Goal: Communication & Community: Answer question/provide support

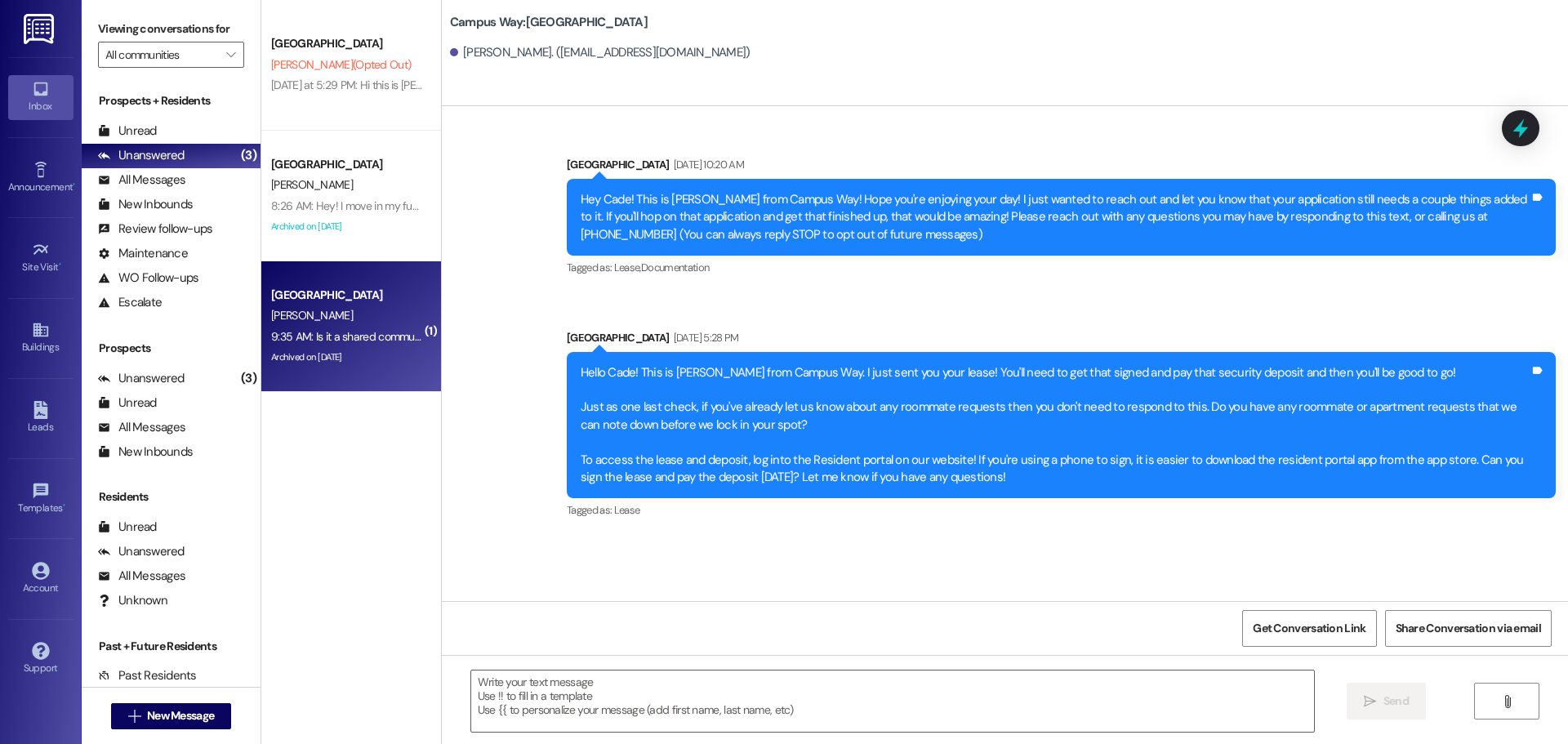
click at [337, 306] on div "[PERSON_NAME]" at bounding box center [347, 316] width 155 height 20
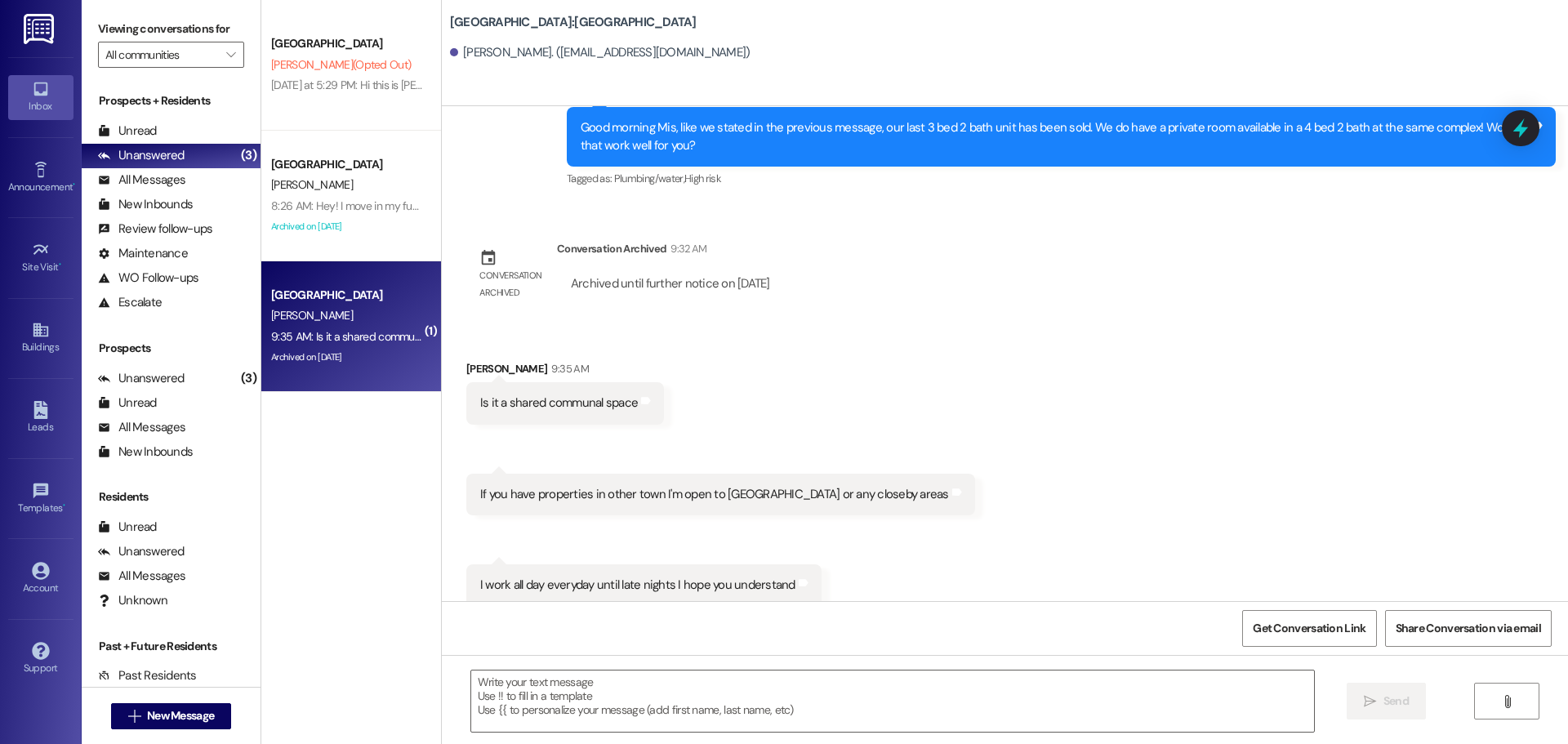
scroll to position [621, 0]
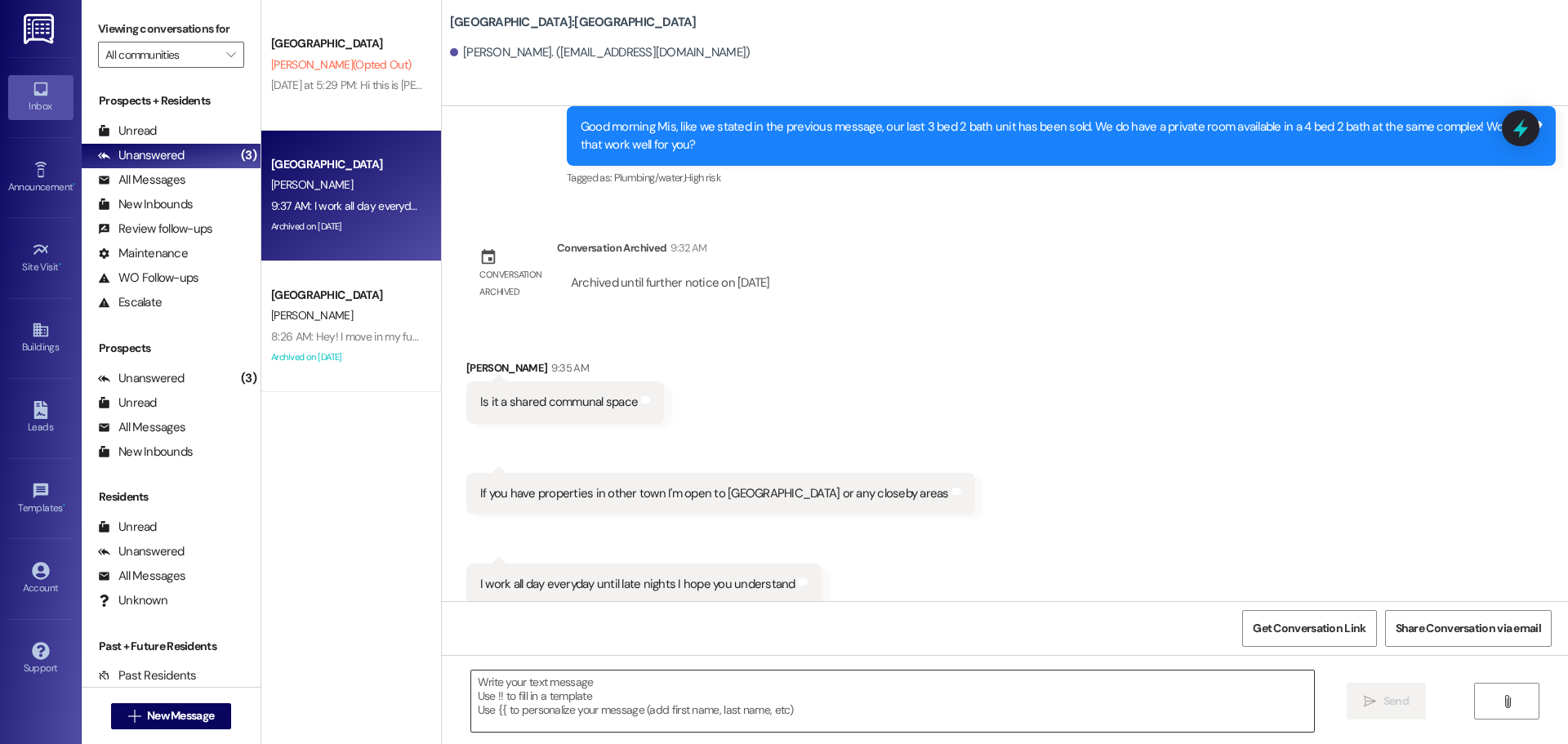
click at [758, 718] on textarea at bounding box center [892, 701] width 843 height 61
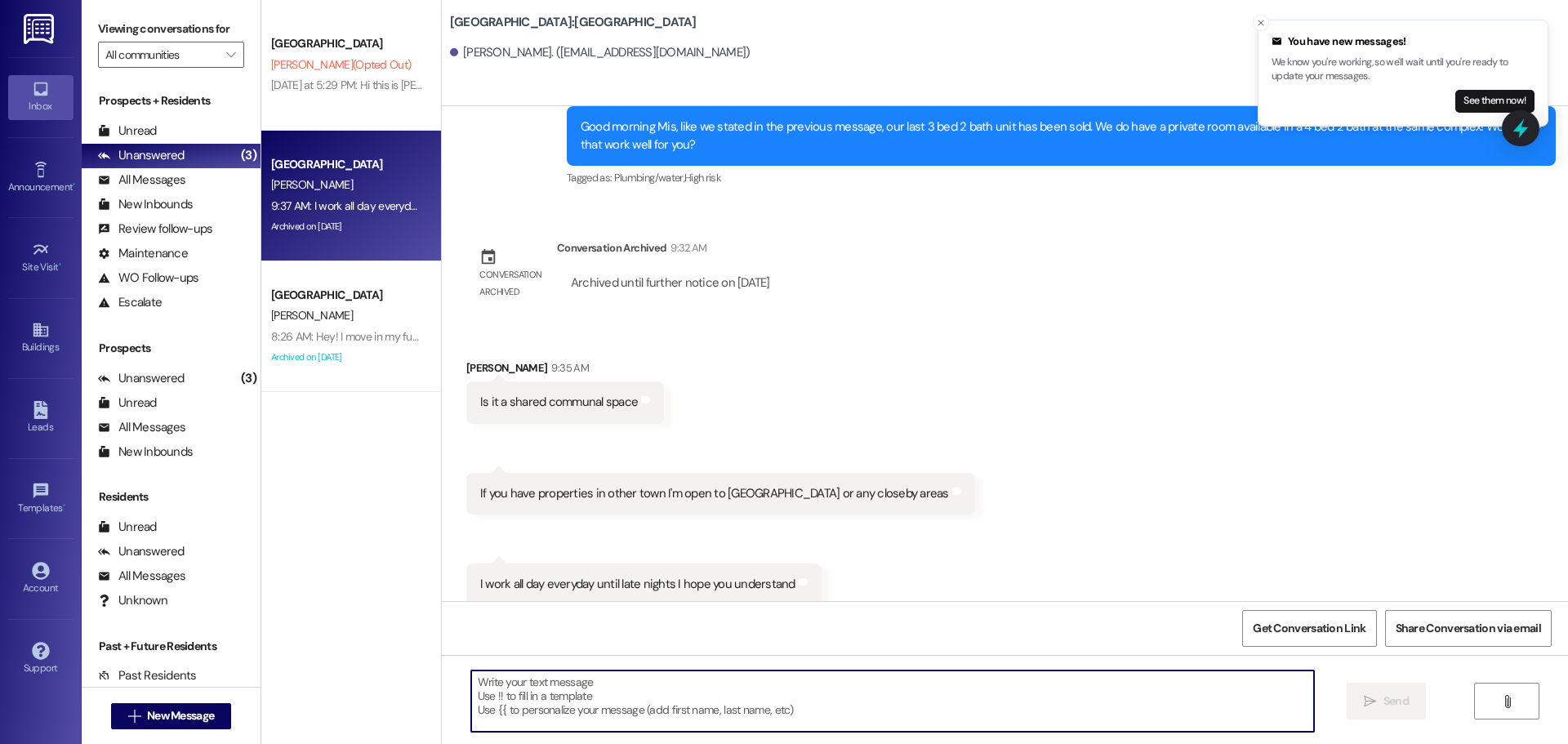
type textarea "W"
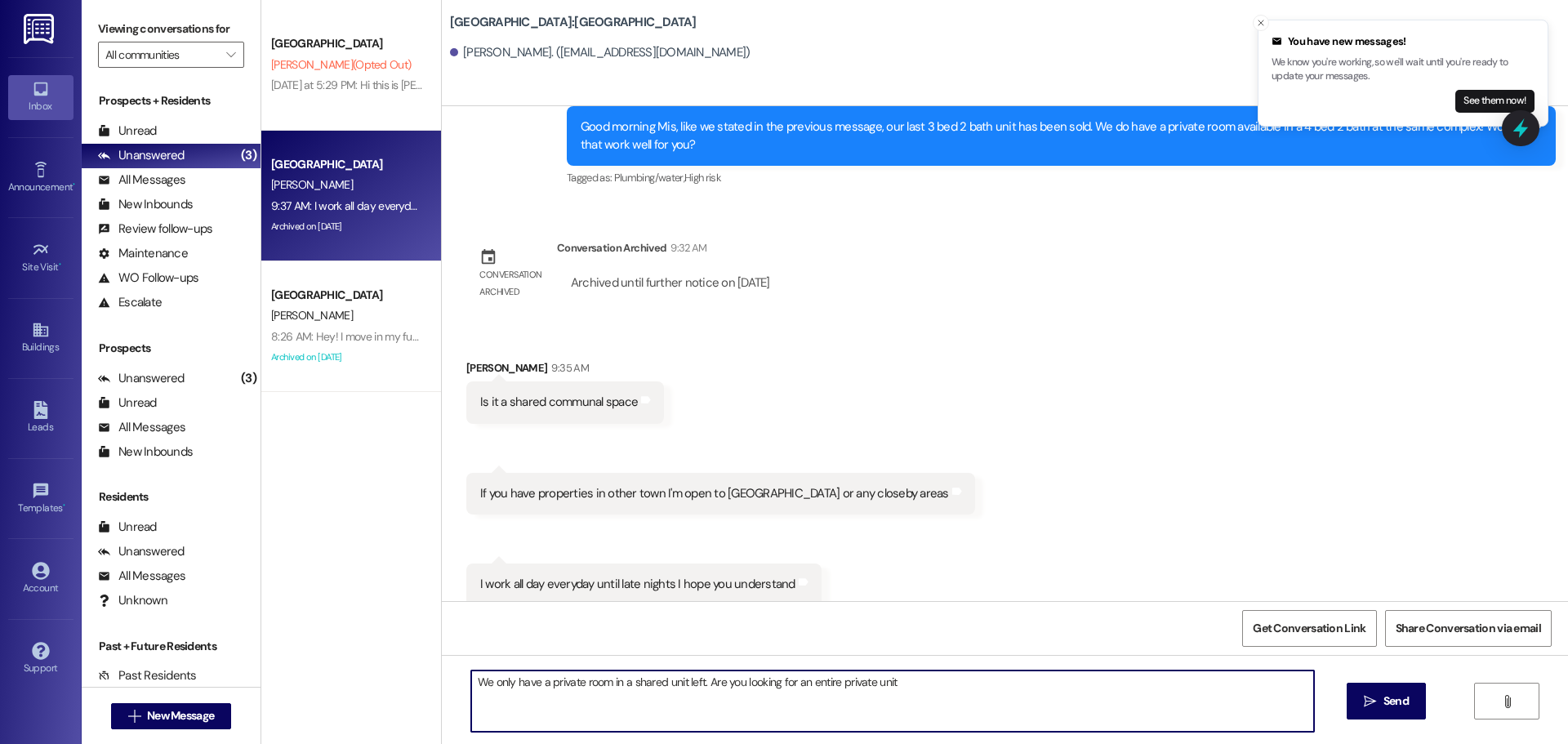
type textarea "We only have a private room in a shared unit left. Are you looking for an entir…"
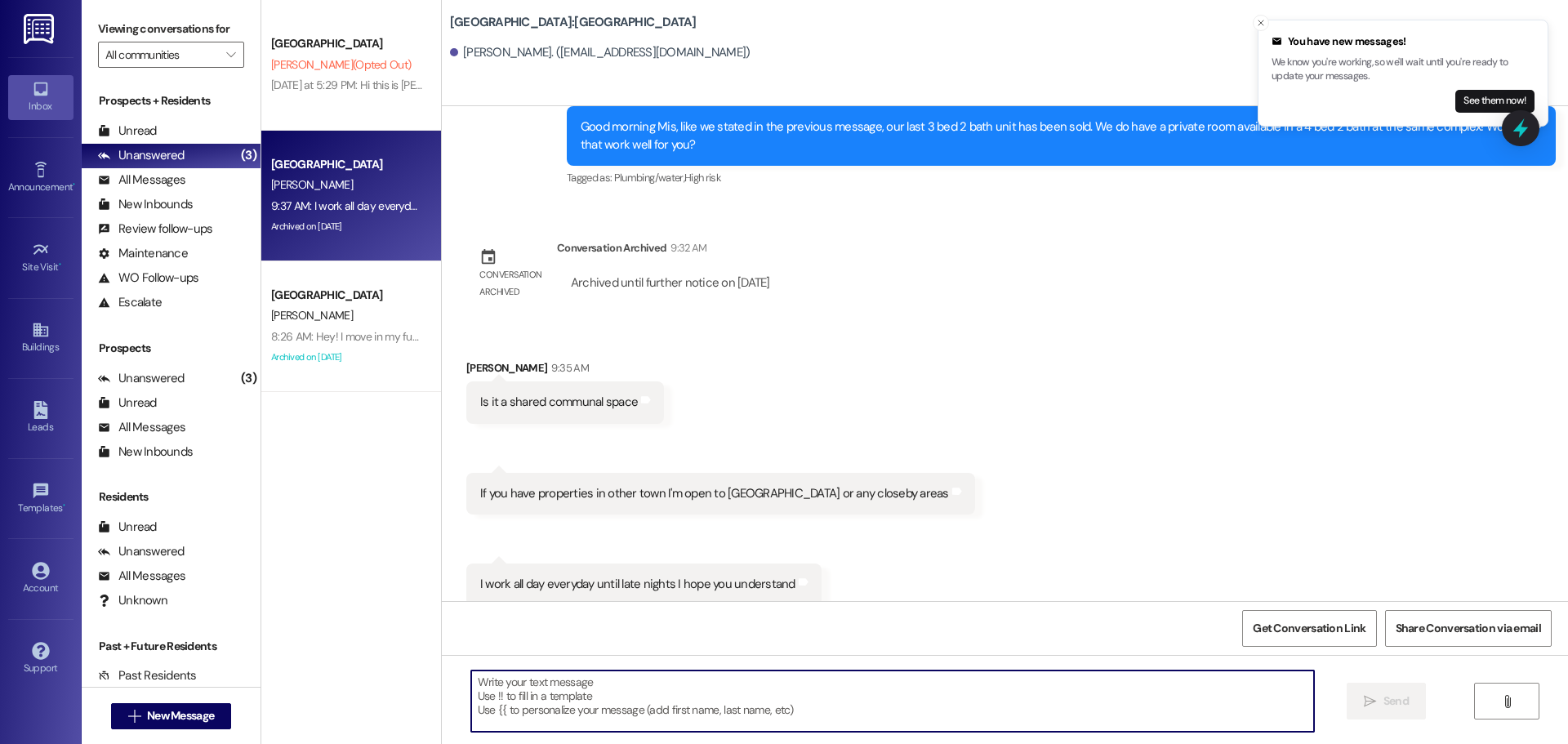
scroll to position [621, 0]
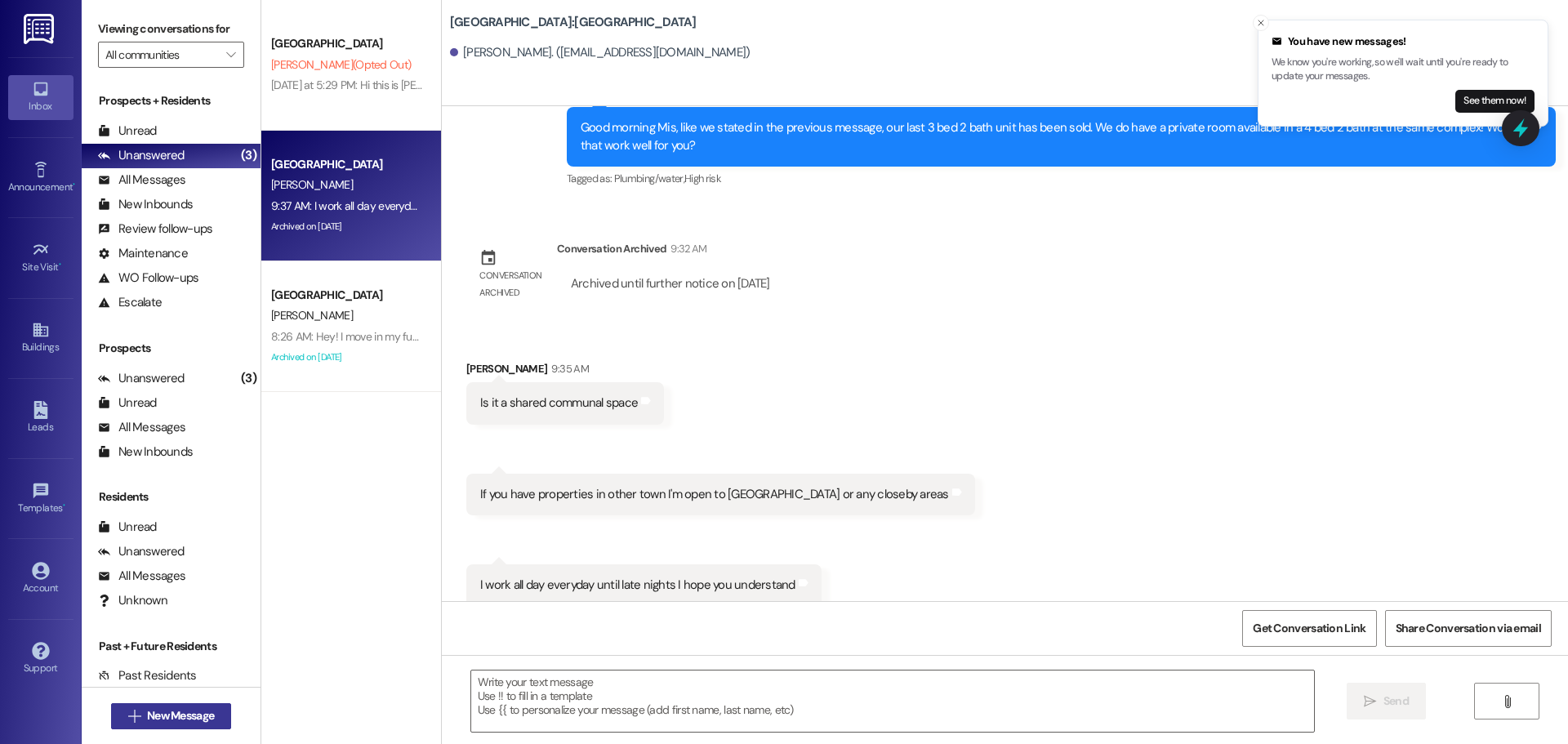
click at [129, 718] on icon "" at bounding box center [134, 717] width 12 height 13
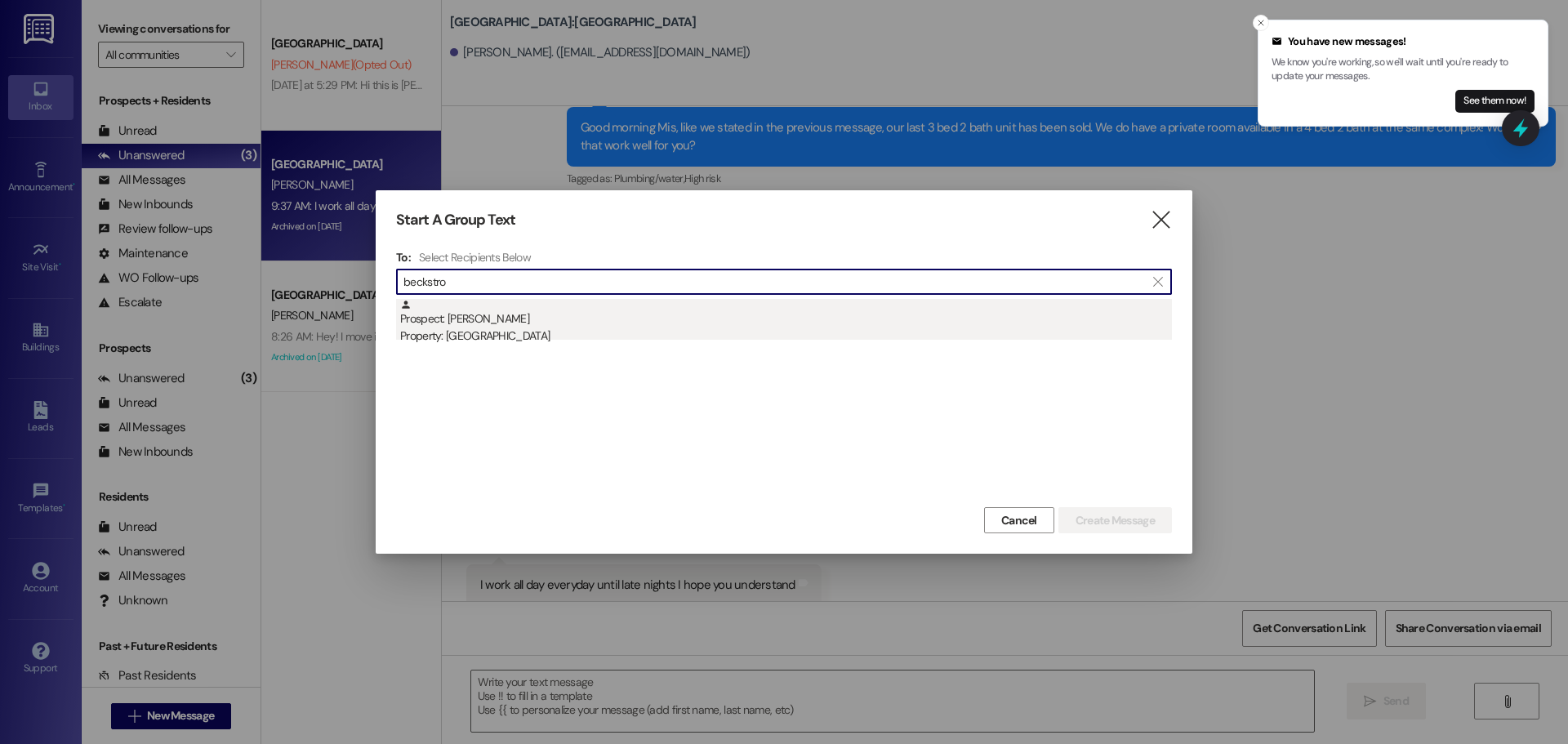
type input "beckstro"
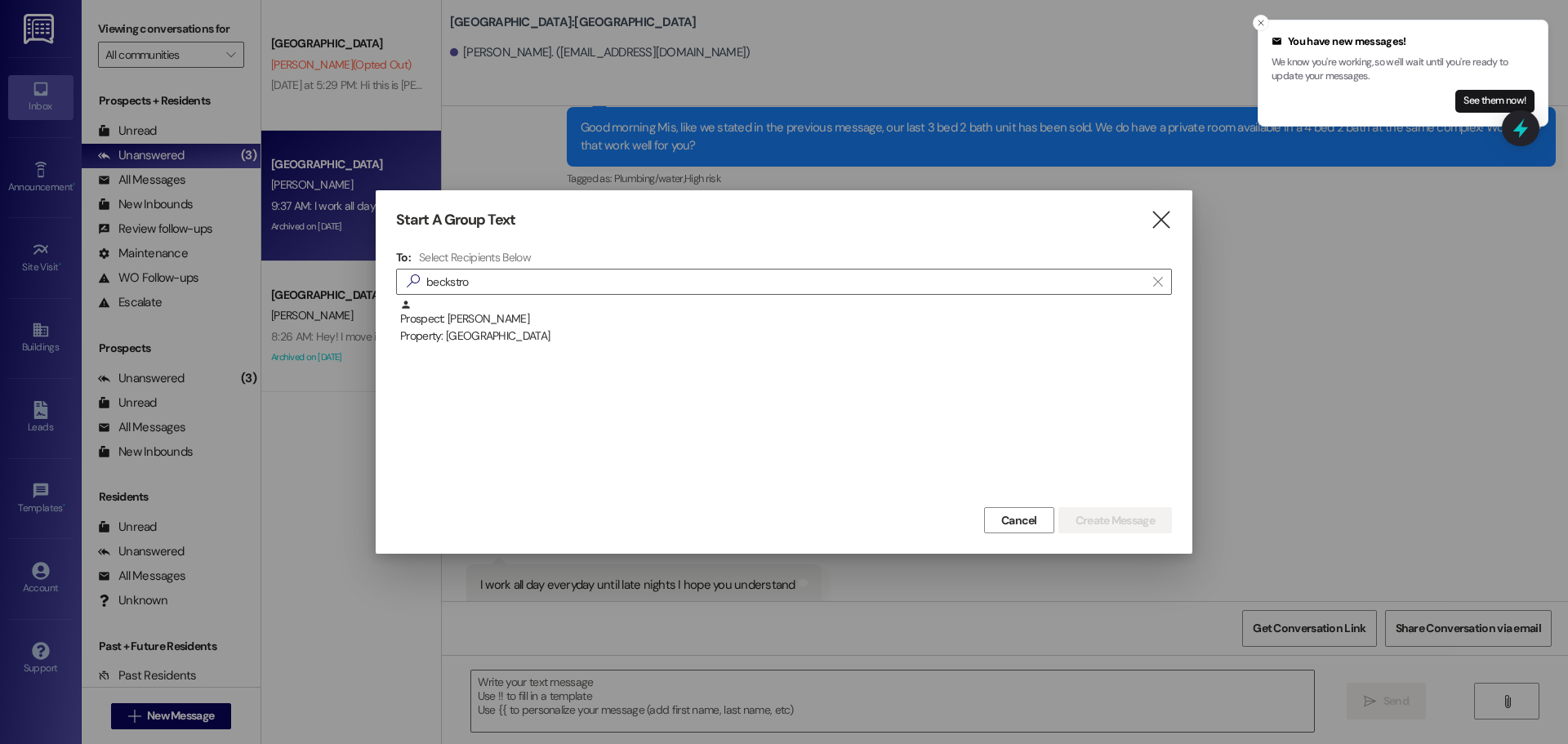
drag, startPoint x: 601, startPoint y: 310, endPoint x: 1235, endPoint y: 395, distance: 639.7
click at [605, 312] on div "Prospect: Luke Beckstrom Property: Campus Edge" at bounding box center [786, 322] width 772 height 47
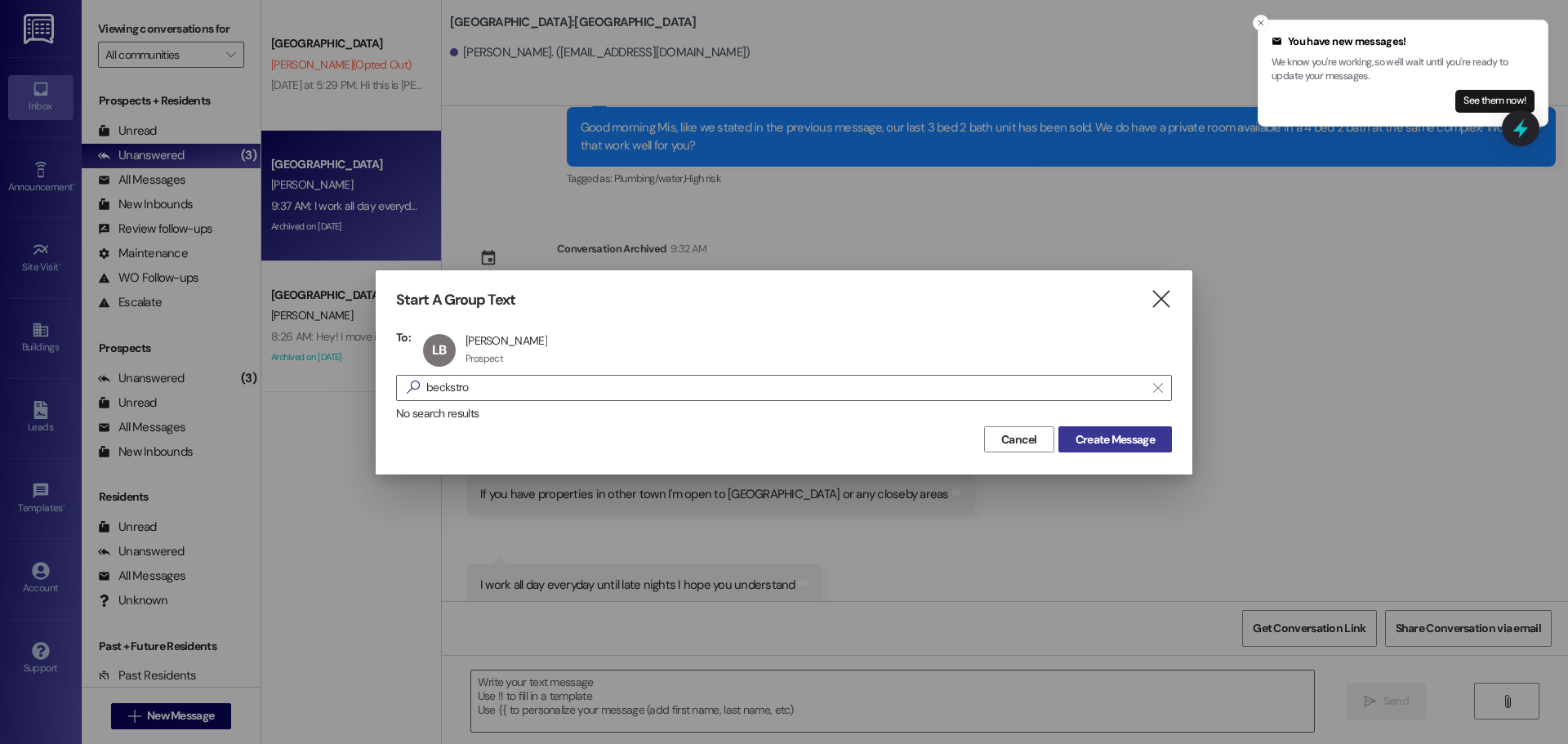
click at [1114, 451] on button "Create Message" at bounding box center [1115, 439] width 113 height 27
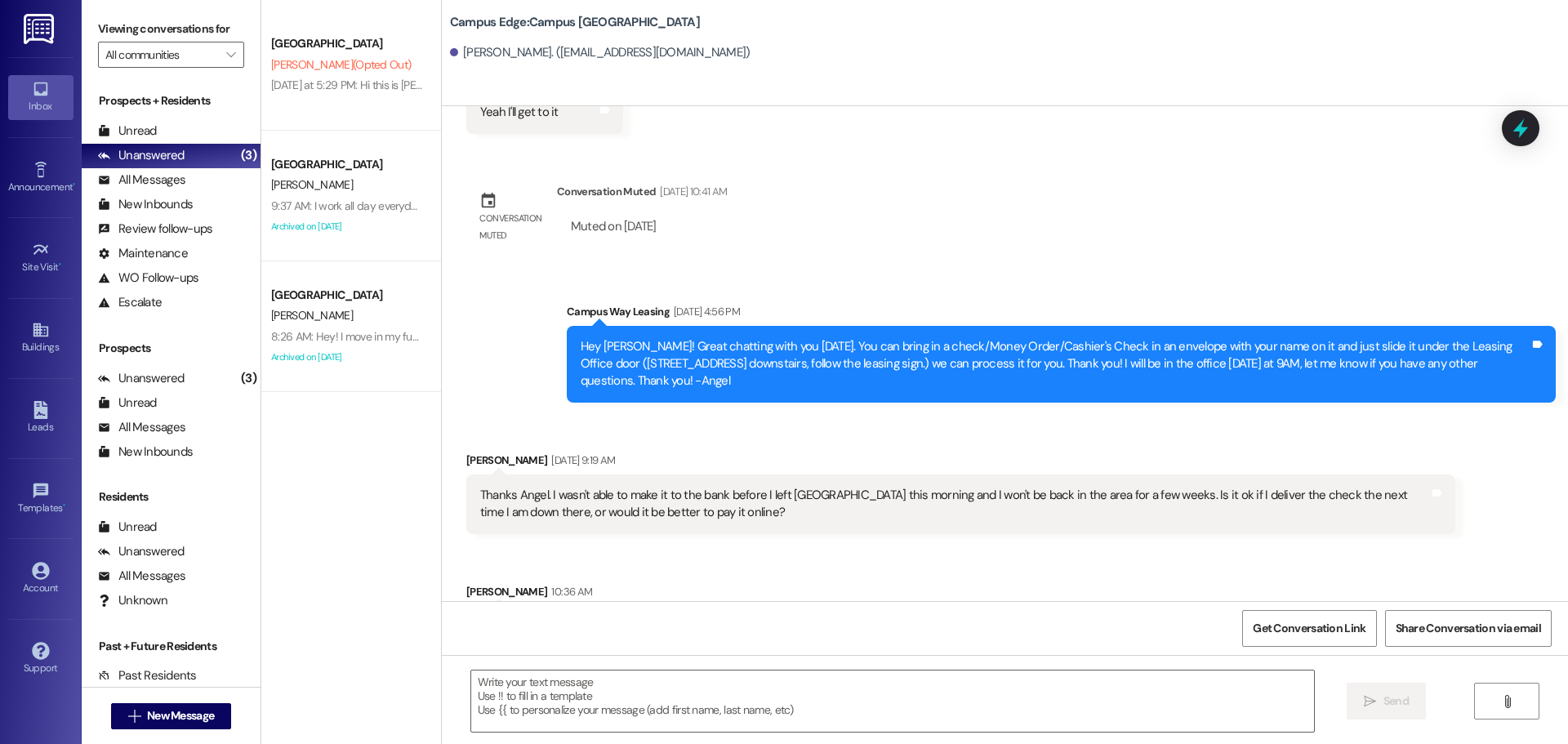
scroll to position [3005, 0]
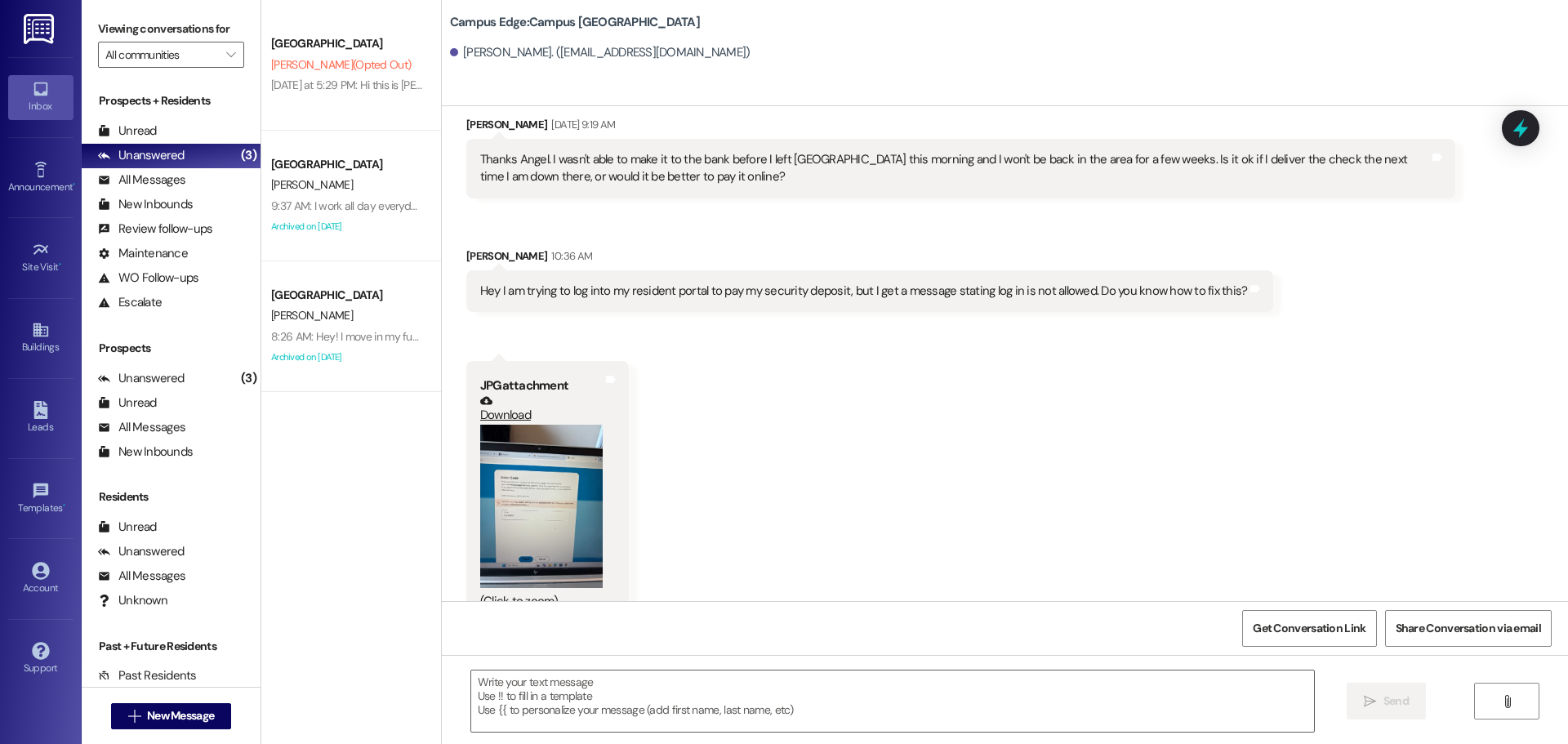
click at [480, 480] on button "Zoom image" at bounding box center [542, 506] width 123 height 164
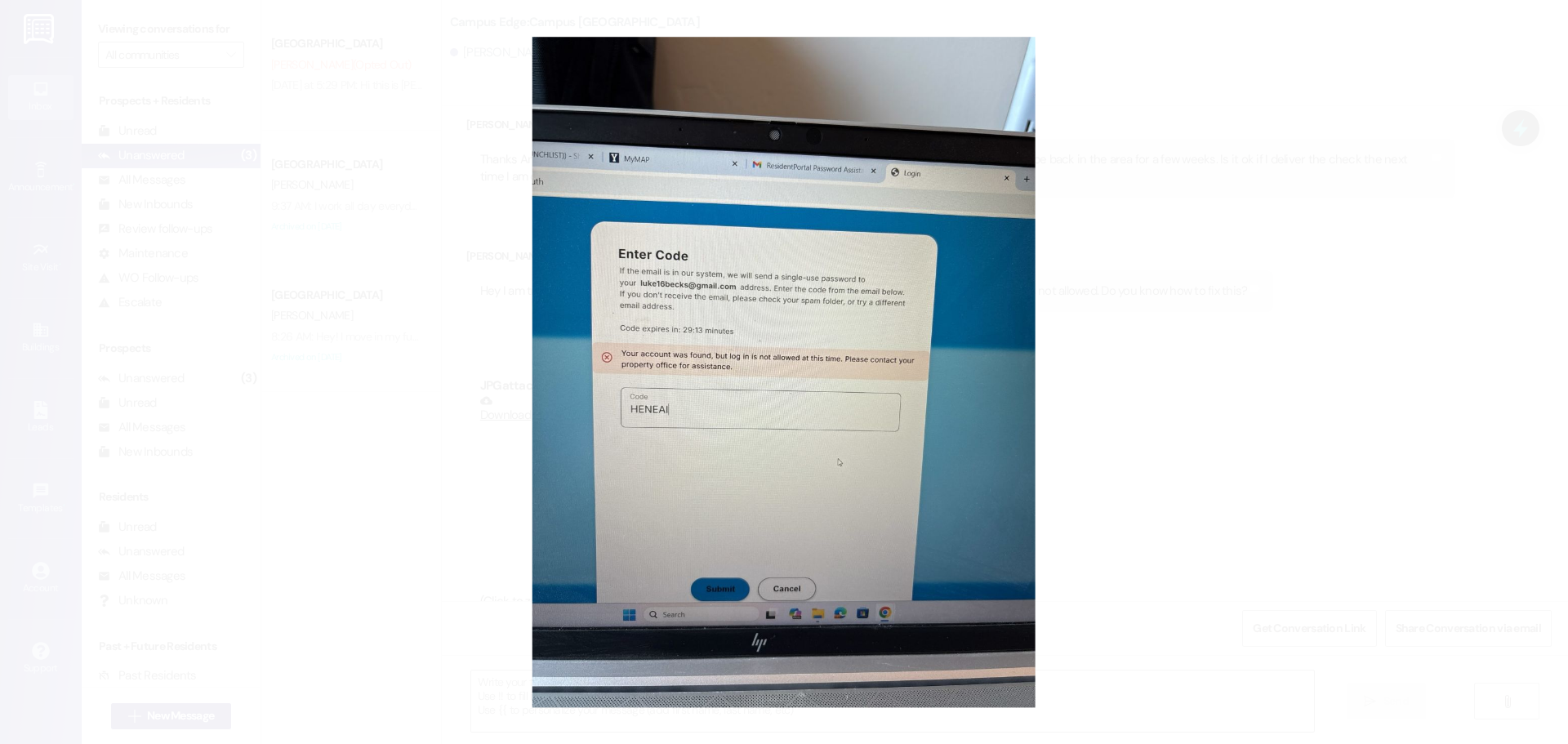
click at [1353, 147] on button "Unzoom image" at bounding box center [784, 372] width 1568 height 744
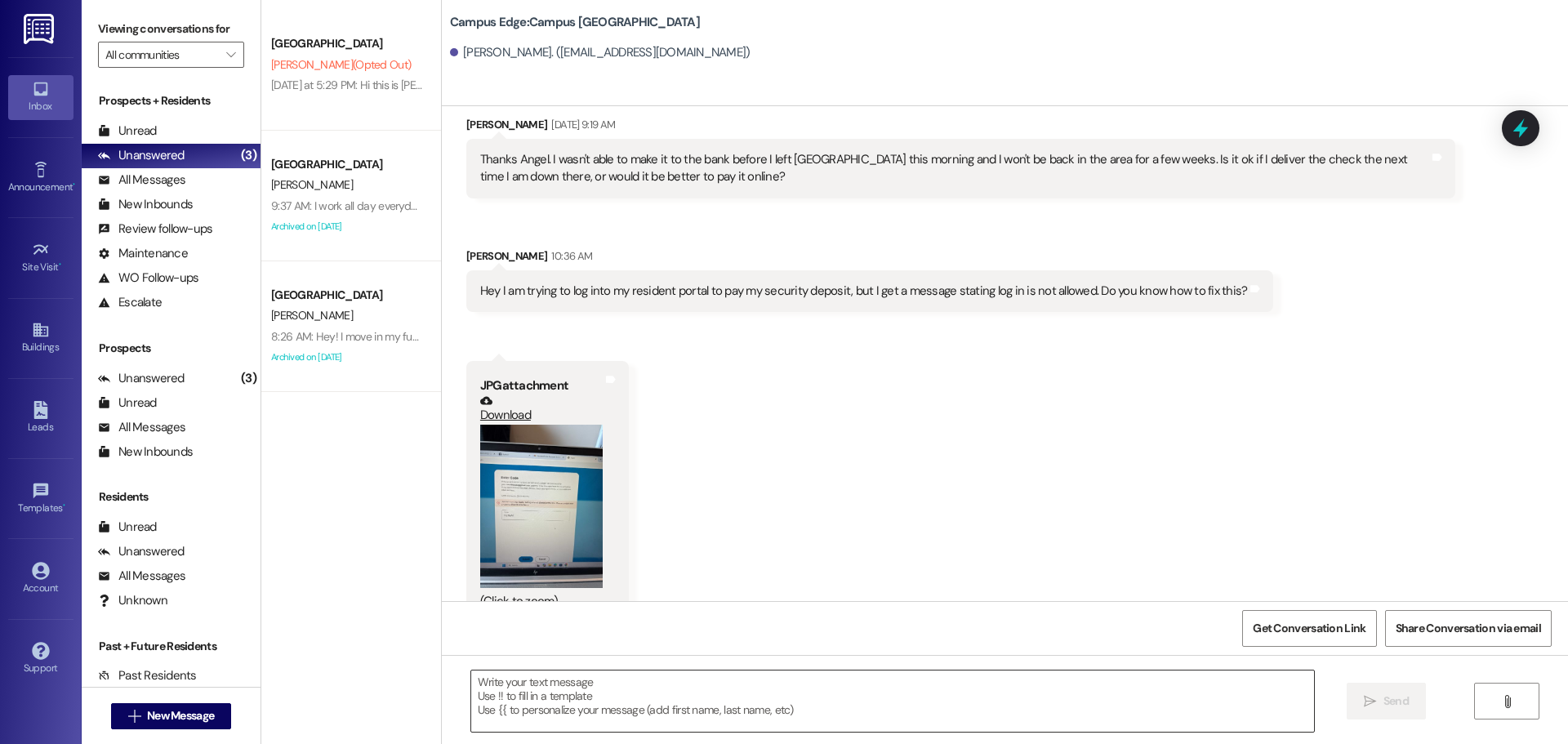
click at [912, 695] on textarea at bounding box center [892, 701] width 843 height 61
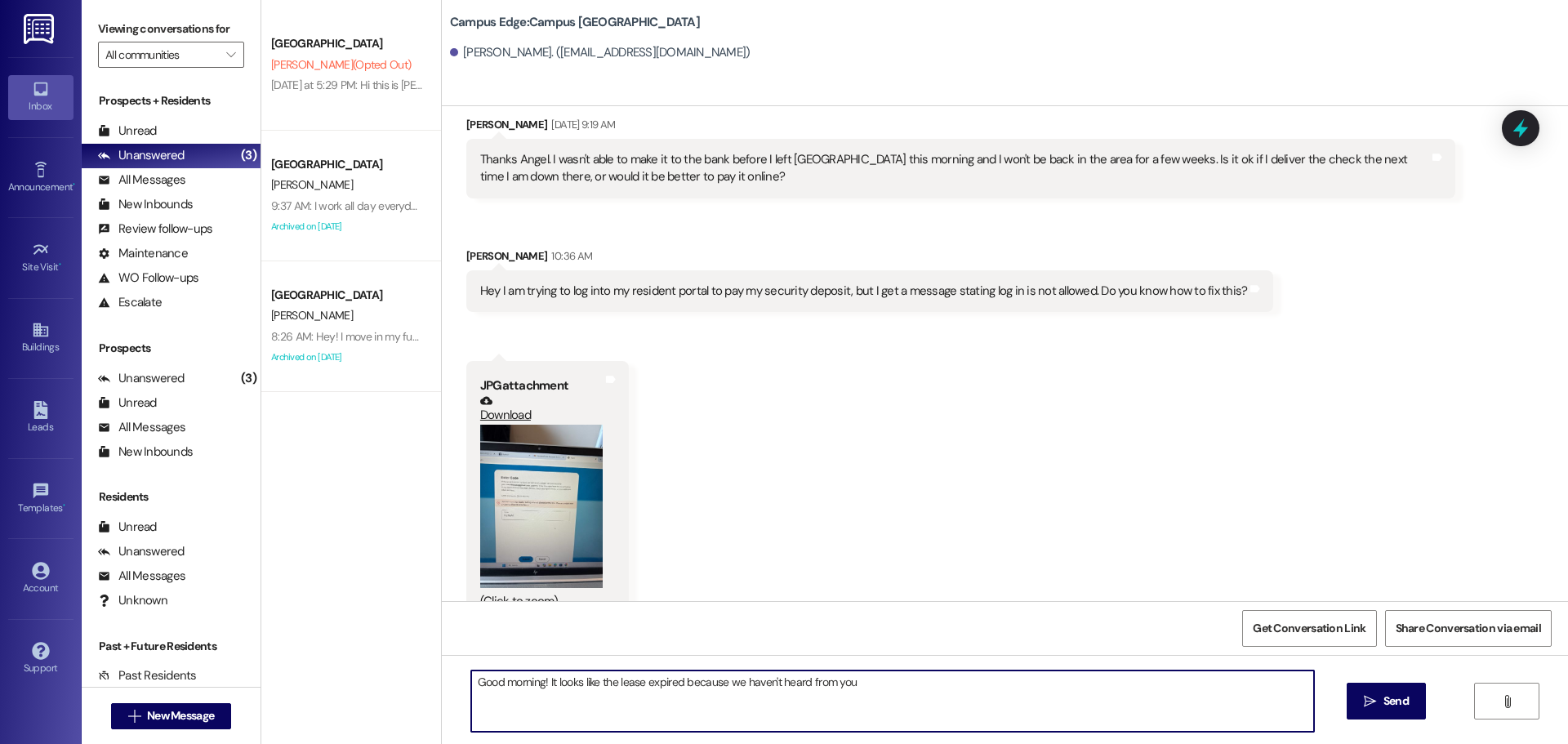
type textarea "Good morning! It looks like the lease expired because we haven't heard from you"
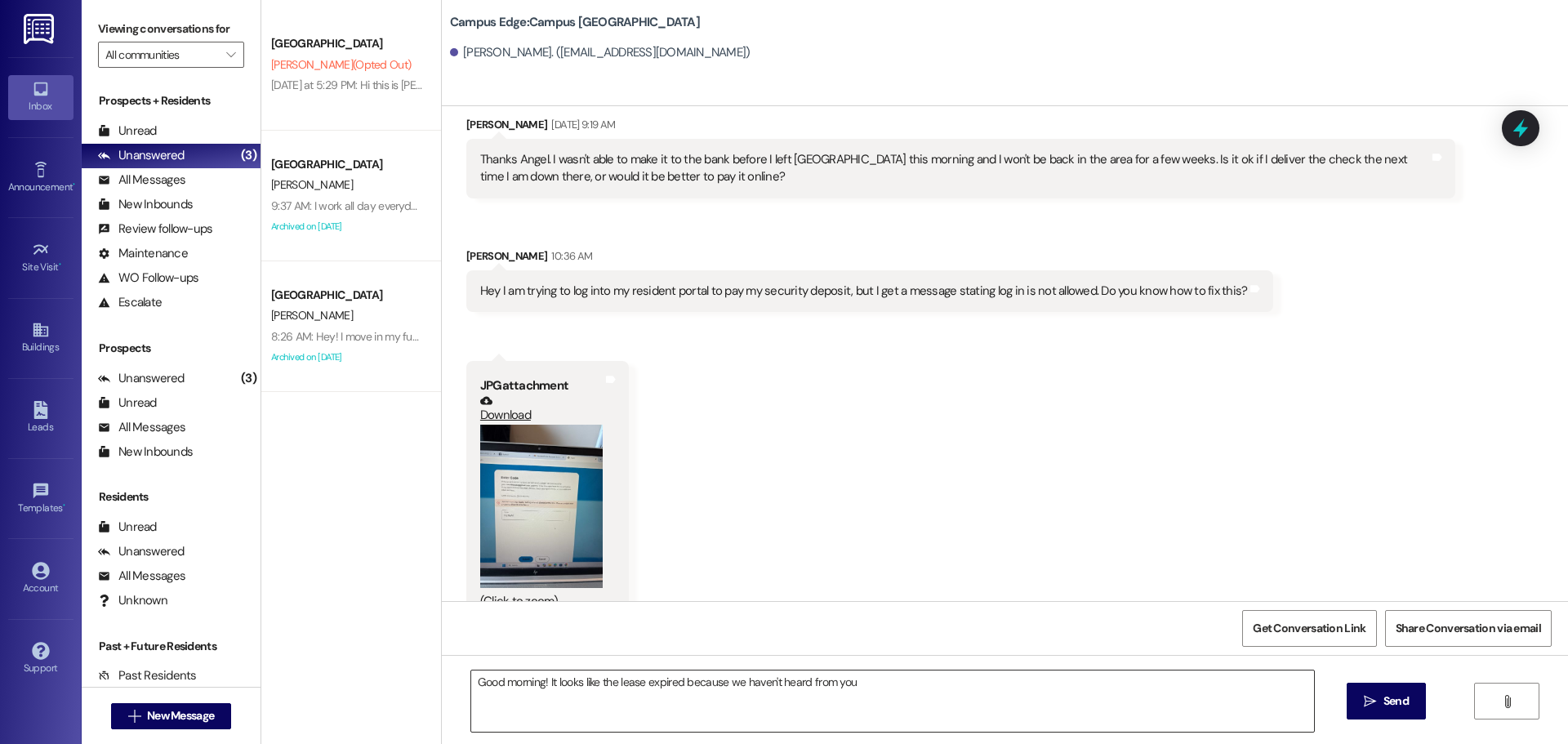
click at [908, 691] on textarea "Good morning! It looks like the lease expired because we haven't heard from you" at bounding box center [892, 701] width 843 height 61
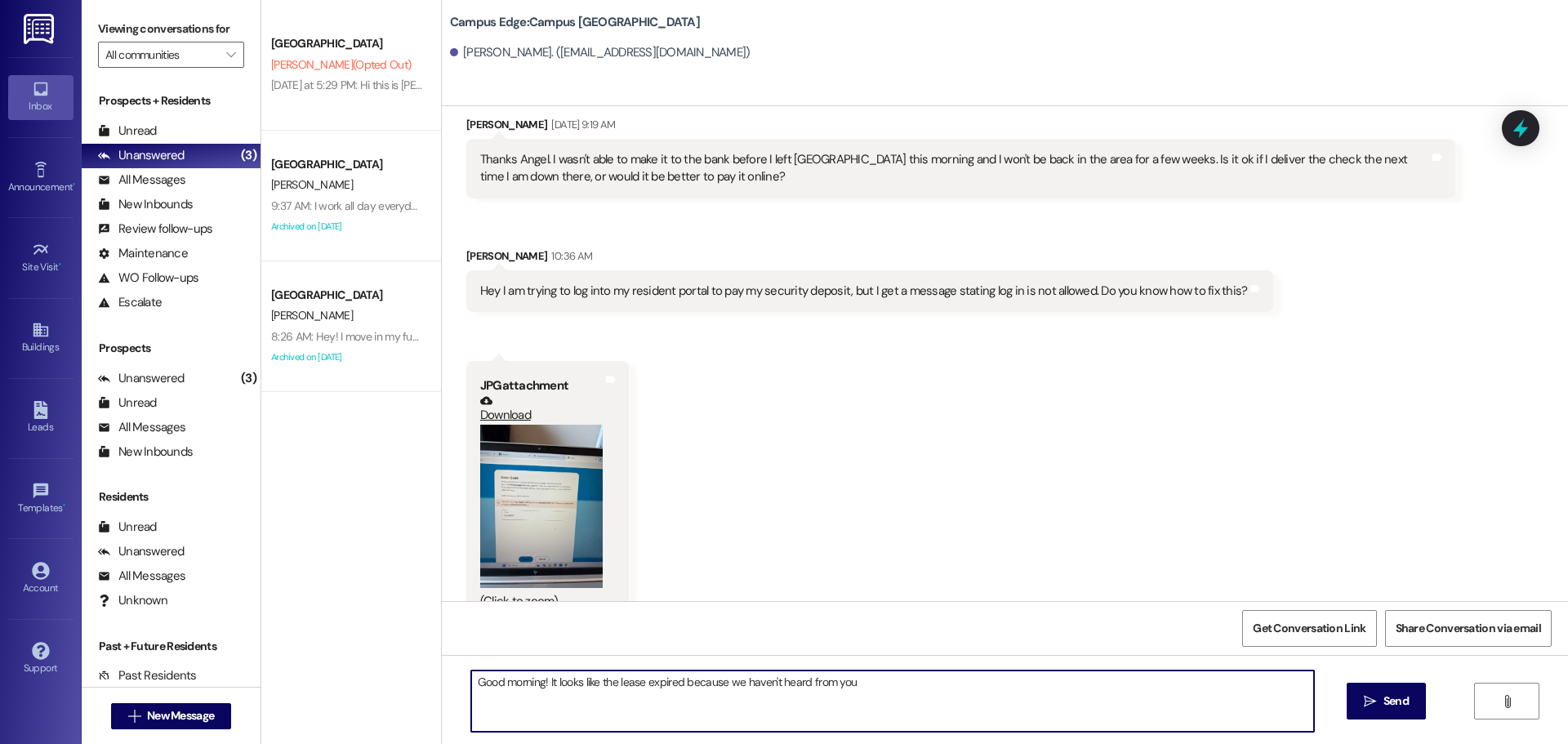
click at [908, 691] on textarea "Good morning! It looks like the lease expired because we haven't heard from you" at bounding box center [892, 701] width 843 height 61
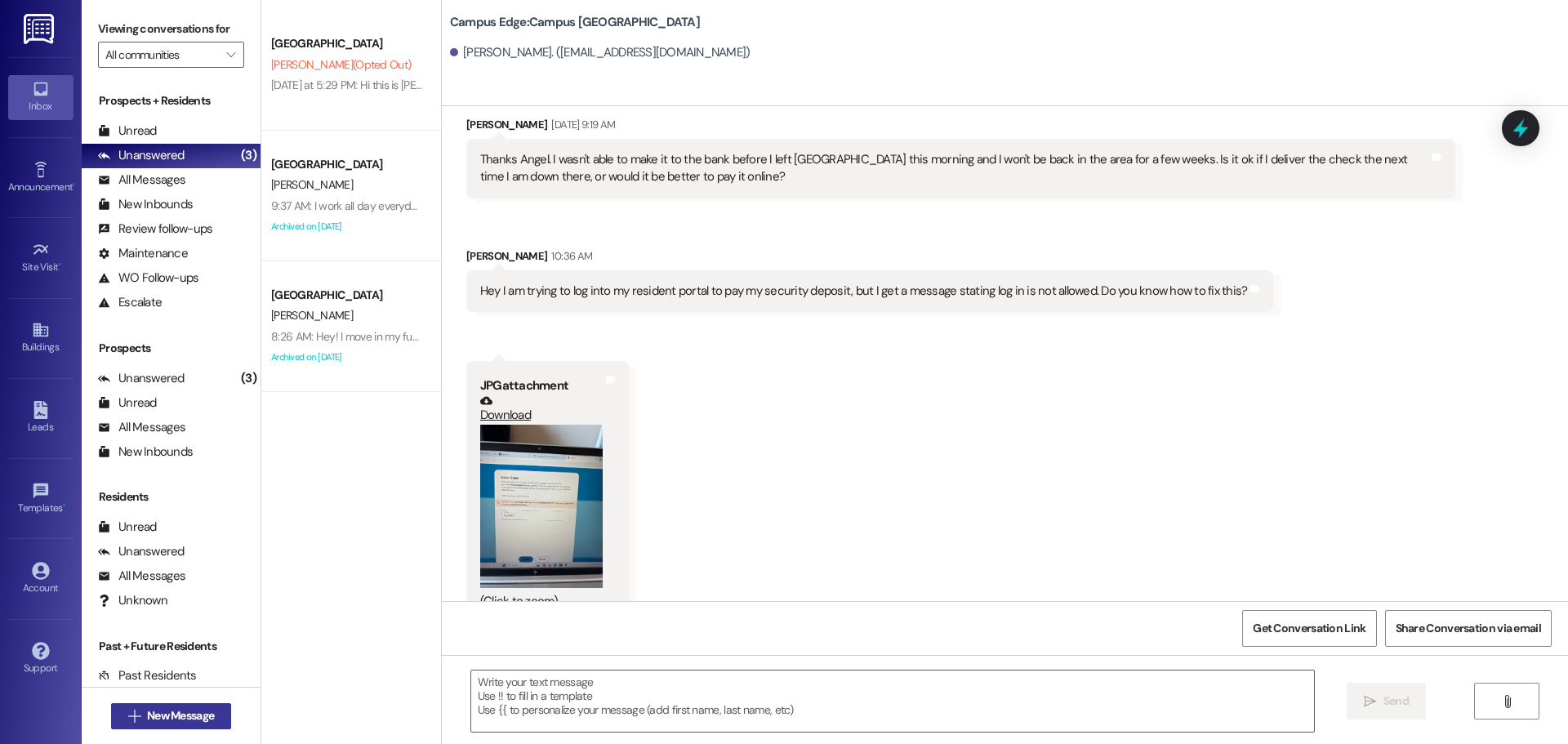
click at [181, 717] on span "New Message" at bounding box center [180, 716] width 67 height 17
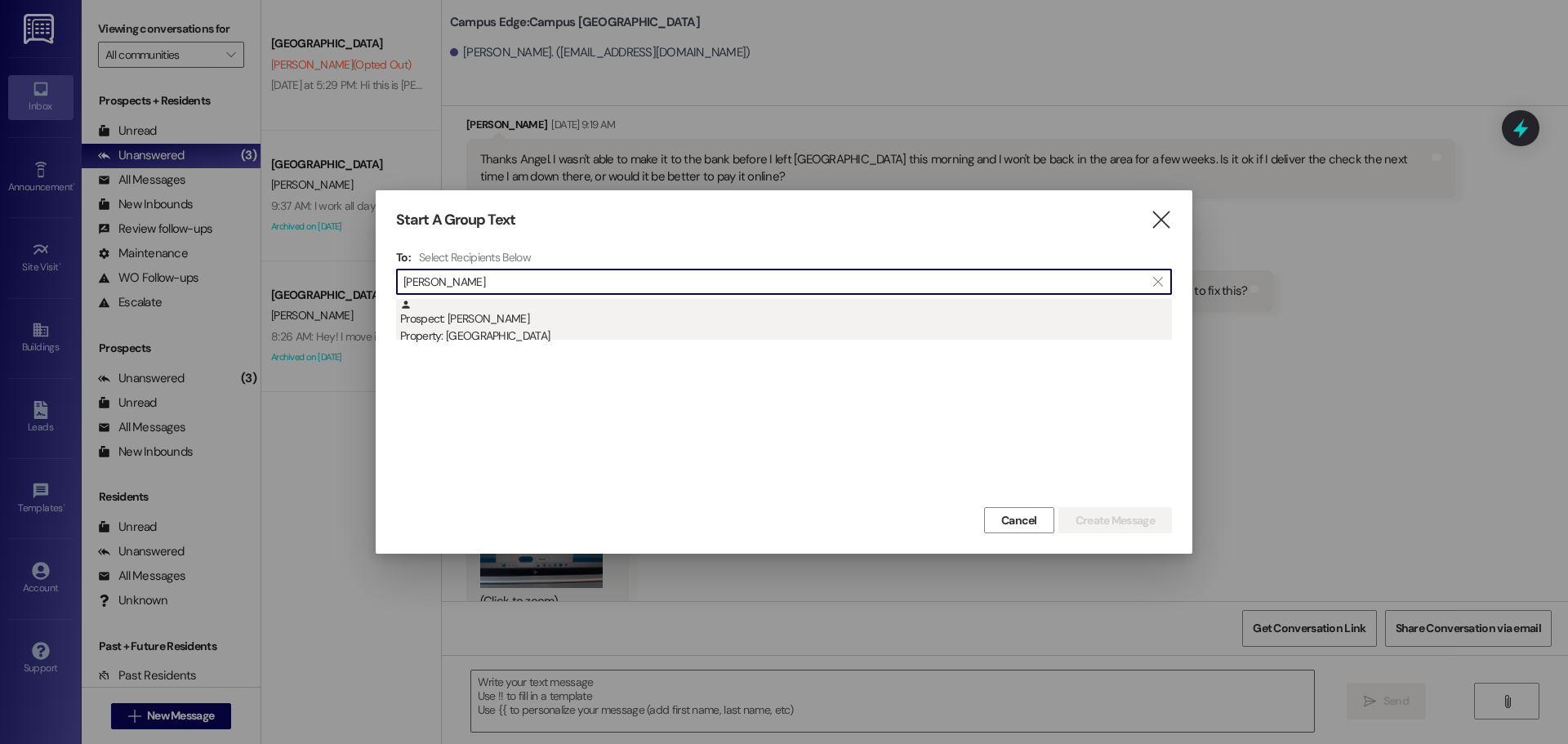
type input "noah peter"
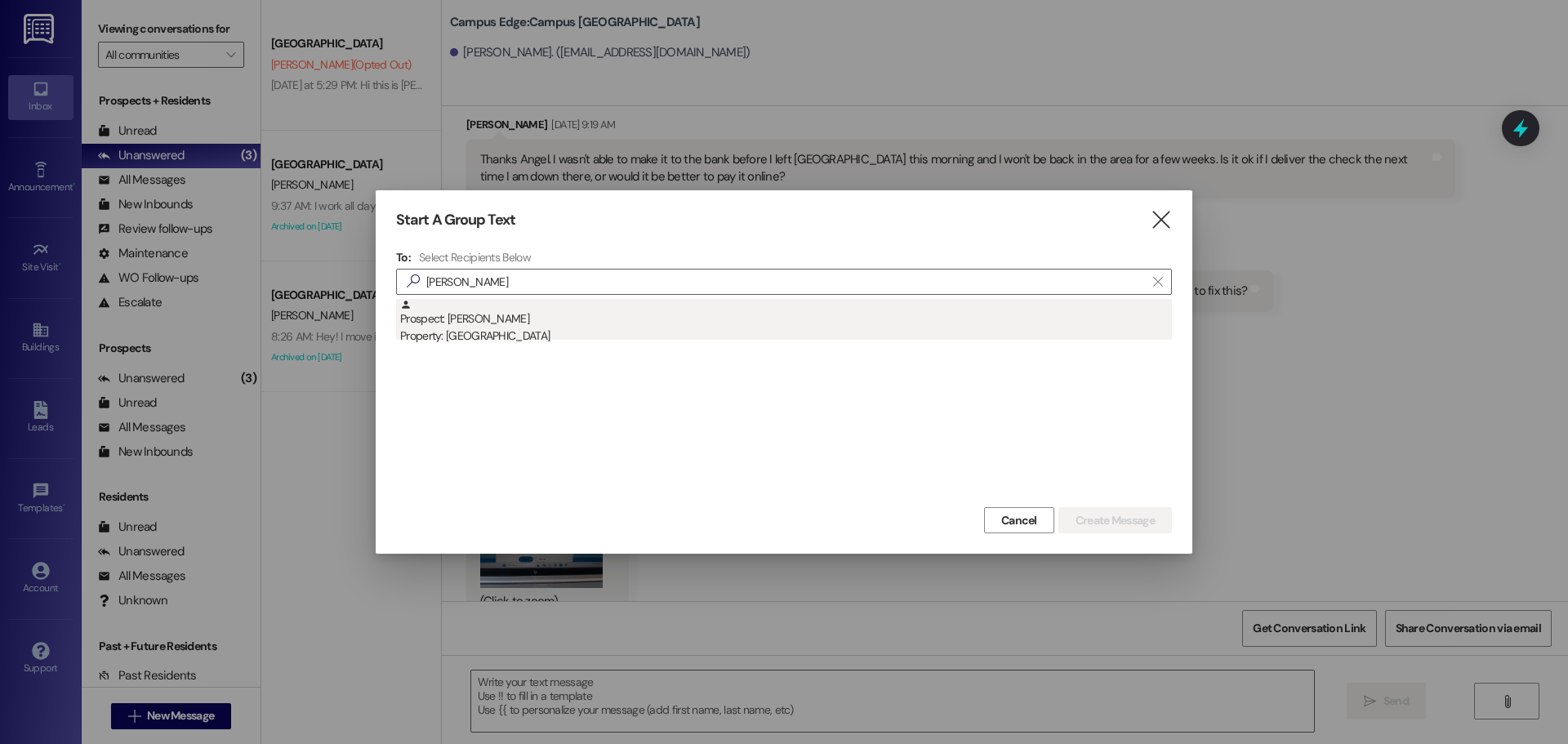
click at [573, 329] on div "Property: [GEOGRAPHIC_DATA]" at bounding box center [786, 336] width 772 height 17
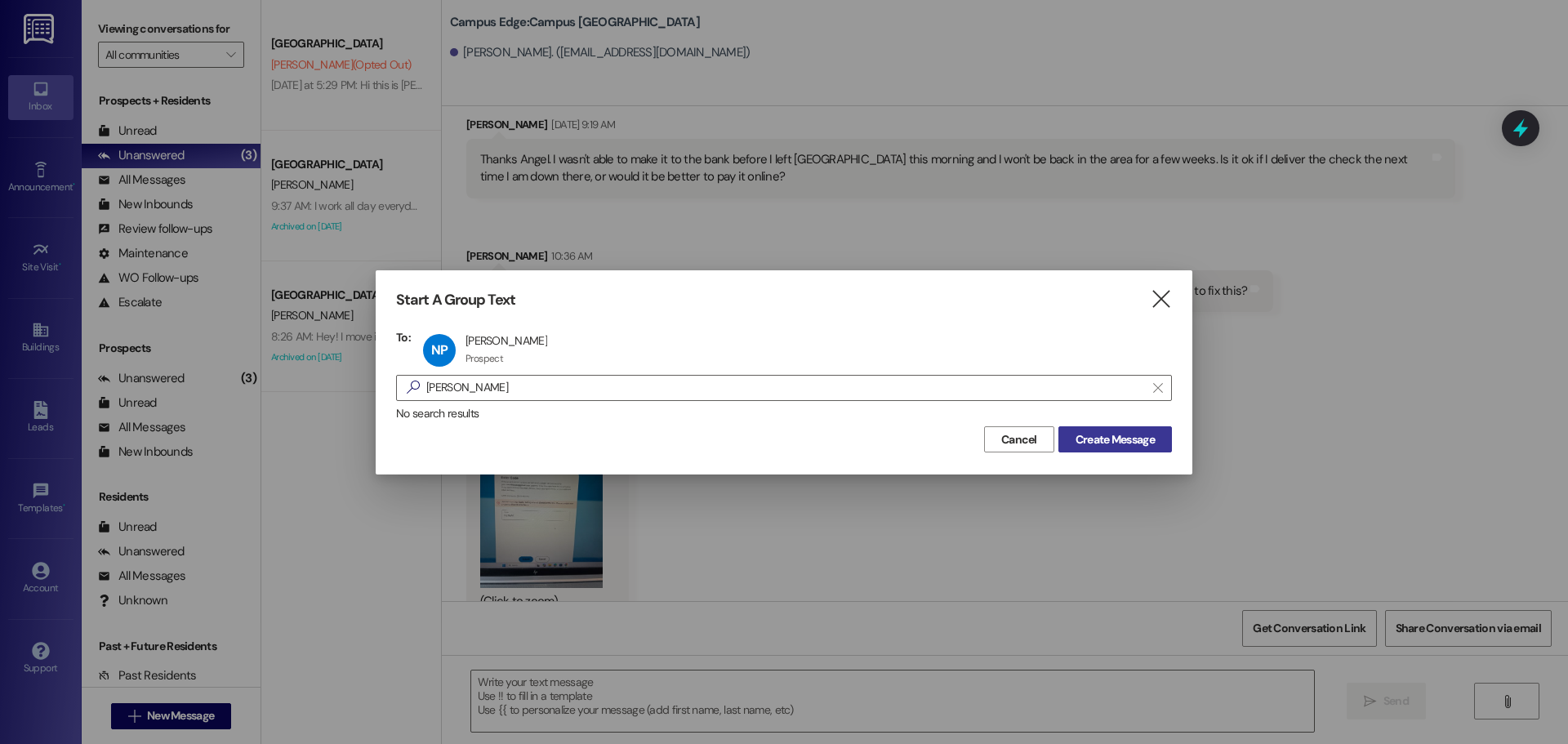
click at [1102, 438] on span "Create Message" at bounding box center [1115, 439] width 80 height 17
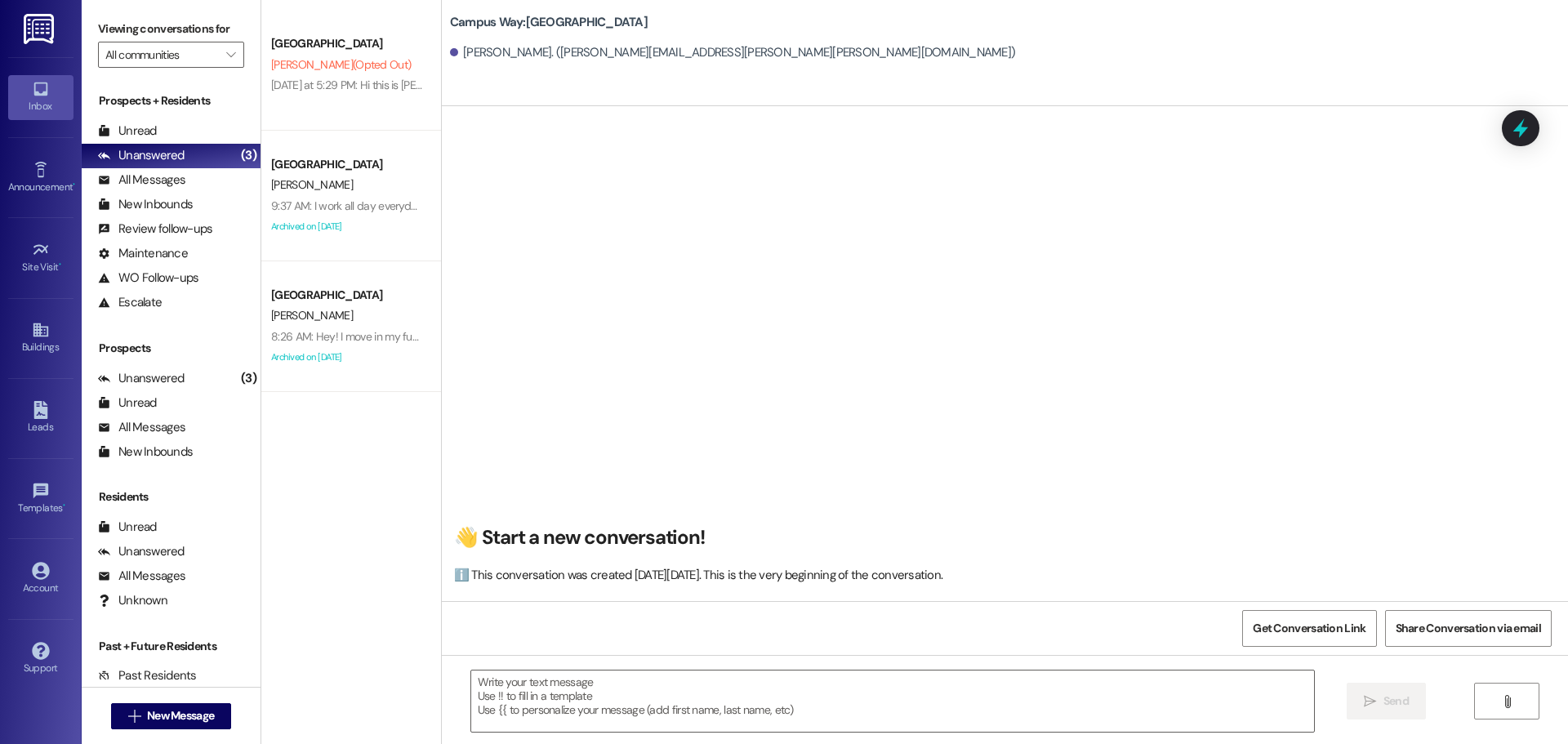
scroll to position [1, 0]
click at [194, 706] on button " New Message" at bounding box center [171, 717] width 121 height 27
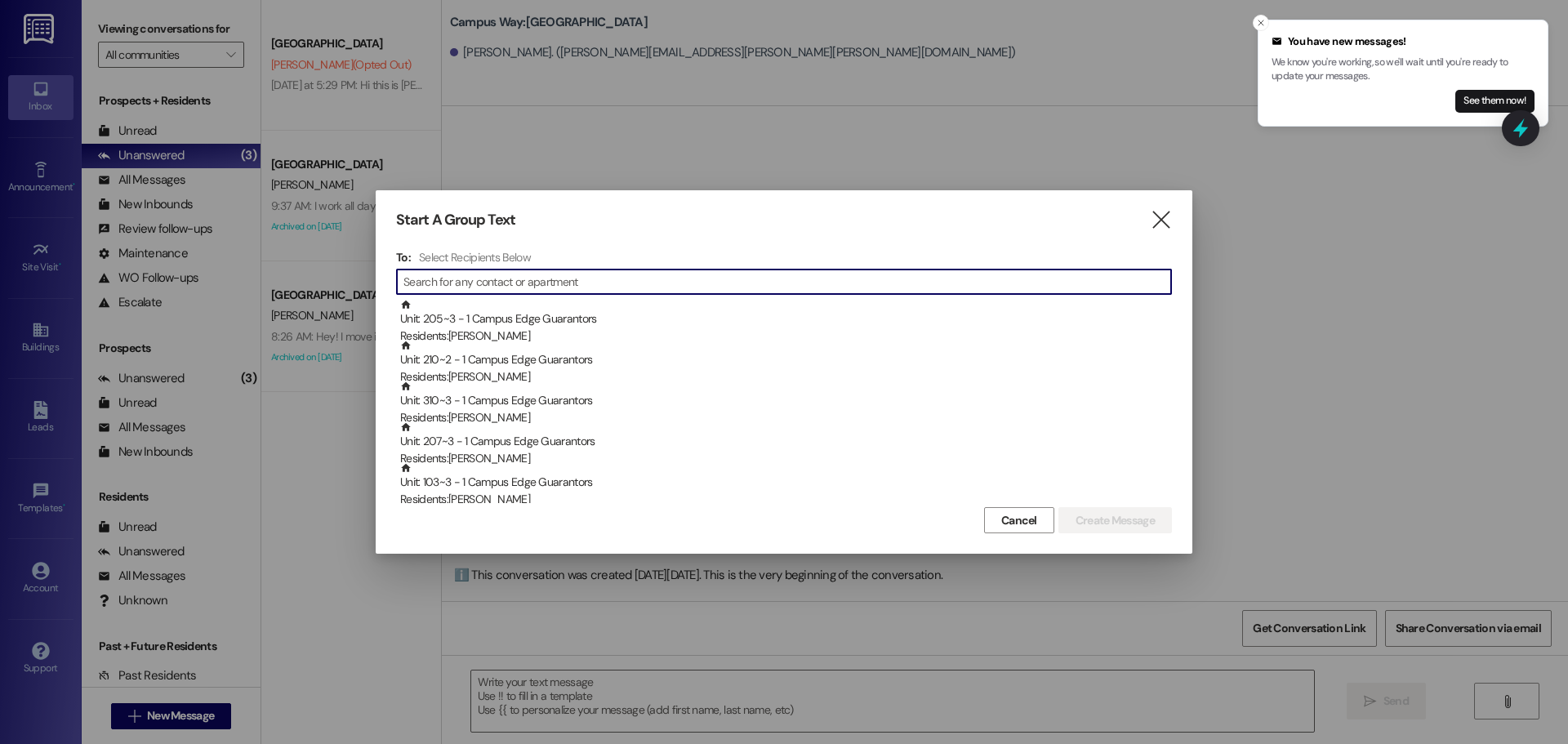
click at [1150, 223] on icon "" at bounding box center [1161, 220] width 22 height 17
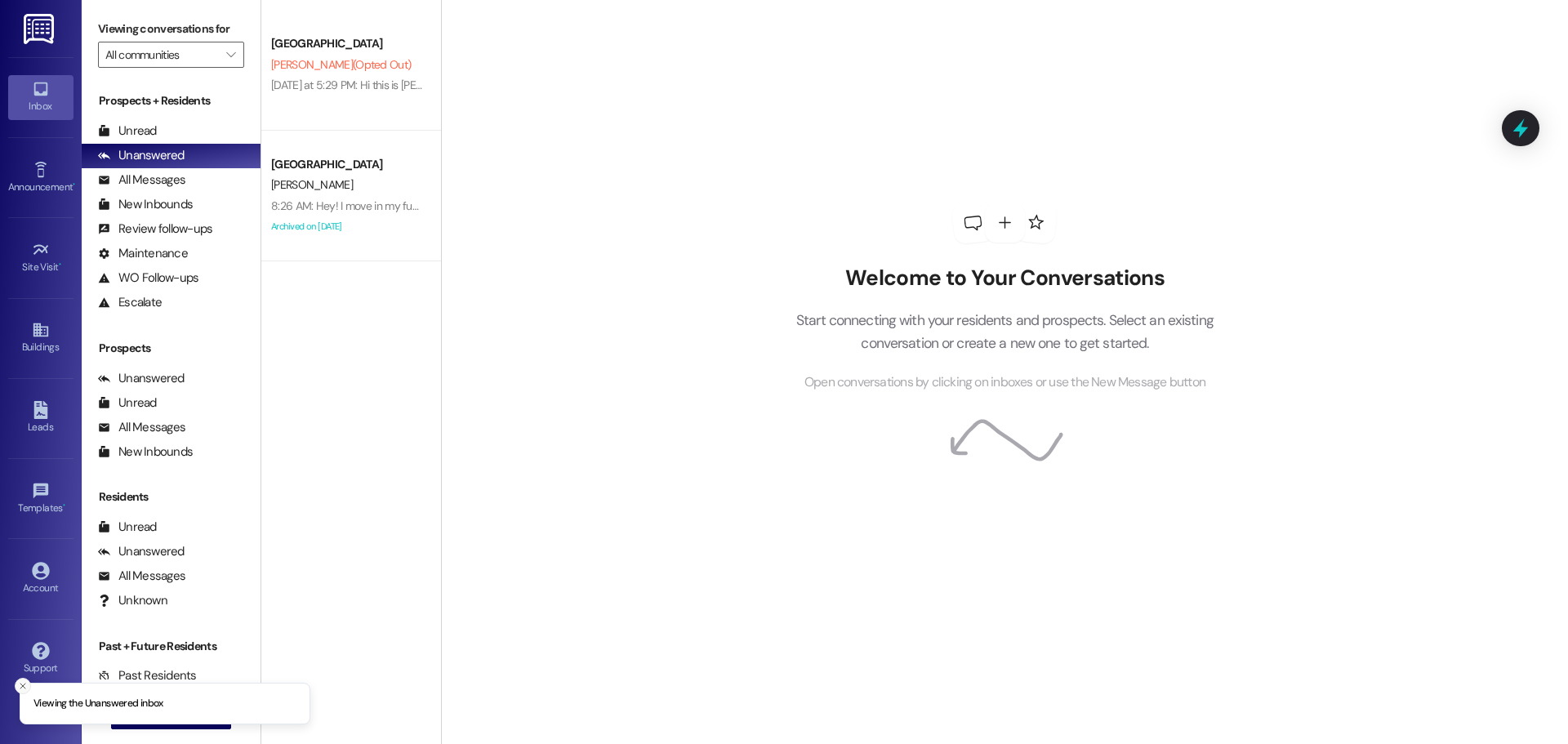
click at [16, 685] on button "Close toast" at bounding box center [23, 686] width 16 height 16
click at [141, 726] on button " New Message" at bounding box center [171, 717] width 121 height 27
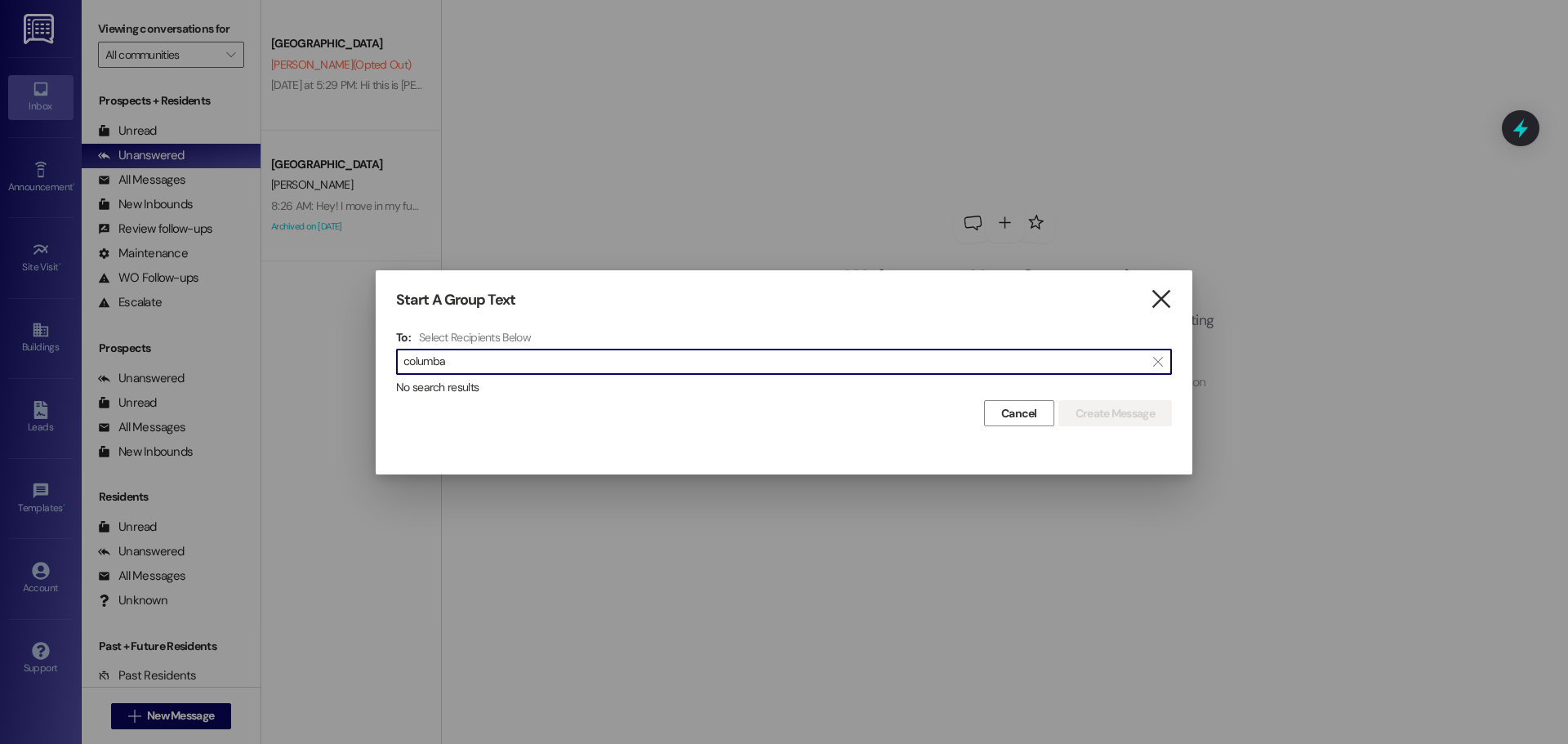
type input "columba"
click at [1156, 296] on icon "" at bounding box center [1161, 299] width 22 height 17
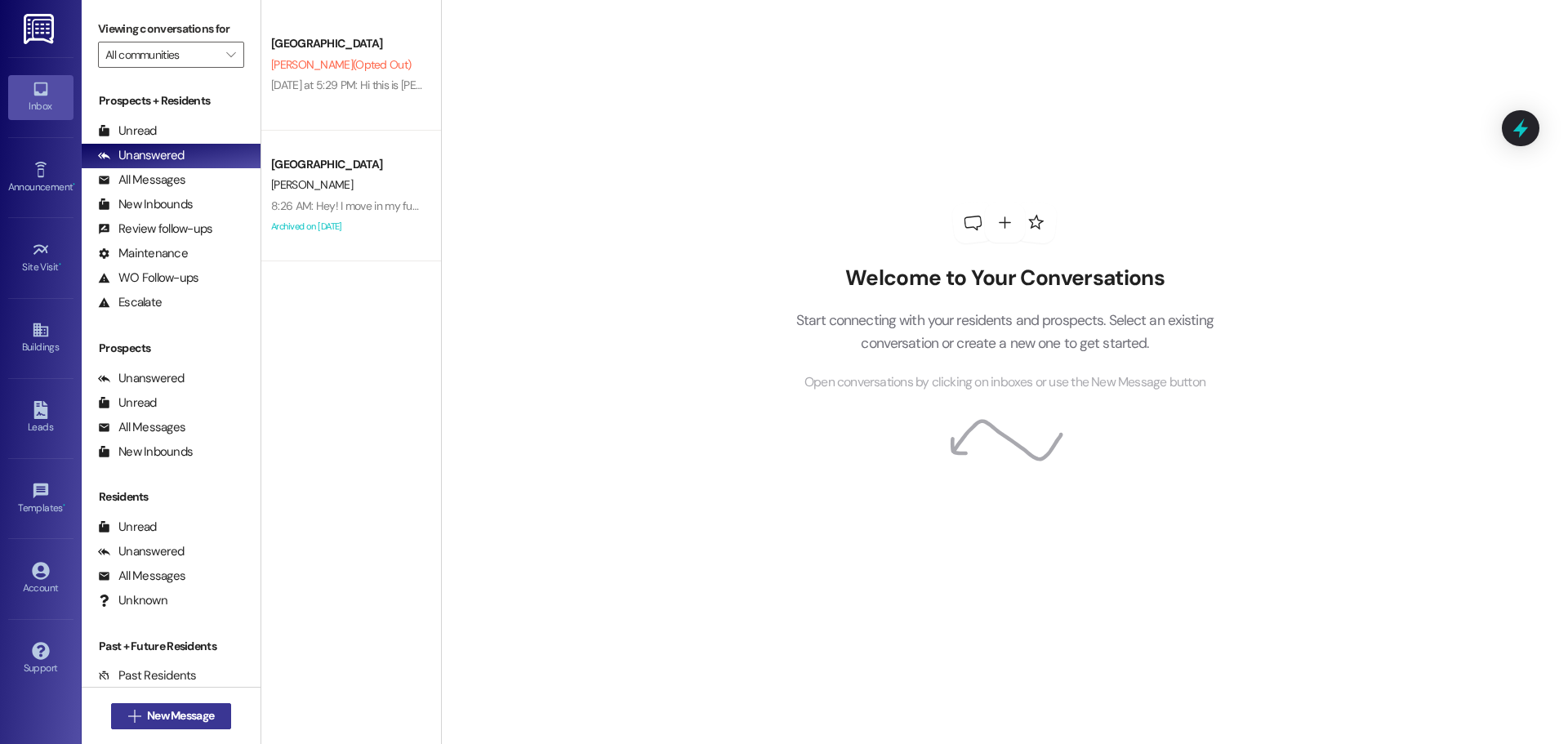
click at [169, 728] on button " New Message" at bounding box center [171, 717] width 121 height 27
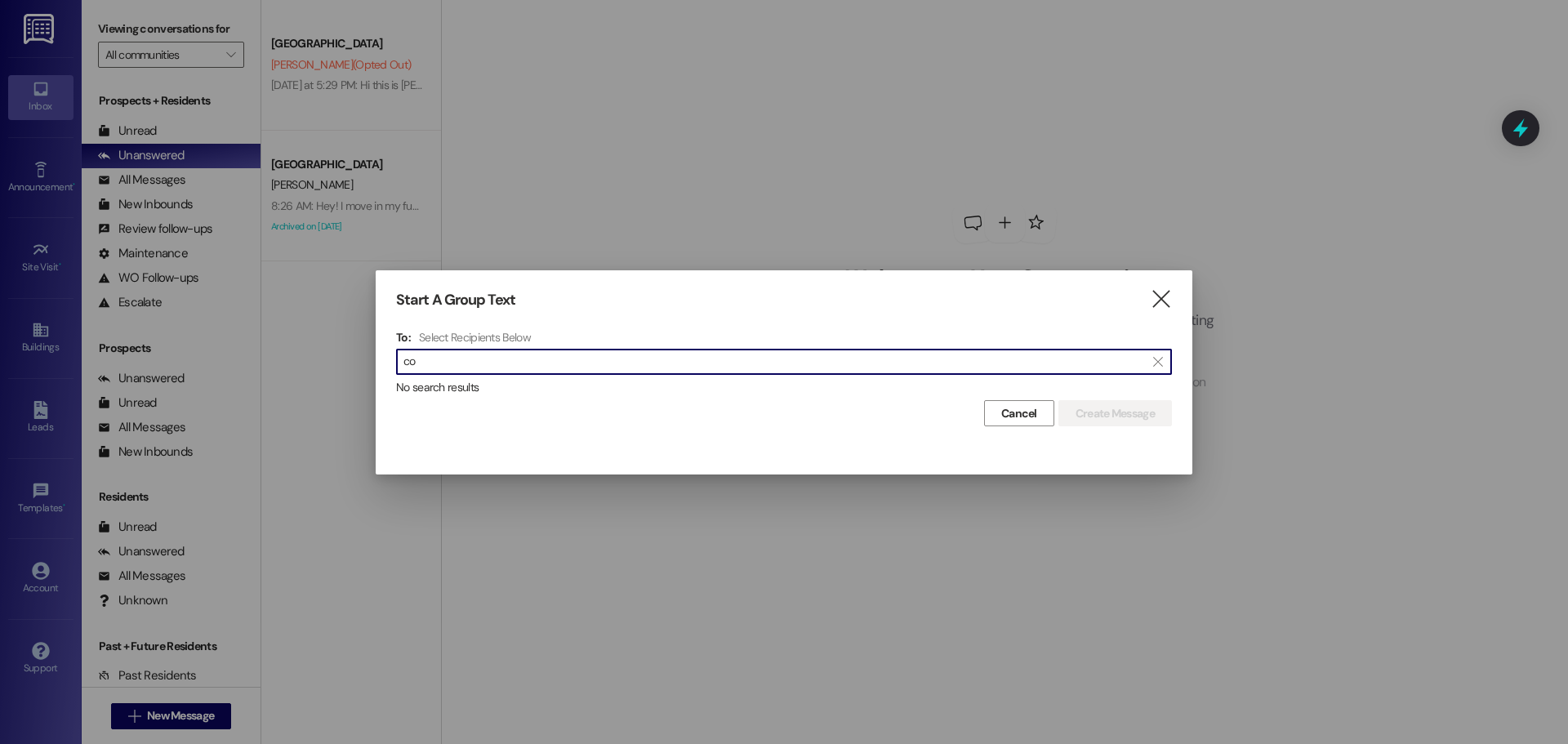
type input "c"
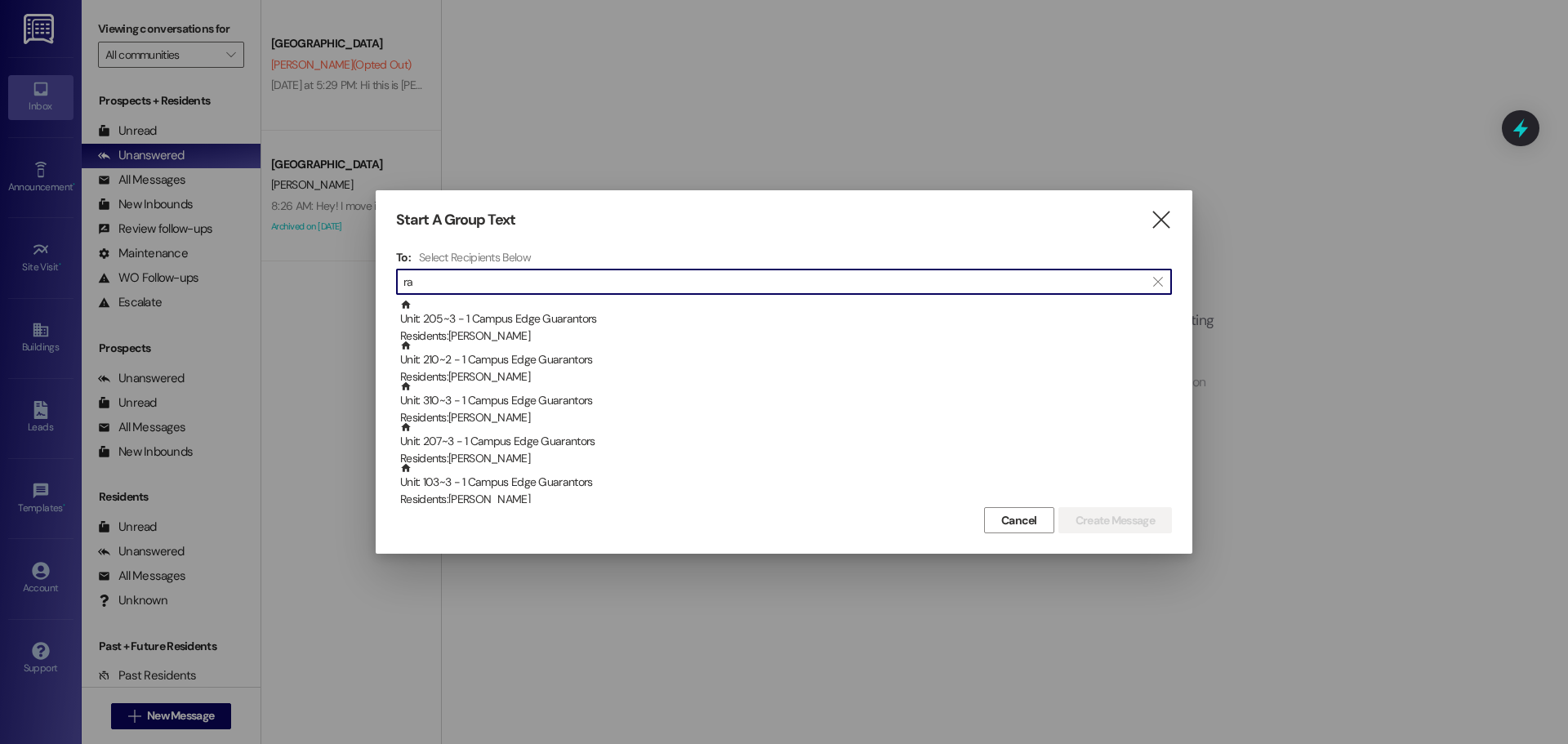
type input "r"
click at [1153, 215] on icon "" at bounding box center [1161, 220] width 22 height 17
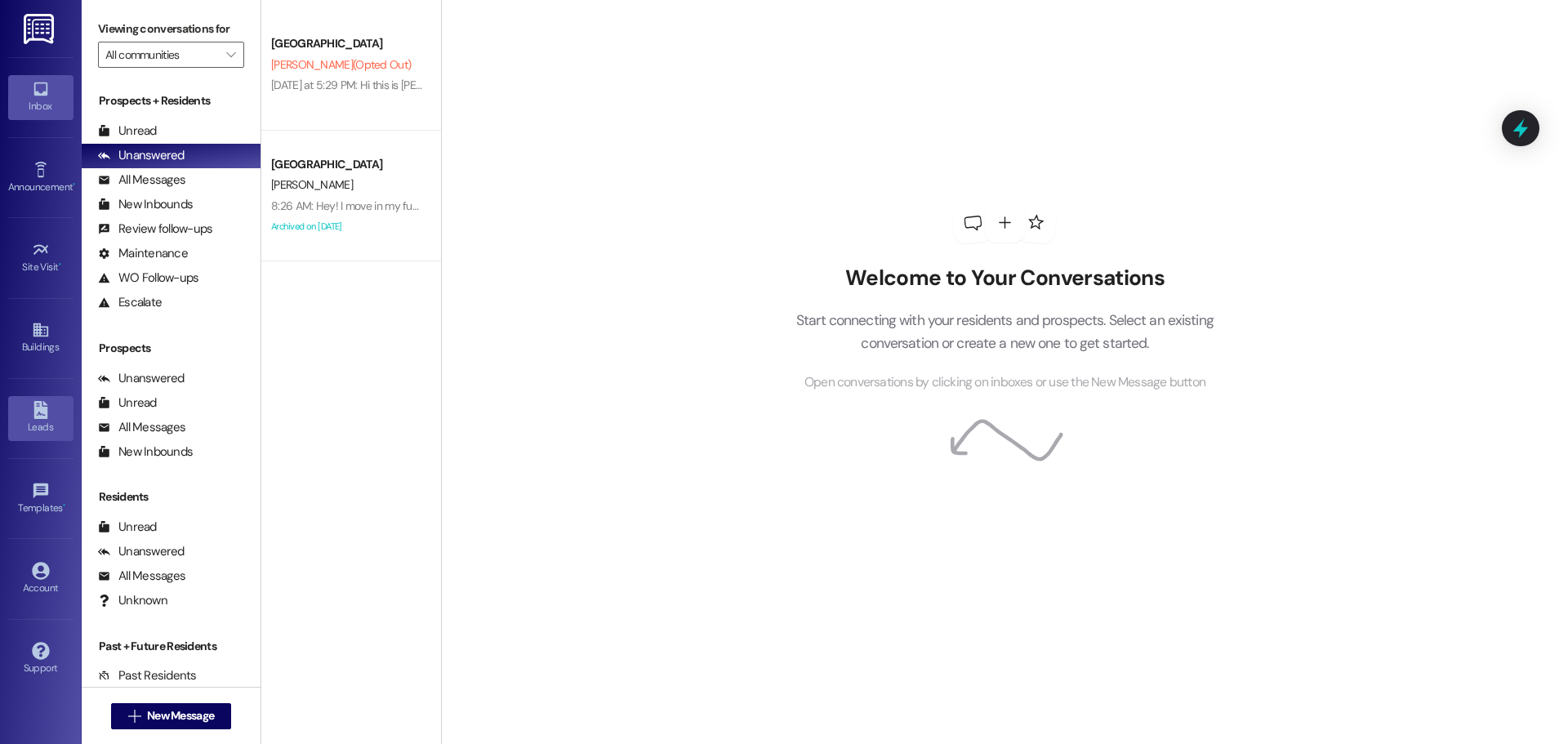
click at [43, 422] on div "Leads" at bounding box center [40, 427] width 81 height 16
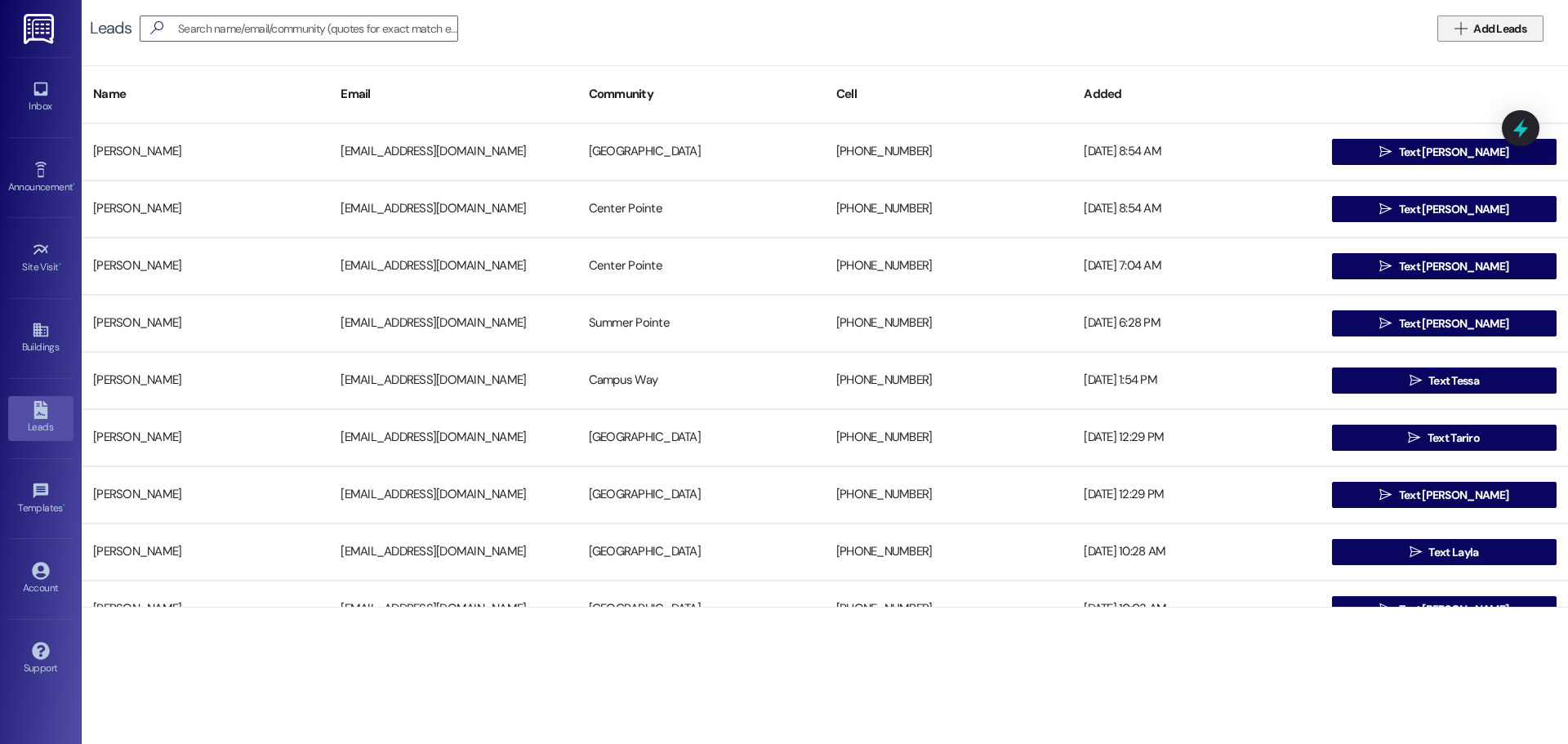
click at [1508, 27] on span "Add Leads" at bounding box center [1500, 28] width 53 height 17
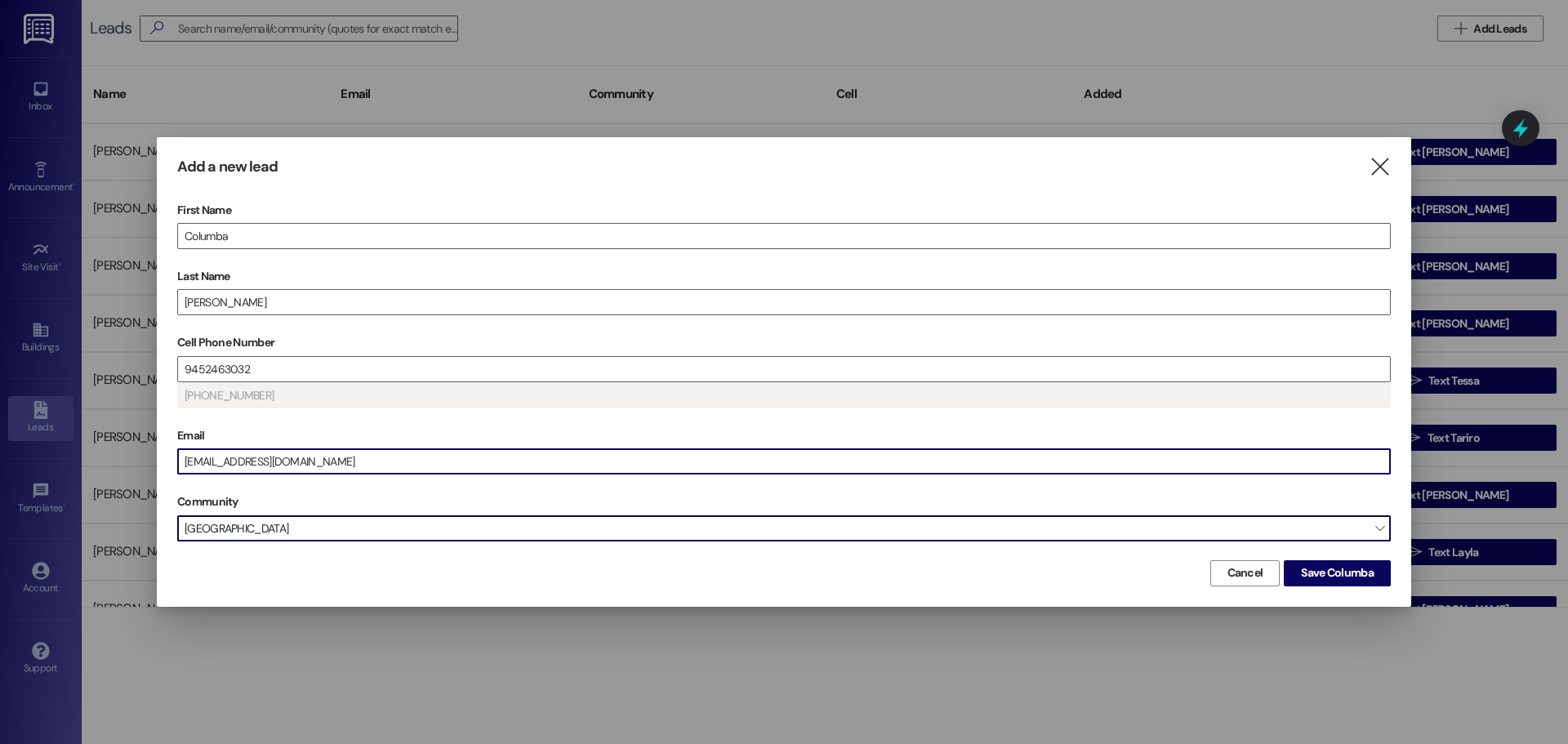
click at [869, 532] on span "South Pointe" at bounding box center [784, 528] width 1214 height 27
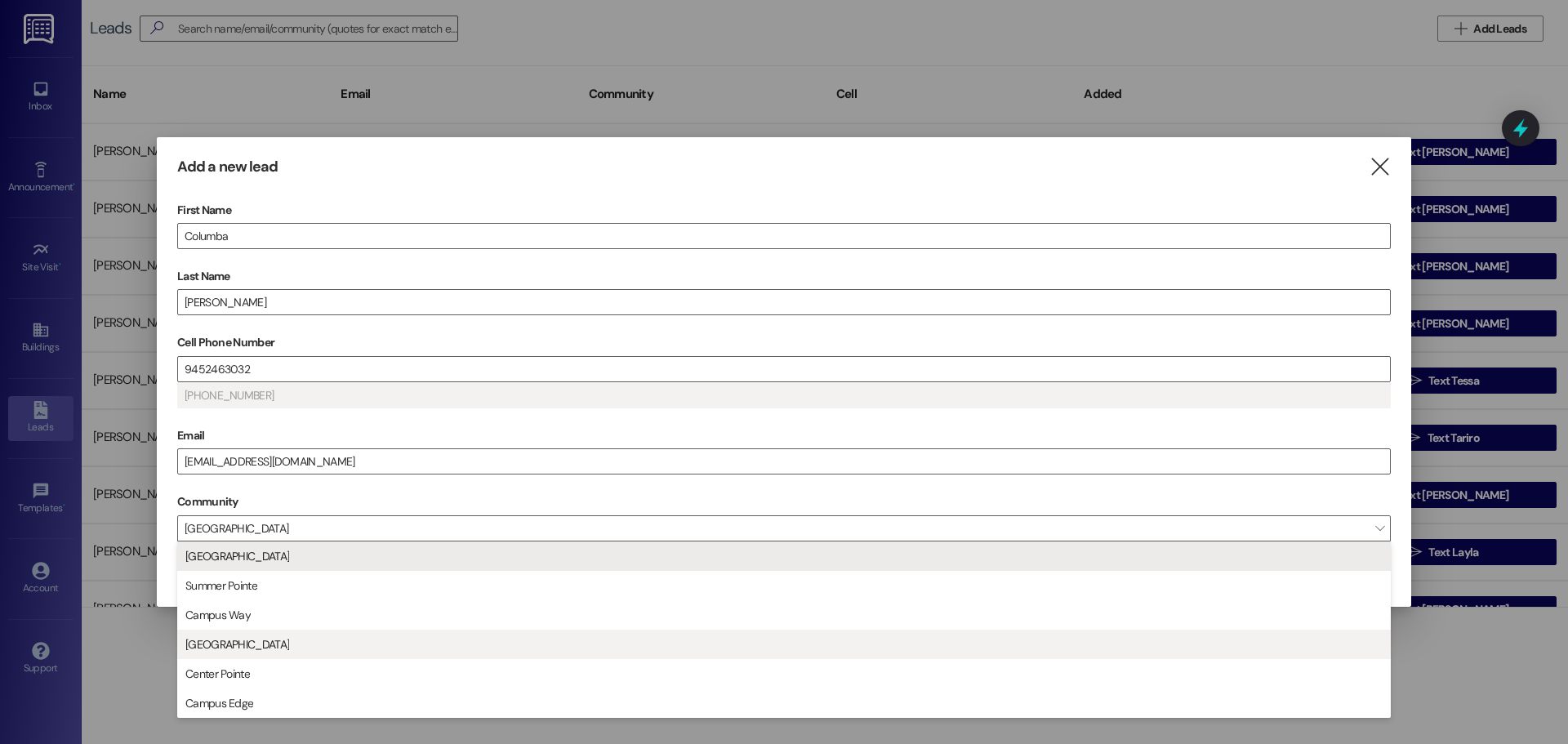
click at [395, 631] on span "East Pointe" at bounding box center [784, 644] width 1199 height 27
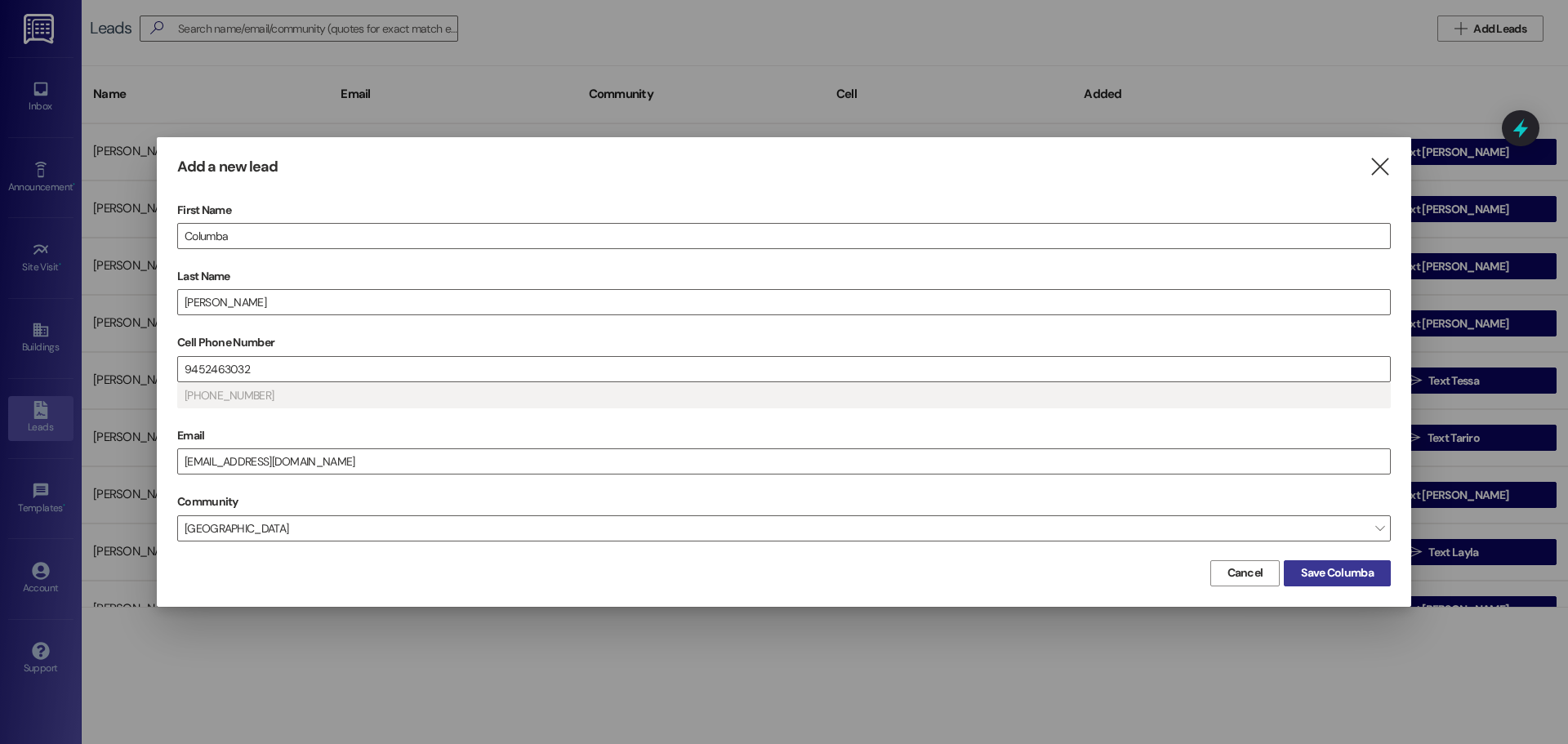
click at [1366, 566] on span "Save Columba" at bounding box center [1337, 573] width 72 height 17
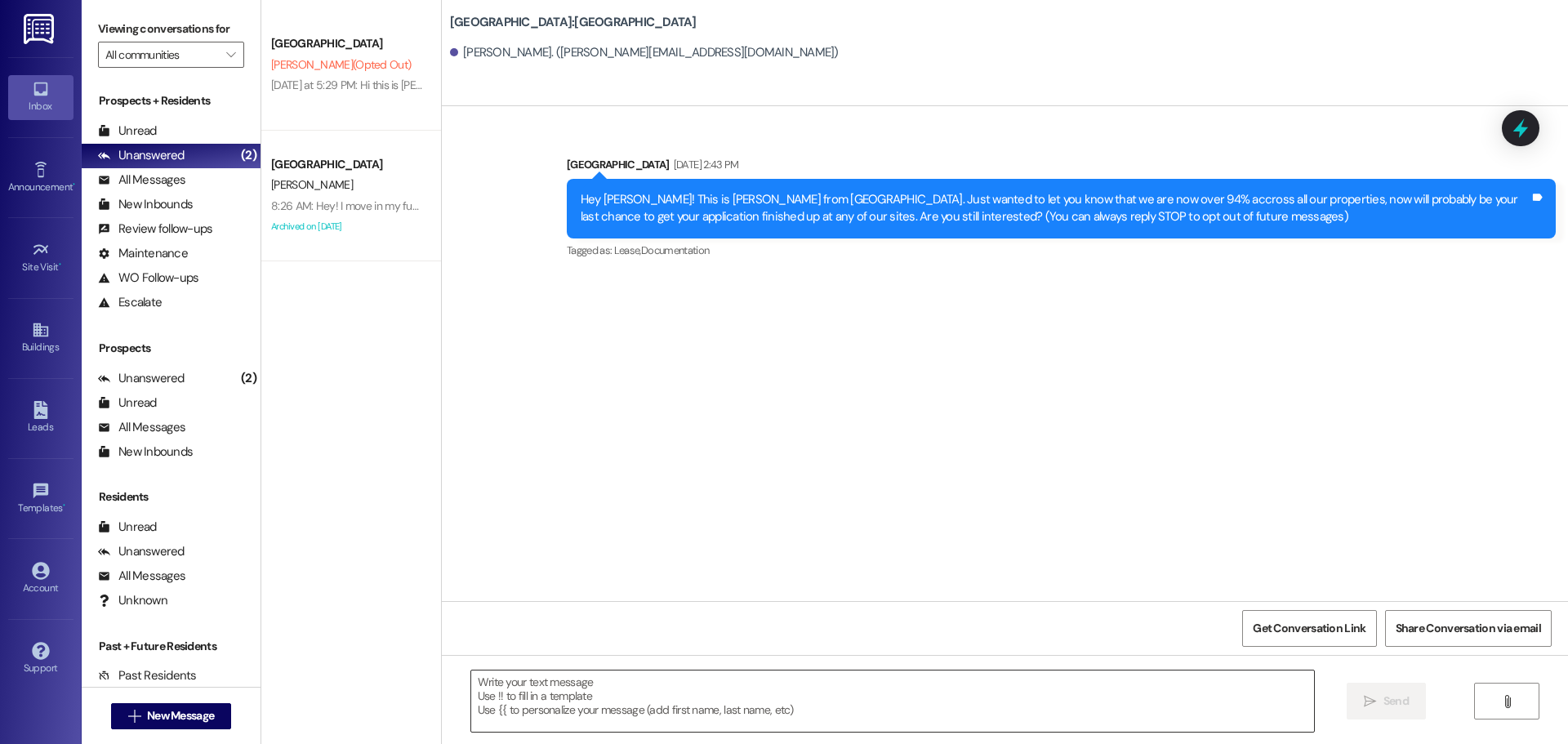
click at [802, 696] on textarea at bounding box center [892, 701] width 843 height 61
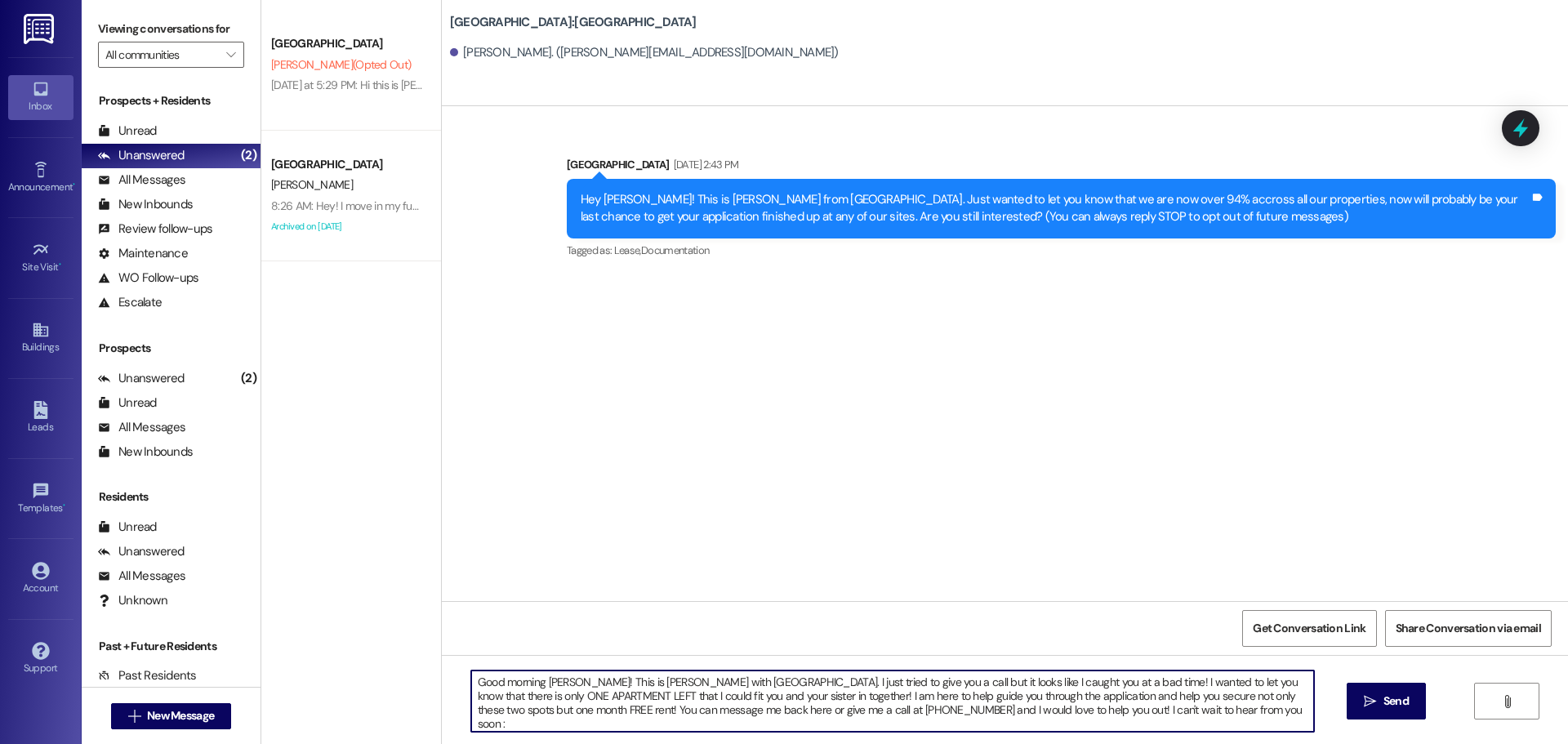
type textarea "Good morning Columba! This is Andrea with East Pointe apartments. I just tried …"
click at [802, 696] on textarea "Good morning Columba! This is Andrea with East Pointe apartments. I just tried …" at bounding box center [892, 701] width 843 height 61
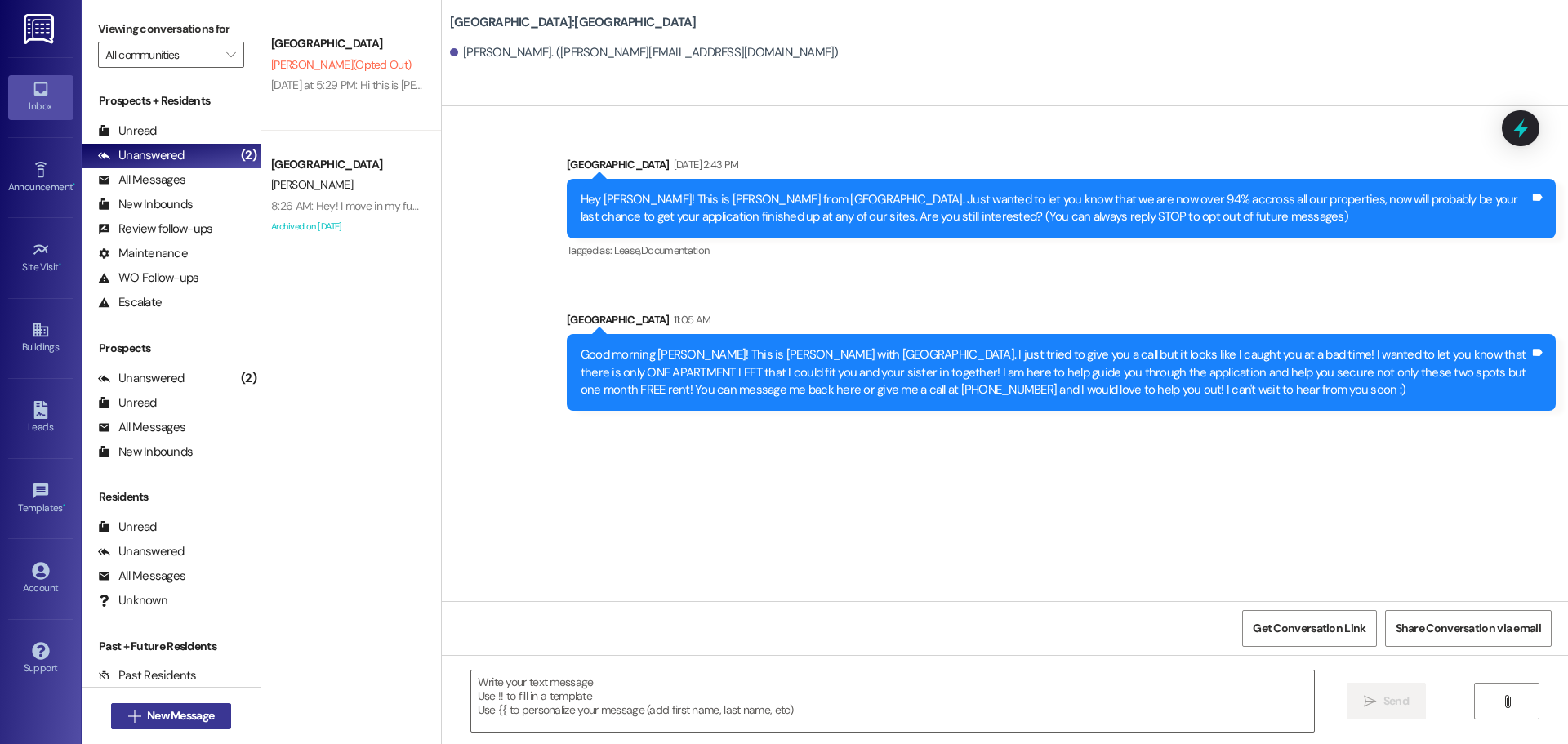
click at [164, 713] on span "New Message" at bounding box center [180, 716] width 67 height 17
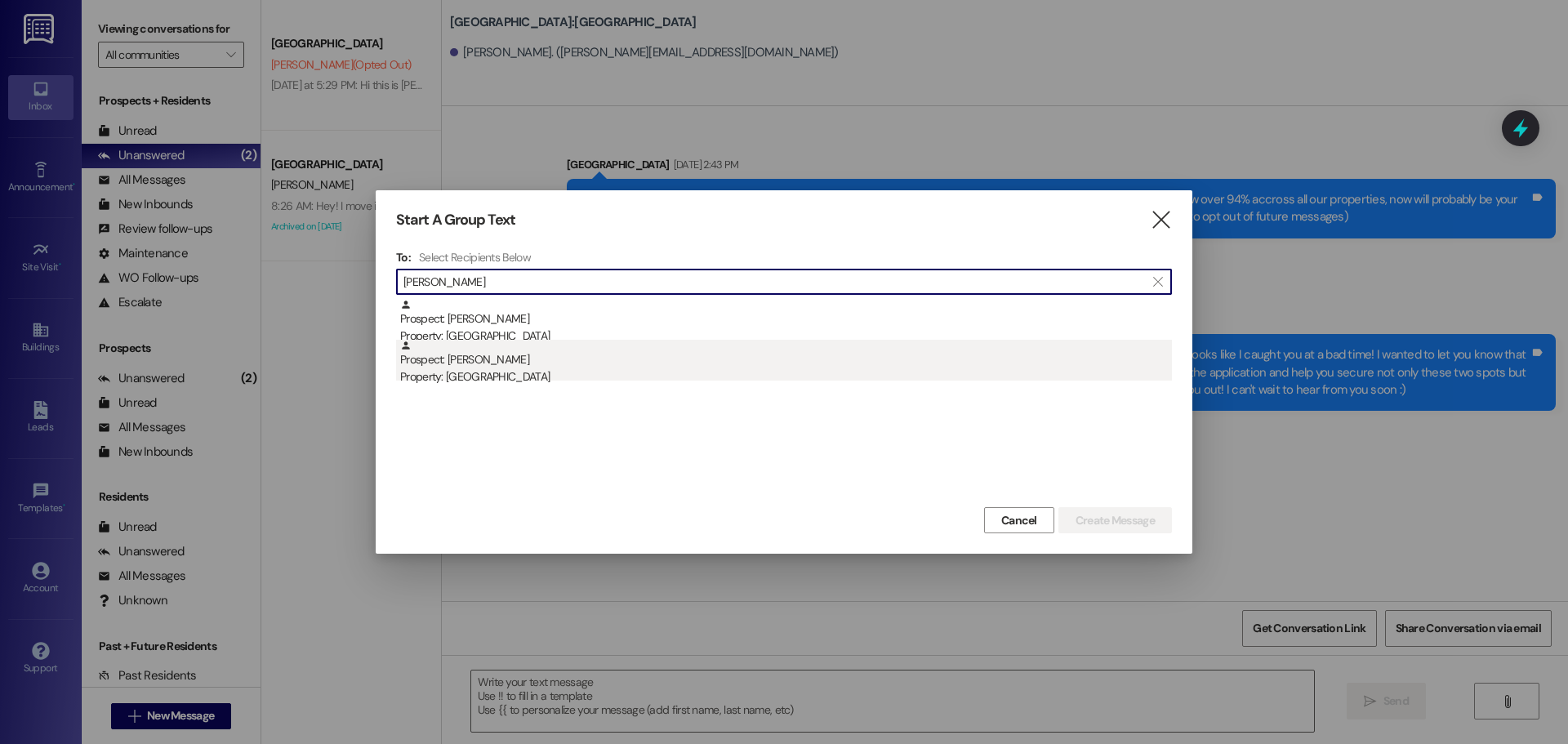
type input "gabriel sul"
click at [522, 377] on div "Property: Center Pointe" at bounding box center [786, 377] width 772 height 17
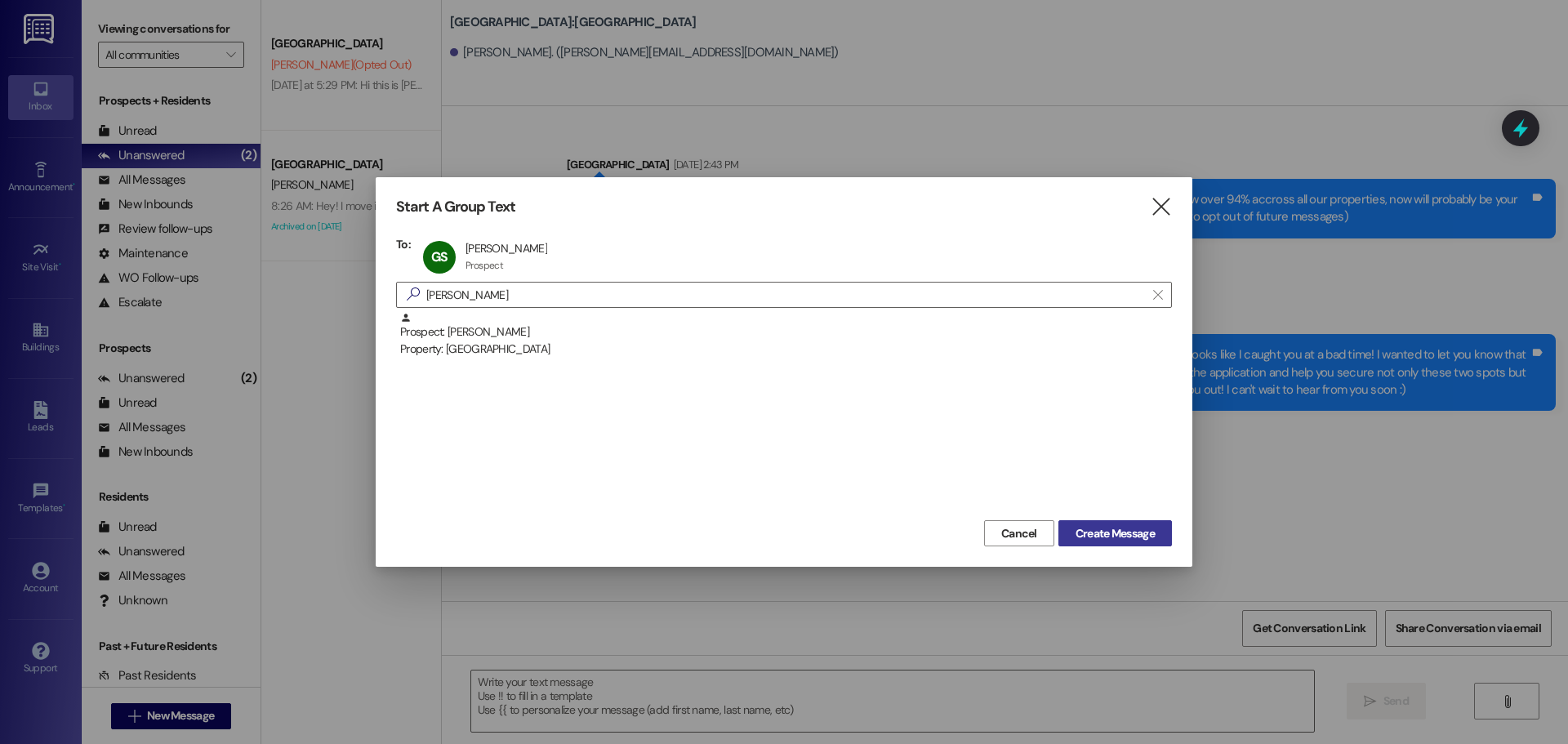
click at [1109, 536] on span "Create Message" at bounding box center [1115, 534] width 80 height 17
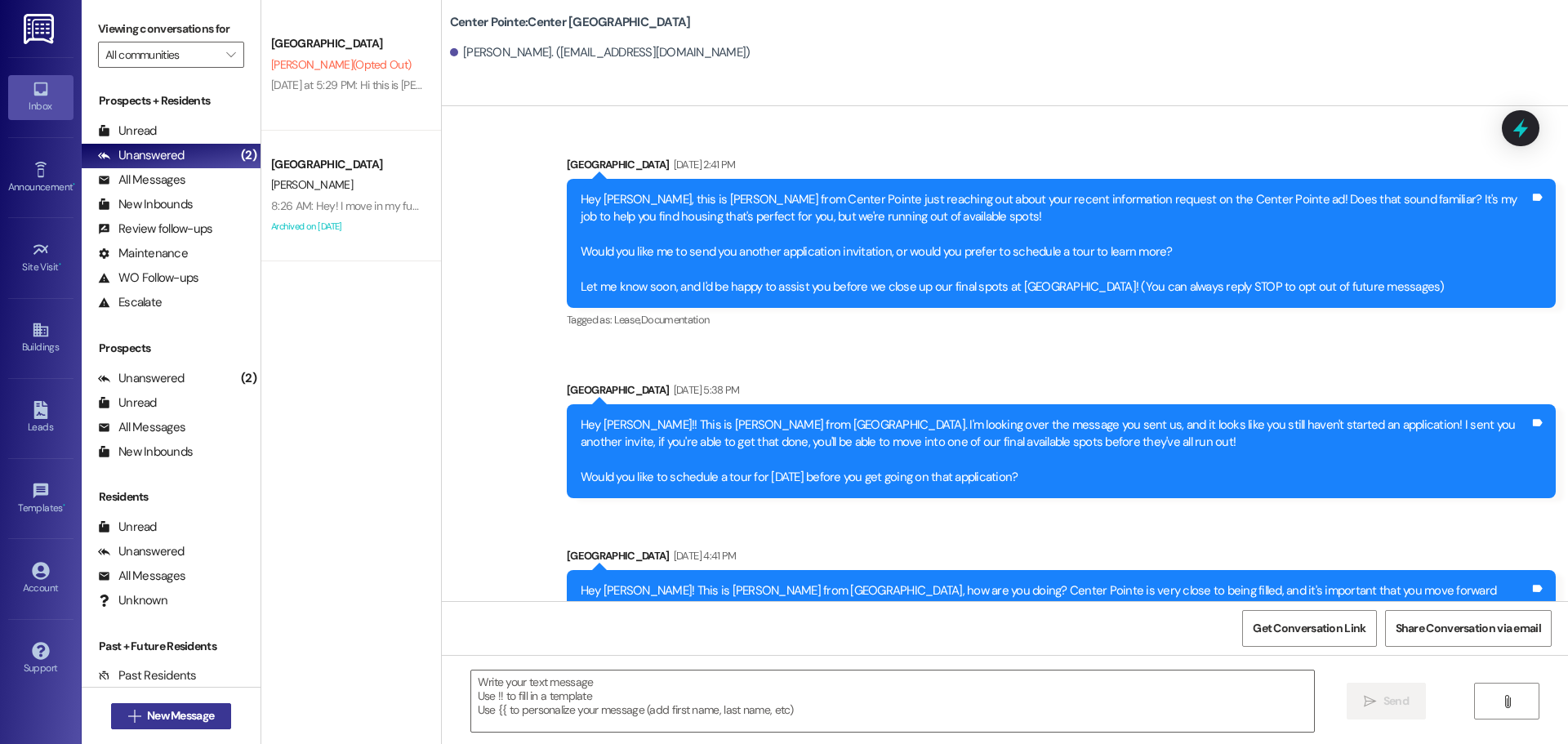
click at [177, 724] on button " New Message" at bounding box center [171, 717] width 121 height 27
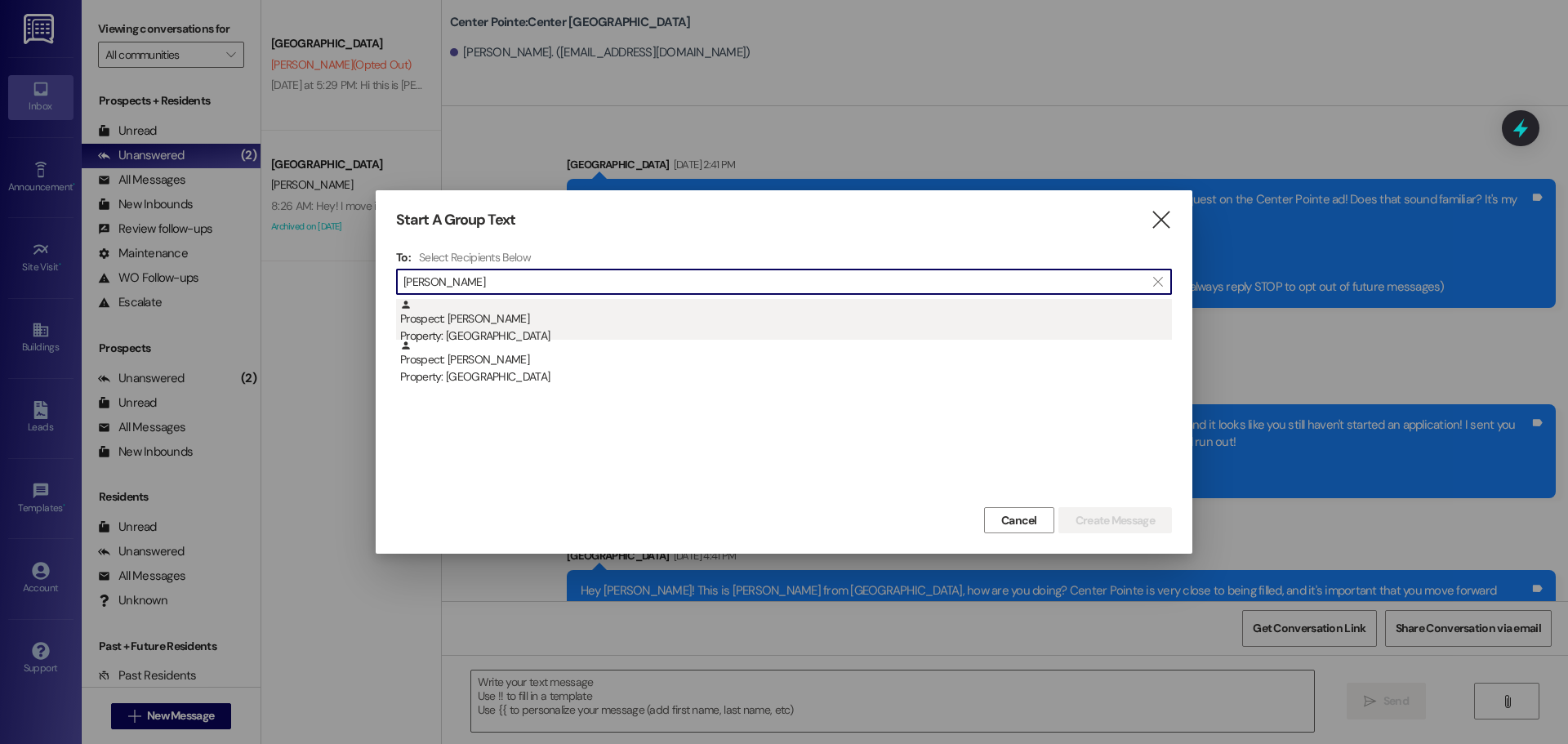
type input "gabriel sul"
drag, startPoint x: 530, startPoint y: 320, endPoint x: 547, endPoint y: 318, distance: 17.1
click at [547, 318] on div "Prospect: Gabriel Sulbaran Property: East Pointe" at bounding box center [786, 322] width 772 height 47
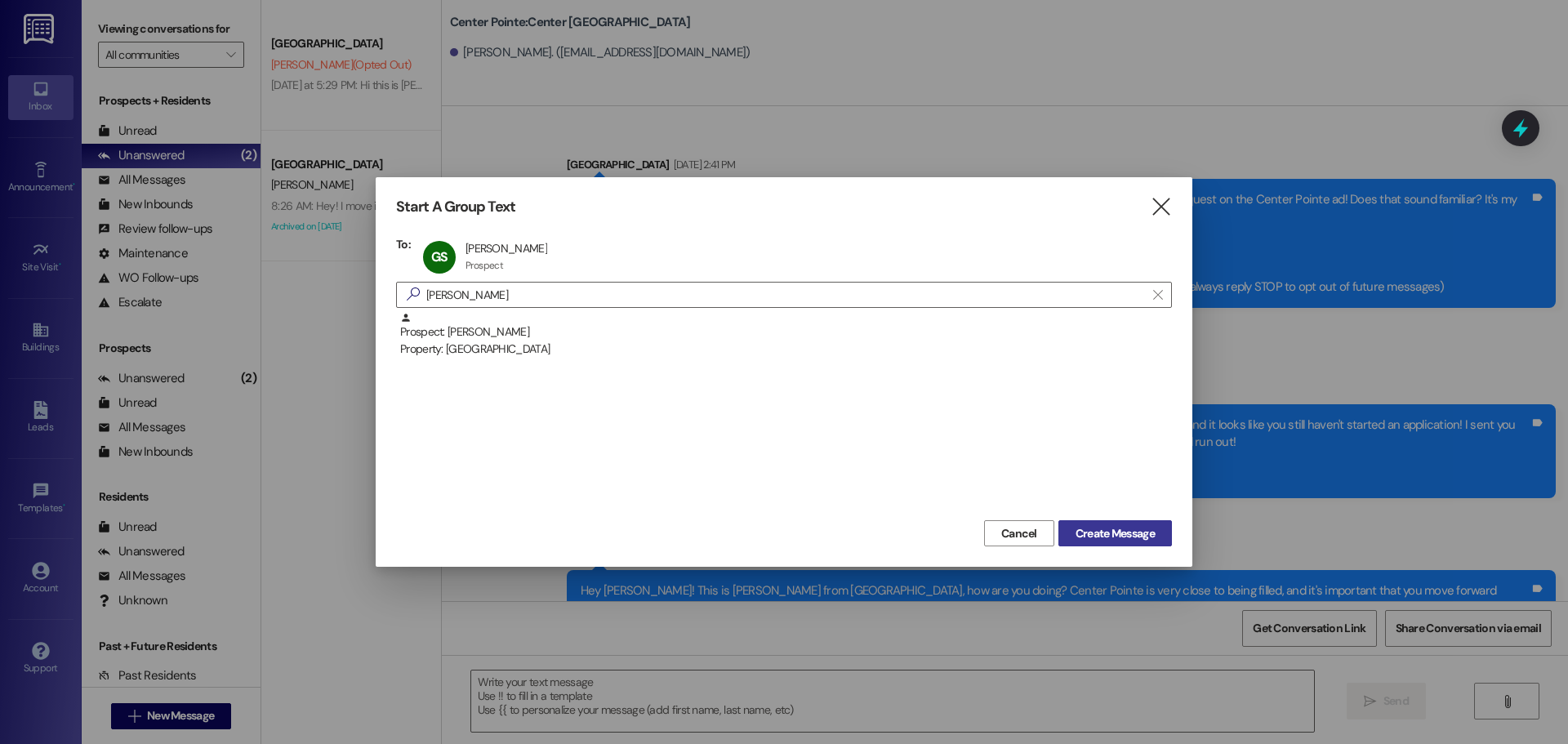
click at [1125, 533] on span "Create Message" at bounding box center [1115, 534] width 80 height 17
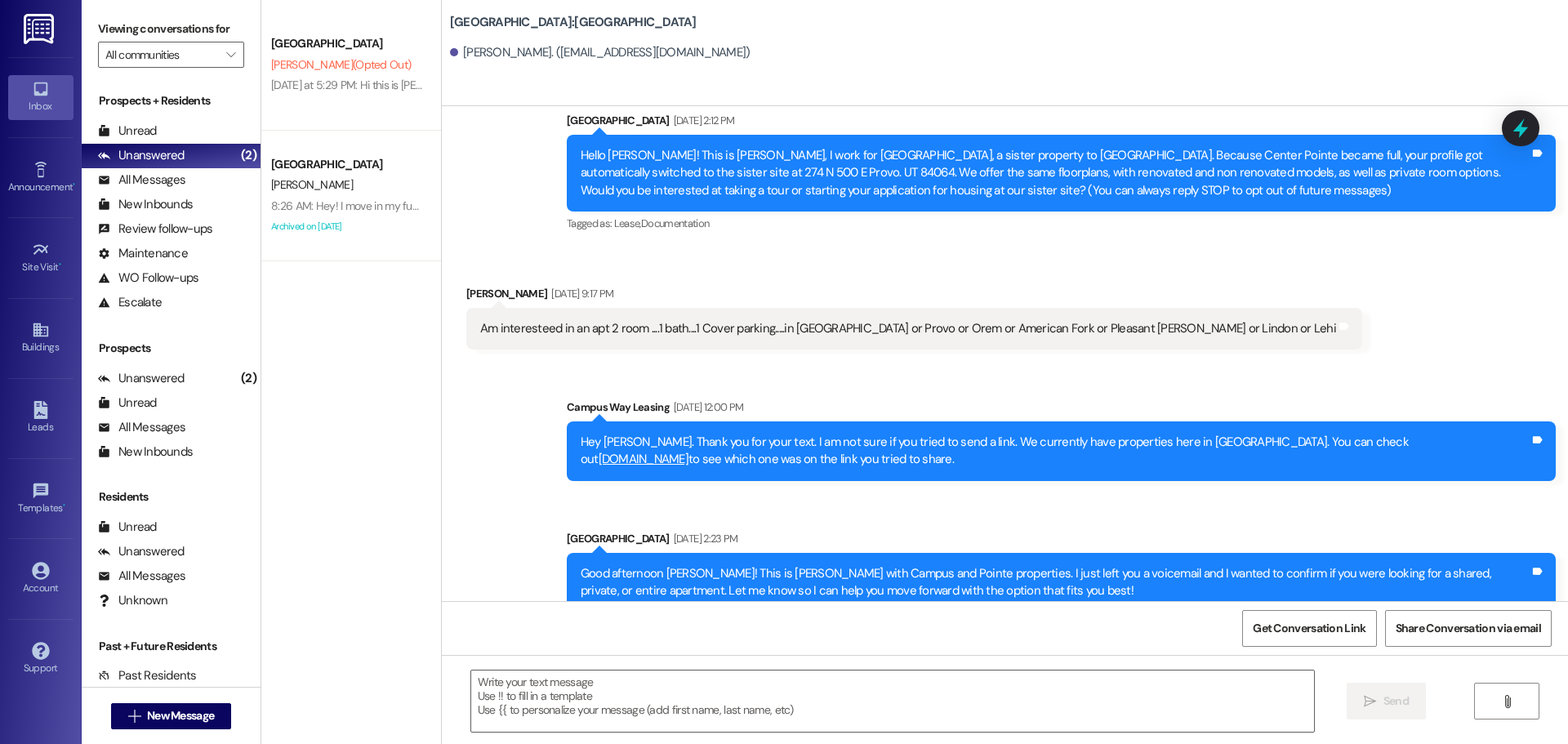
scroll to position [81, 0]
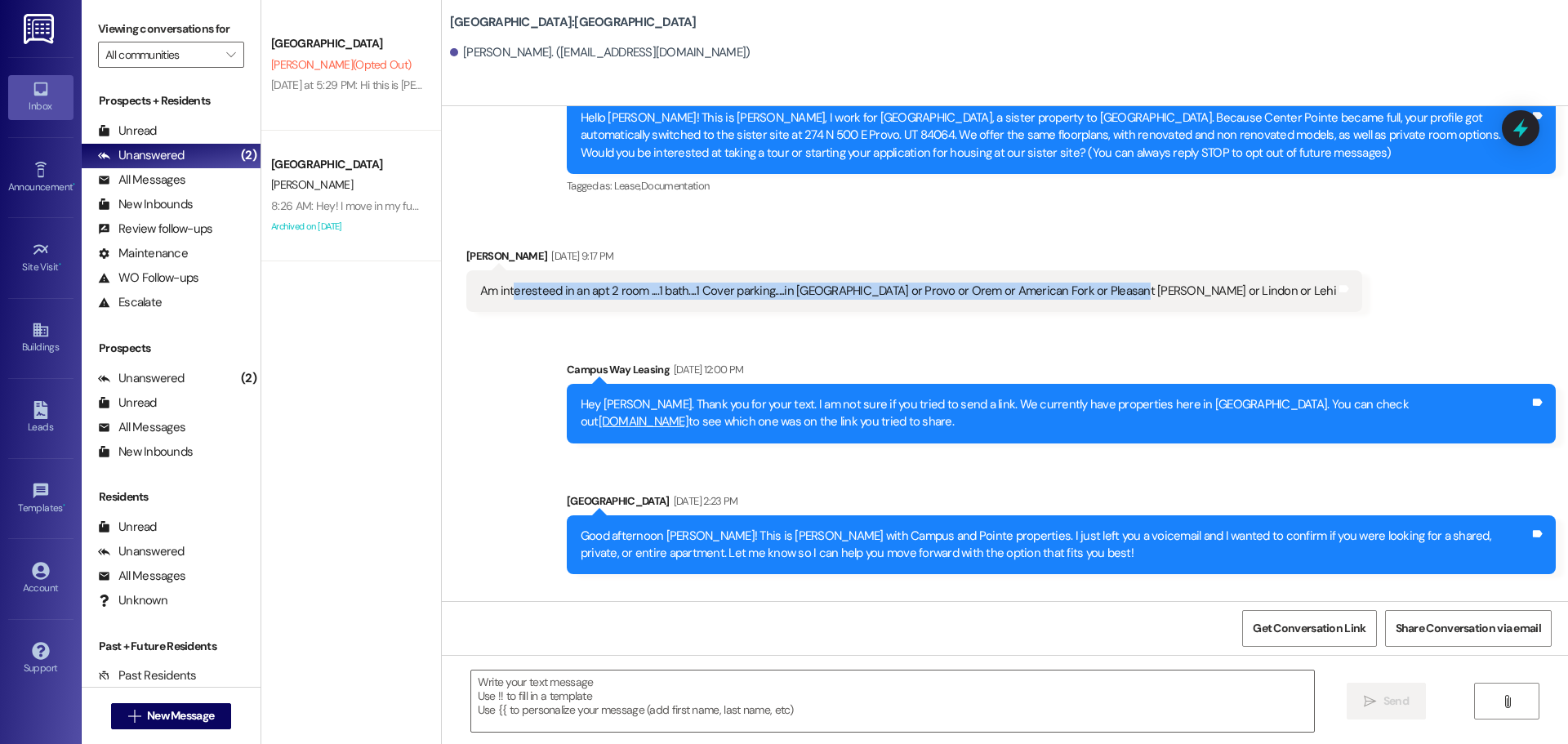
drag, startPoint x: 502, startPoint y: 297, endPoint x: 1091, endPoint y: 281, distance: 589.2
click at [1091, 281] on div "Am interesteed in an apt 2 room ....1 bath....1 Cover parking.....in Sprinville…" at bounding box center [914, 292] width 896 height 42
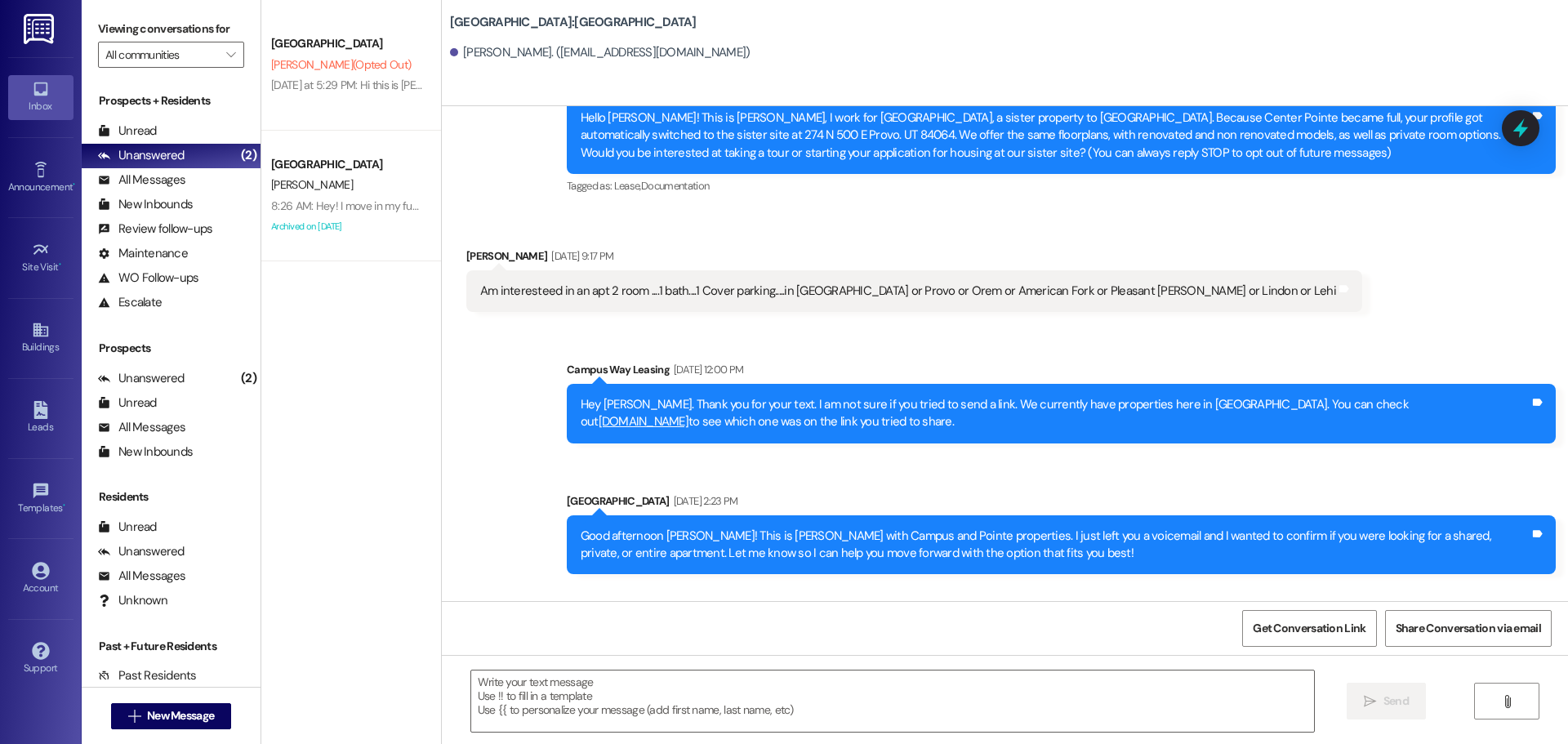
click at [1169, 281] on div "Am interesteed in an apt 2 room ....1 bath....1 Cover parking.....in Sprinville…" at bounding box center [914, 292] width 896 height 42
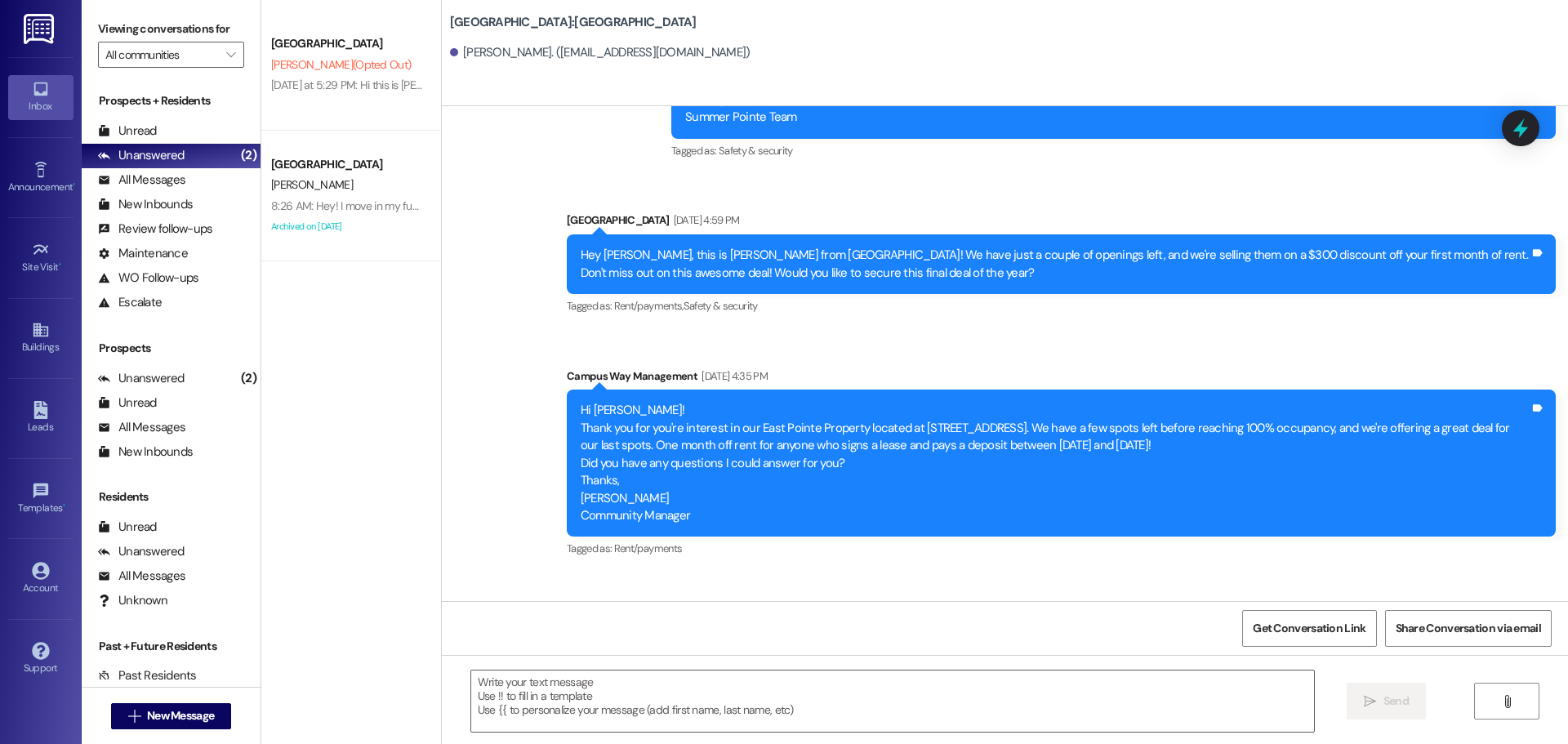
scroll to position [1225, 0]
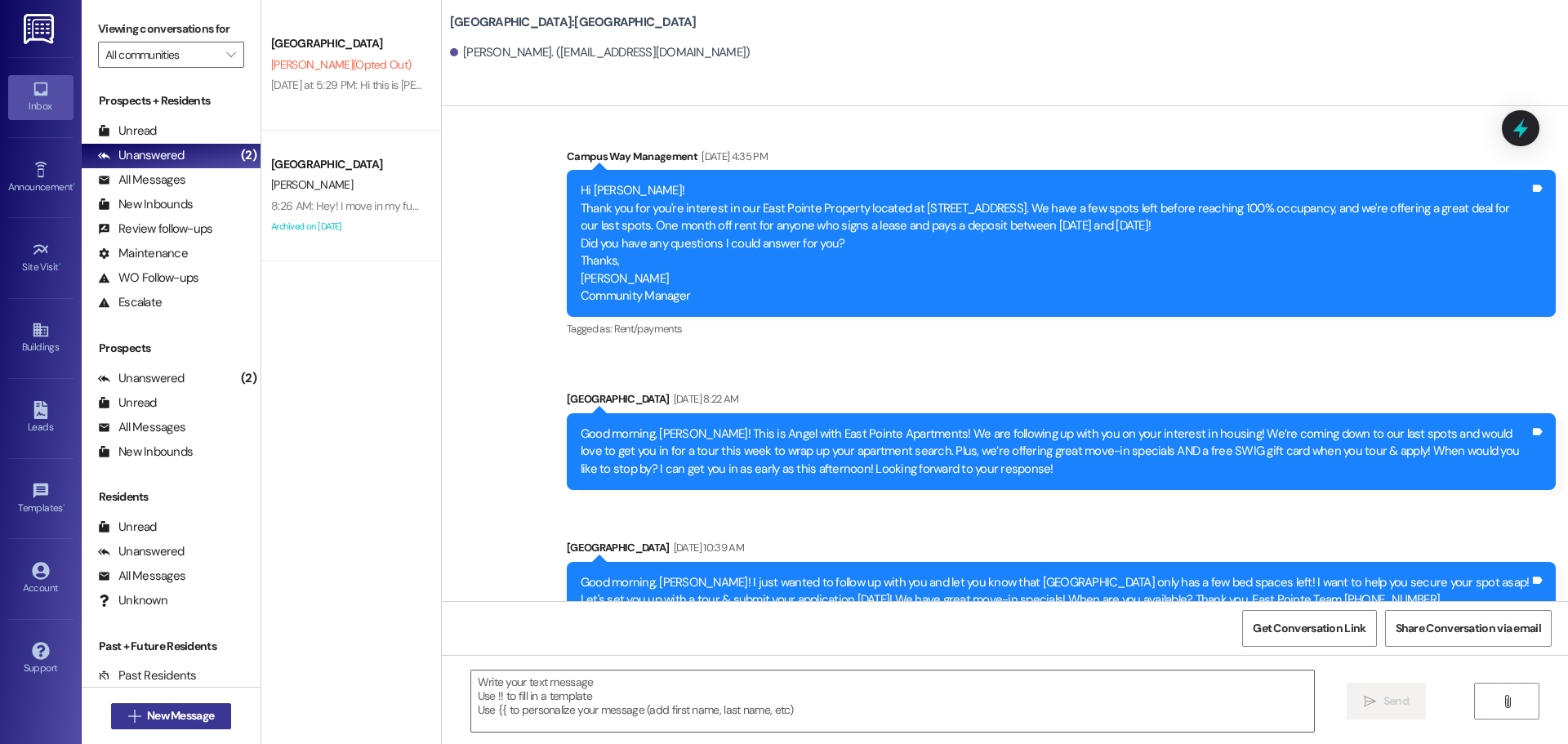
click at [198, 706] on button " New Message" at bounding box center [171, 717] width 121 height 27
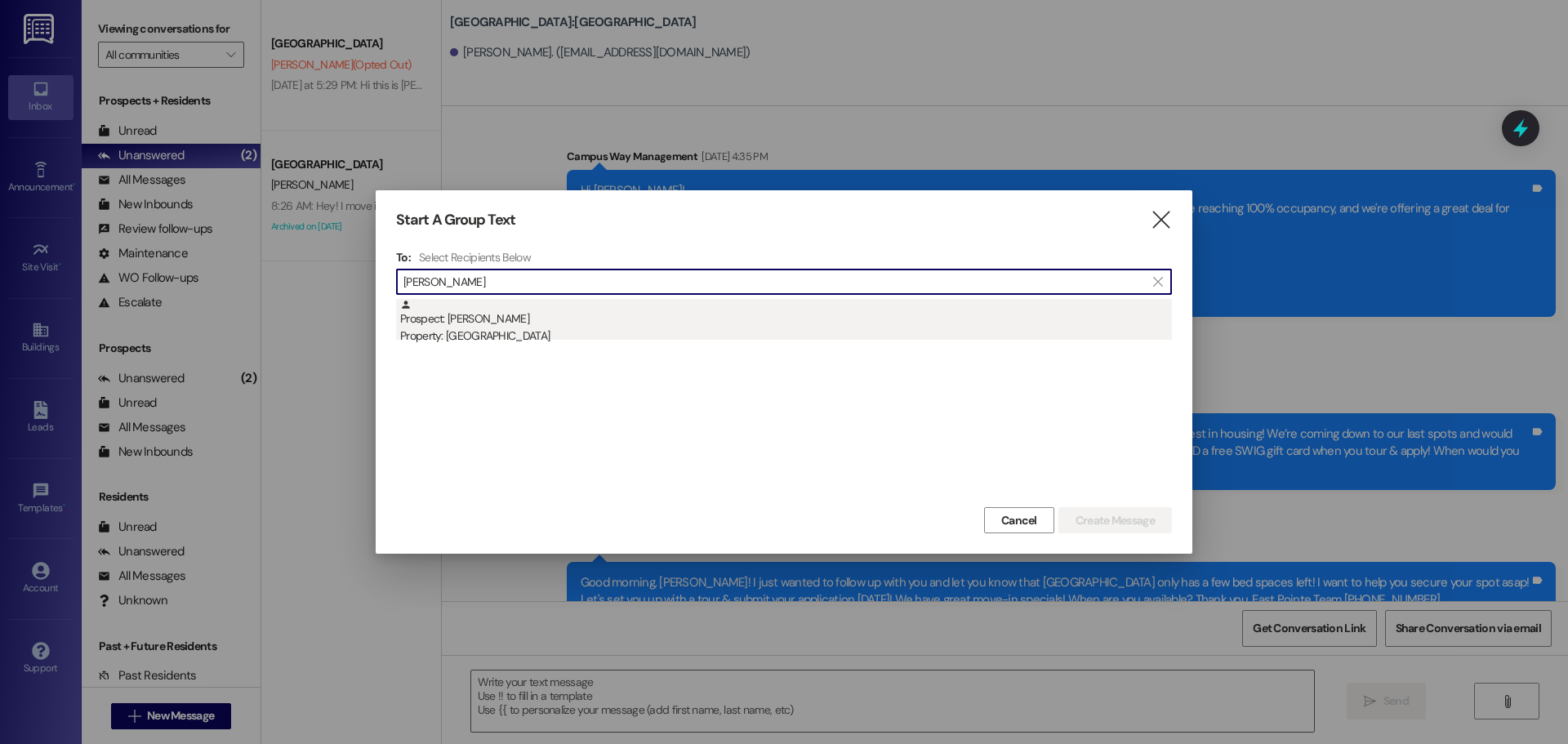
type input "luke beck"
click at [637, 324] on div "Prospect: Luke Beckstrom Property: Campus Edge" at bounding box center [786, 322] width 772 height 47
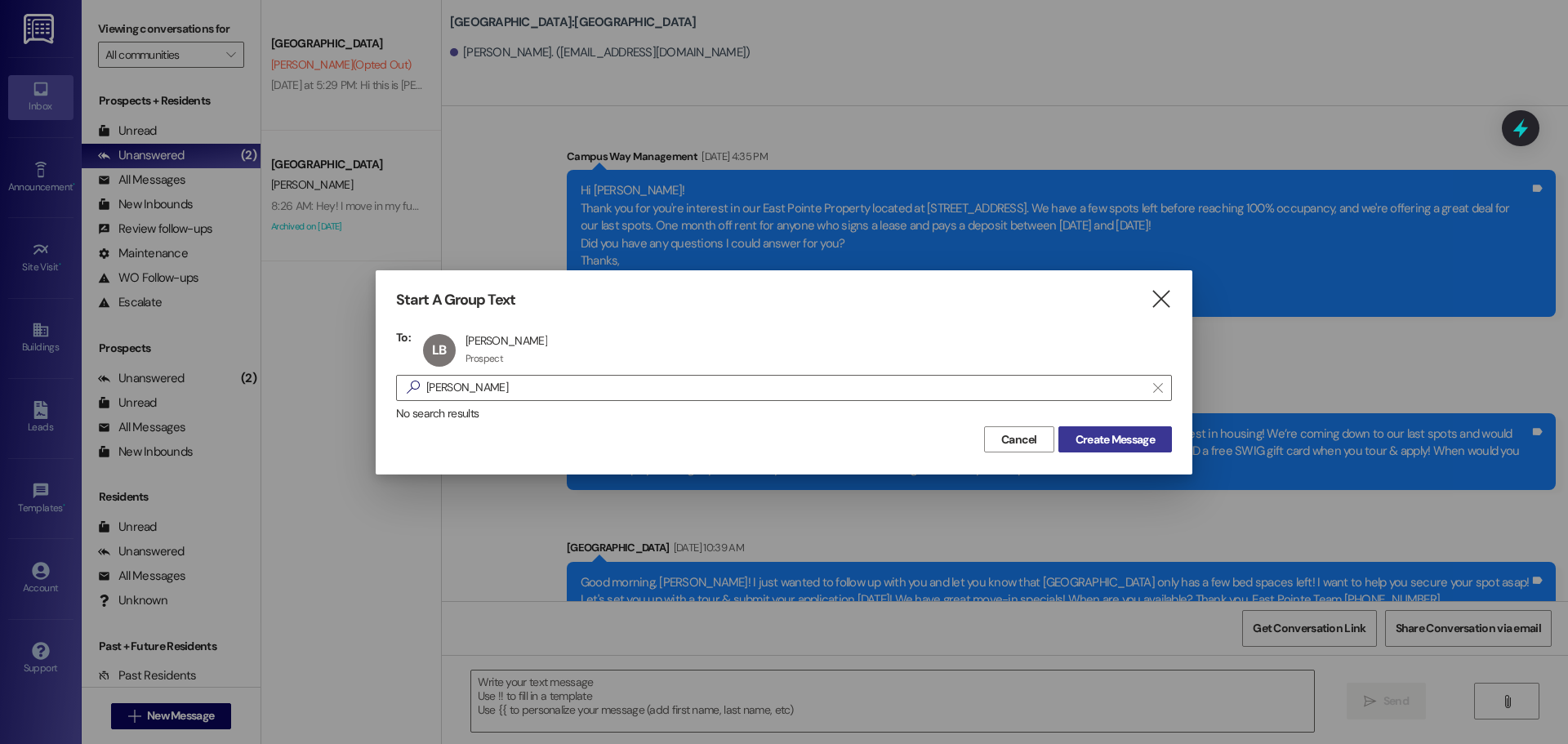
click at [1135, 429] on button "Create Message" at bounding box center [1115, 439] width 113 height 27
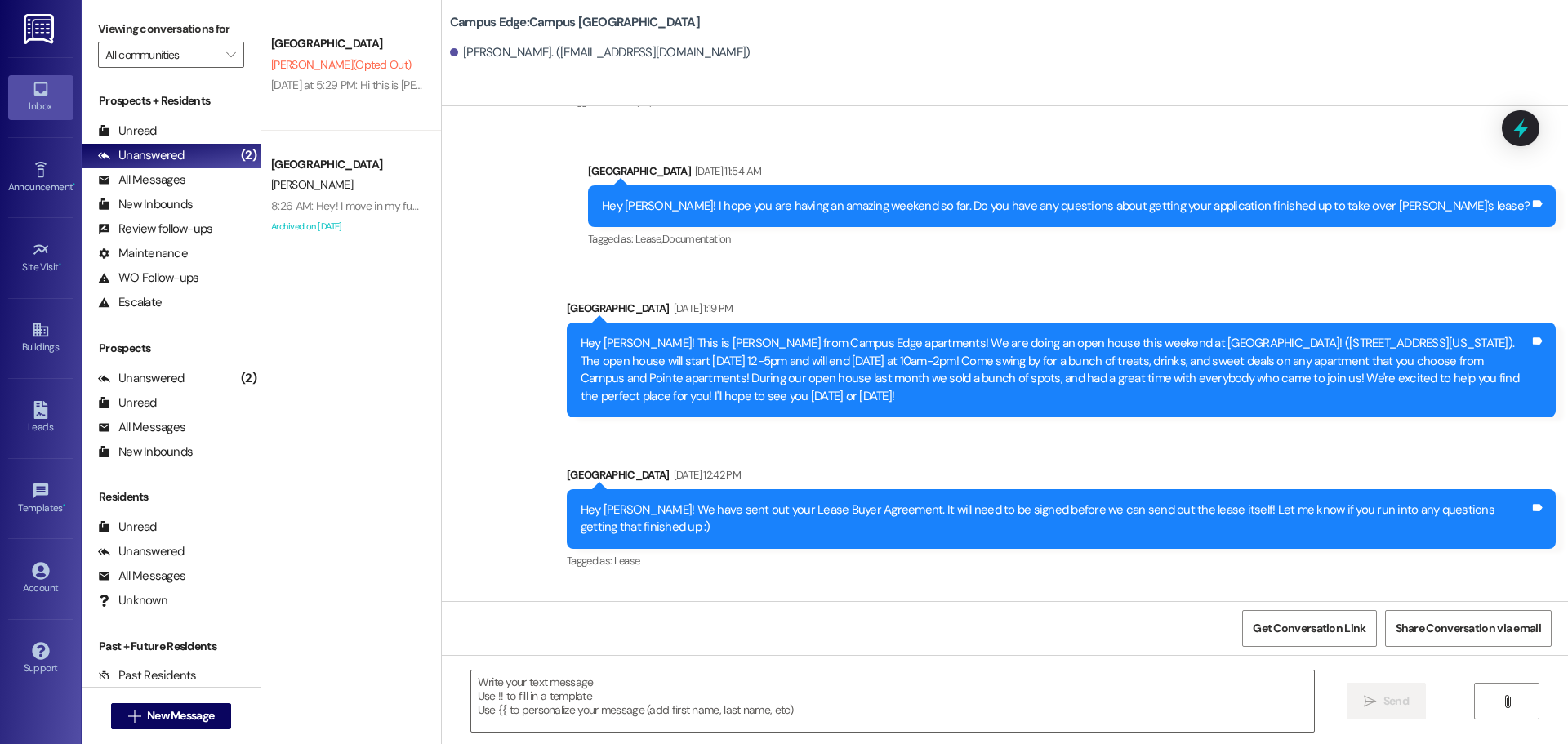
scroll to position [3005, 0]
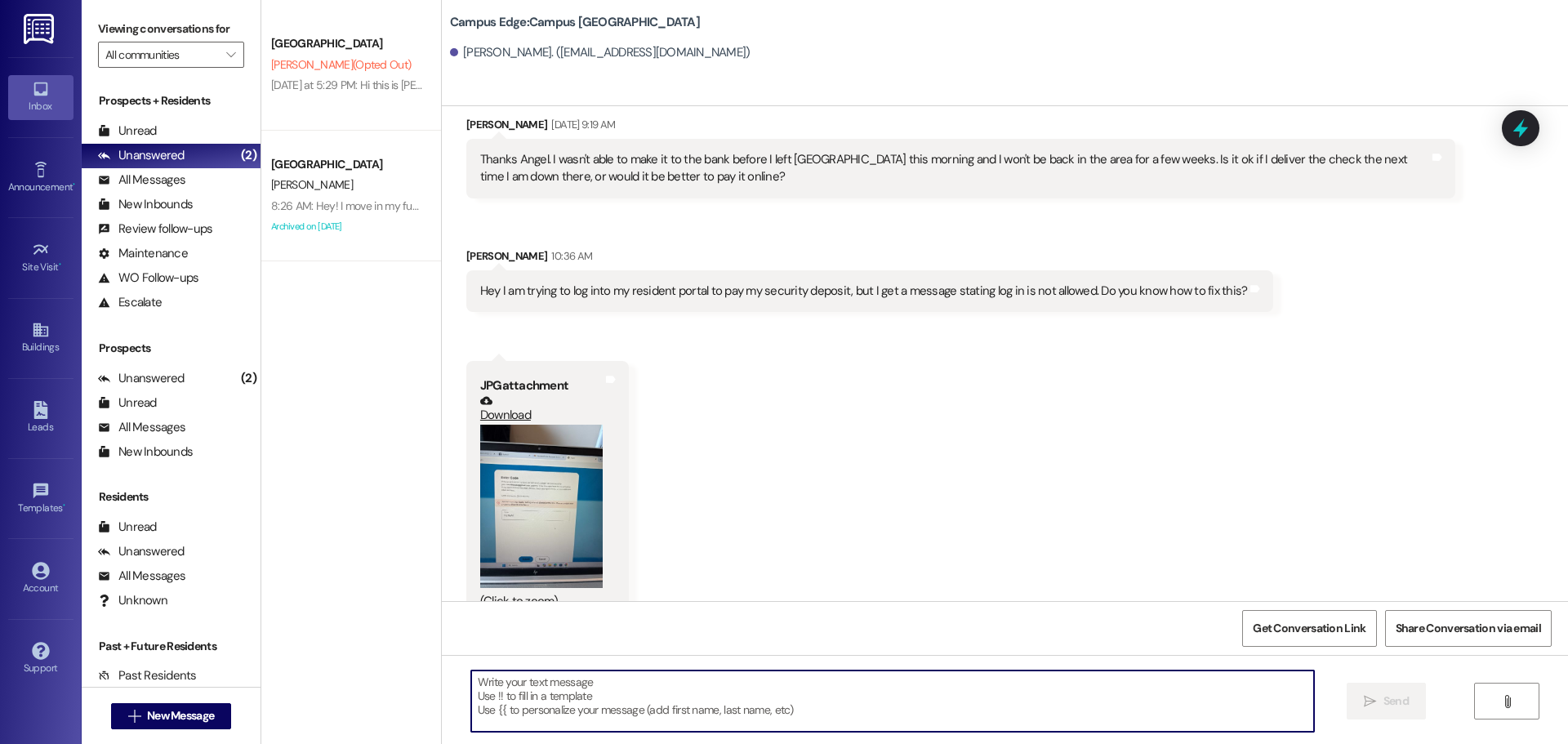
click at [804, 674] on textarea at bounding box center [892, 701] width 843 height 61
click at [804, 676] on textarea at bounding box center [892, 701] width 843 height 61
type textarea "H"
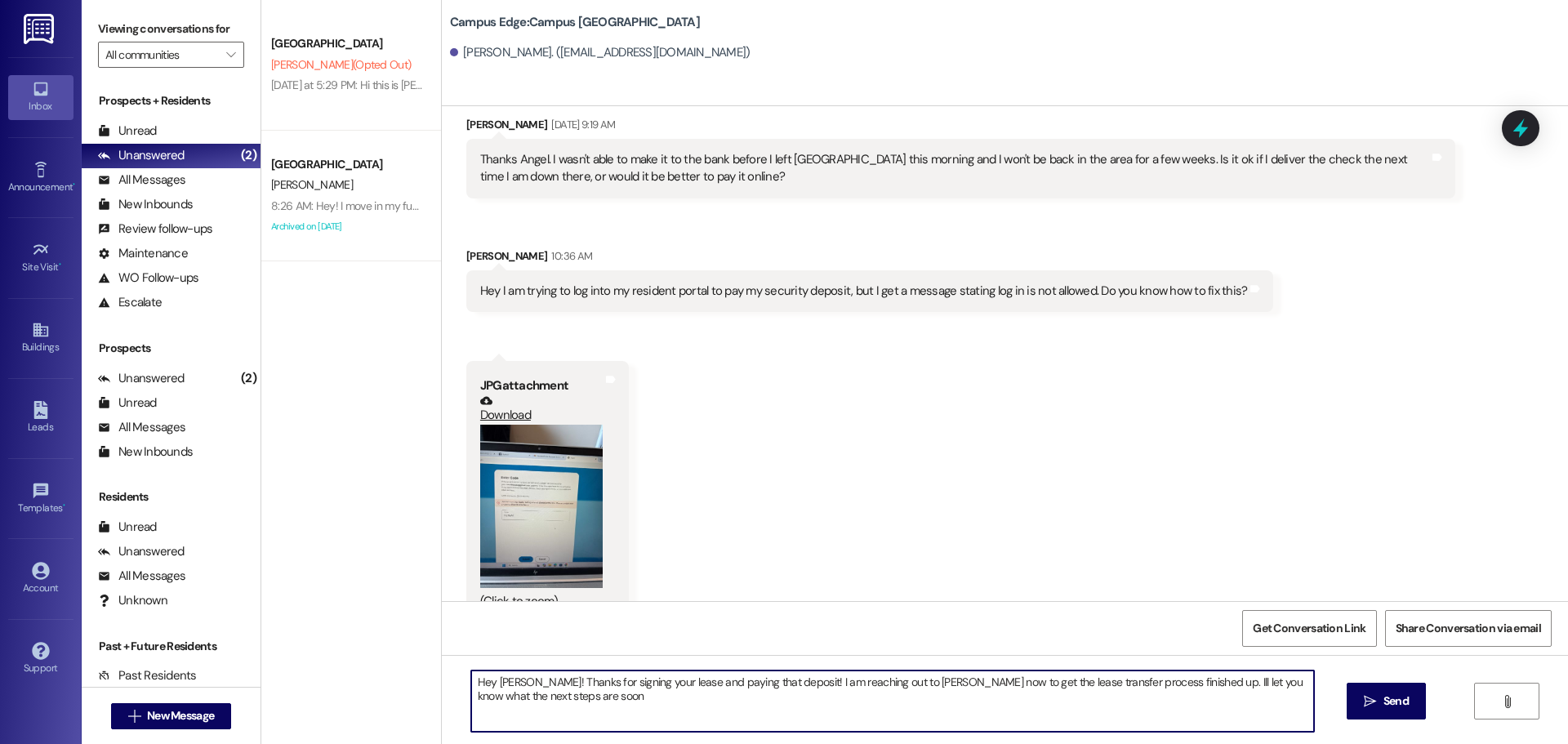
type textarea "Hey Luke! Thanks for signing your lease and paying that deposit! I am reaching …"
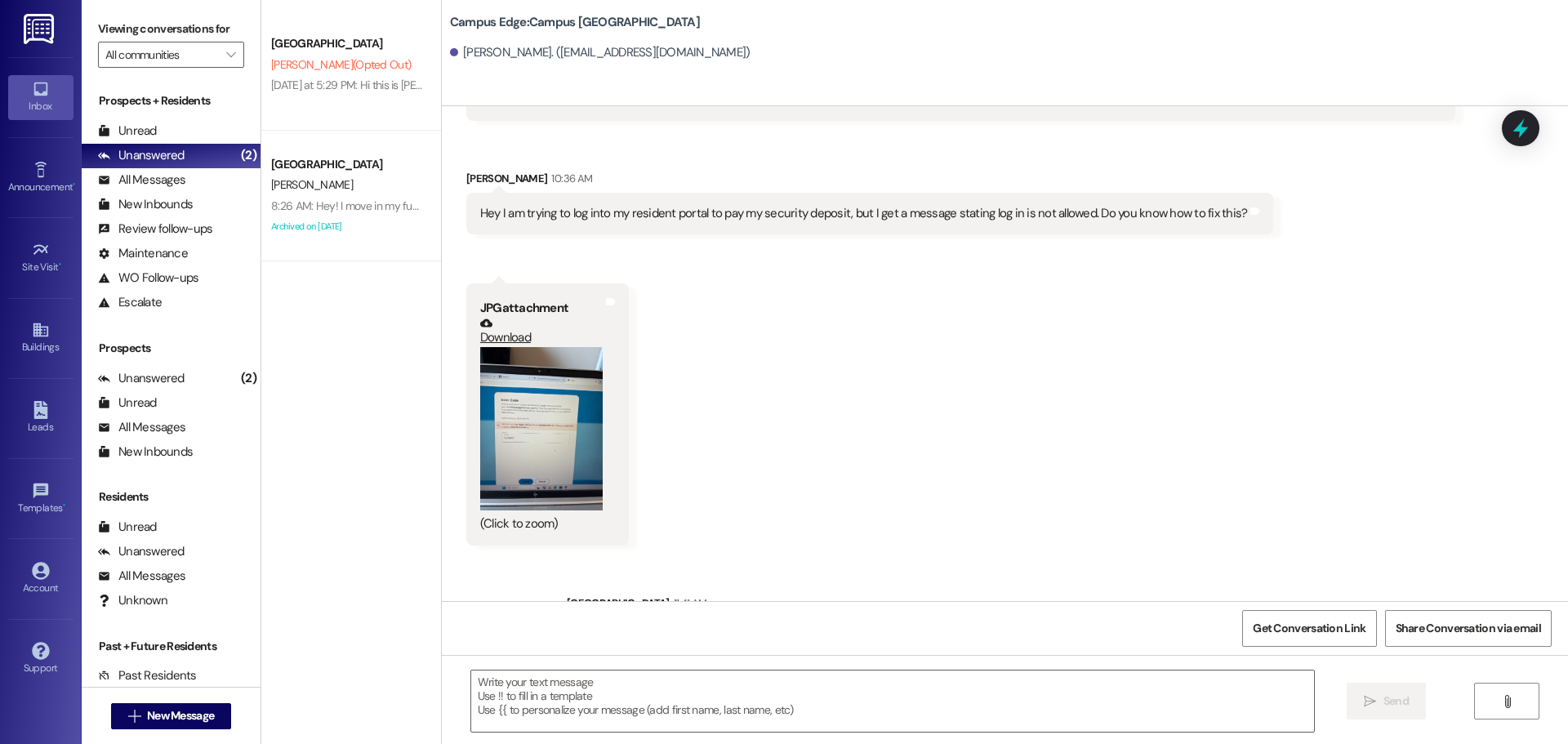
scroll to position [3119, 0]
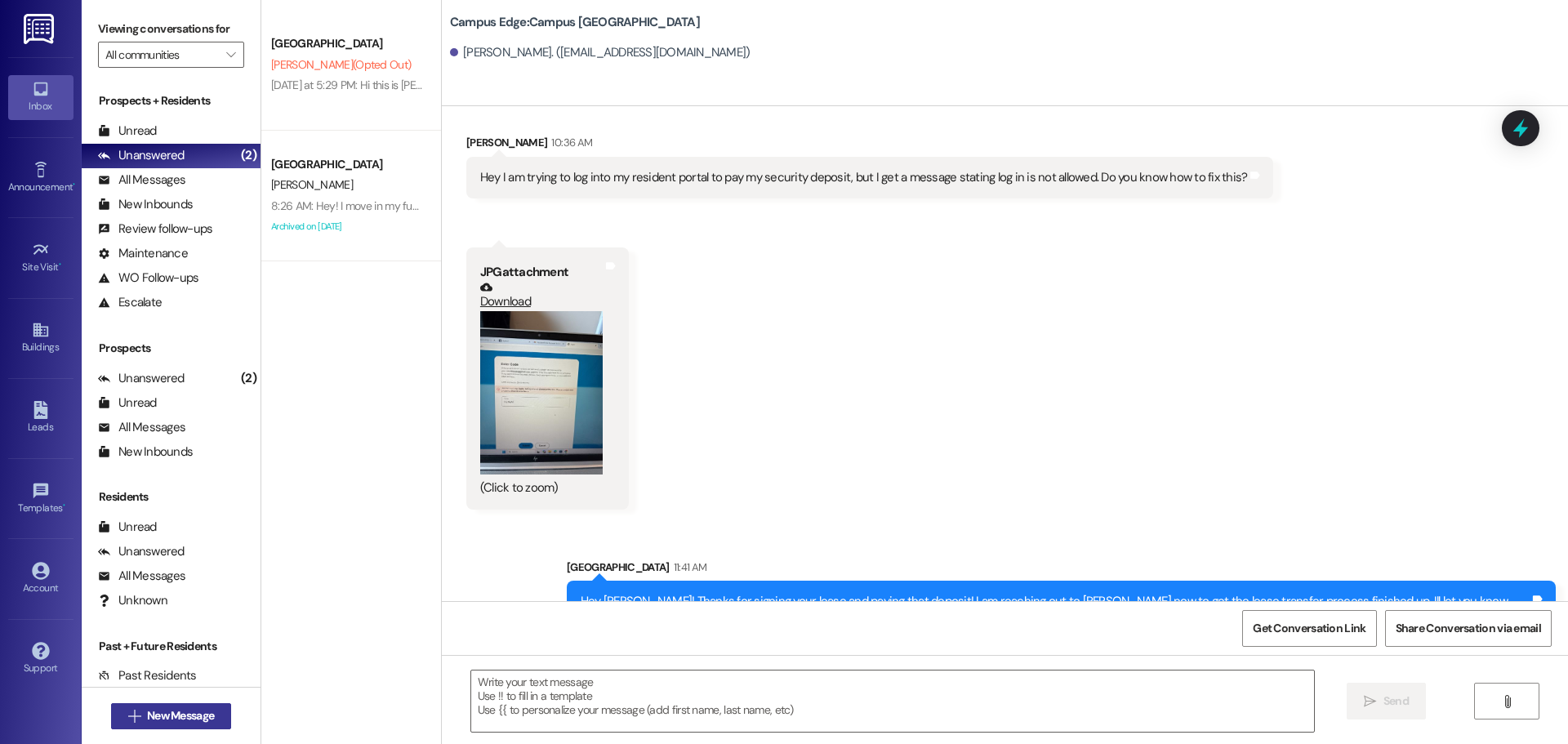
click at [209, 711] on span "New Message" at bounding box center [180, 716] width 67 height 17
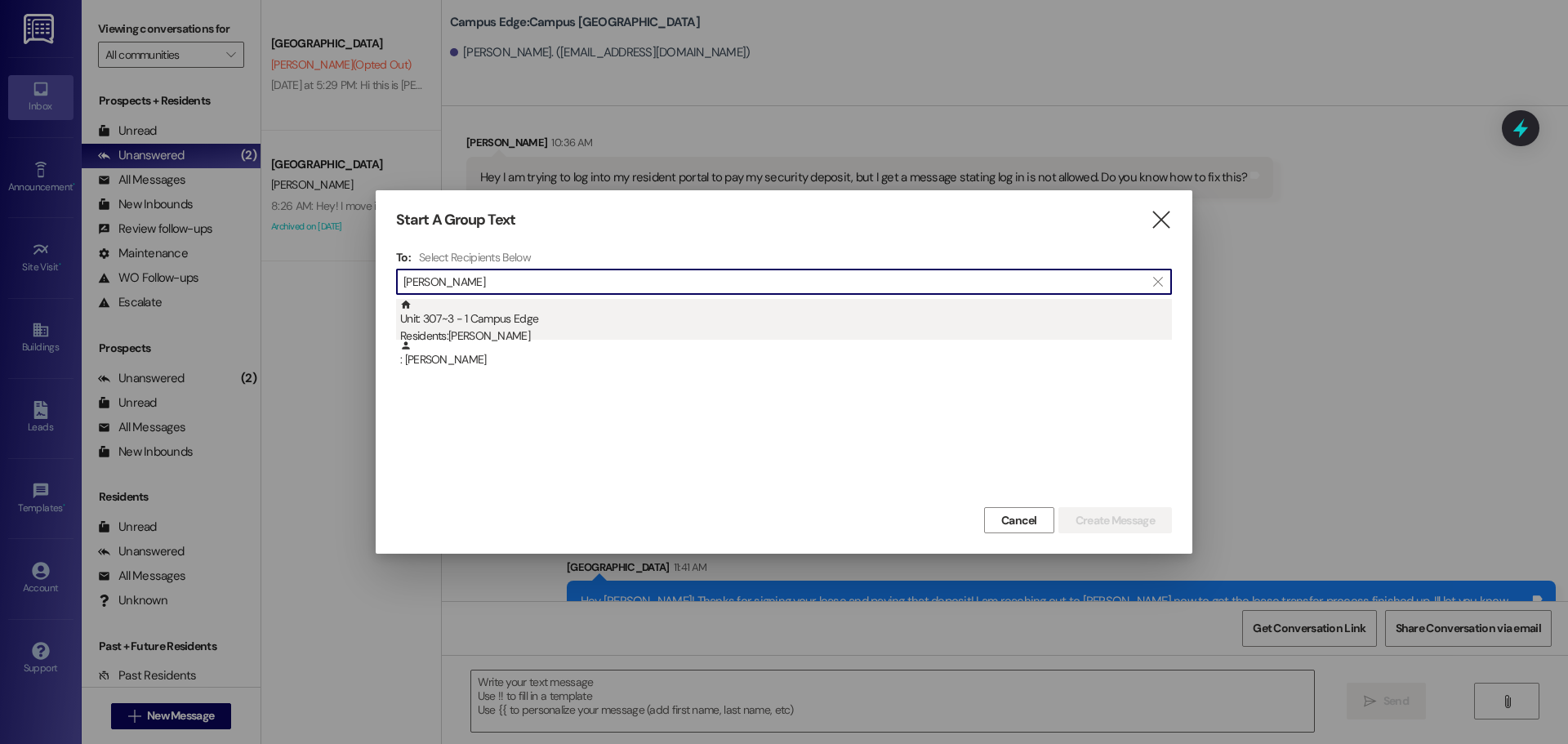
type input "ethan davi"
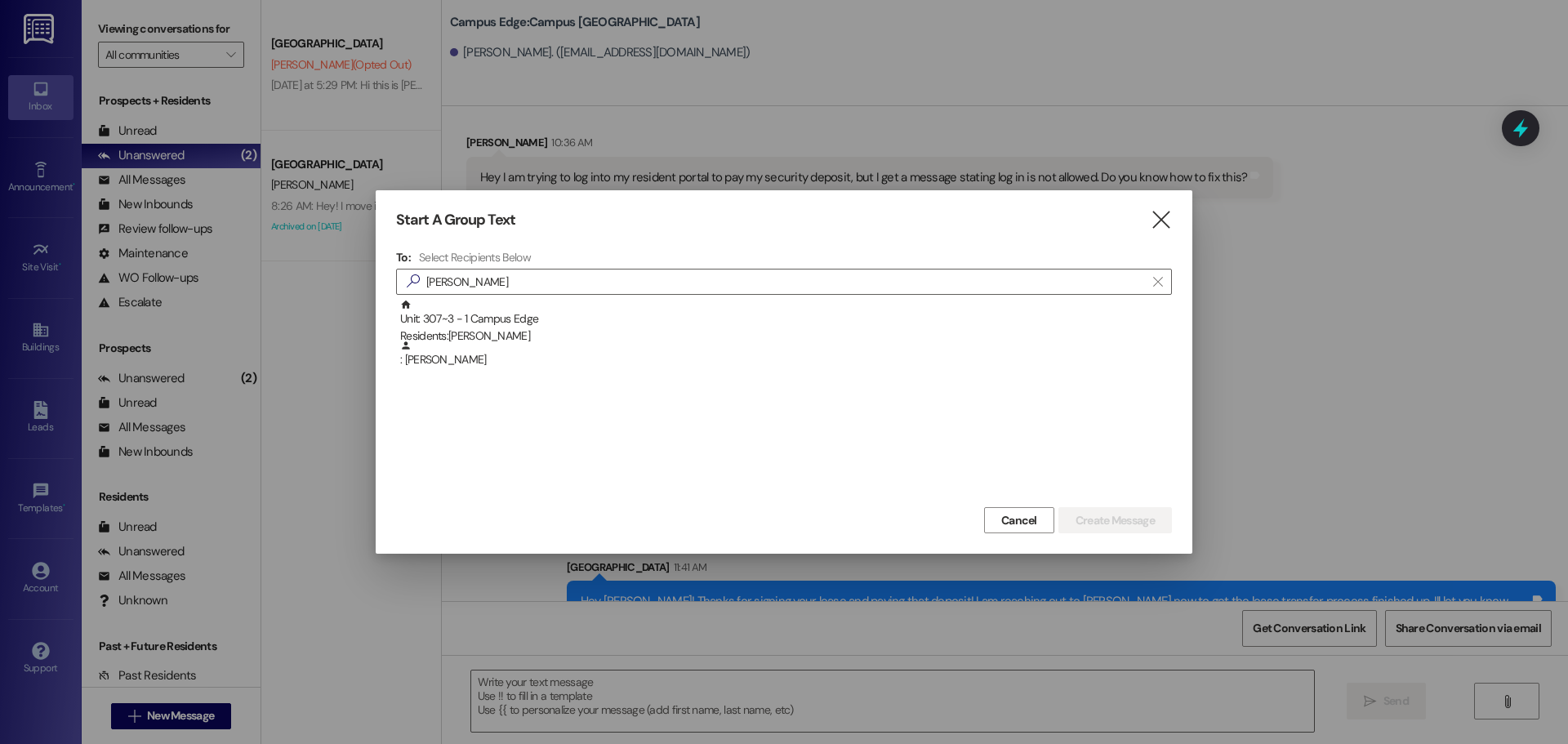
drag, startPoint x: 579, startPoint y: 312, endPoint x: 1031, endPoint y: 500, distance: 489.5
click at [580, 312] on div "Unit: 307~3 - 1 Campus Edge Residents: Ethan Davies" at bounding box center [786, 322] width 772 height 47
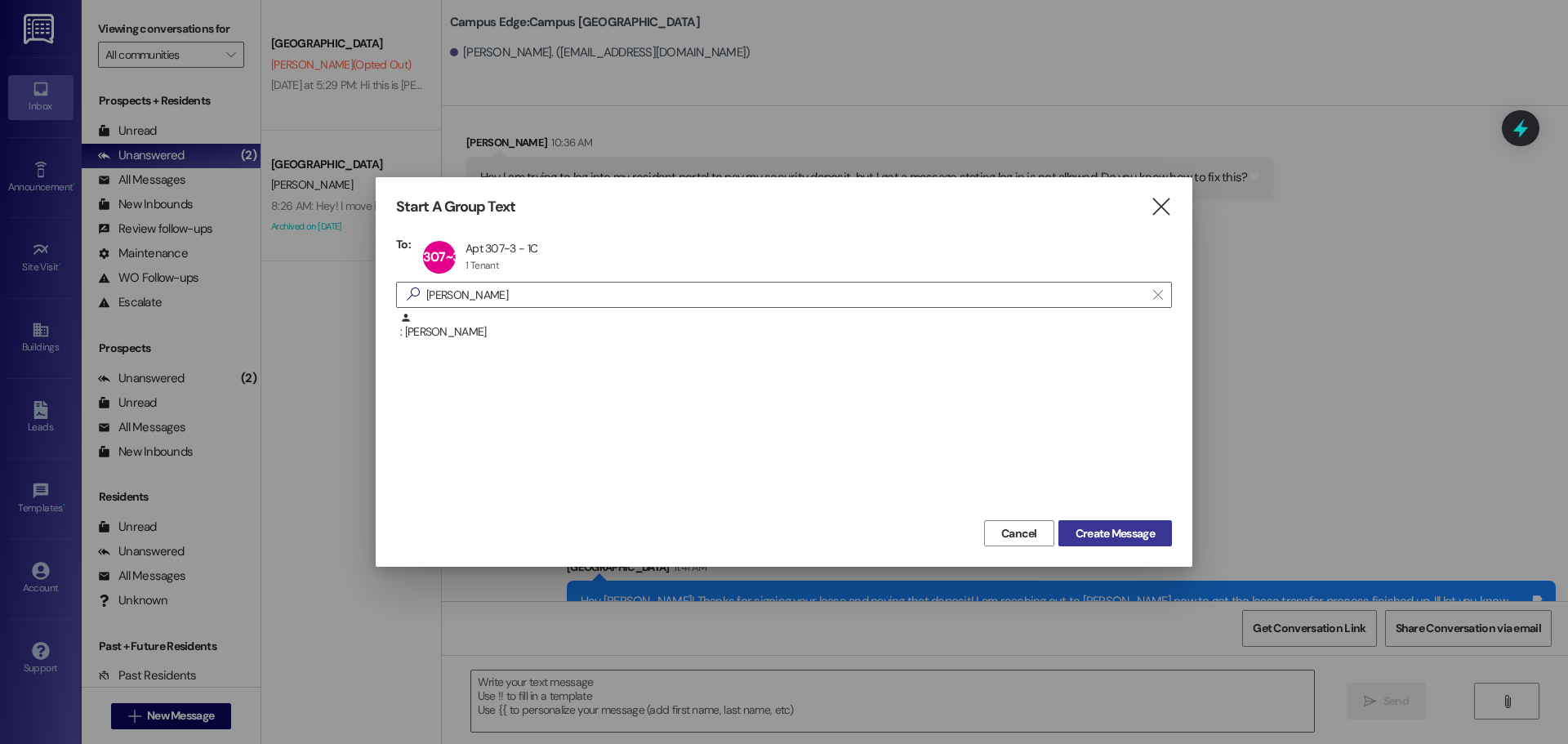
click at [1110, 526] on span "Create Message" at bounding box center [1115, 534] width 80 height 17
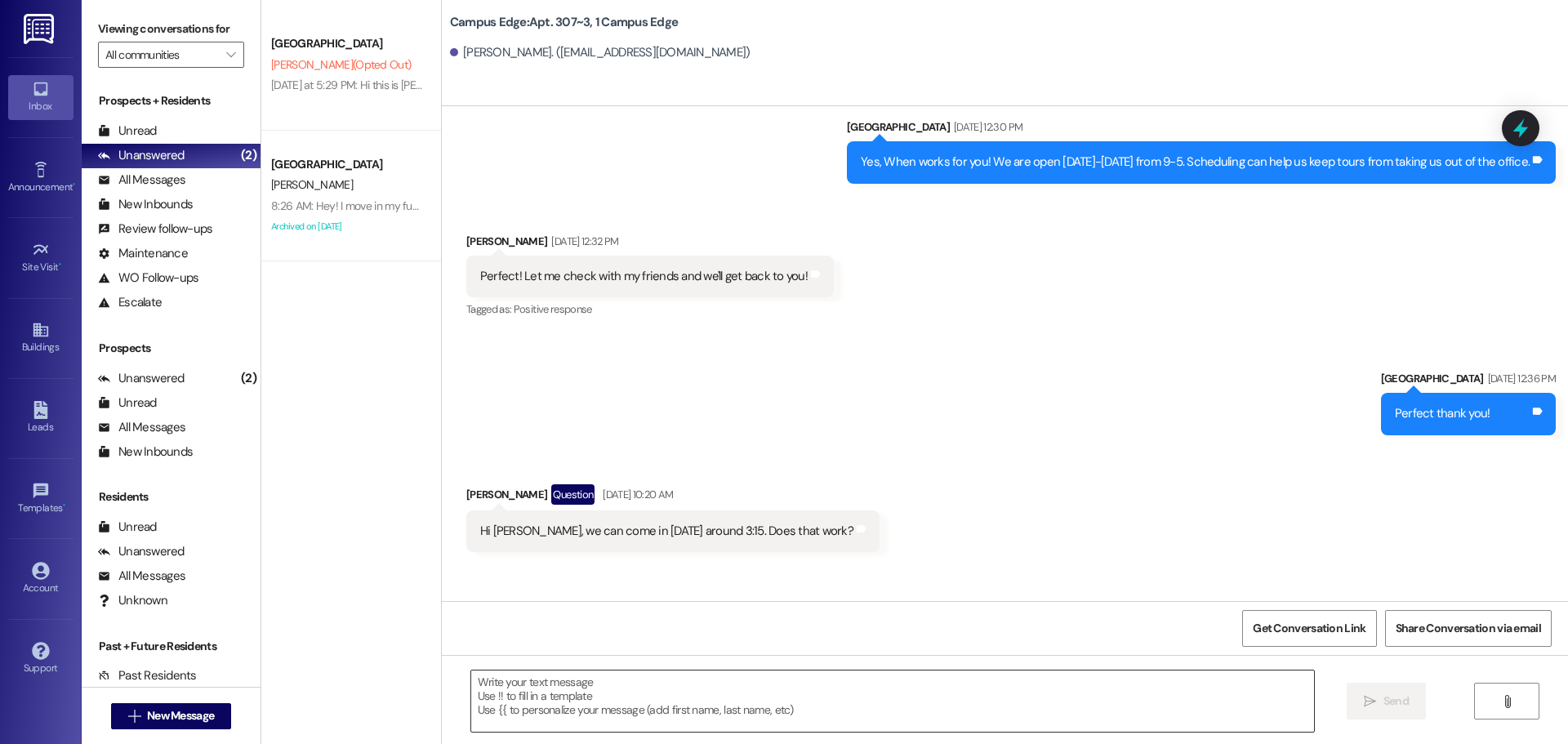
scroll to position [11547, 0]
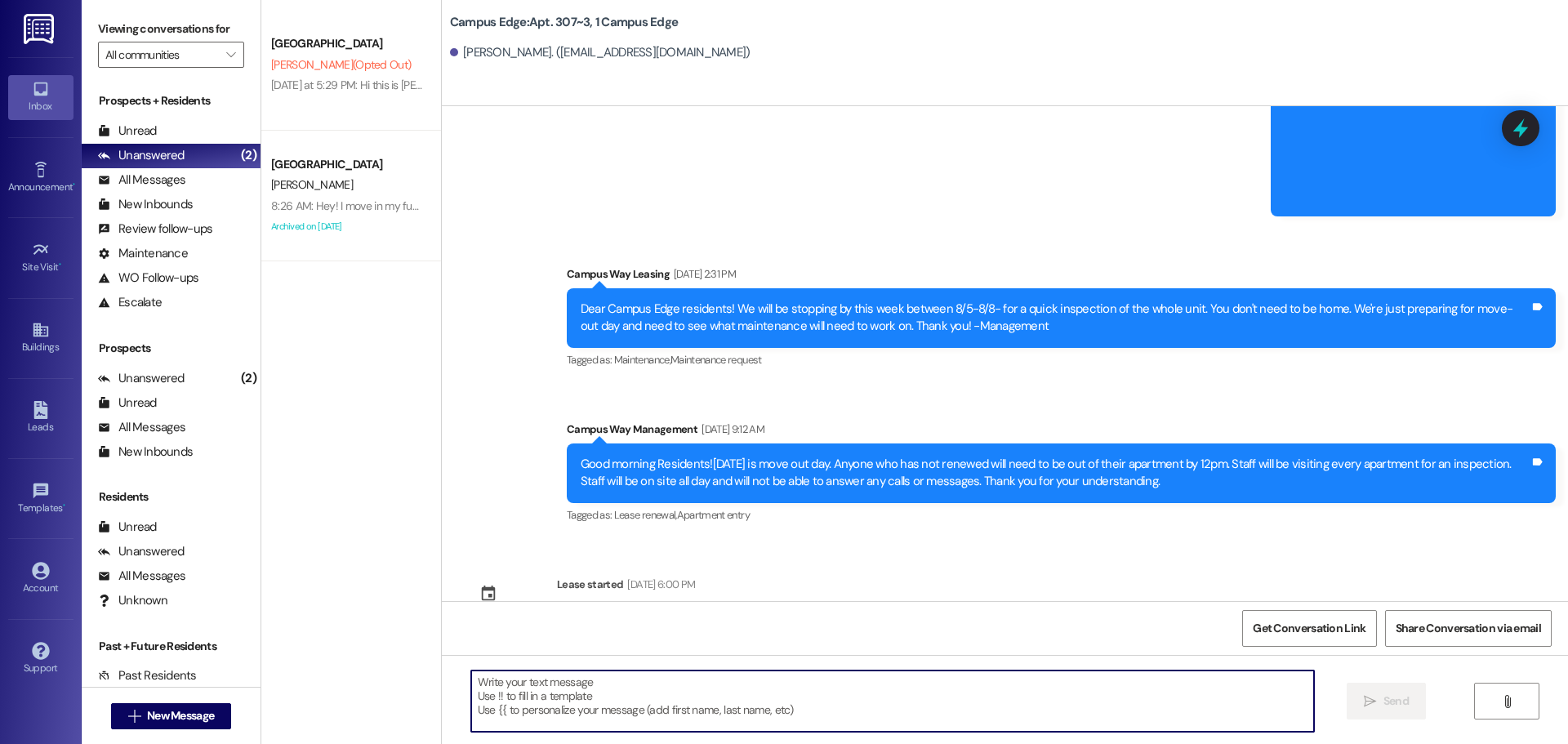
click at [843, 702] on textarea at bounding box center [892, 701] width 843 height 61
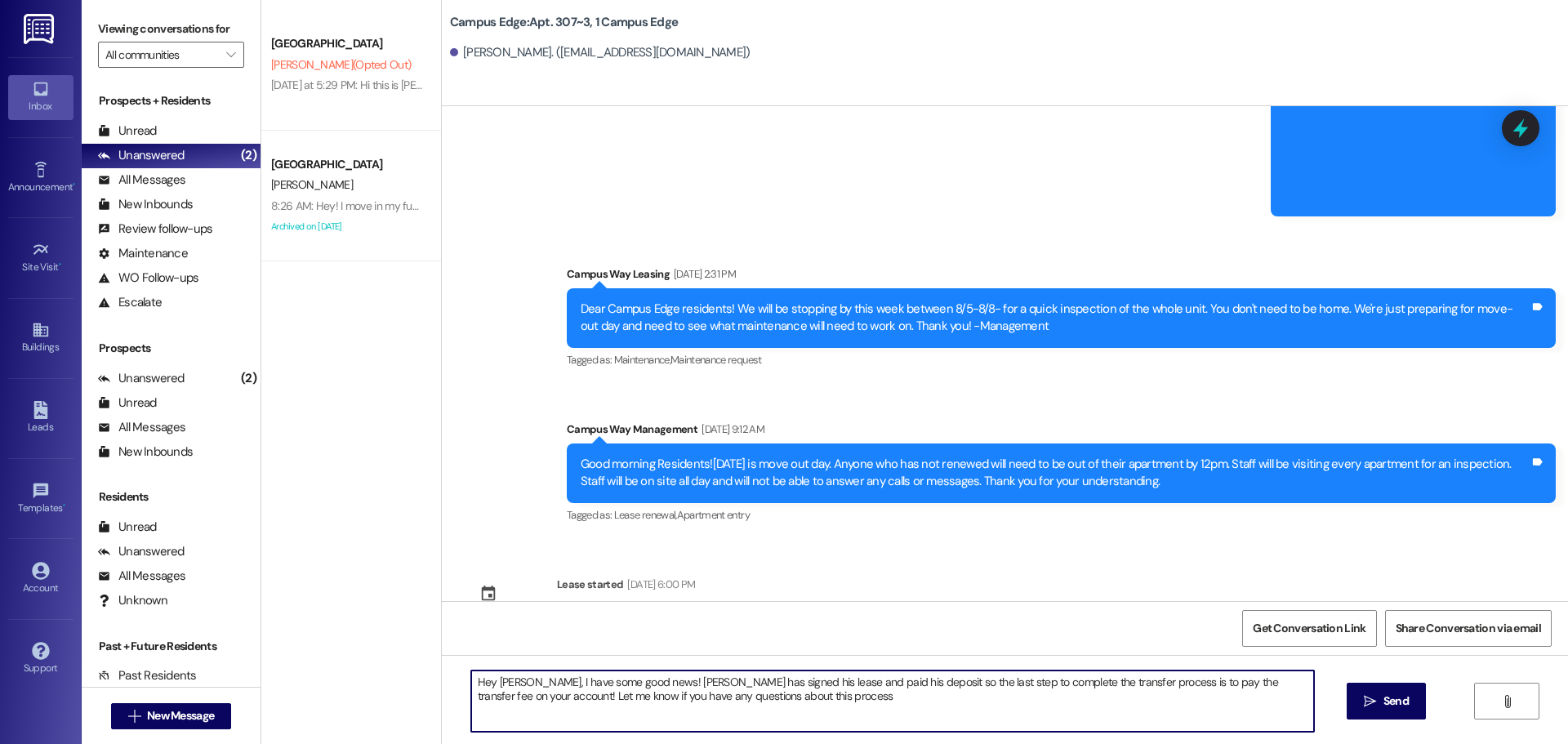
type textarea "Hey [PERSON_NAME], I have some good news! [PERSON_NAME] has signed his lease an…"
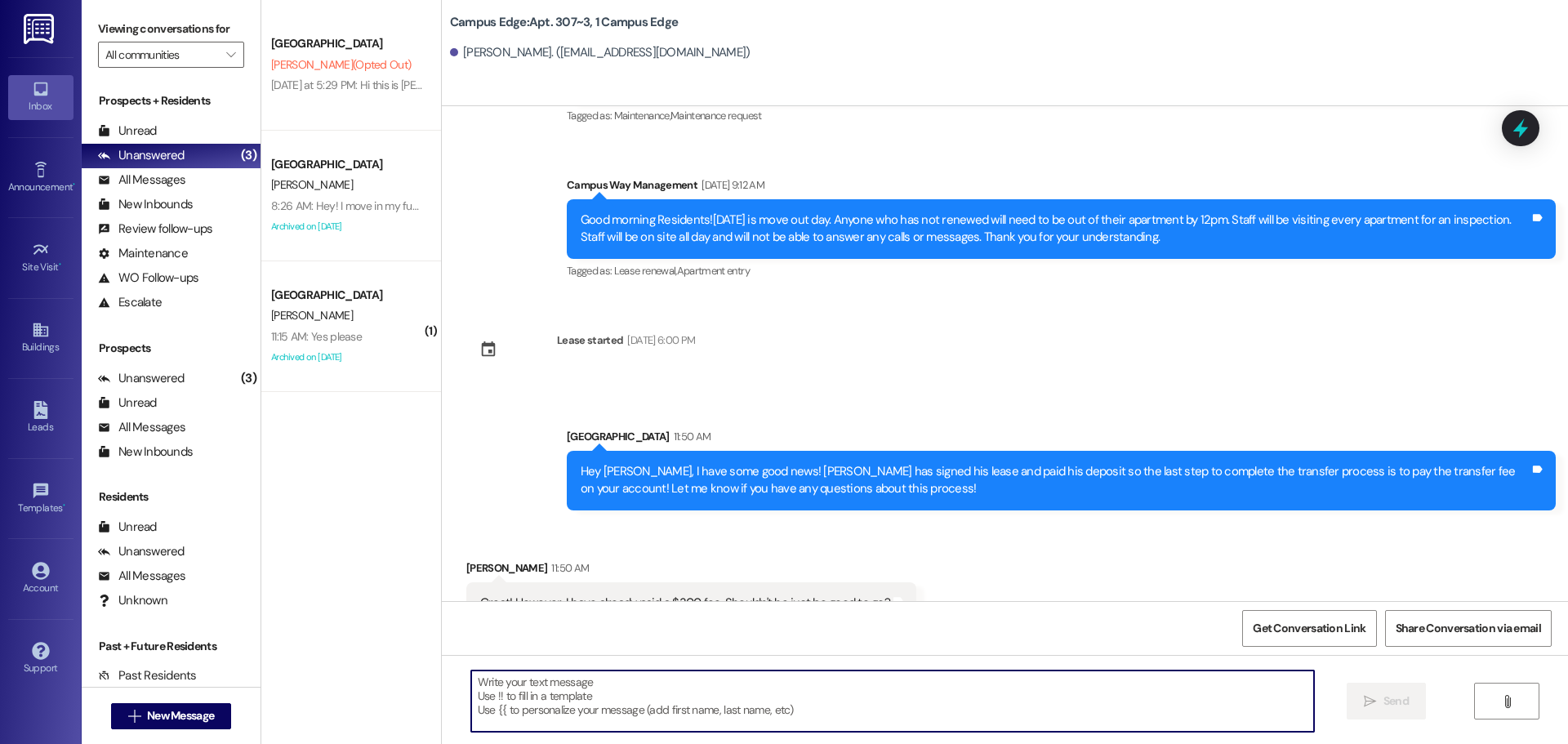
scroll to position [11792, 0]
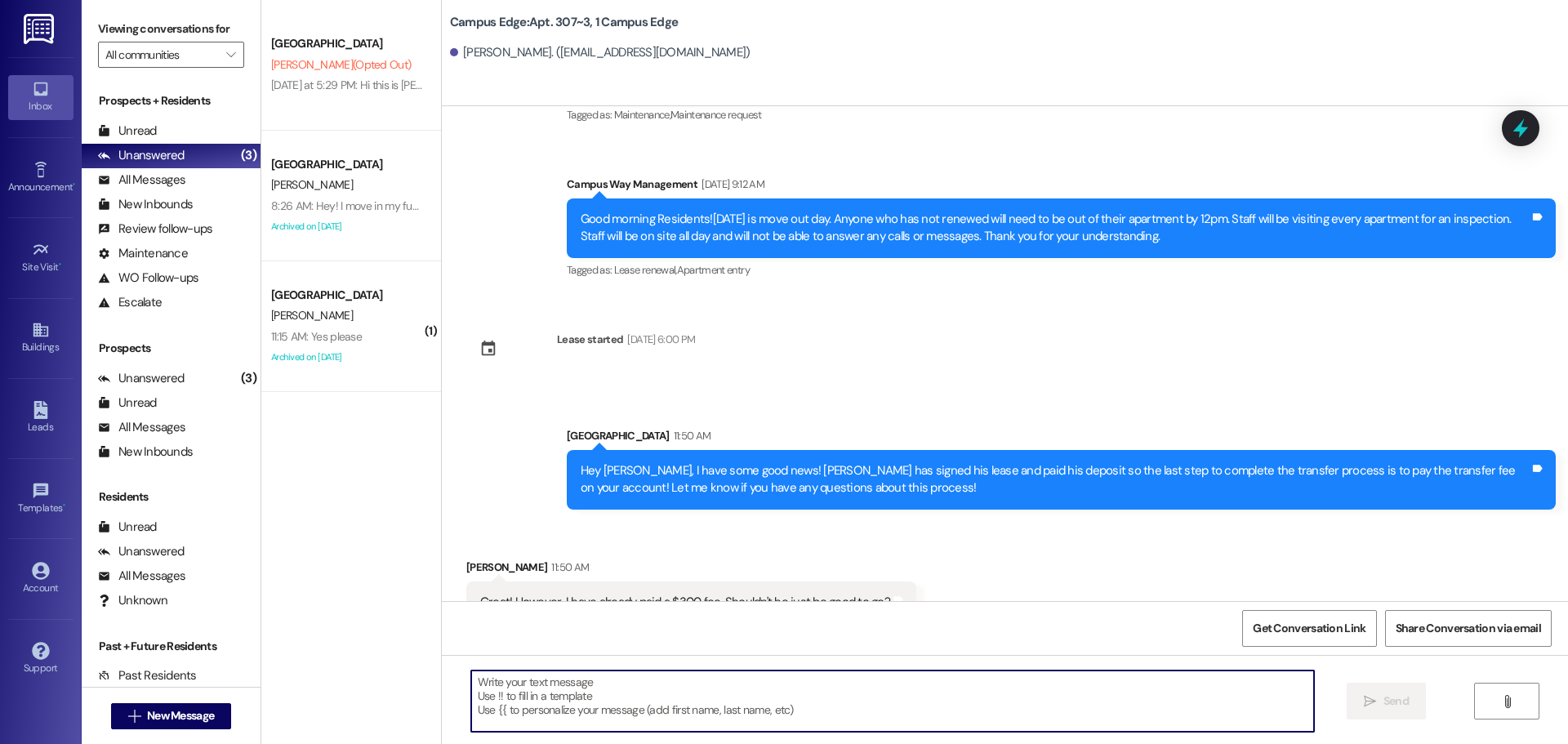
click at [782, 692] on textarea at bounding box center [892, 701] width 843 height 61
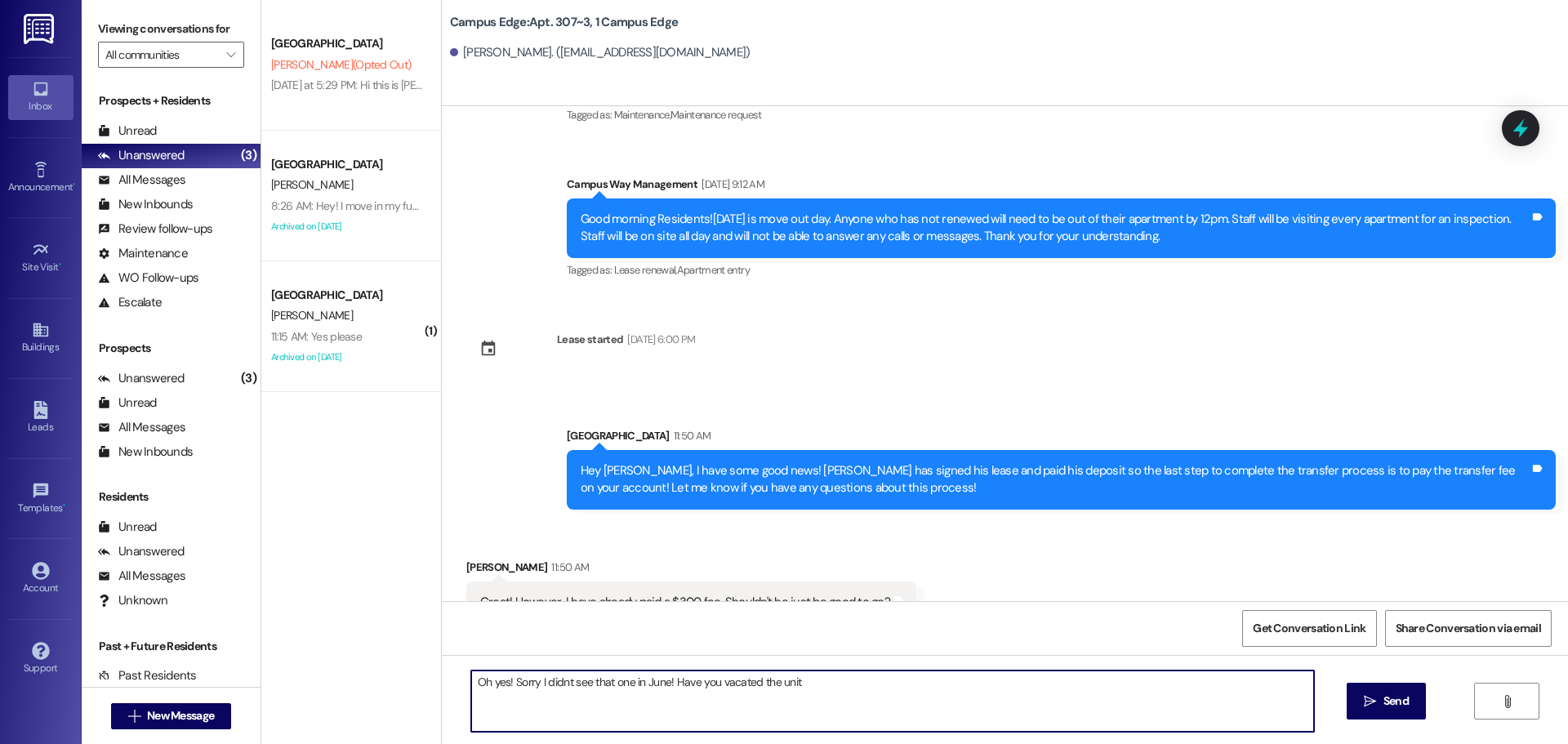
type textarea "Oh yes! Sorry I didnt see that one in June! Have you vacated the unit?"
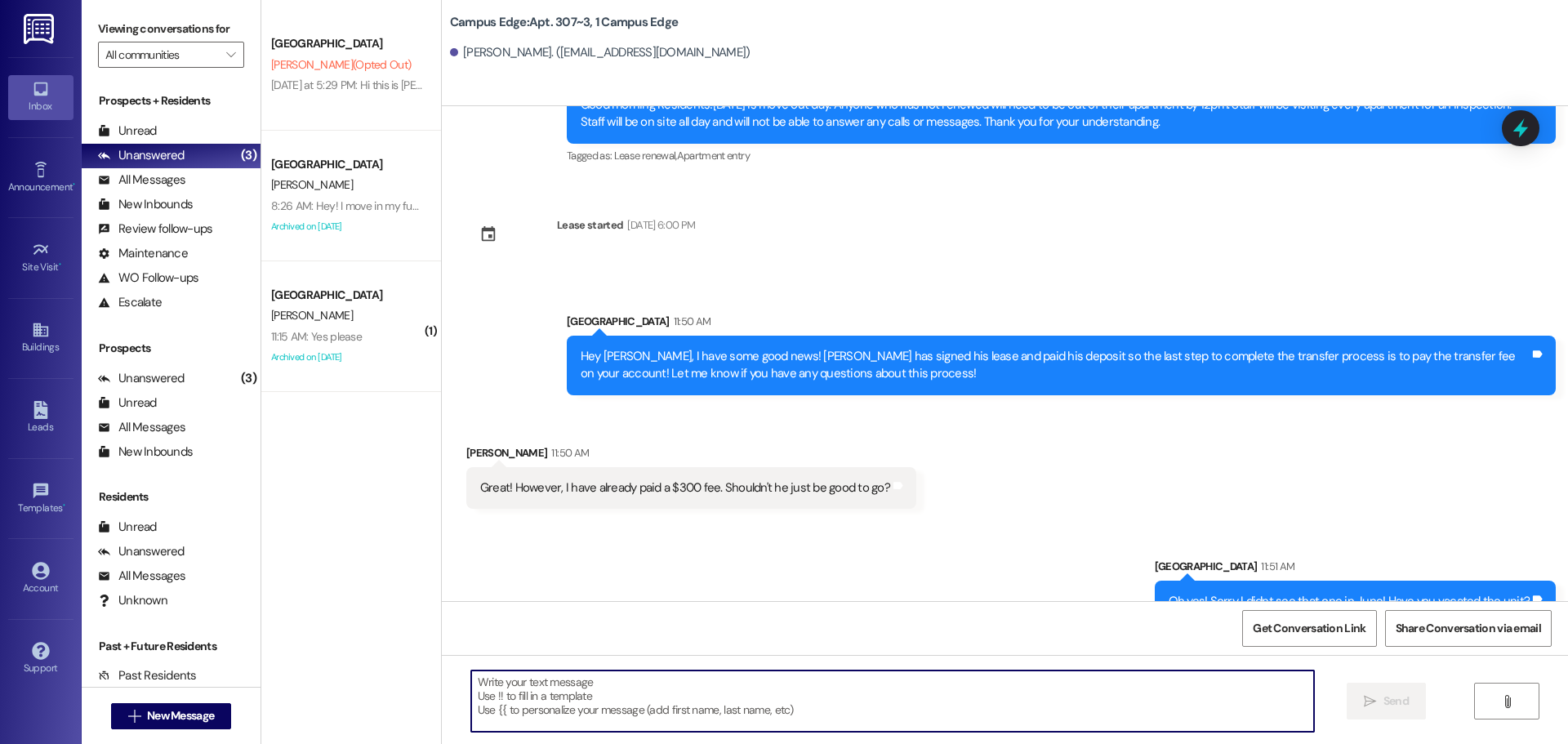
scroll to position [12019, 0]
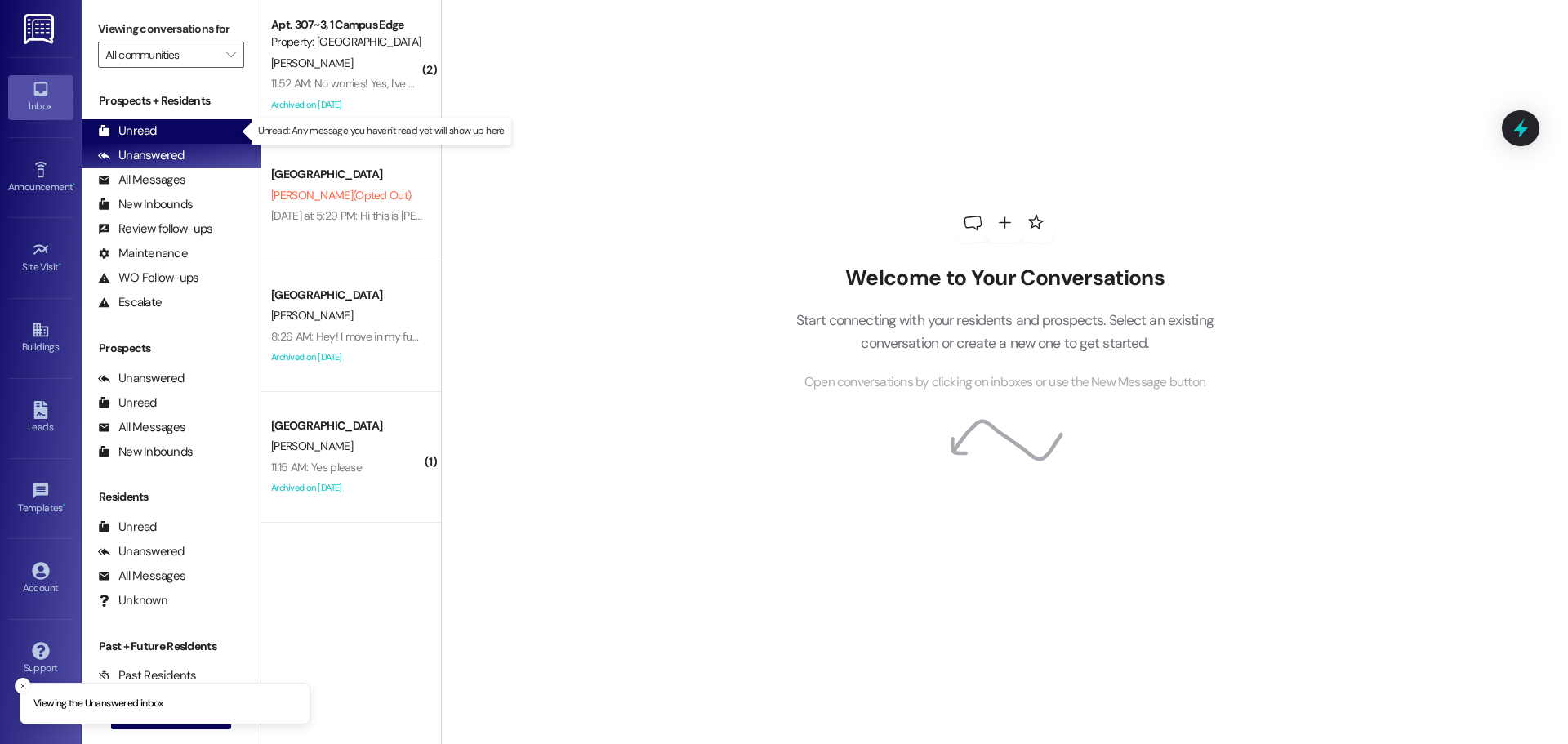
click at [141, 133] on div "Unread" at bounding box center [127, 131] width 59 height 17
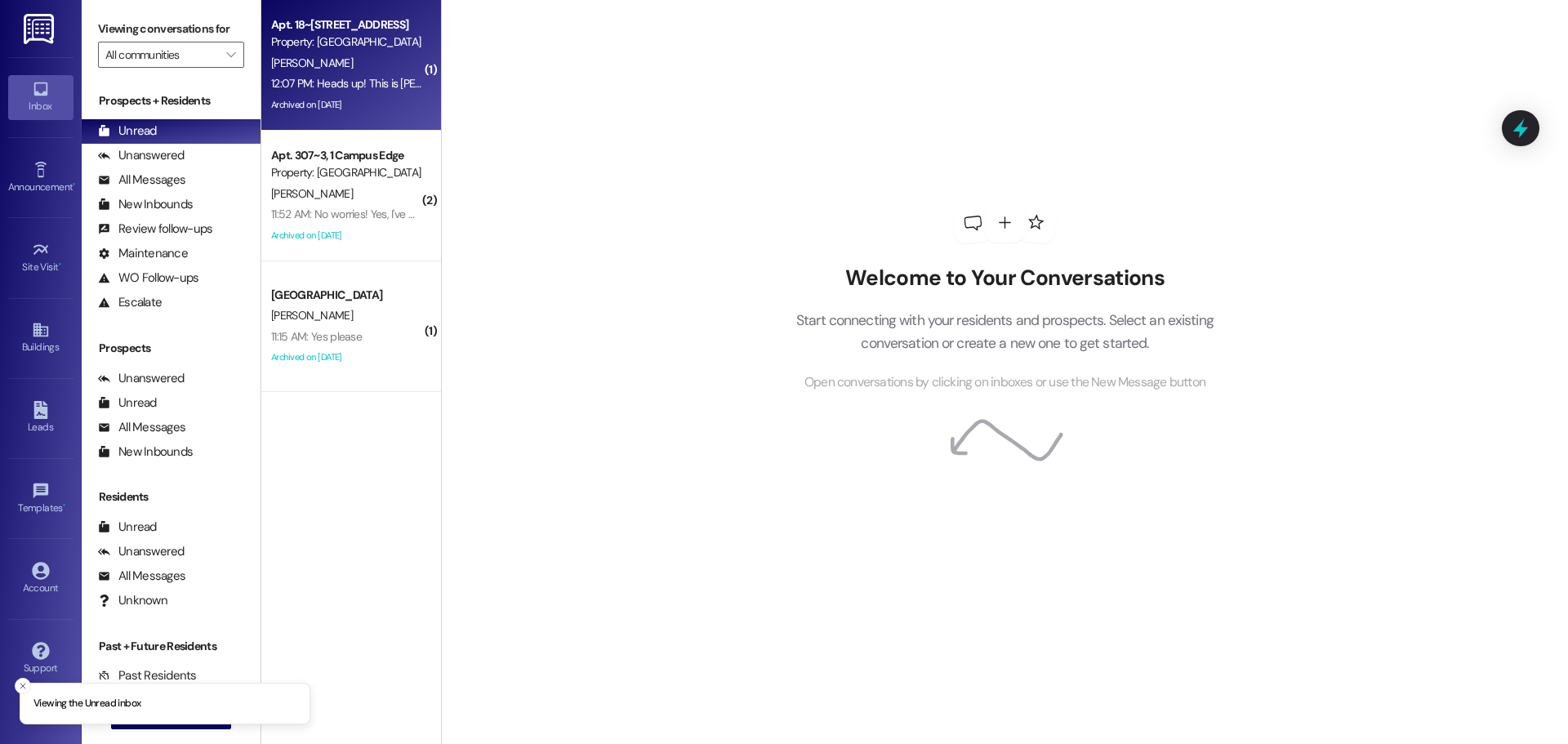
click at [354, 86] on div "12:07 PM: Heads up! This is MacKenzie in apartment 18! I wanted to say hold off…" at bounding box center [639, 83] width 736 height 15
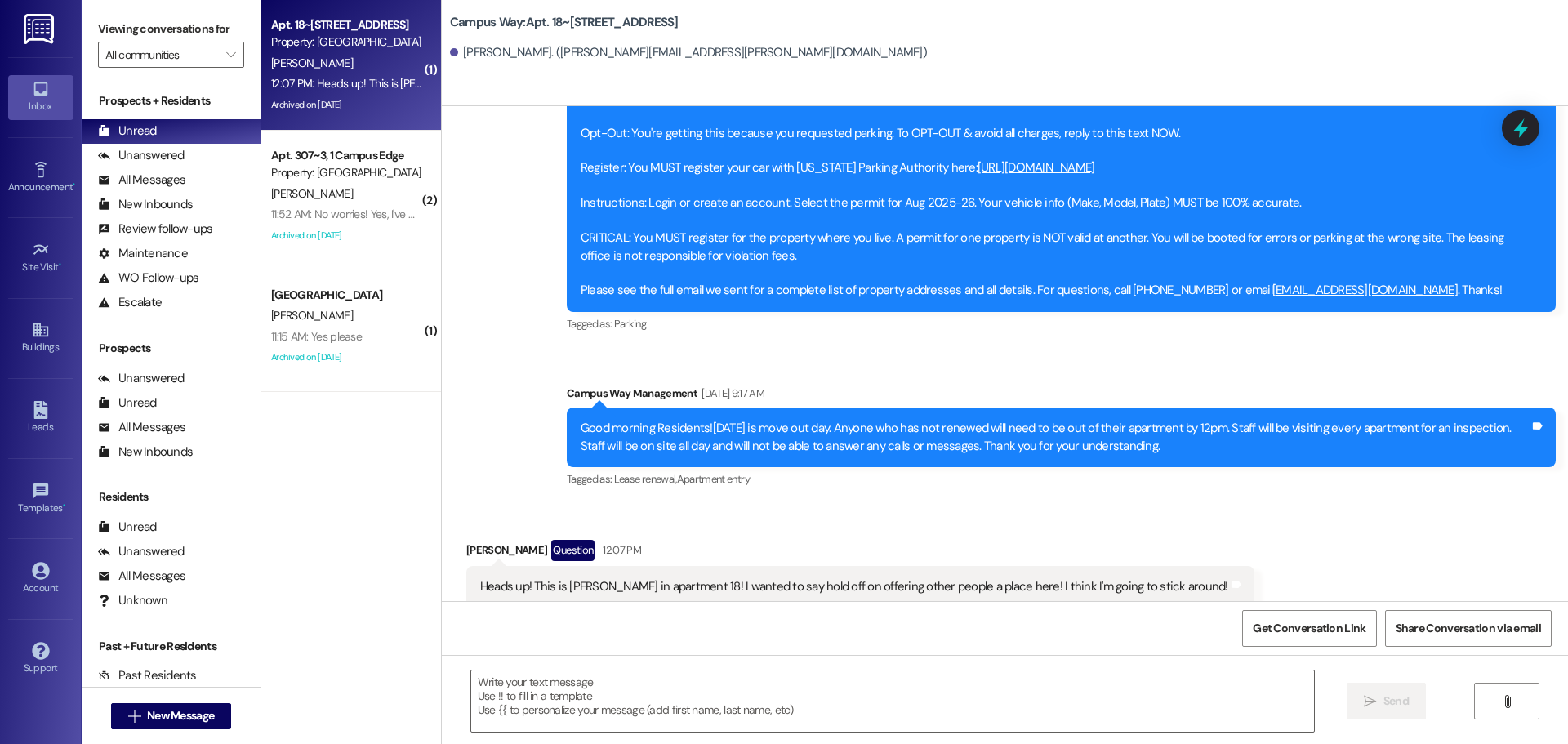
scroll to position [1777, 0]
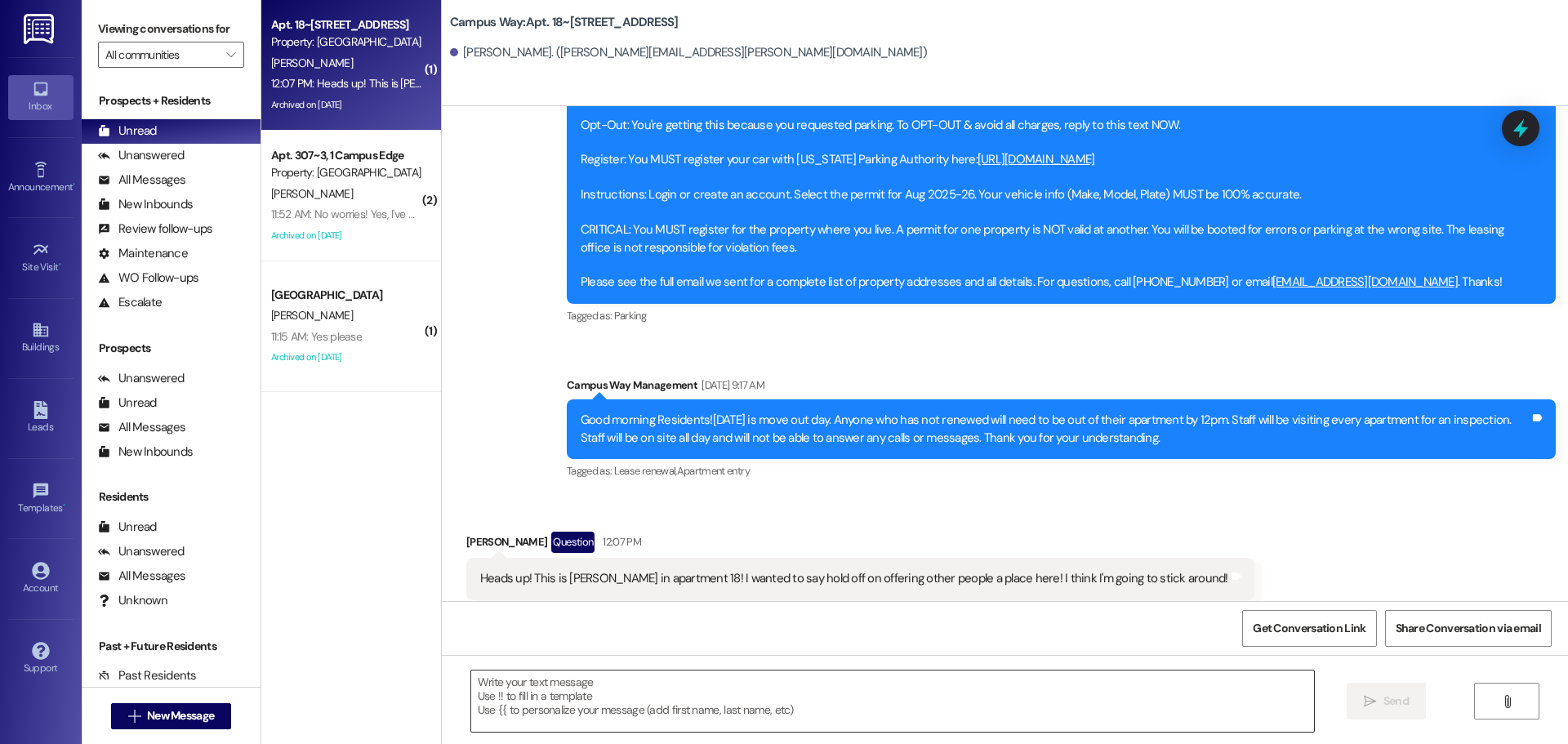
click at [1204, 698] on textarea at bounding box center [892, 701] width 843 height 61
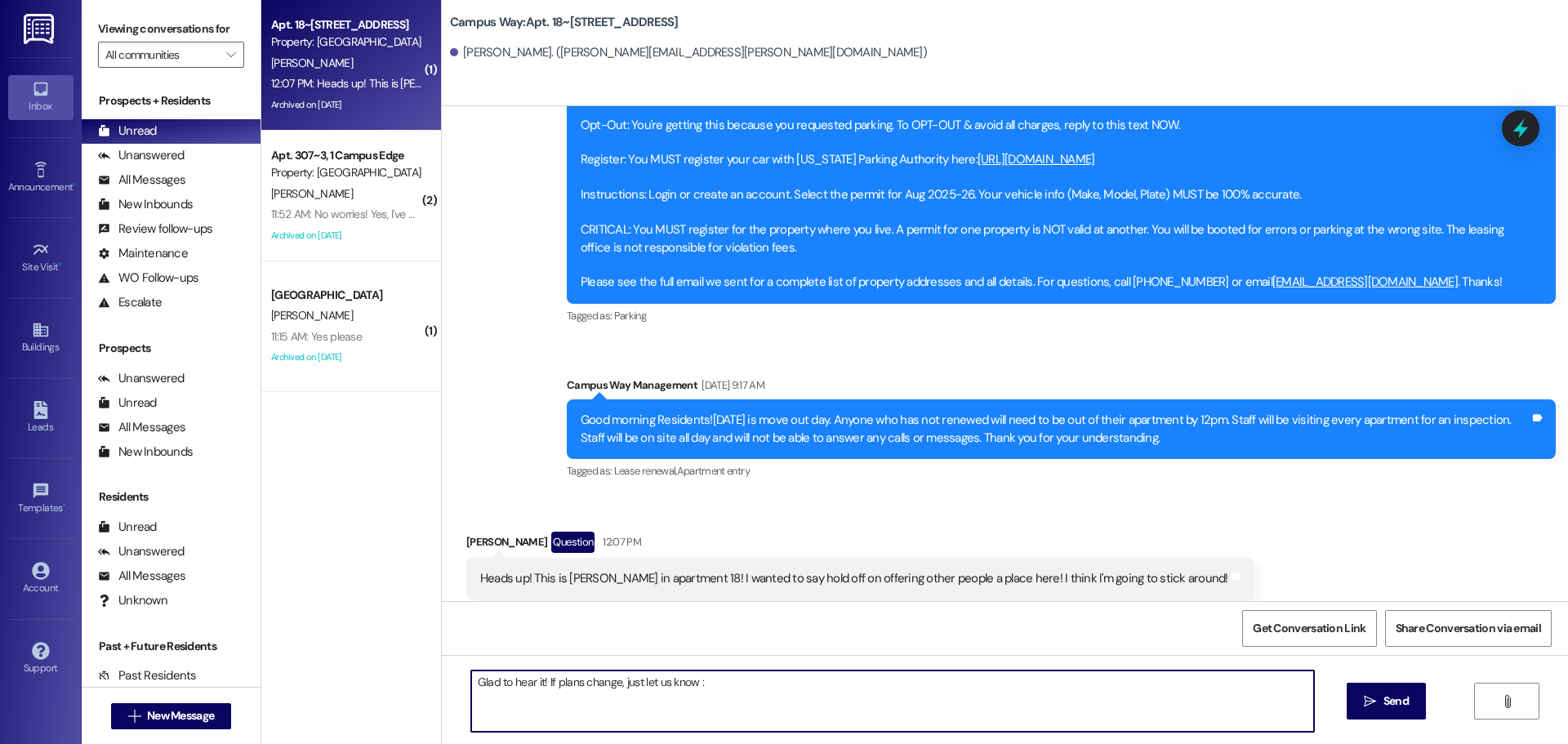
type textarea "Glad to hear it! If plans change, just let us know :)"
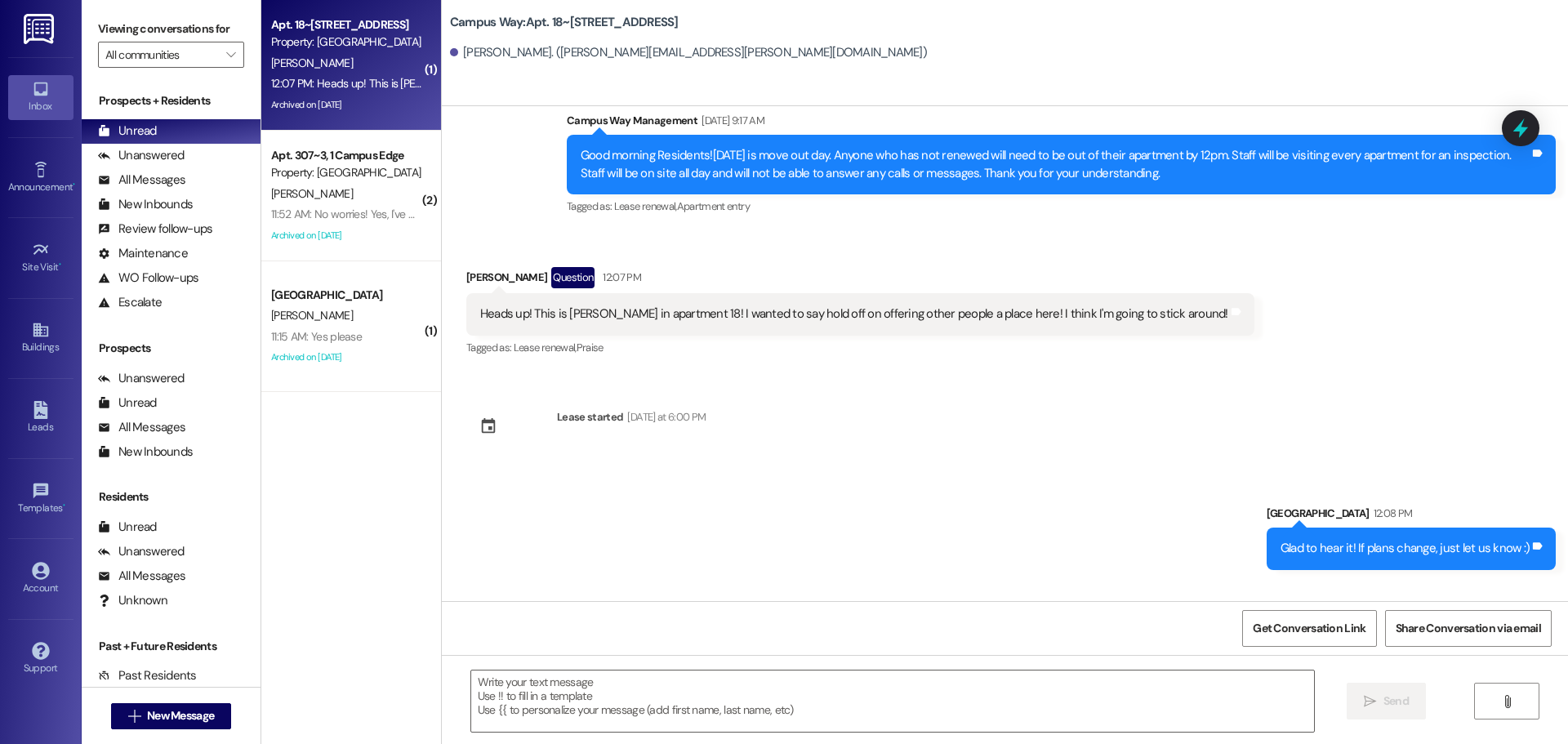
scroll to position [2101, 0]
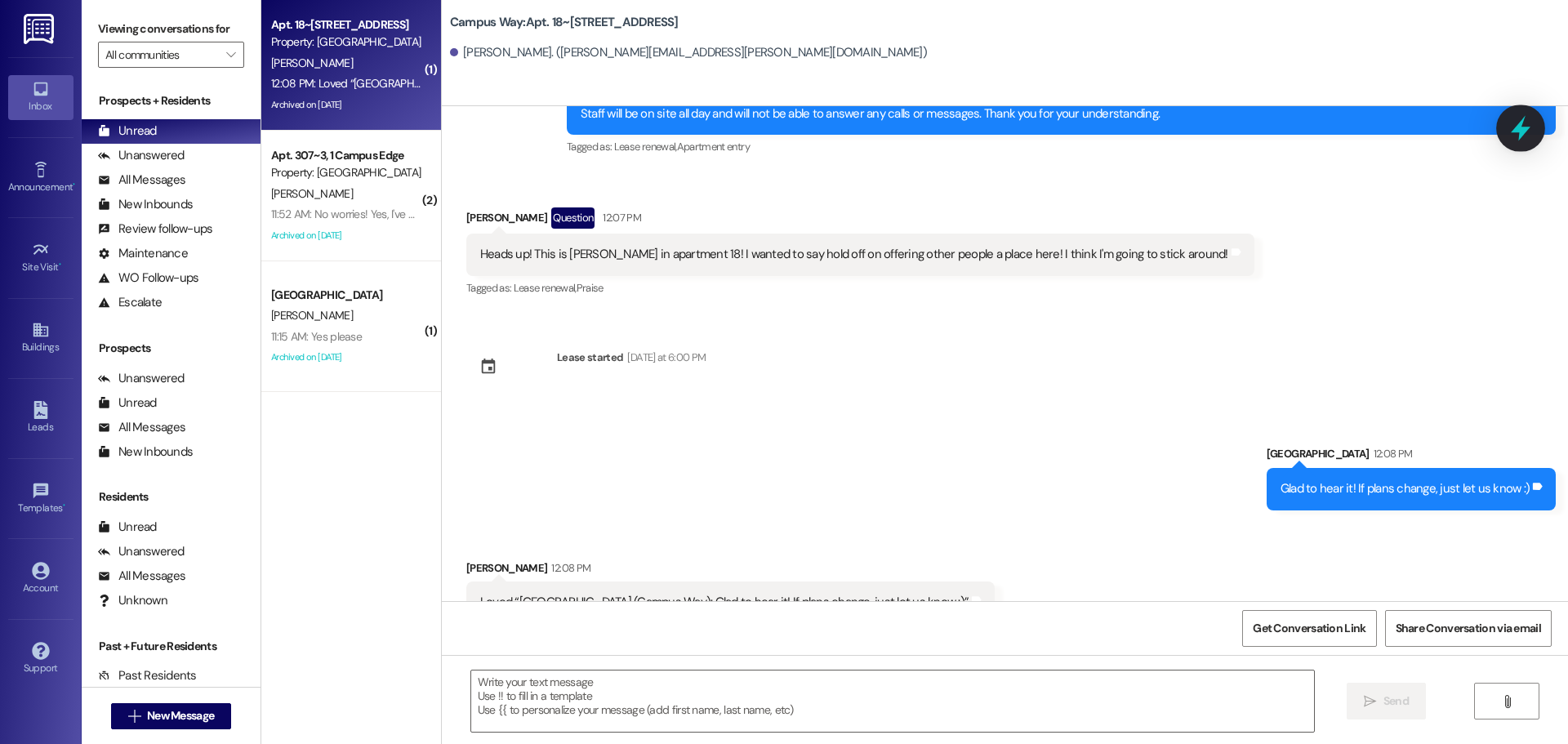
click at [1521, 127] on icon at bounding box center [1520, 129] width 19 height 26
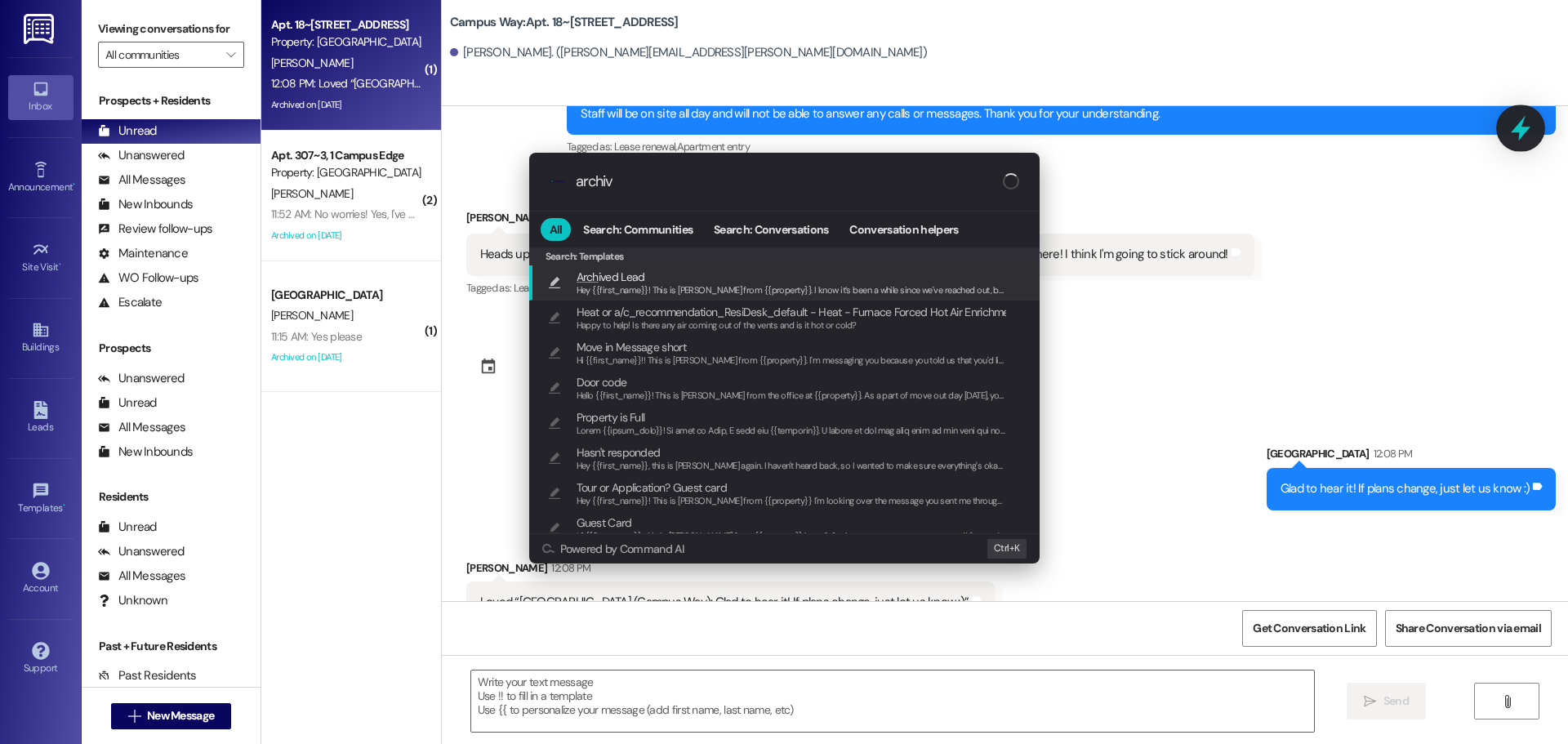
type input "archive"
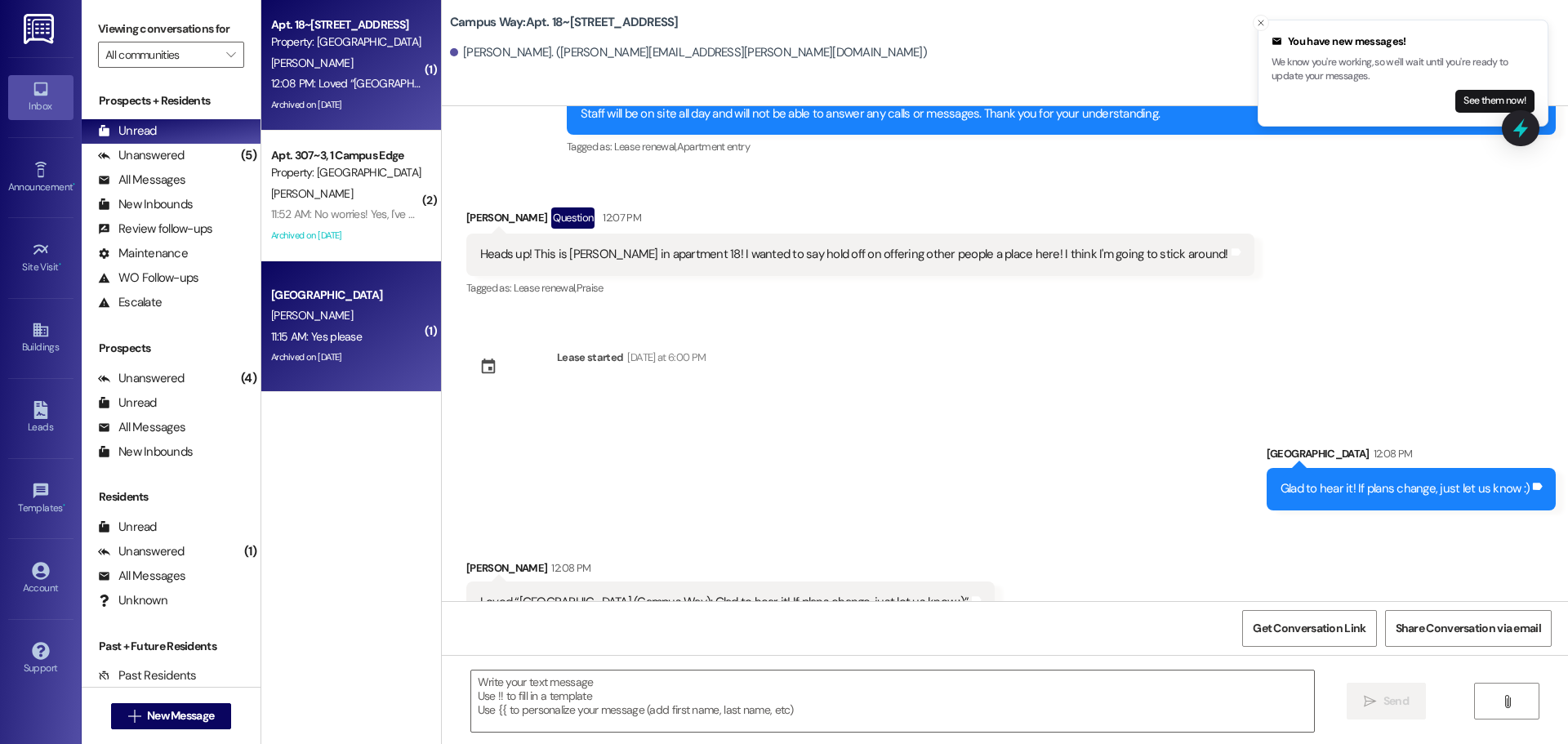
drag, startPoint x: 324, startPoint y: 306, endPoint x: 319, endPoint y: 297, distance: 10.3
click at [319, 297] on div "South Pointe Prospect M. Kang 11:15 AM: Yes please 11:15 AM: Yes please Archive…" at bounding box center [351, 327] width 179 height 131
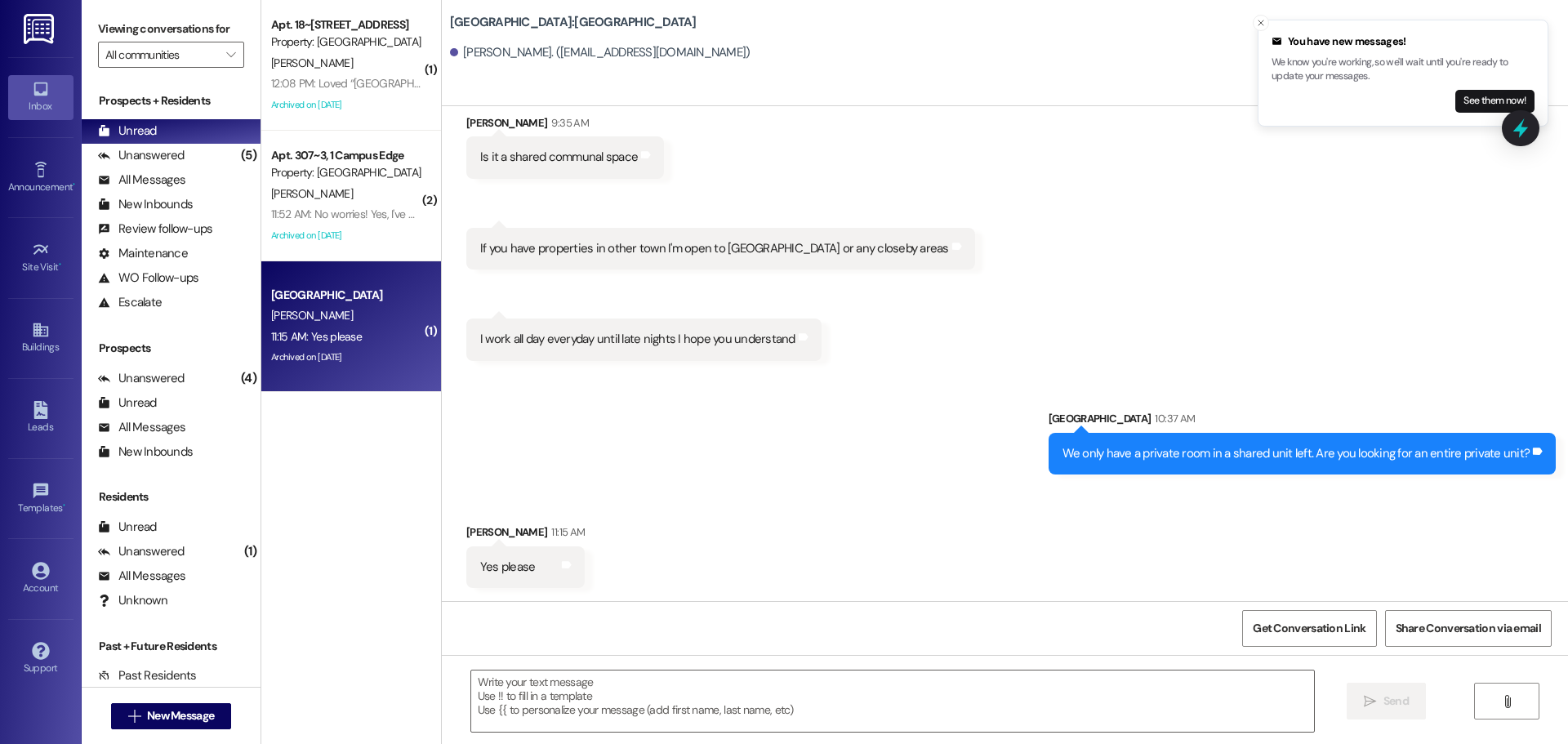
scroll to position [849, 0]
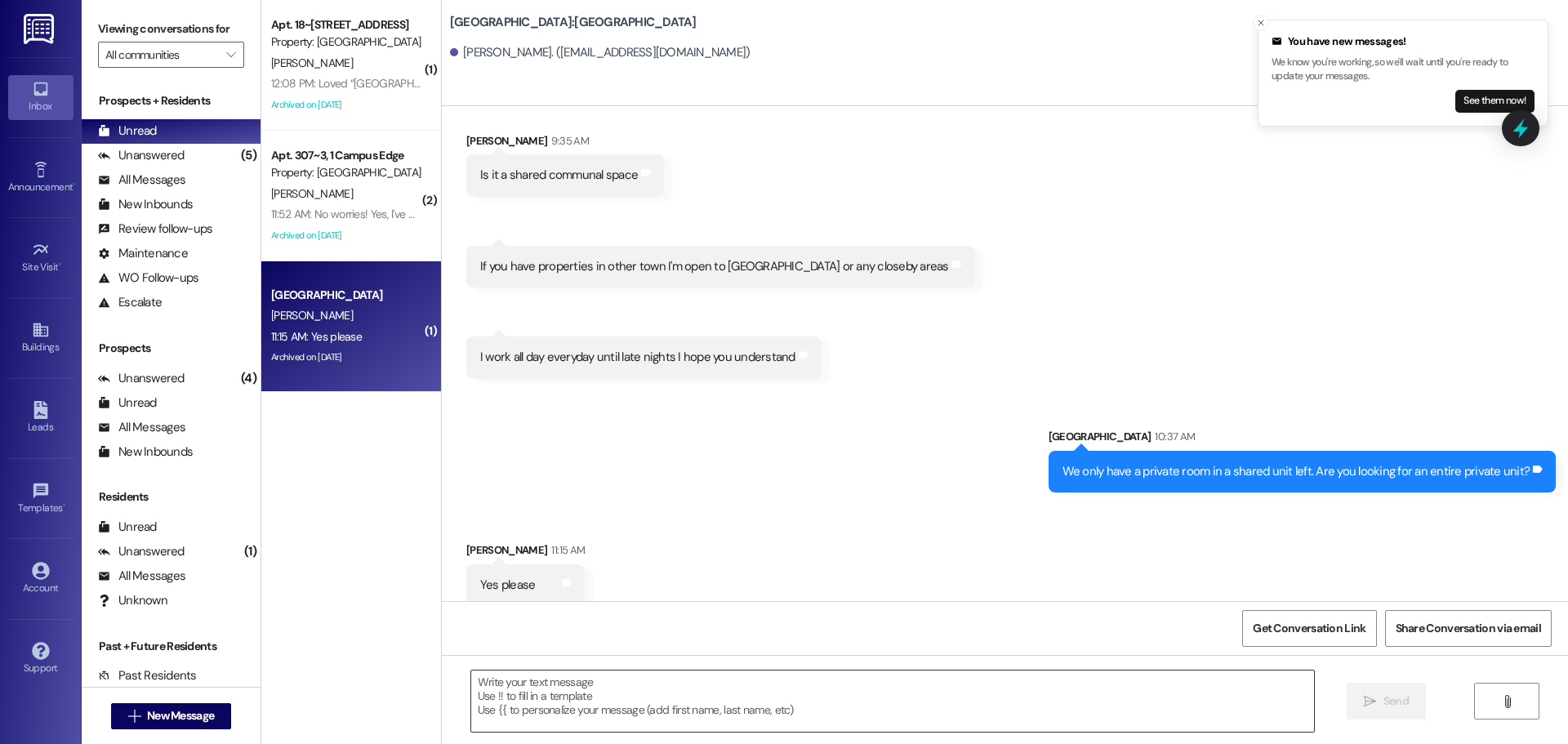
click at [809, 711] on textarea at bounding box center [892, 701] width 843 height 61
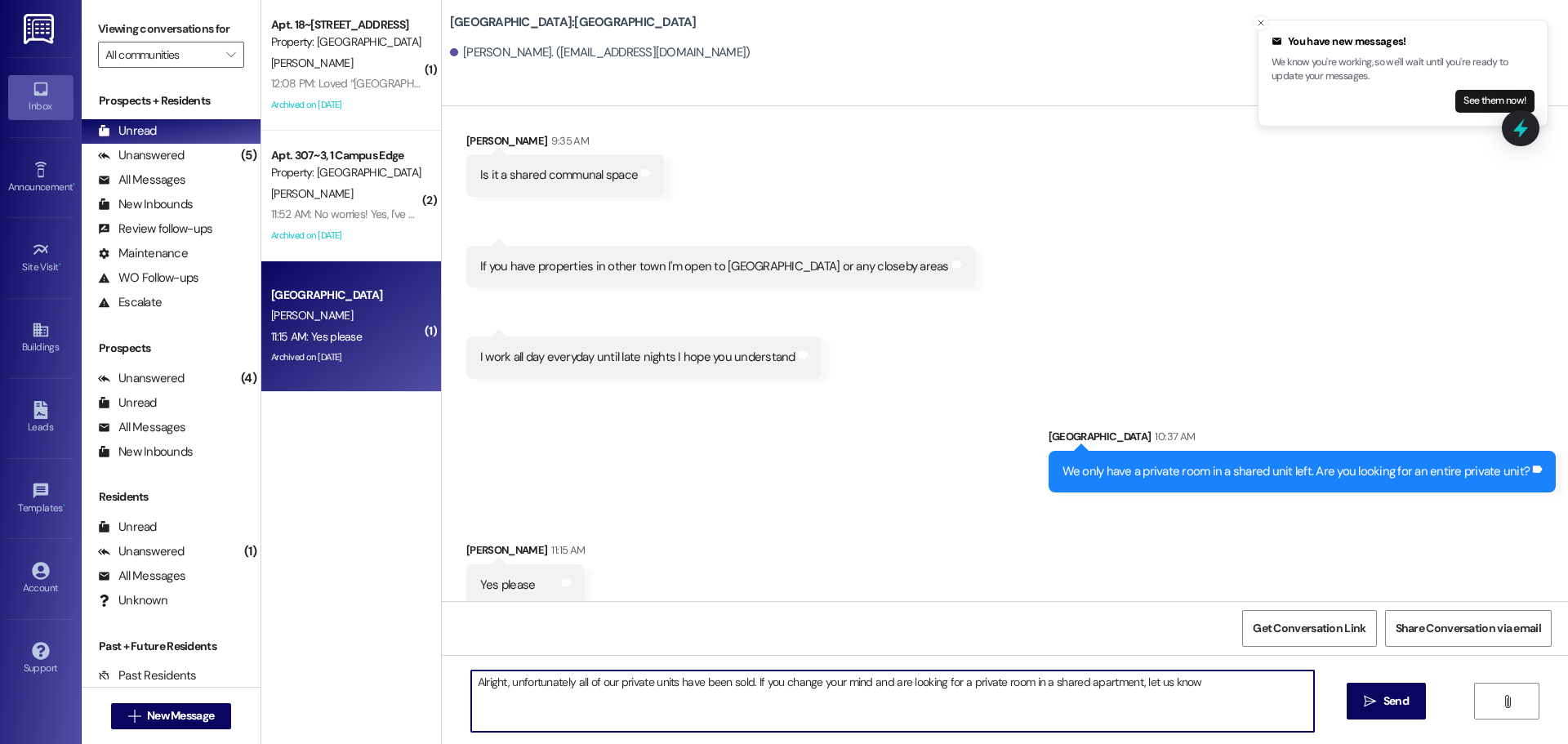
type textarea "Alright, unfortunately all of our private units have been sold. If you change y…"
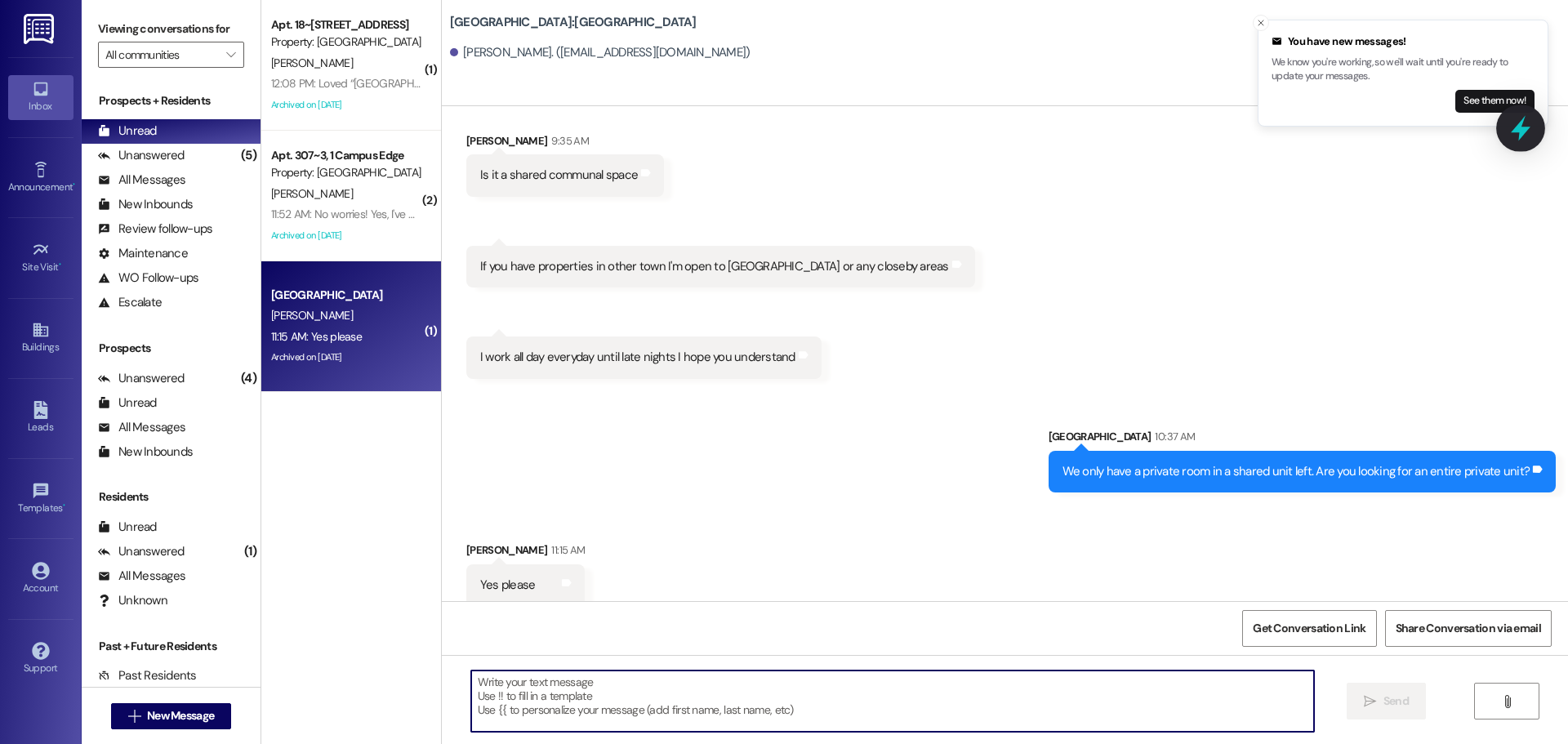
click at [1520, 128] on icon at bounding box center [1520, 129] width 19 height 26
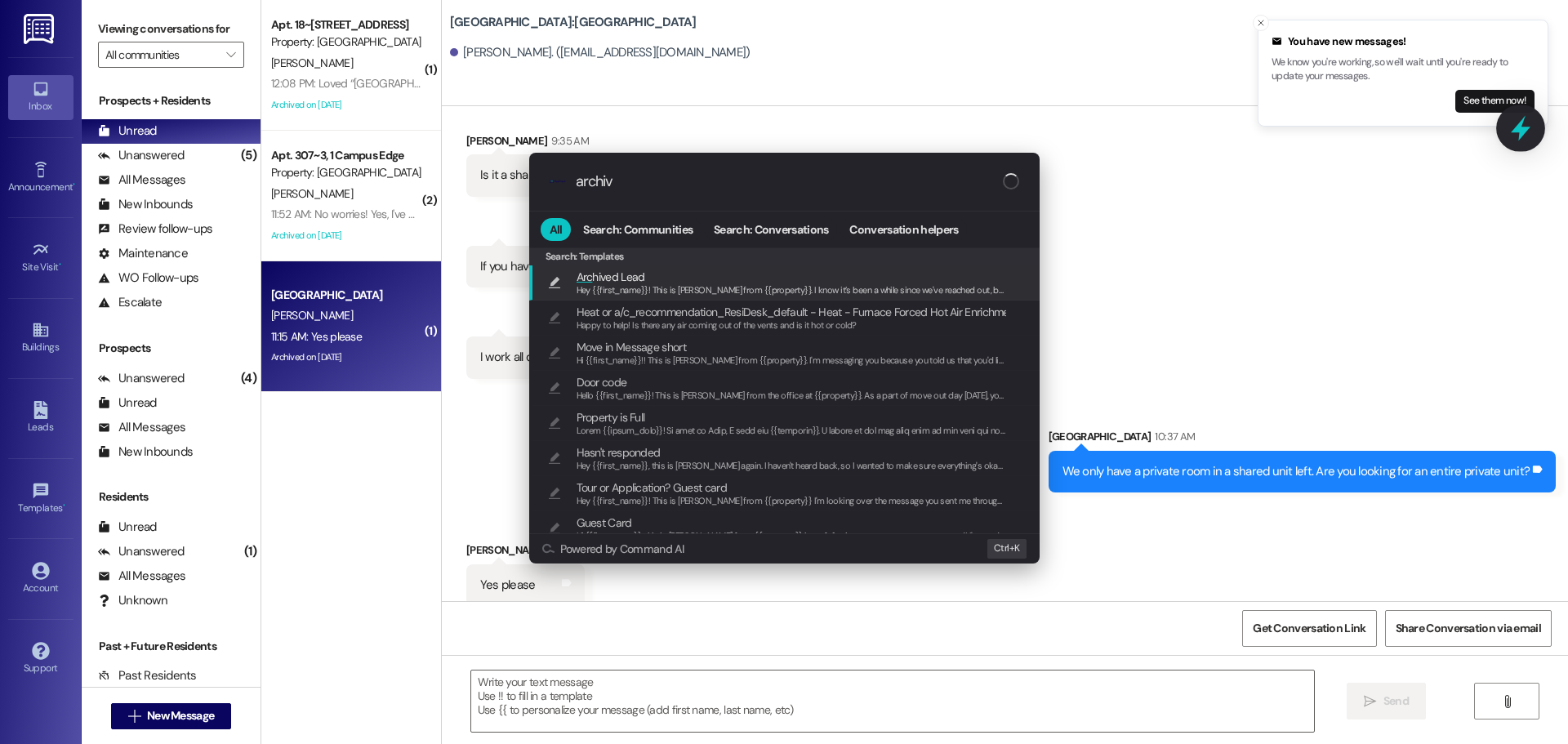
type input "archive"
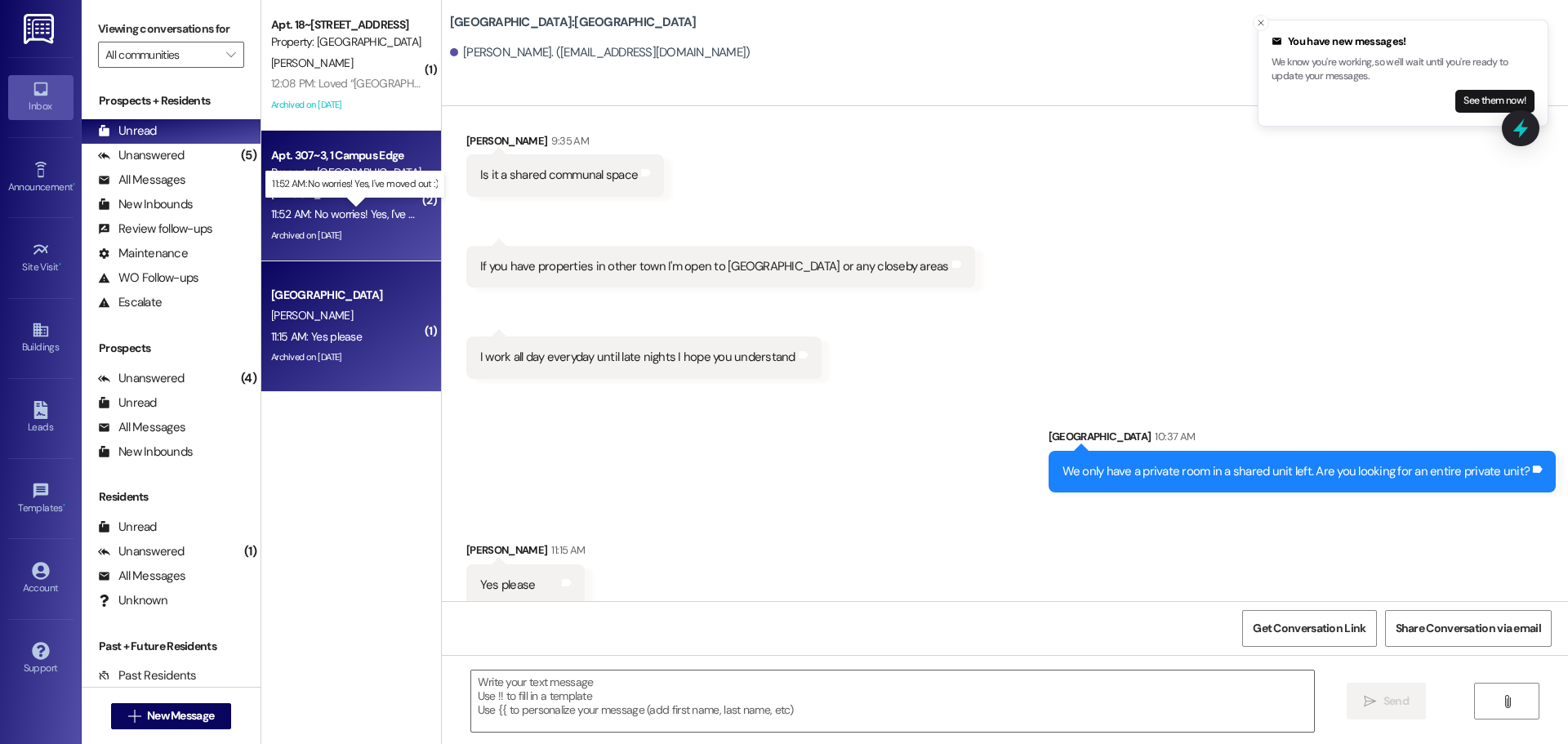
click at [346, 219] on div "11:52 AM: No worries! Yes, I've moved out :) 11:52 AM: No worries! Yes, I've mo…" at bounding box center [369, 214] width 196 height 15
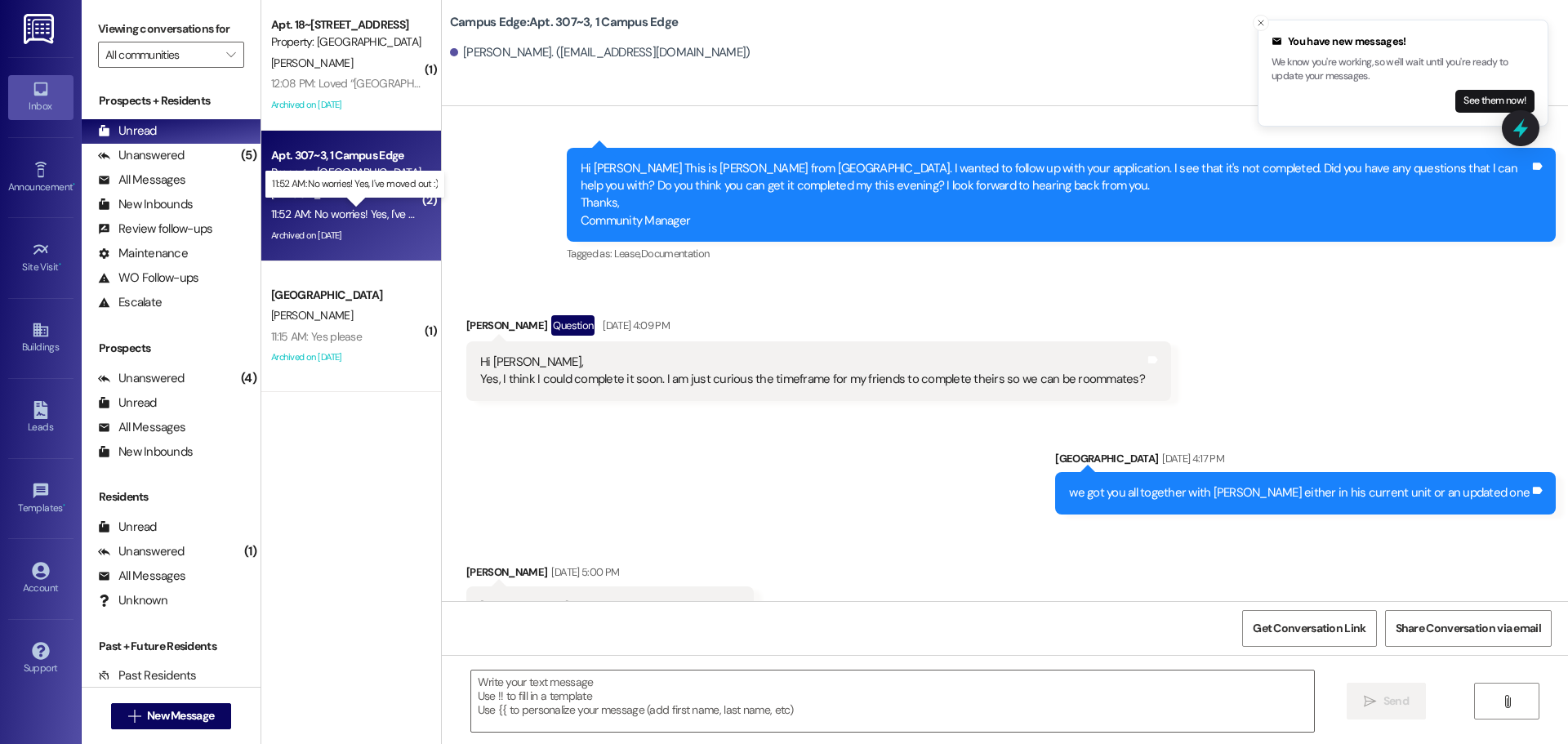
scroll to position [12095, 0]
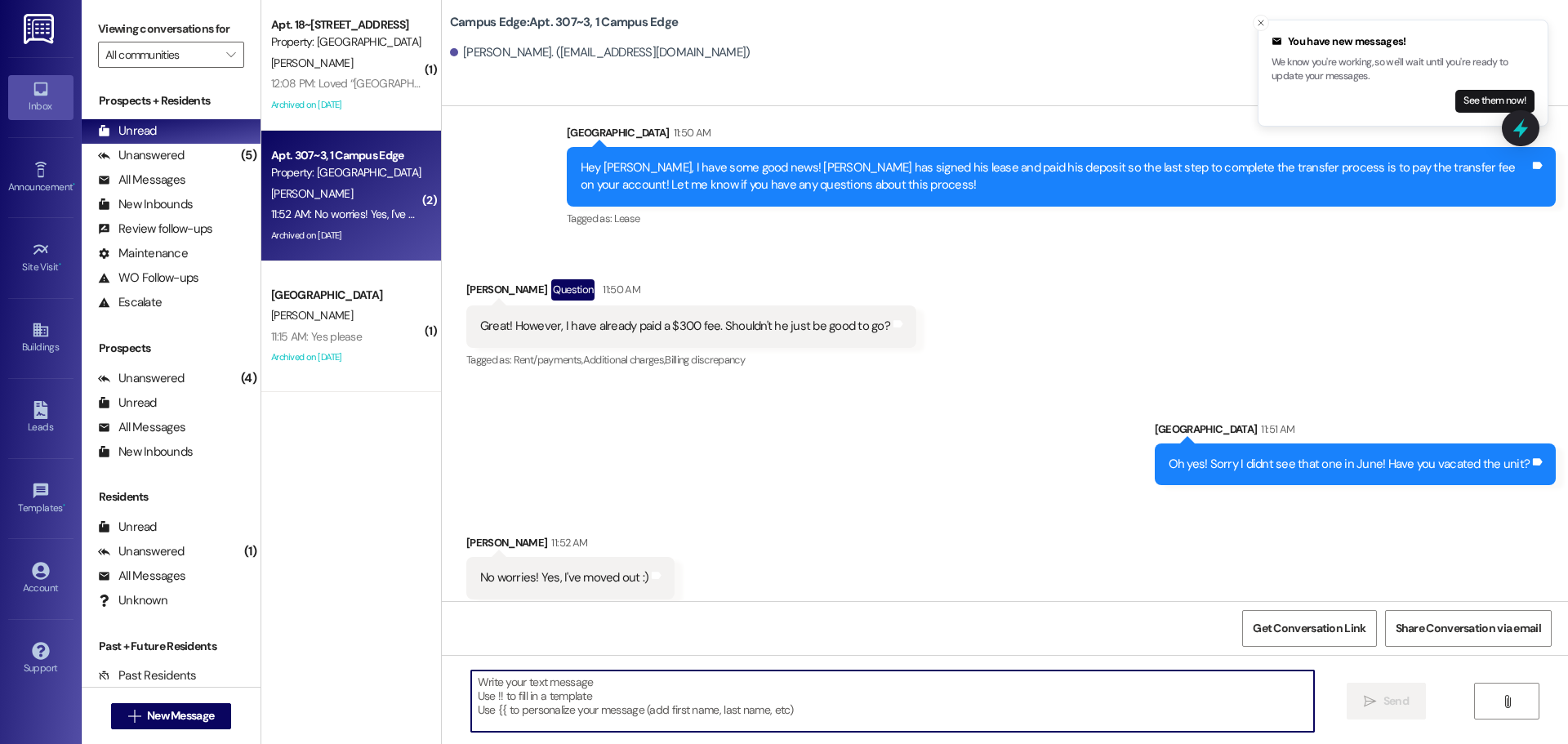
click at [701, 695] on textarea at bounding box center [892, 701] width 843 height 61
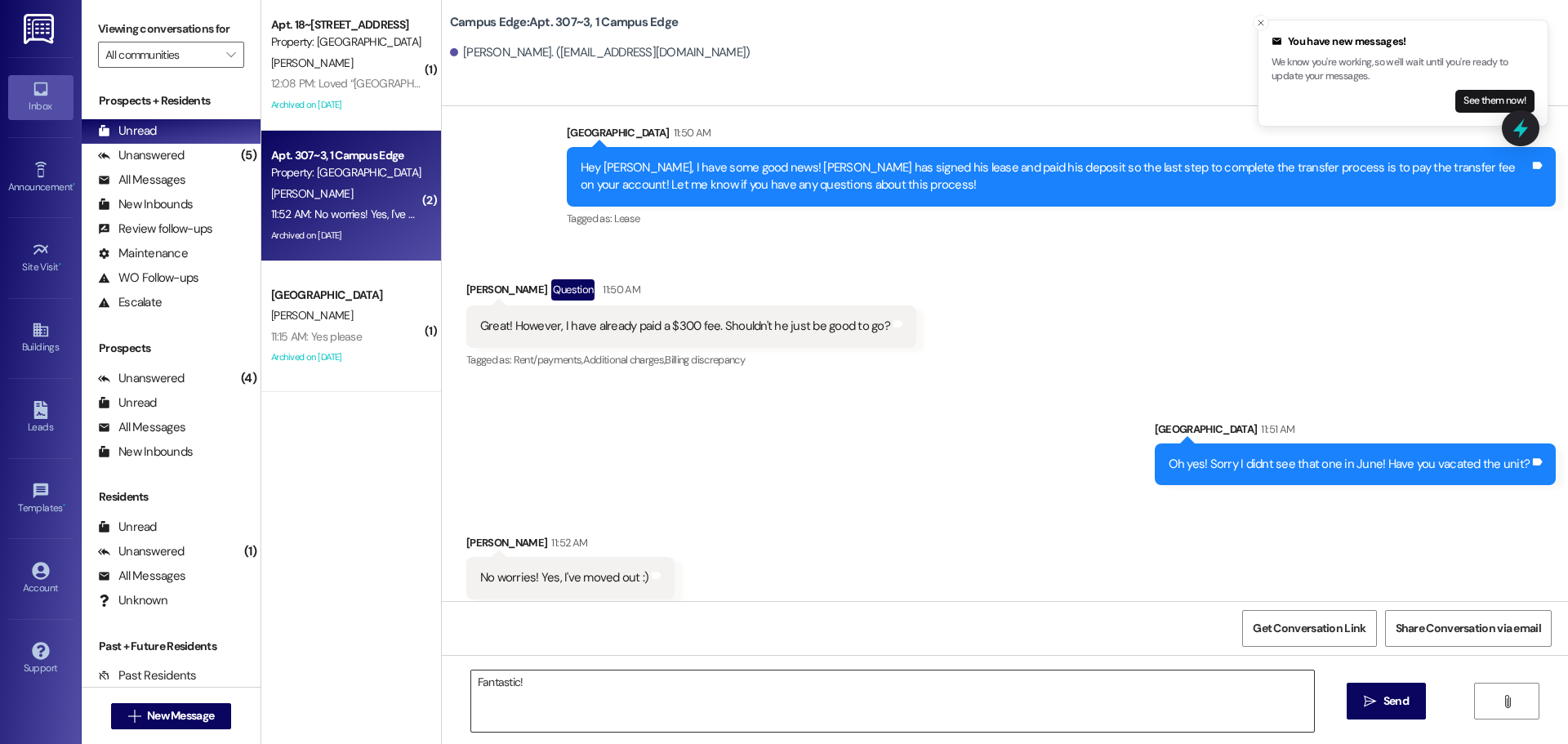
click at [719, 699] on textarea "Fantastic!" at bounding box center [892, 701] width 843 height 61
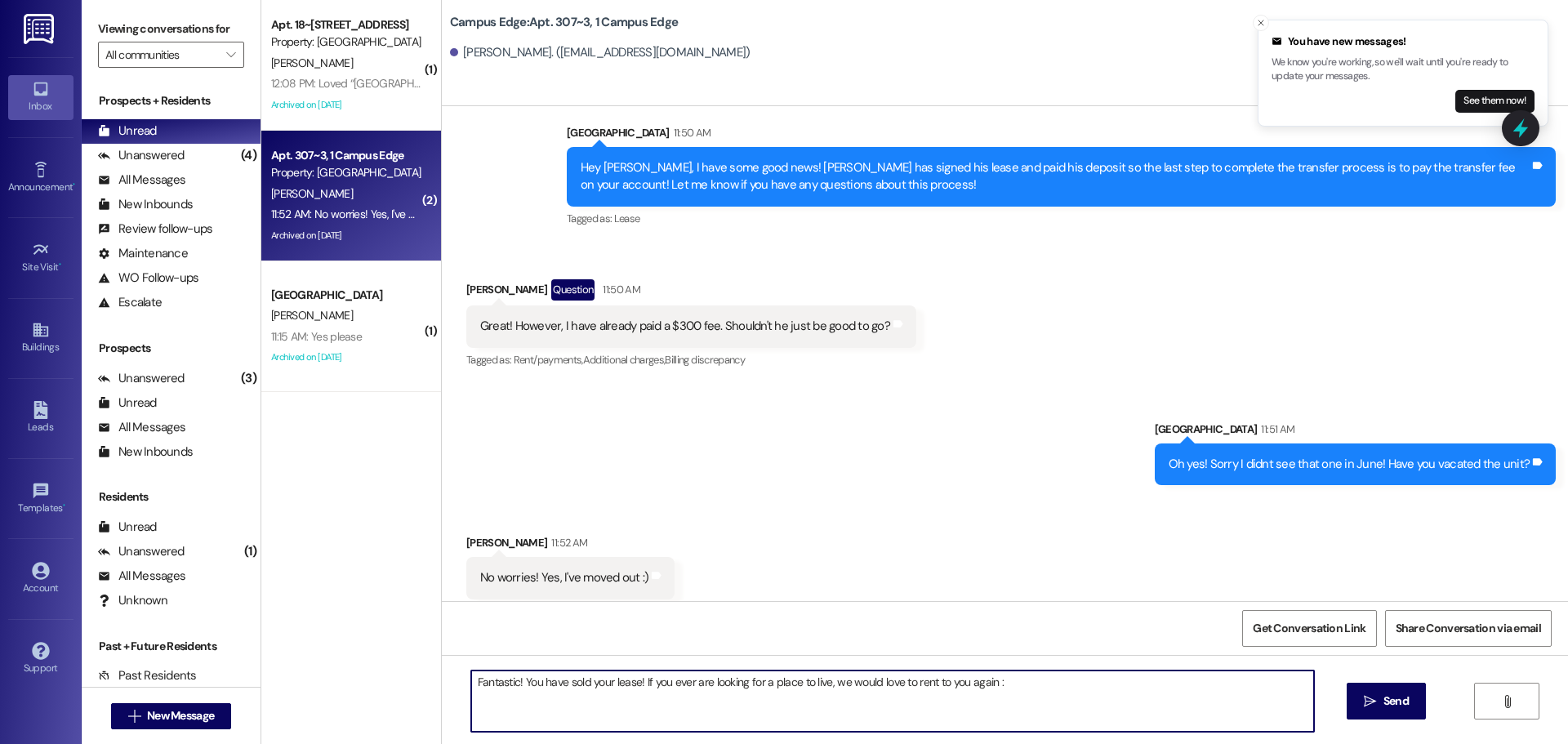
type textarea "Fantastic! You have sold your lease! If you ever are looking for a place to liv…"
click at [719, 699] on textarea "Fantastic! You have sold your lease! If you ever are looking for a place to liv…" at bounding box center [892, 701] width 843 height 61
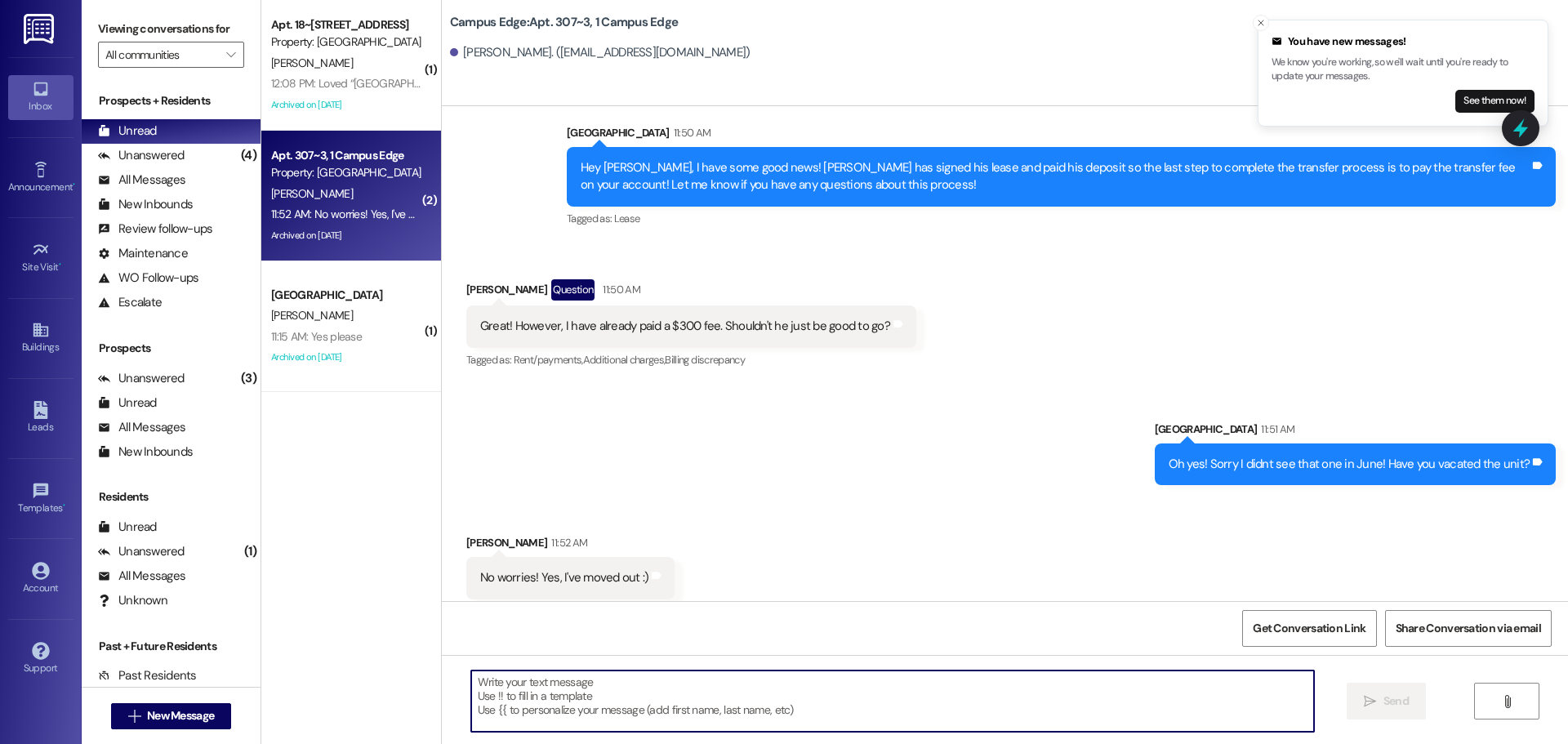
scroll to position [12094, 0]
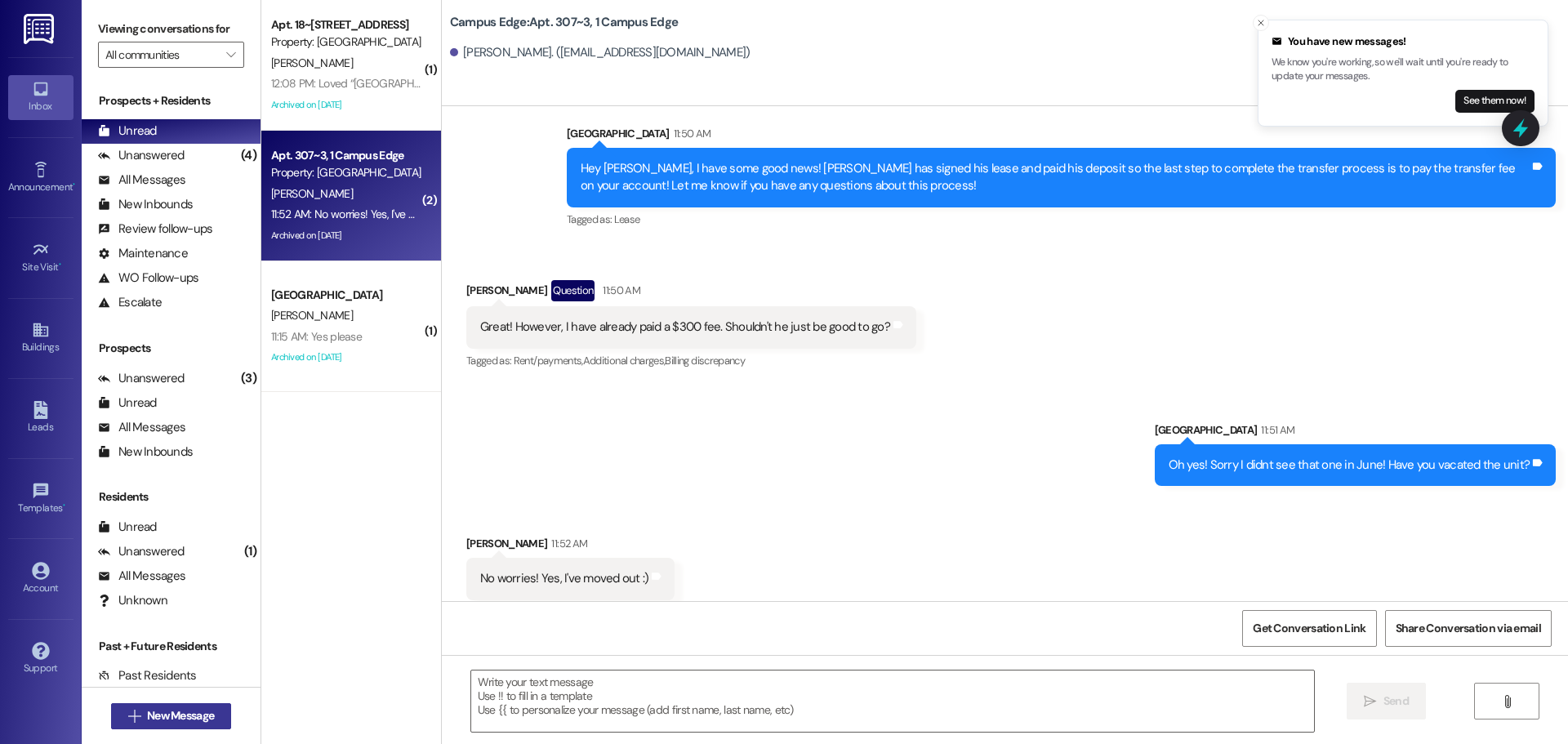
click at [194, 715] on span "New Message" at bounding box center [180, 716] width 67 height 17
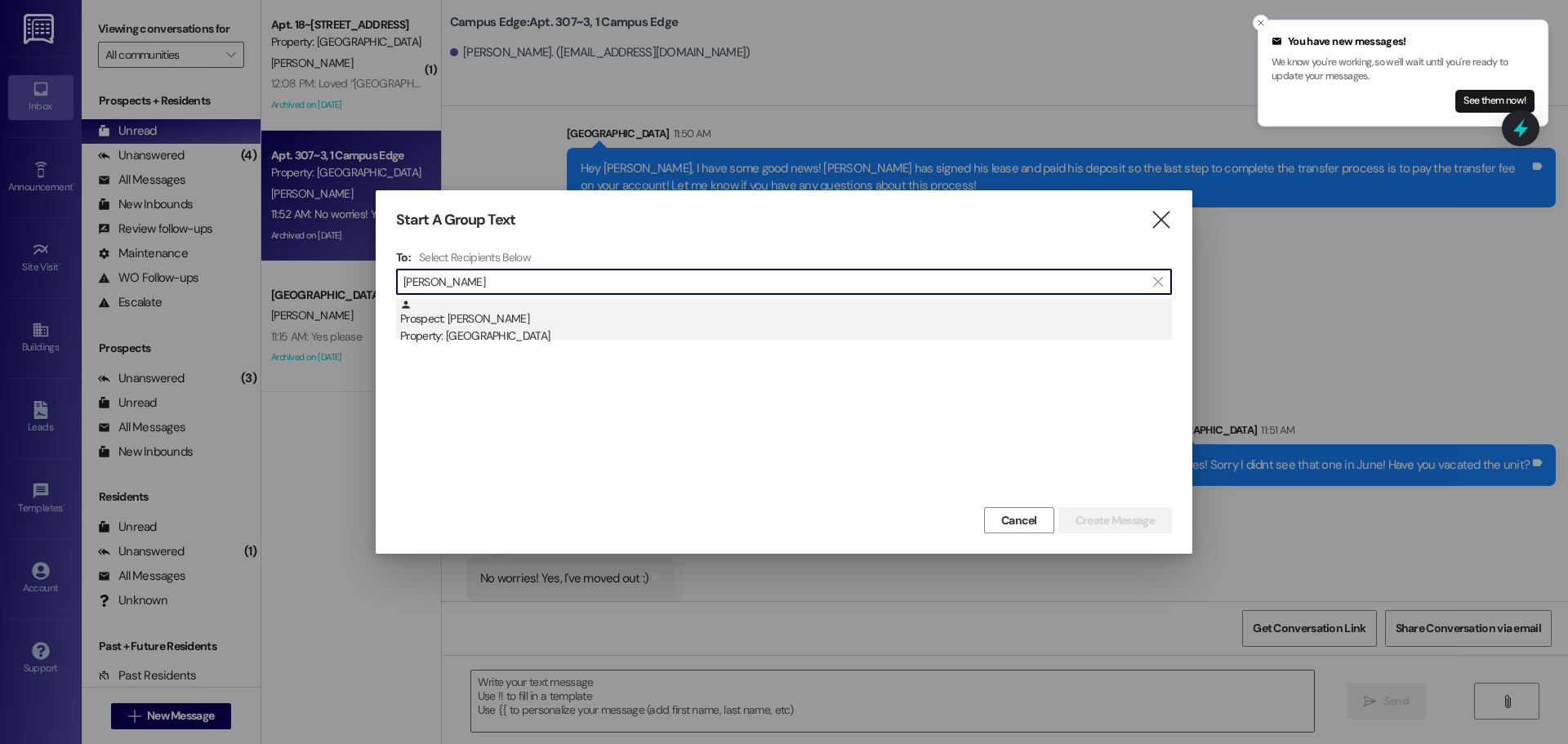
type input "luke beck"
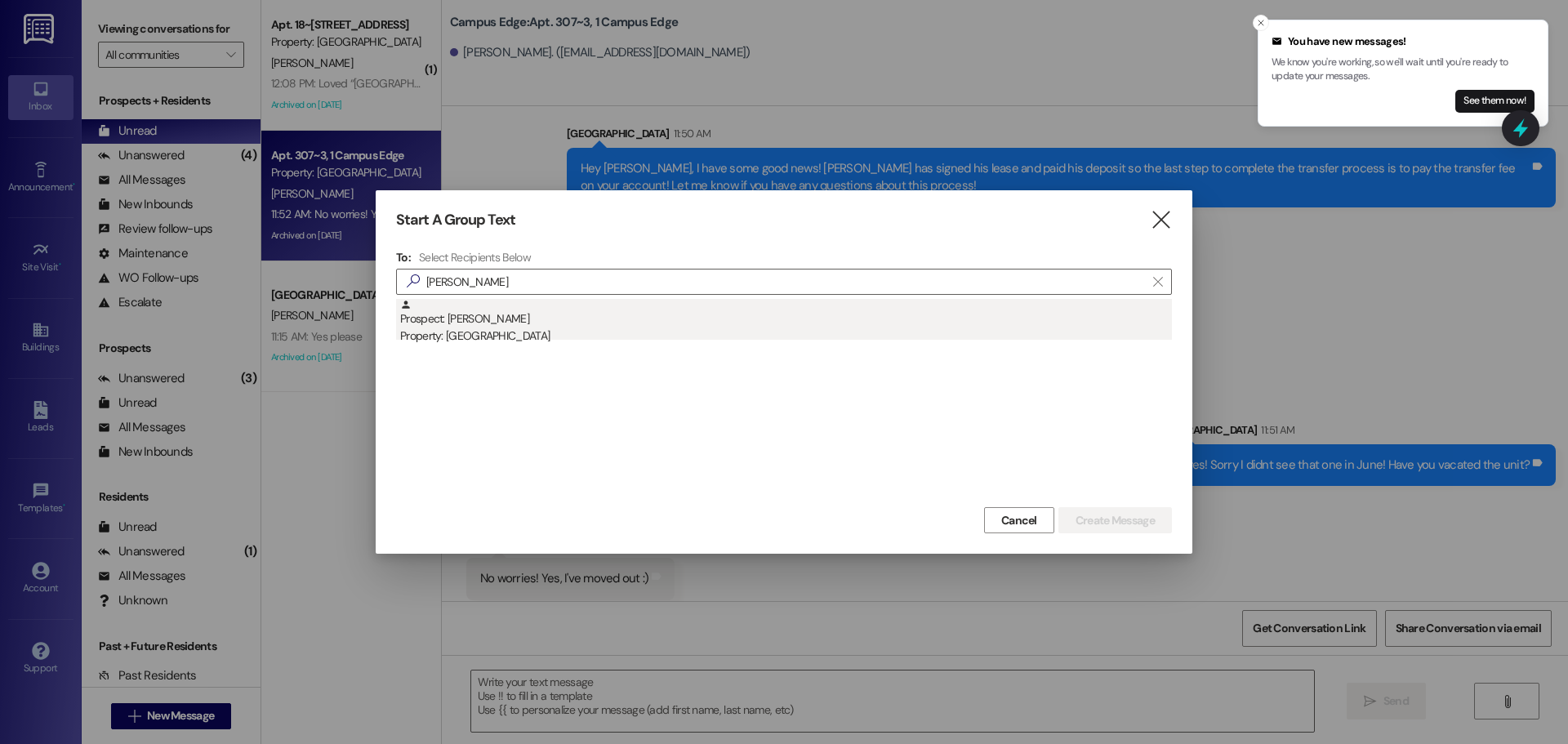
drag, startPoint x: 535, startPoint y: 333, endPoint x: 965, endPoint y: 520, distance: 468.9
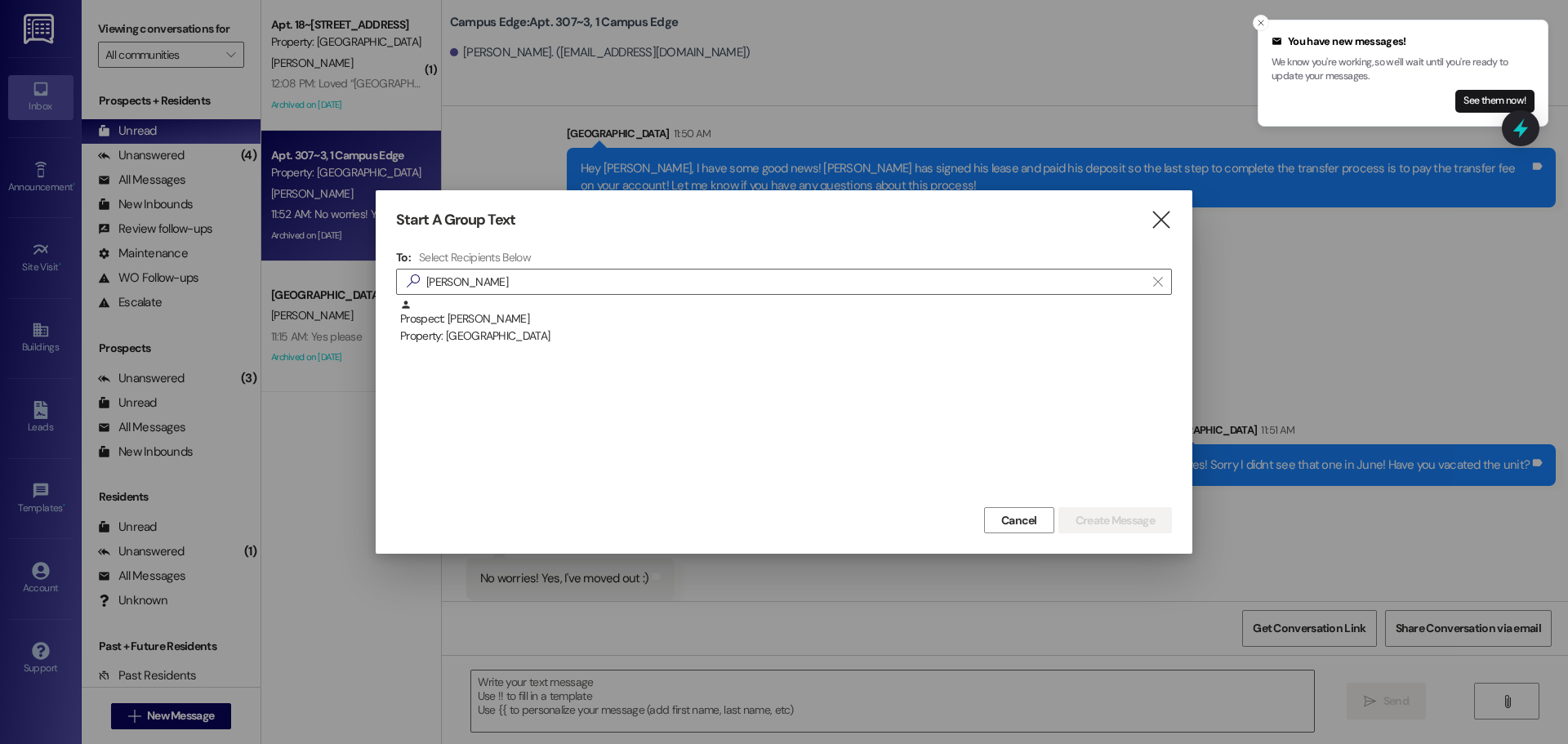
click at [536, 333] on div "Property: [GEOGRAPHIC_DATA]" at bounding box center [786, 336] width 772 height 17
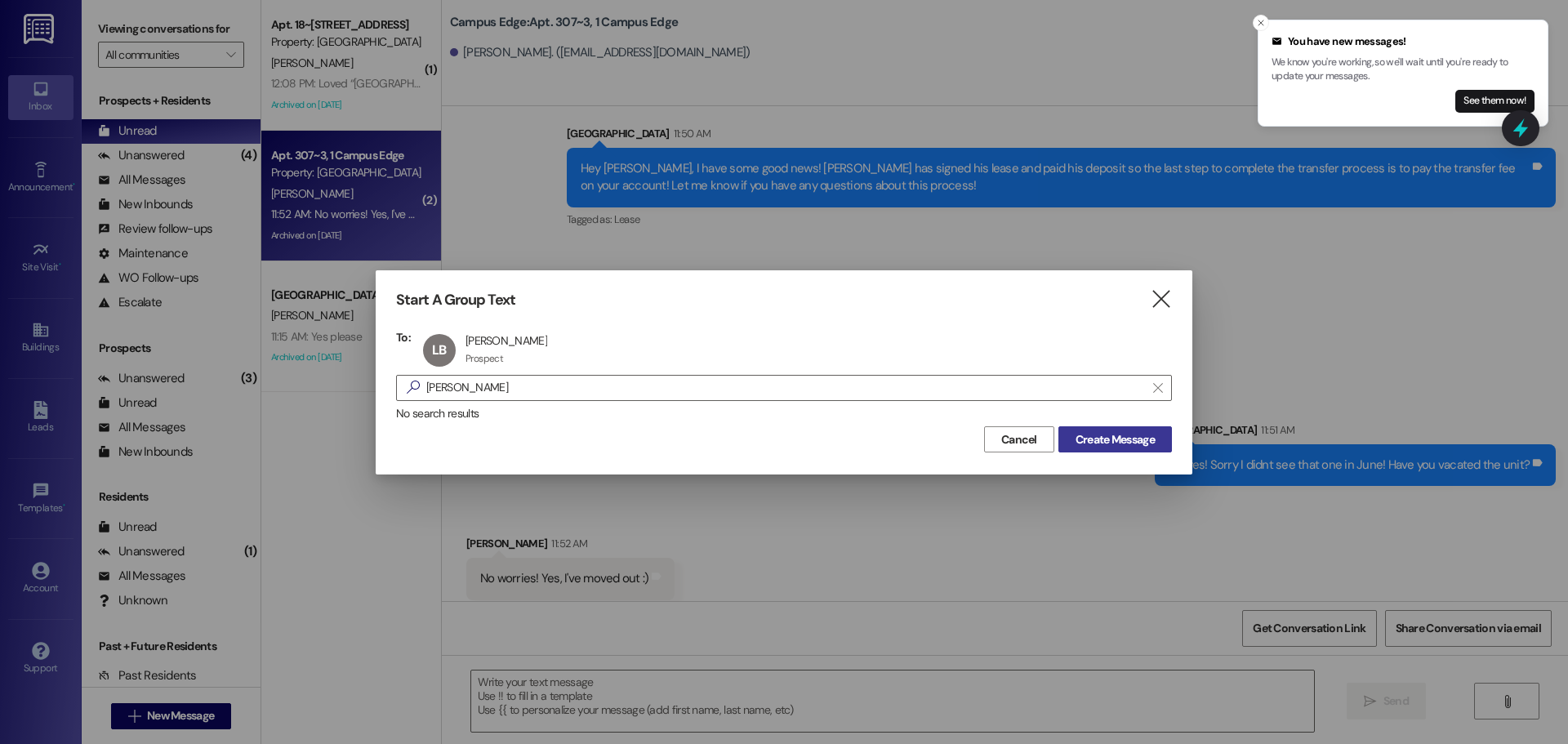
click at [1104, 440] on span "Create Message" at bounding box center [1115, 439] width 80 height 17
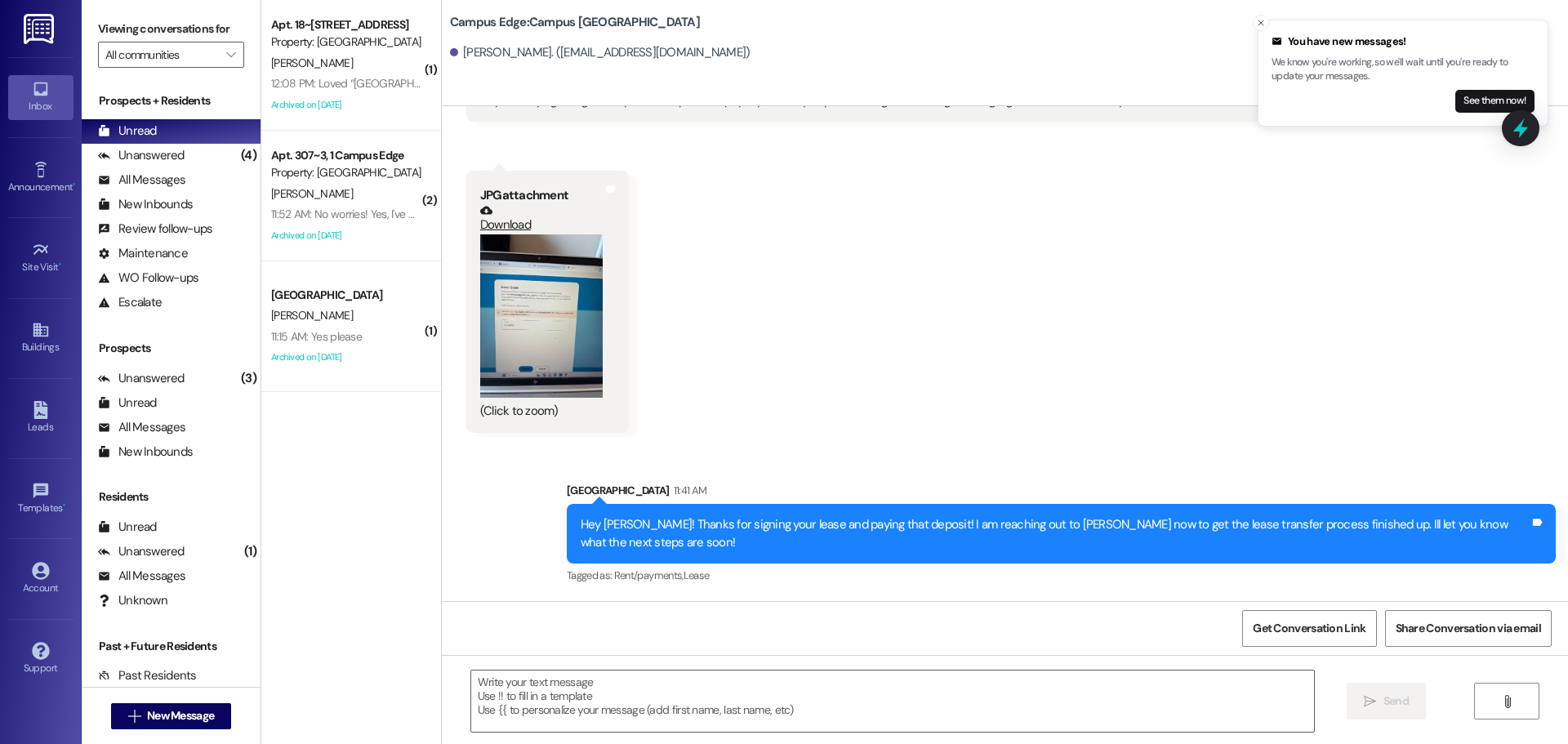
scroll to position [3143, 0]
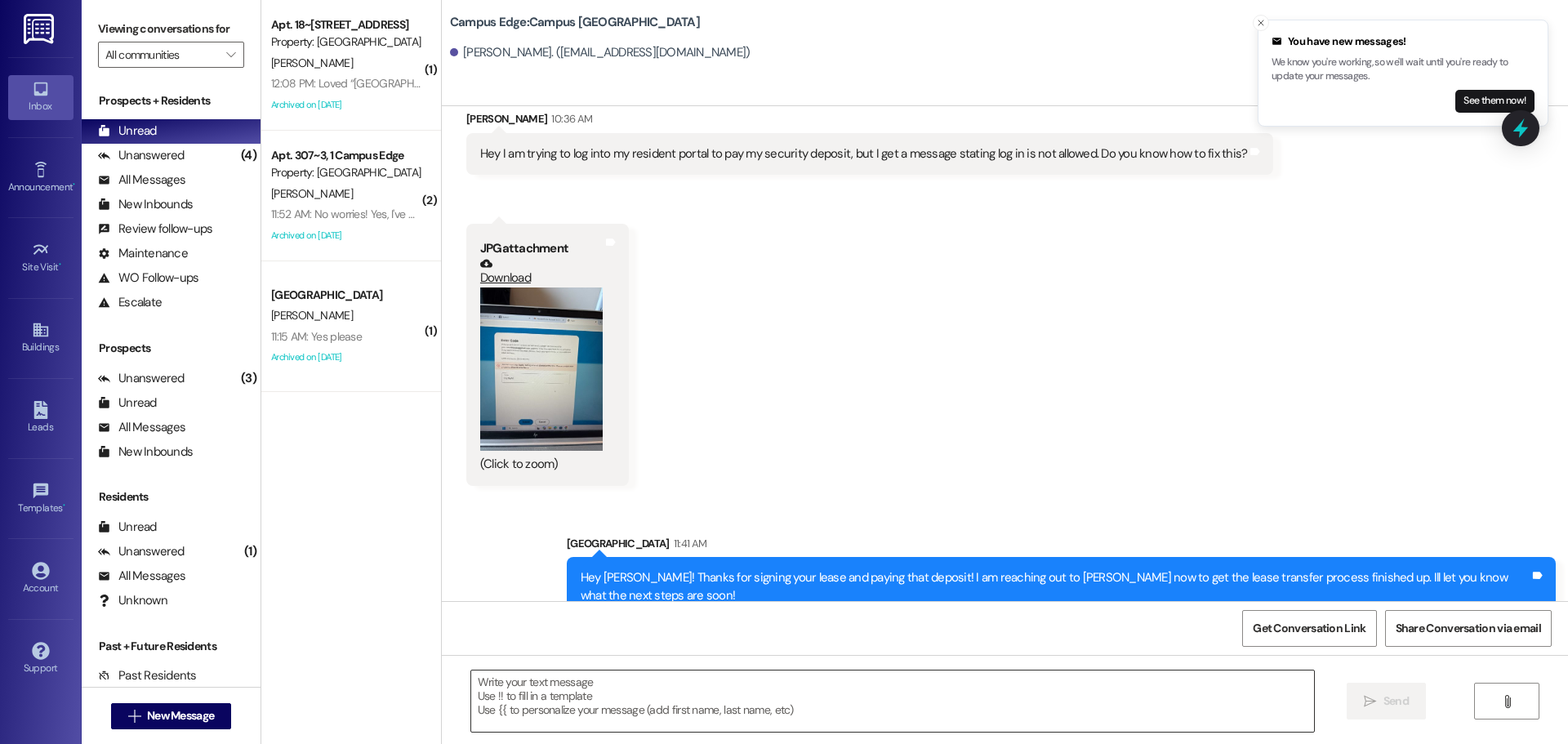
click at [758, 692] on textarea at bounding box center [892, 701] width 843 height 61
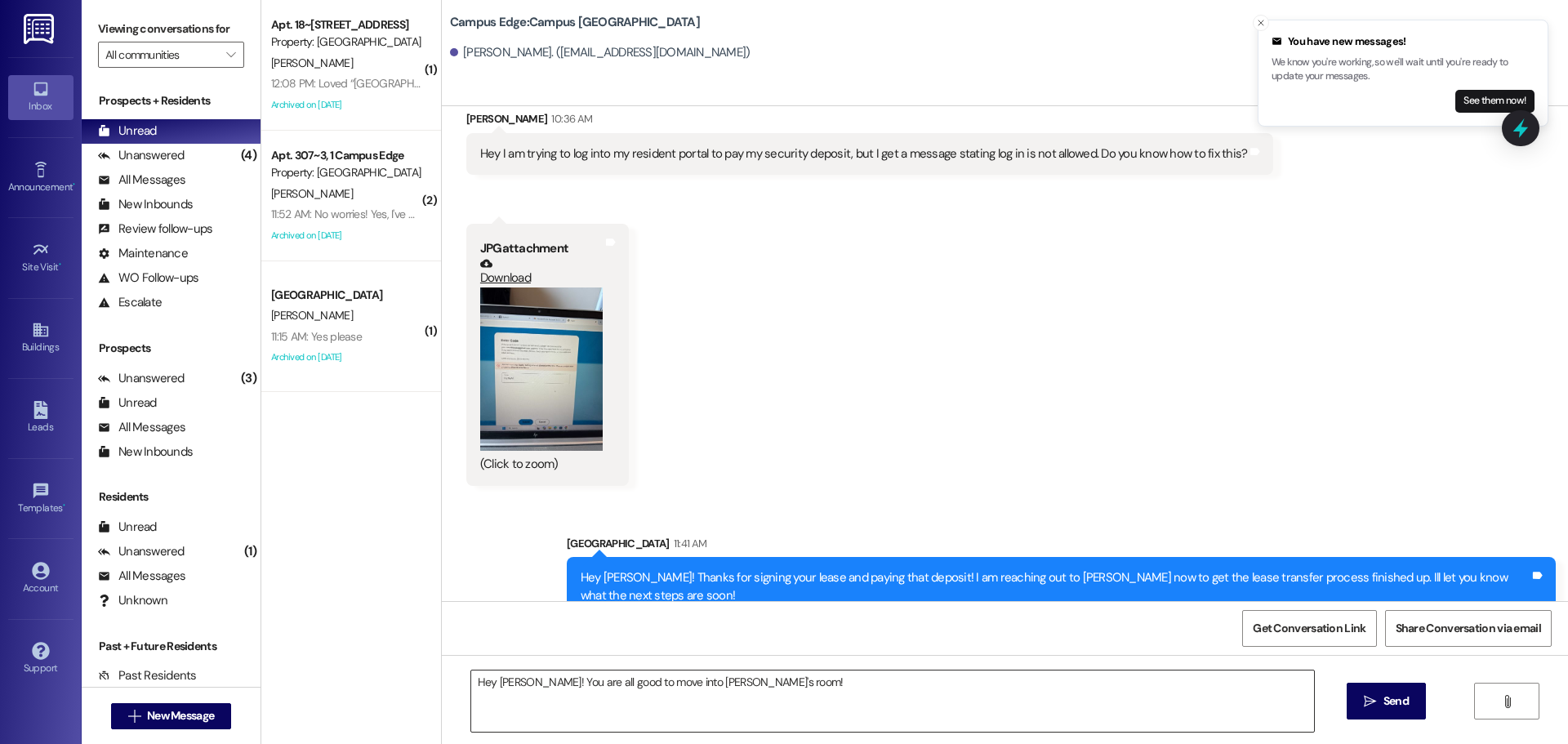
click at [967, 687] on textarea "Hey Luke! You are all good to move into Ethan's room!" at bounding box center [892, 701] width 843 height 61
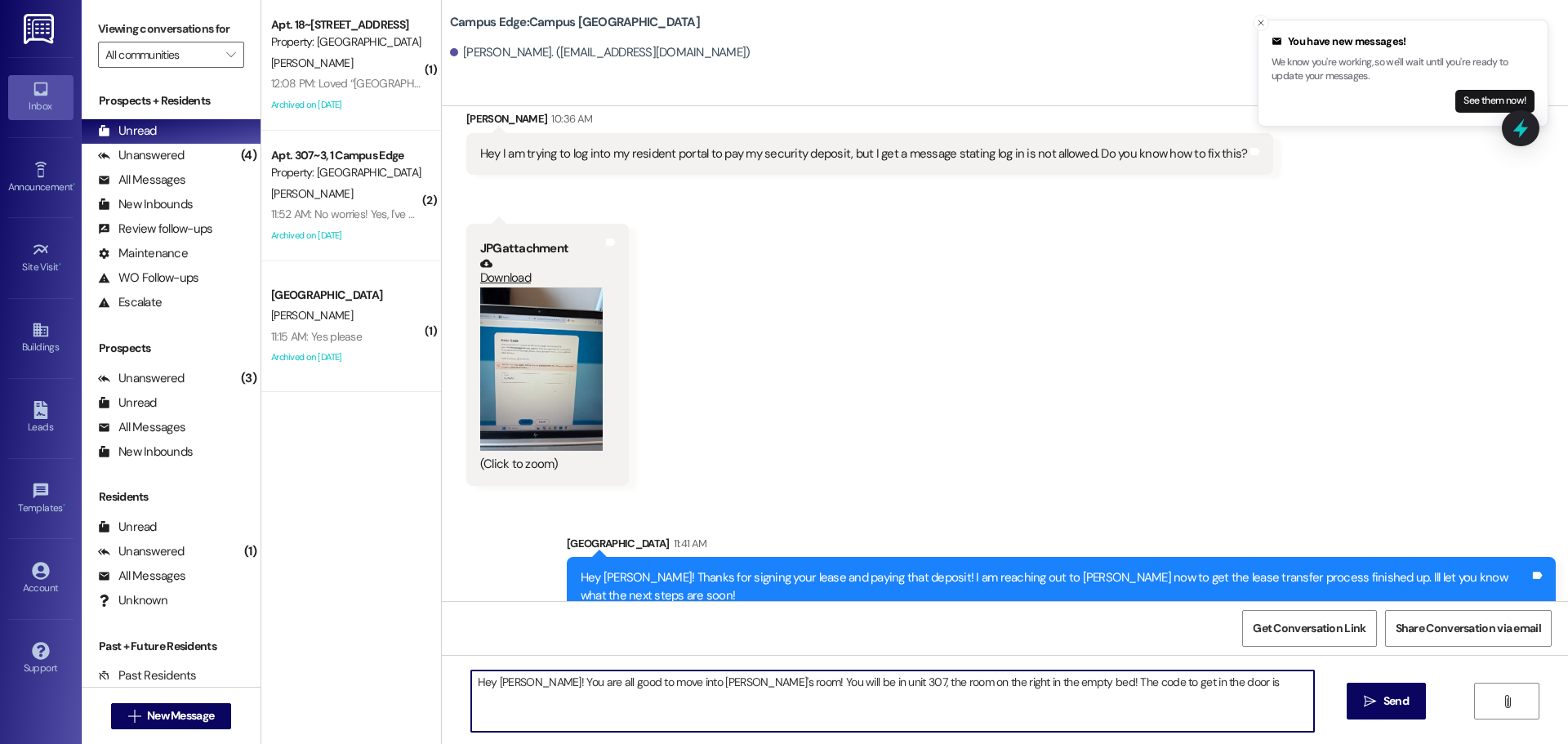
click at [1270, 693] on textarea "Hey Luke! You are all good to move into Ethan's room! You will be in unit 307, …" at bounding box center [892, 701] width 843 height 61
type textarea "Hey Luke! You are all good to move into Ethan's room! You will be in unit 307, …"
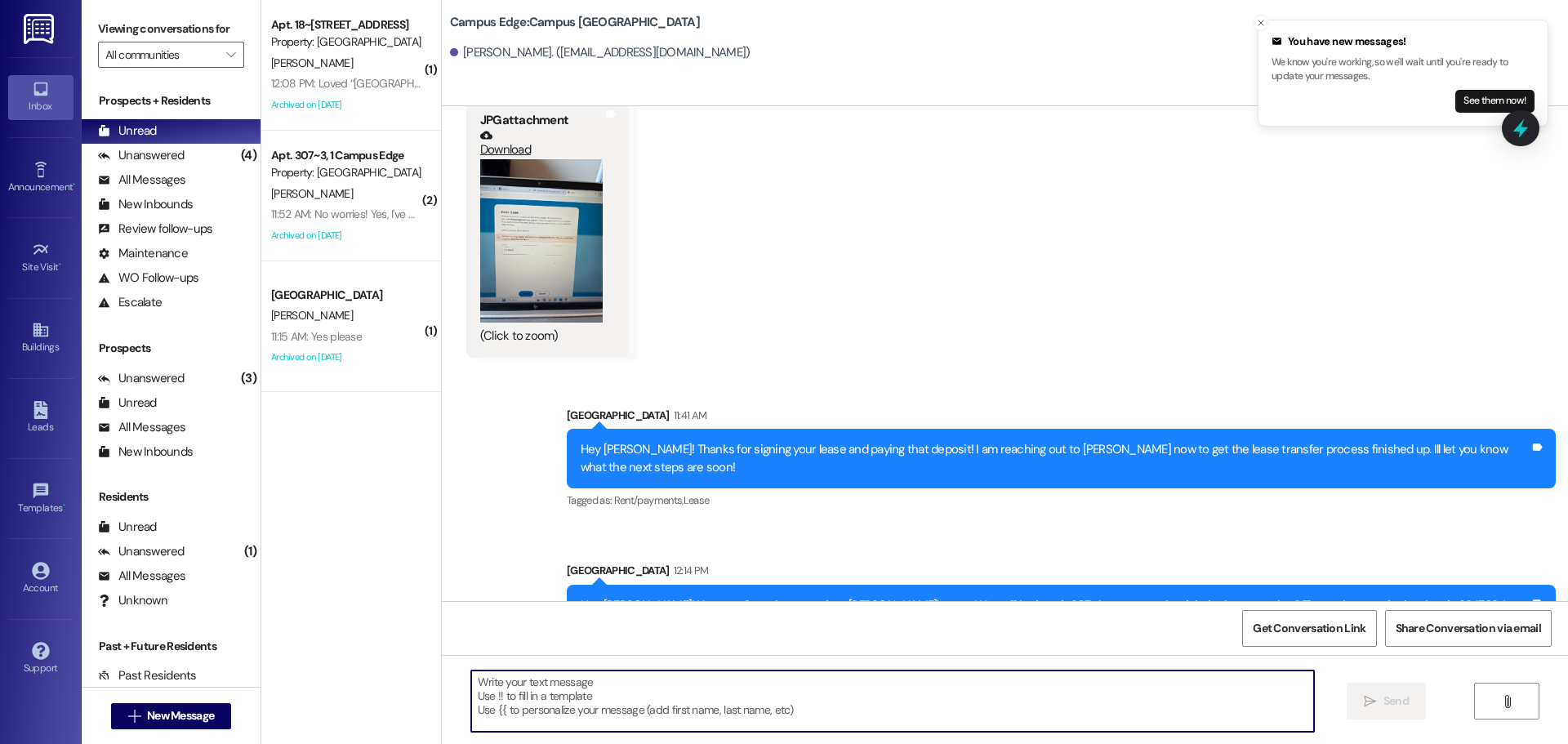
scroll to position [3274, 0]
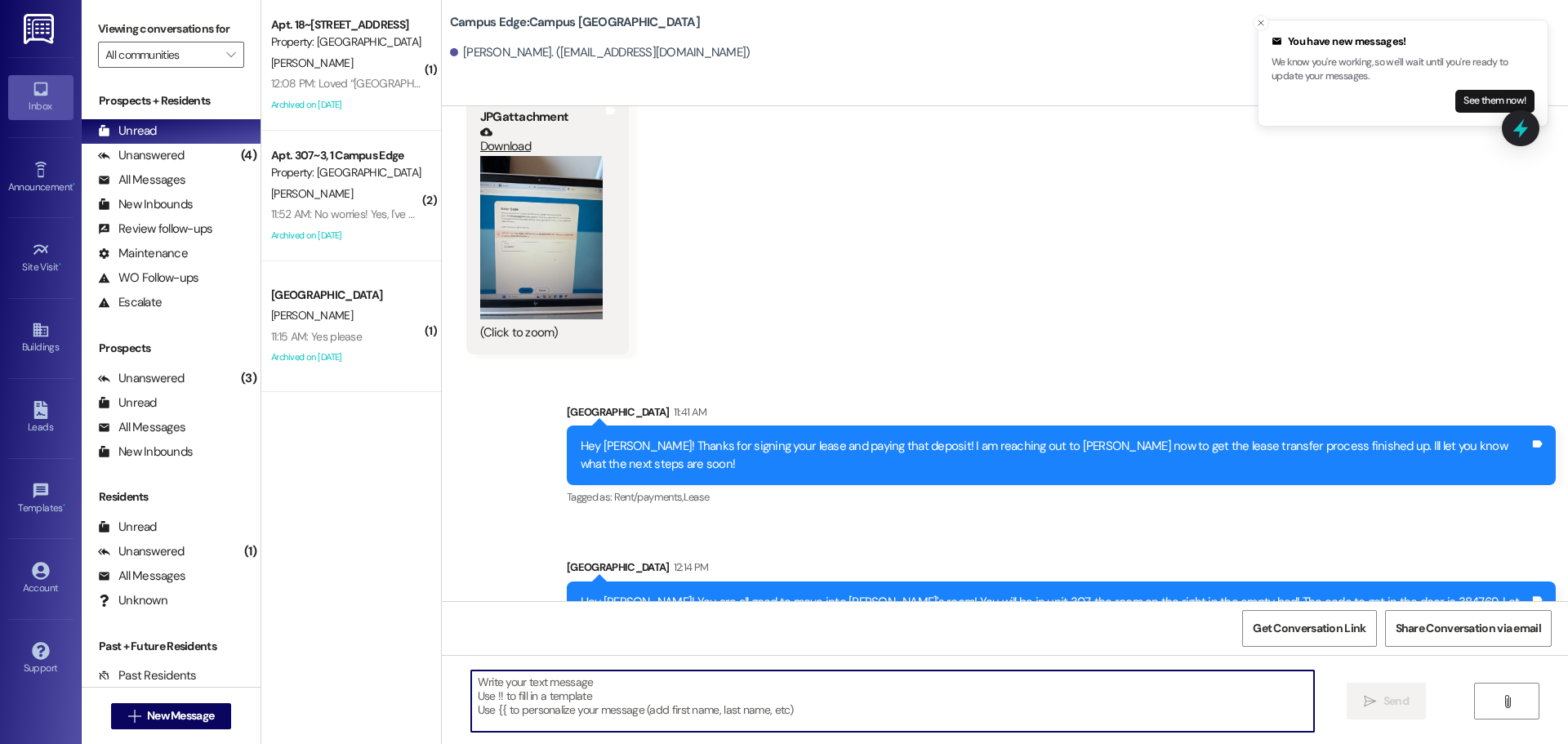
click at [1088, 594] on div "Hey Luke! You are all good to move into Ethan's room! You will be in unit 307, …" at bounding box center [1055, 611] width 949 height 35
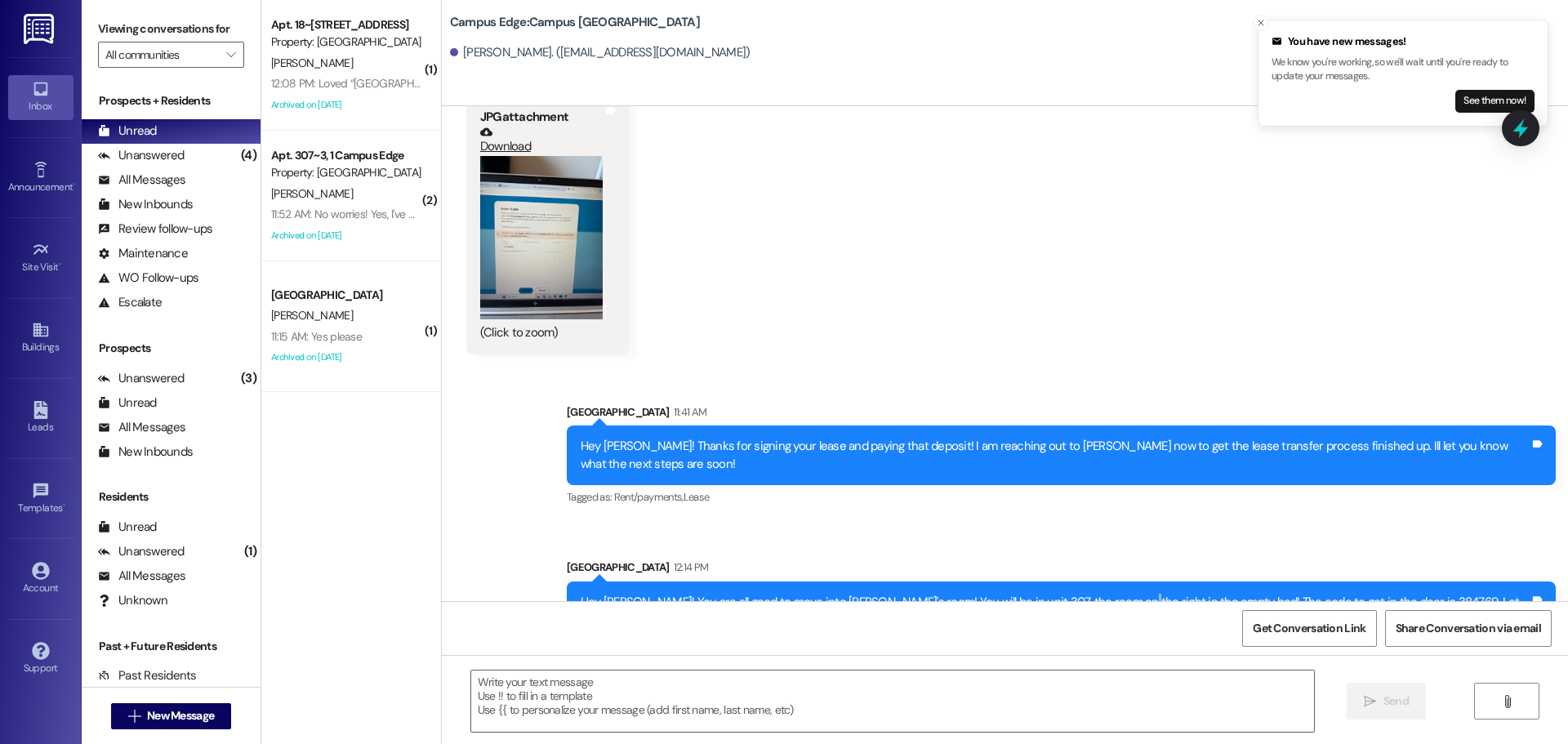
click at [1088, 594] on div "Hey Luke! You are all good to move into Ethan's room! You will be in unit 307, …" at bounding box center [1055, 611] width 949 height 35
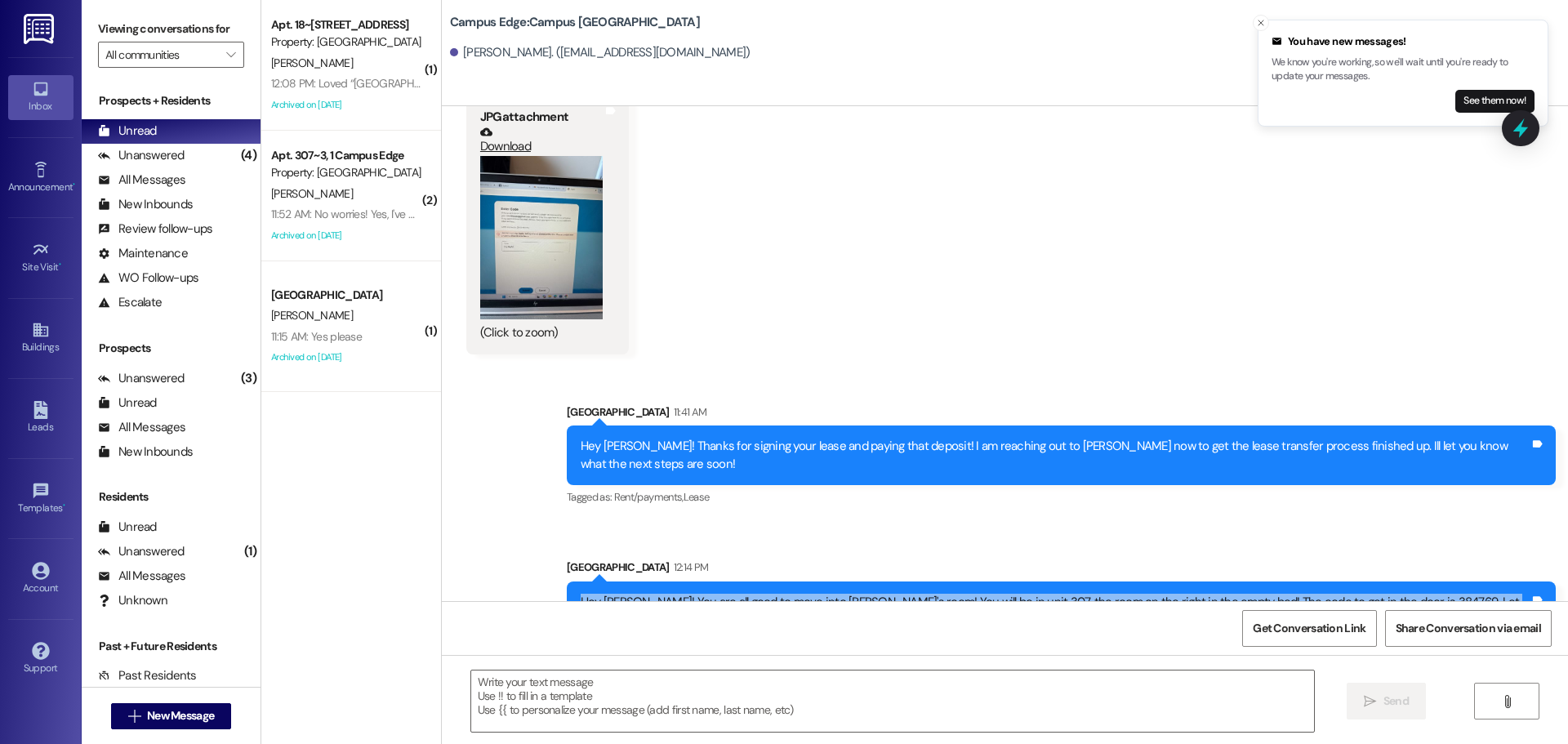
click at [1088, 594] on div "Hey Luke! You are all good to move into Ethan's room! You will be in unit 307, …" at bounding box center [1055, 611] width 949 height 35
copy div "Hey Luke! You are all good to move into Ethan's room! You will be in unit 307, …"
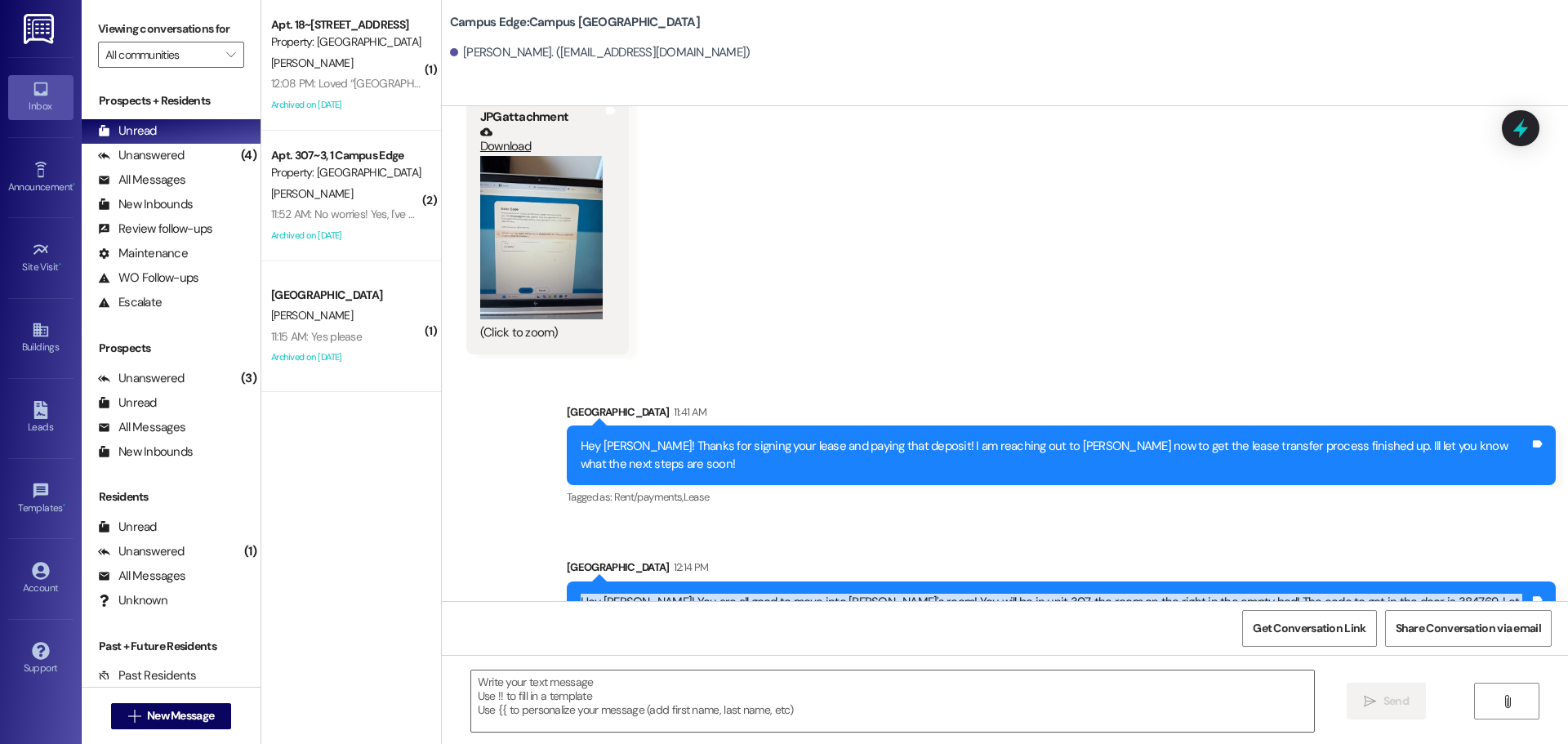
scroll to position [3388, 0]
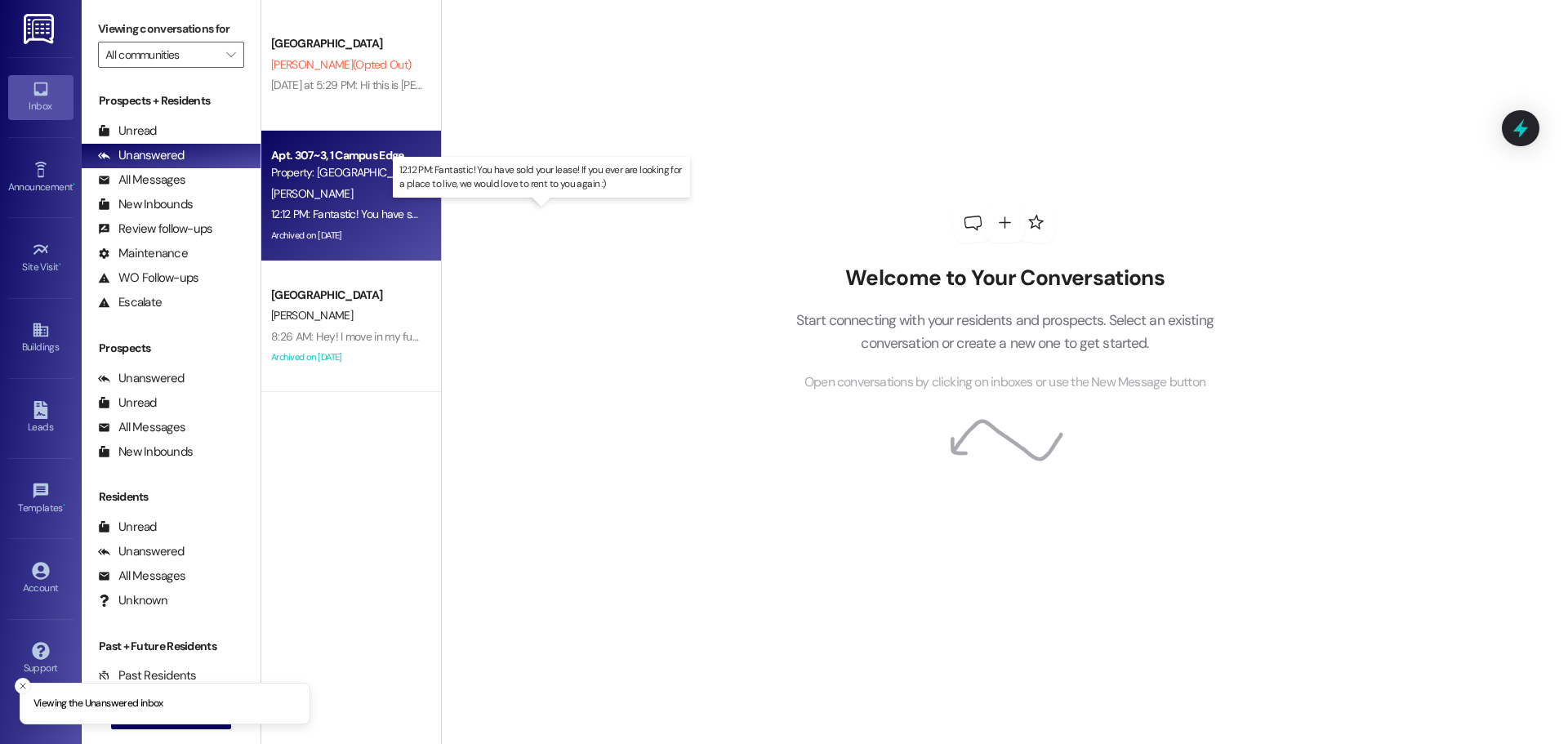
click at [360, 214] on div "12:12 PM: Fantastic! You have sold your lease! If you ever are looking for a pl…" at bounding box center [556, 214] width 572 height 15
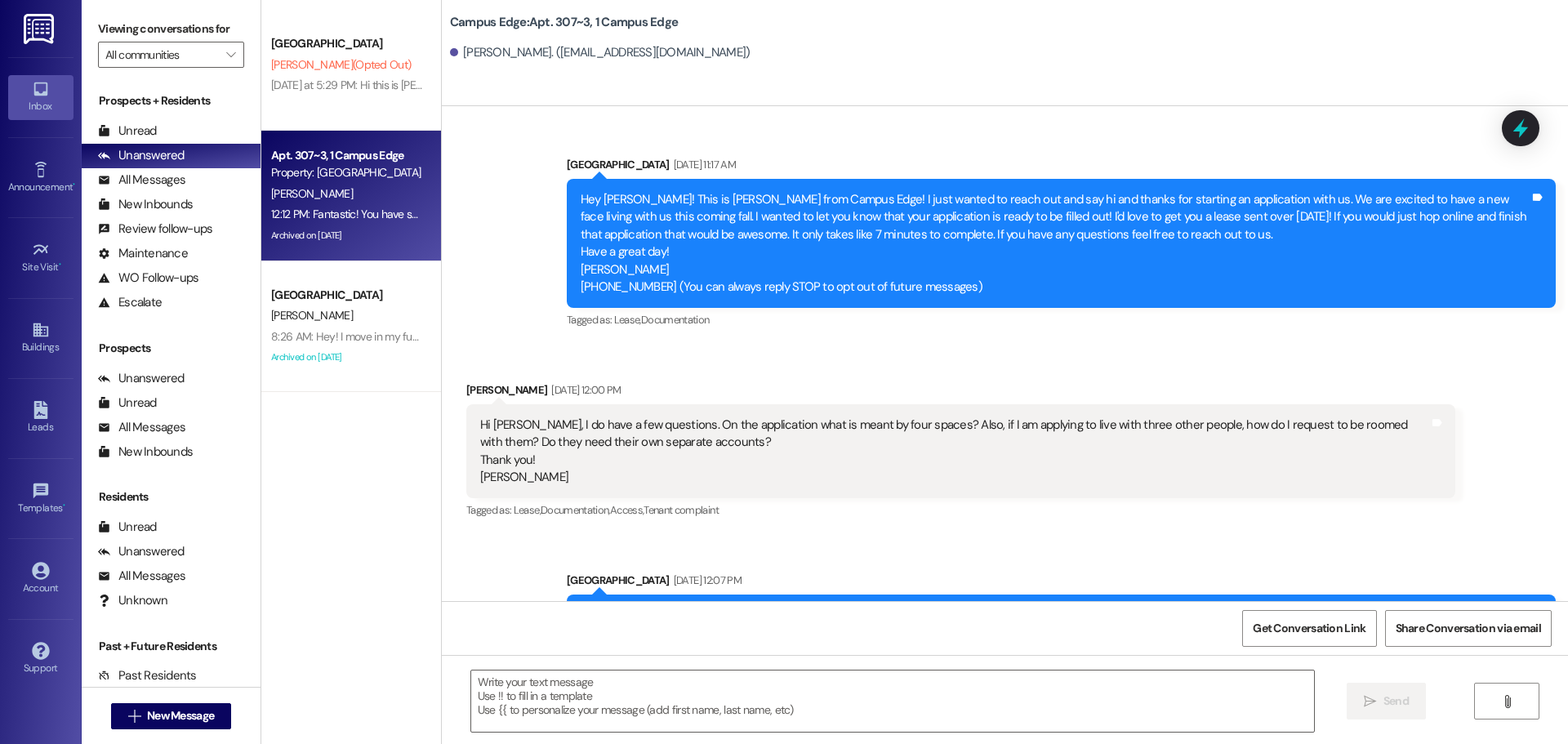
scroll to position [12233, 0]
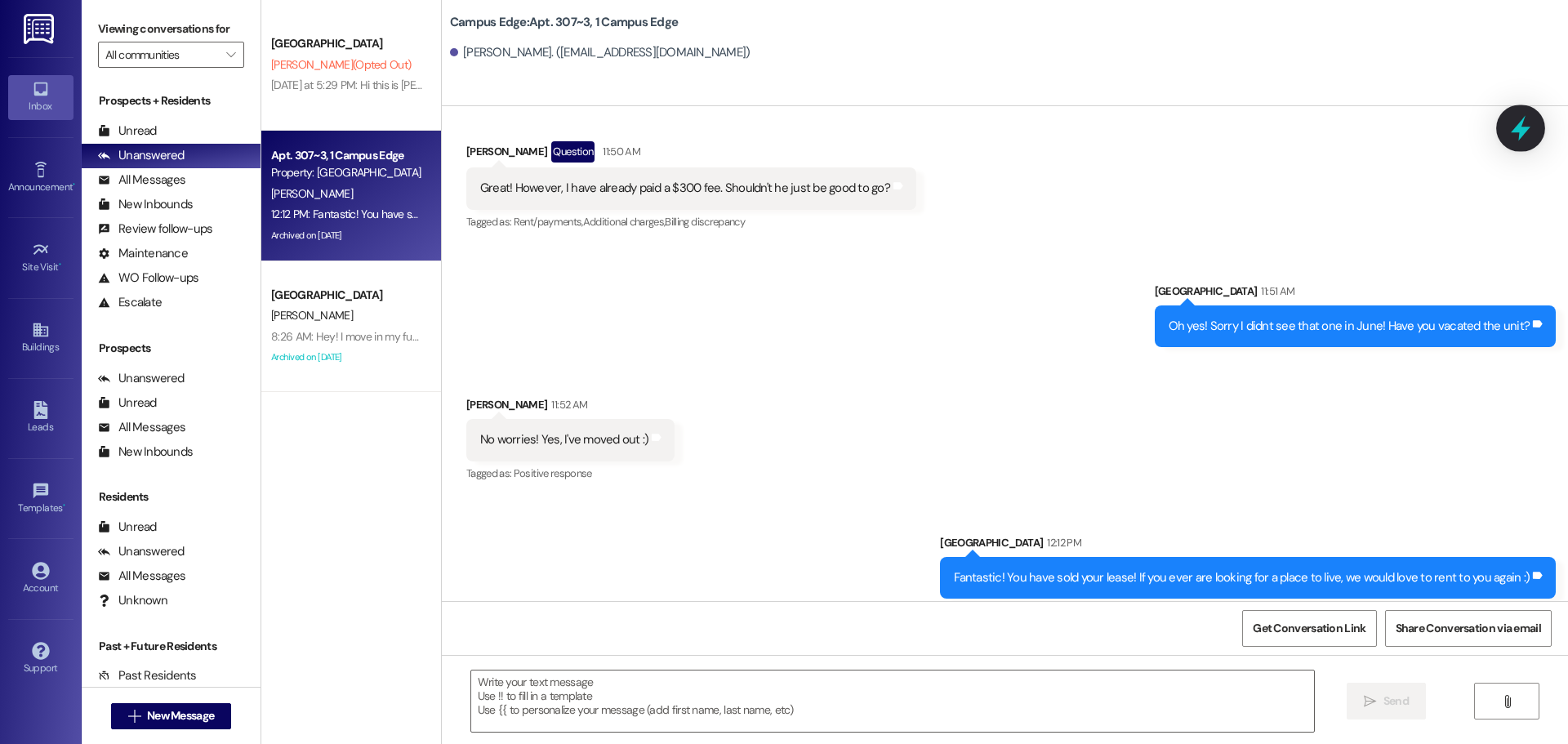
click at [1516, 123] on icon at bounding box center [1520, 128] width 27 height 27
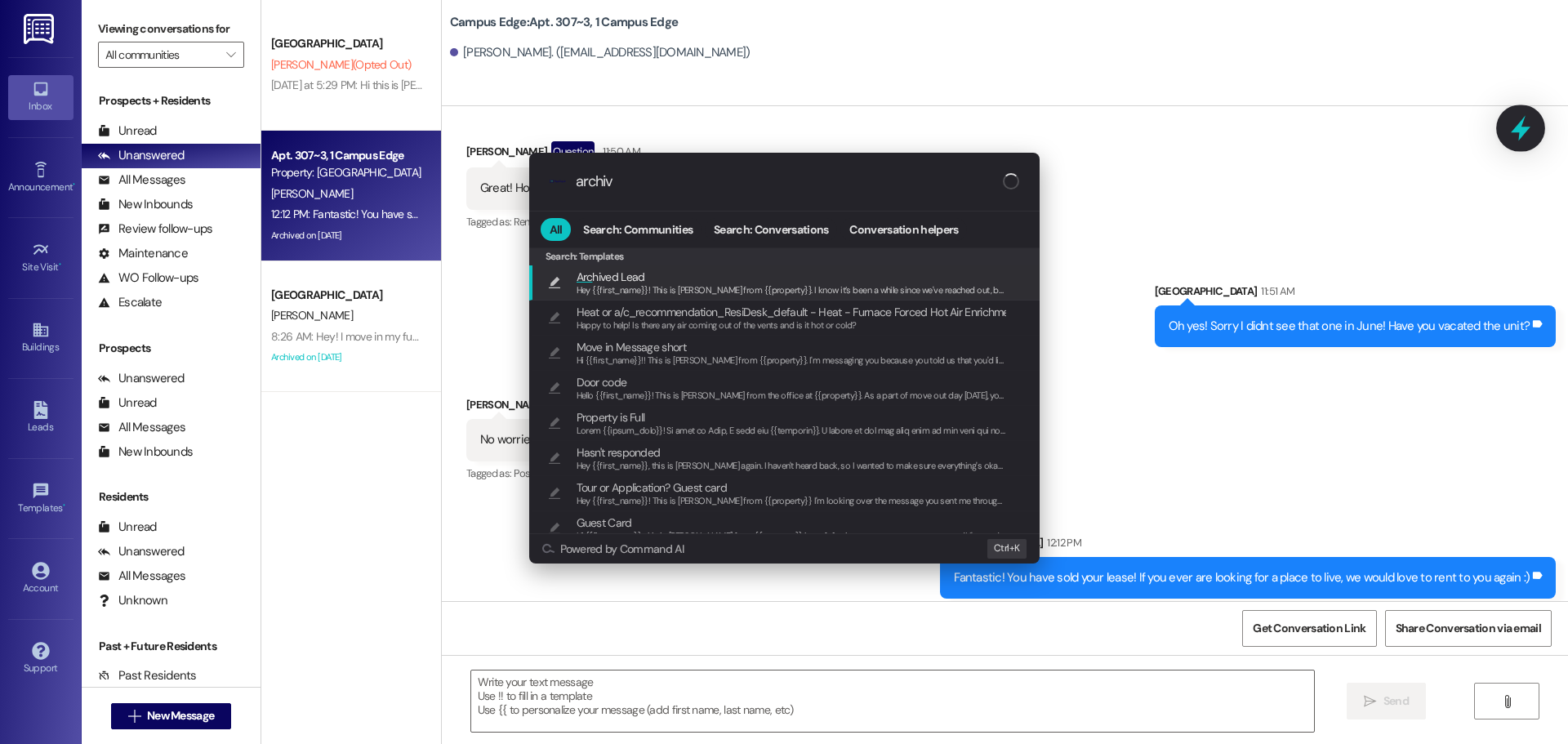
type input "archive"
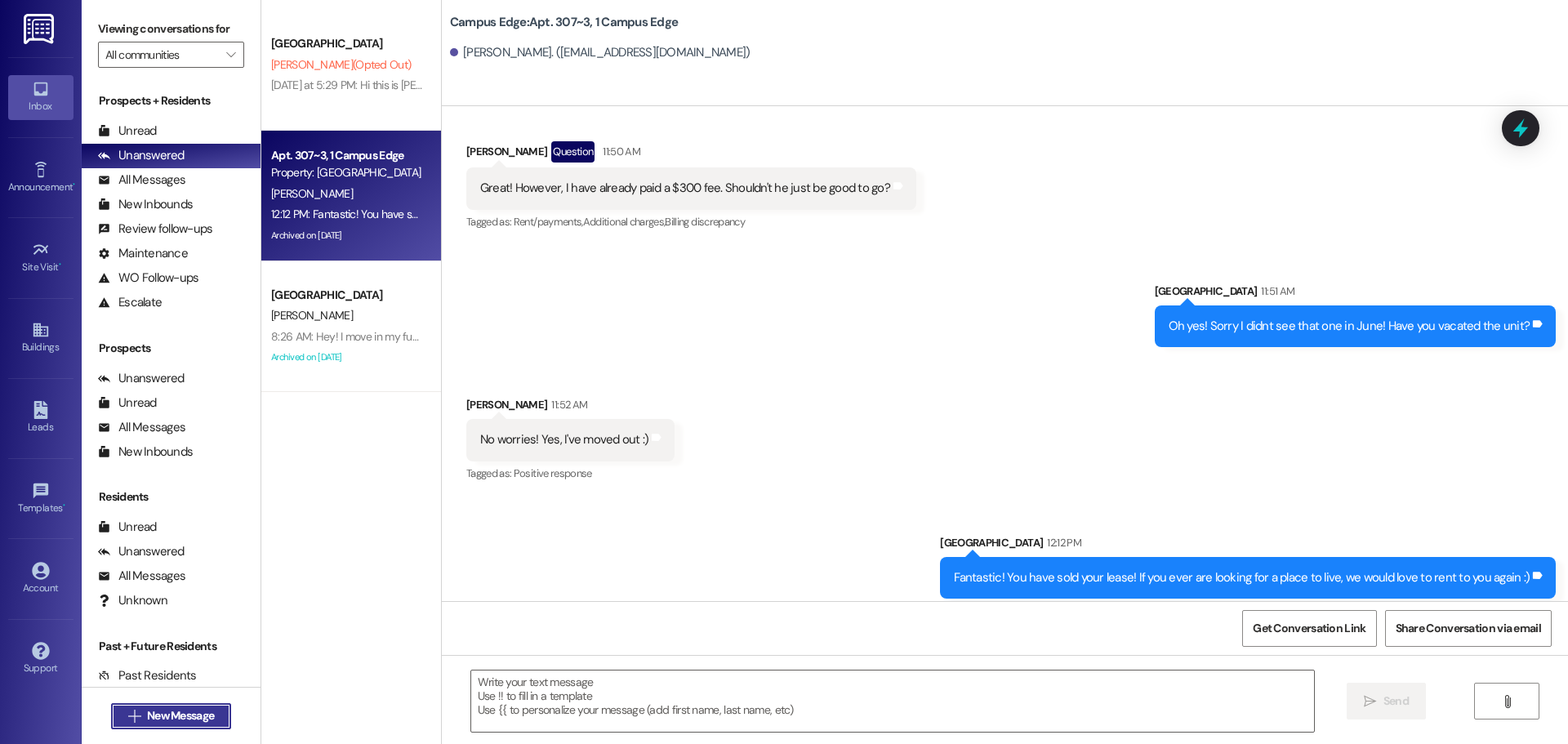
click at [220, 718] on button " New Message" at bounding box center [171, 717] width 121 height 27
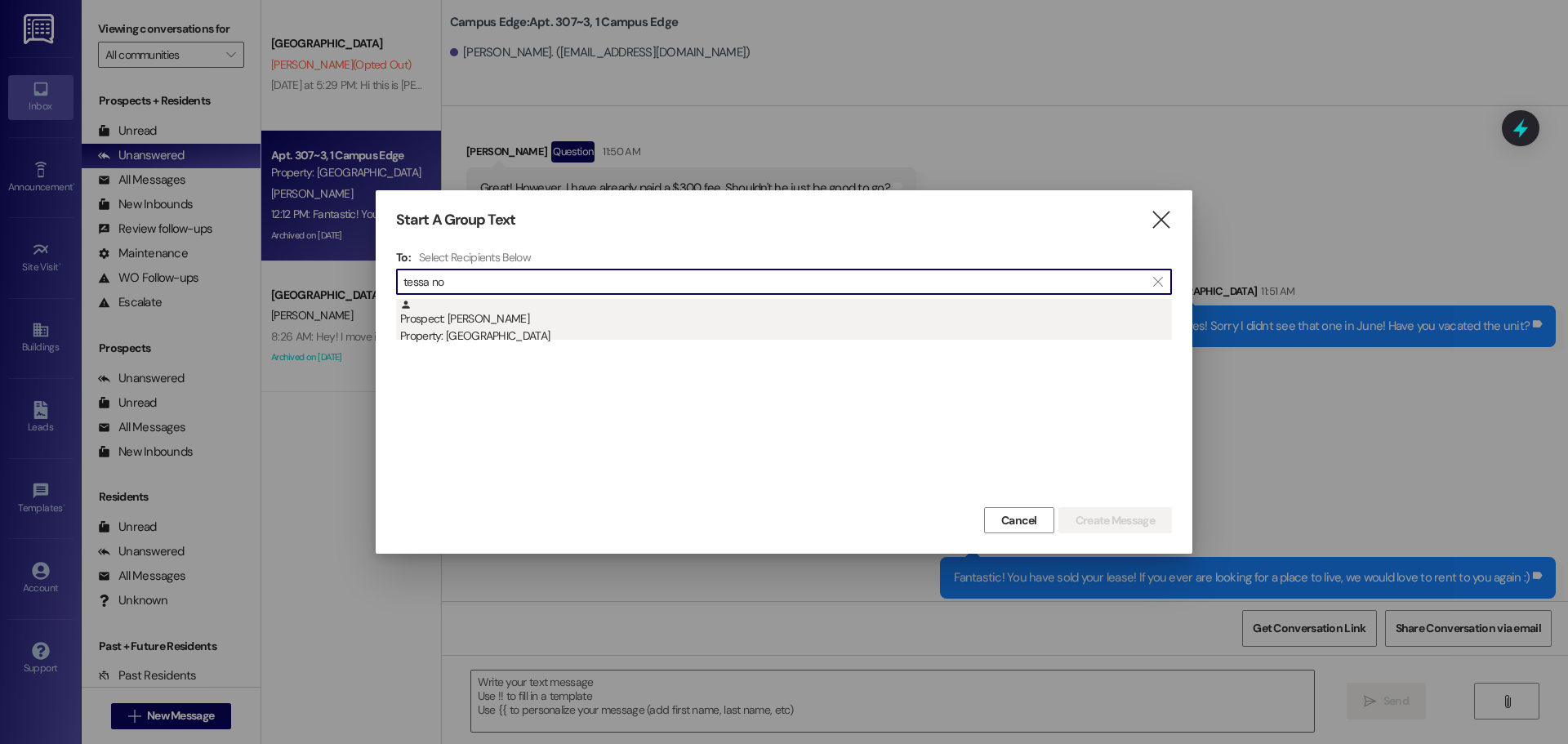
type input "tessa no"
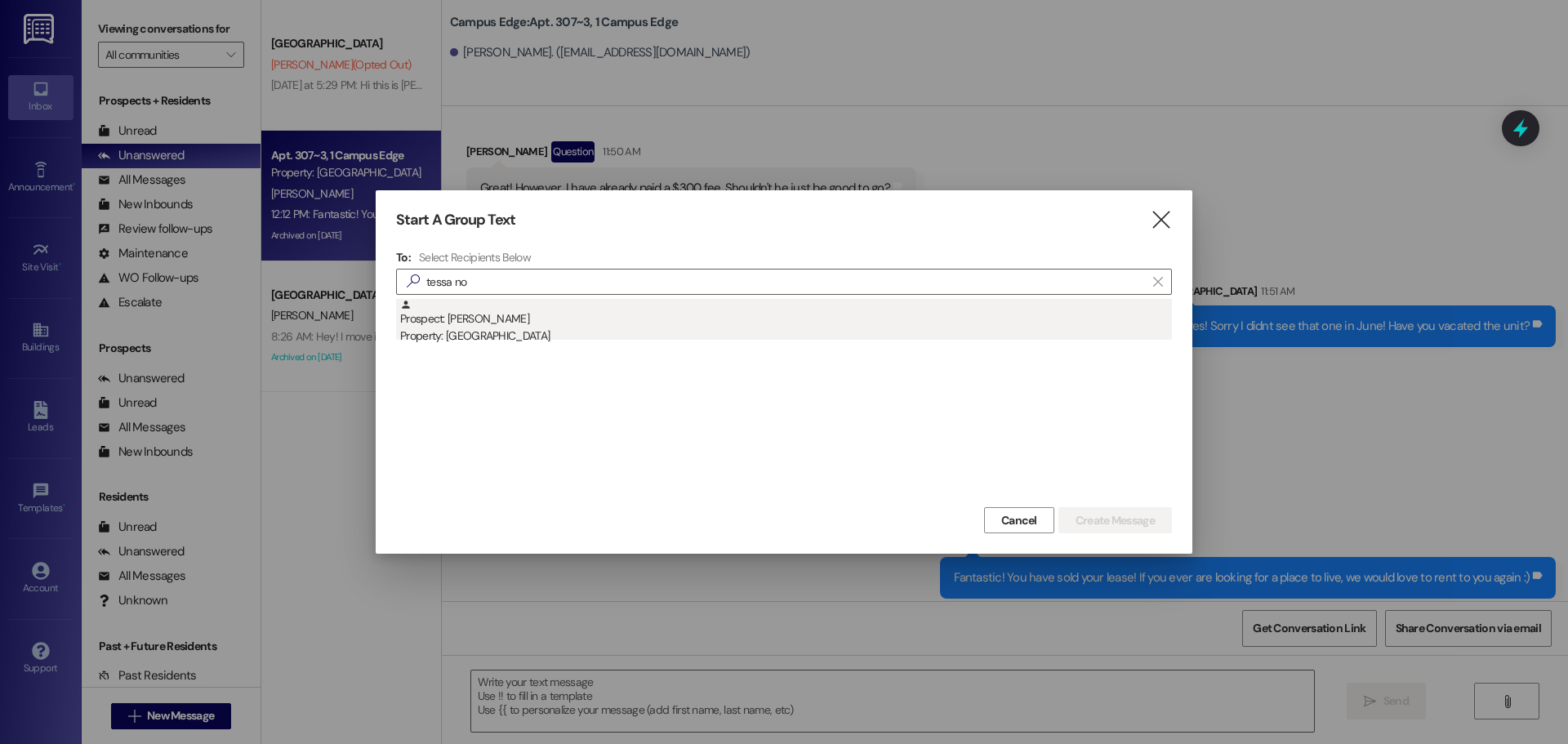
click at [554, 320] on div "Prospect: Tessa Nokes Property: Campus Way" at bounding box center [786, 322] width 772 height 47
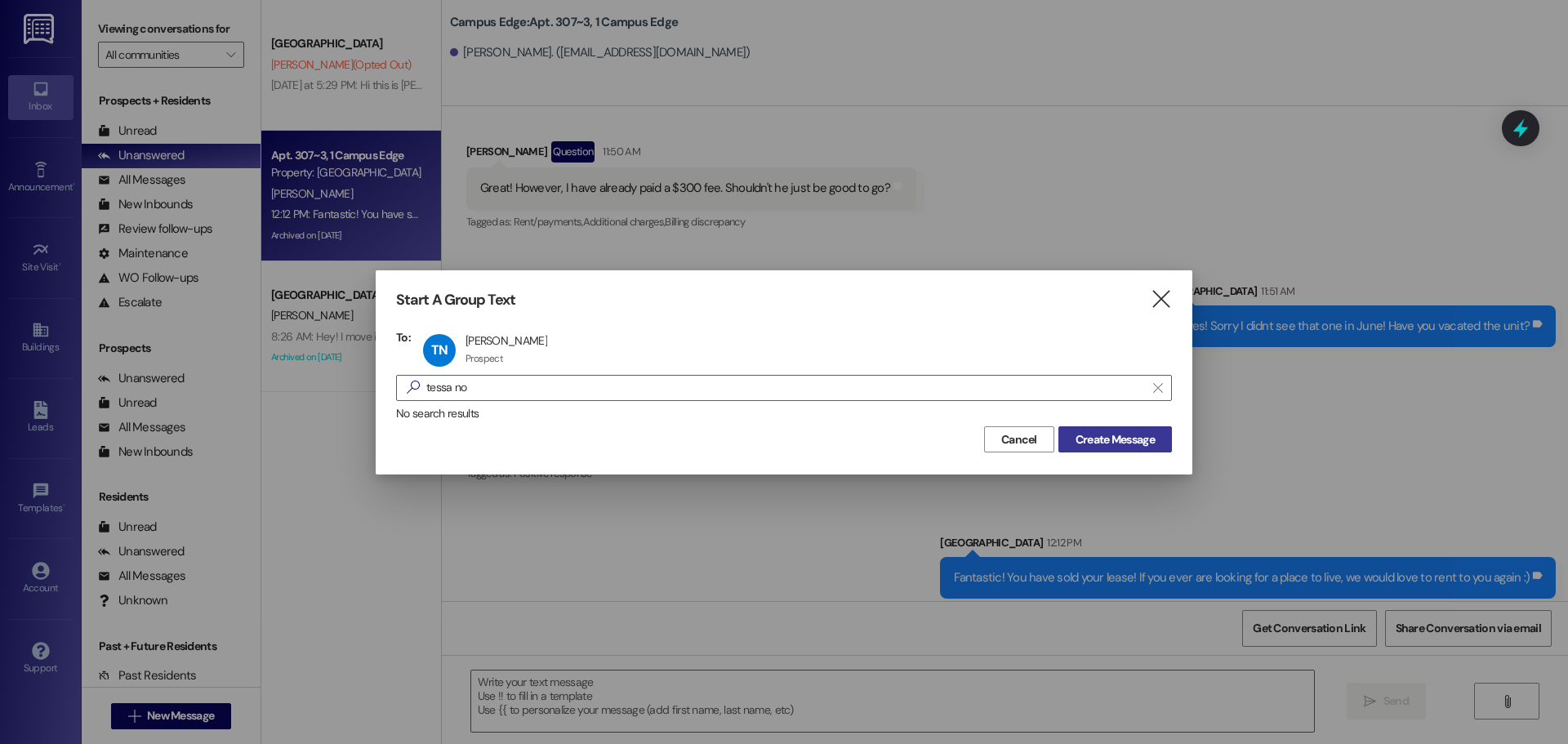
click at [1107, 432] on span "Create Message" at bounding box center [1115, 439] width 80 height 17
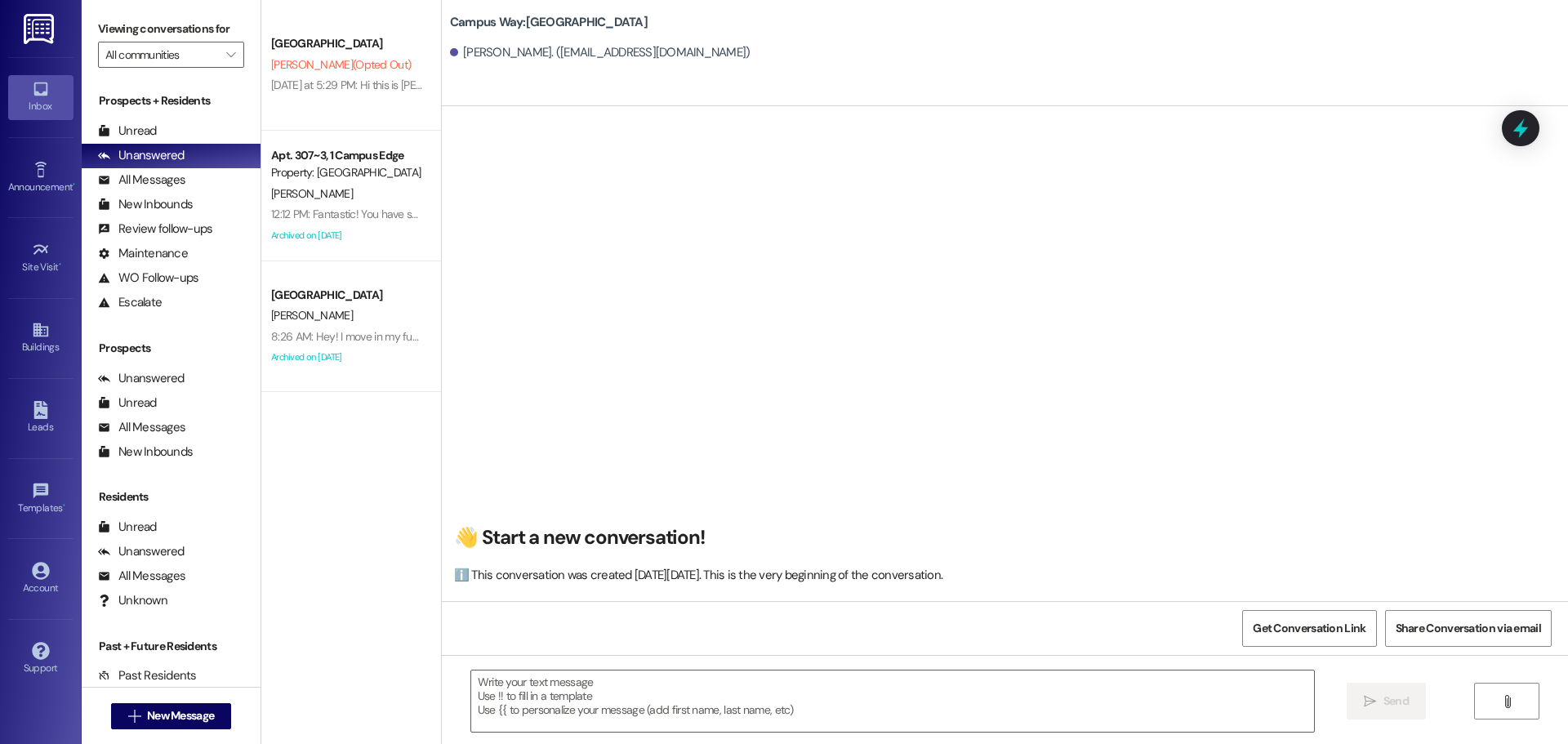
scroll to position [1, 0]
click at [1148, 729] on textarea at bounding box center [892, 701] width 843 height 61
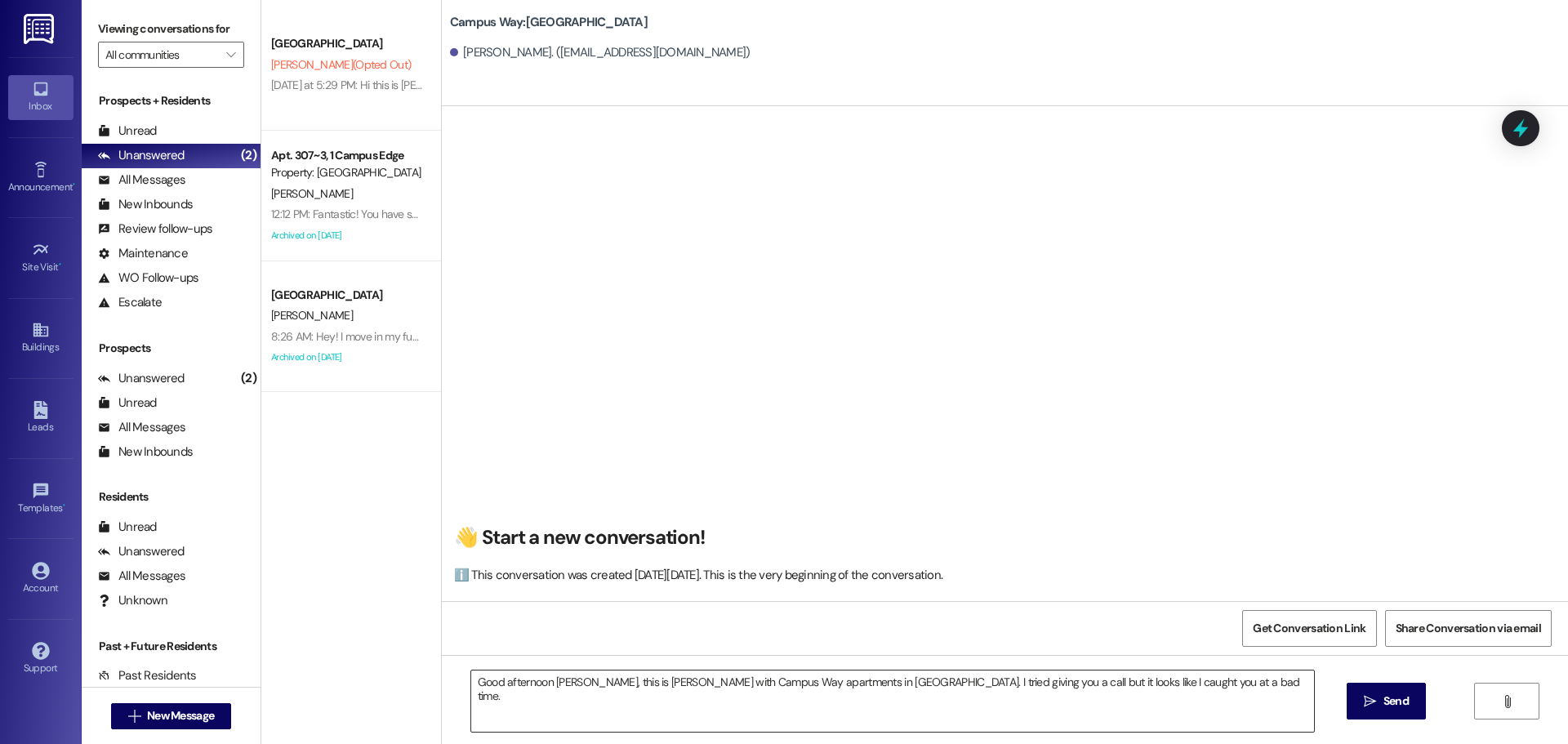
click at [1290, 709] on textarea "Good afternoon Tessa, this is Andrea with Campus Way apartments in Provo. I tri…" at bounding box center [892, 701] width 843 height 61
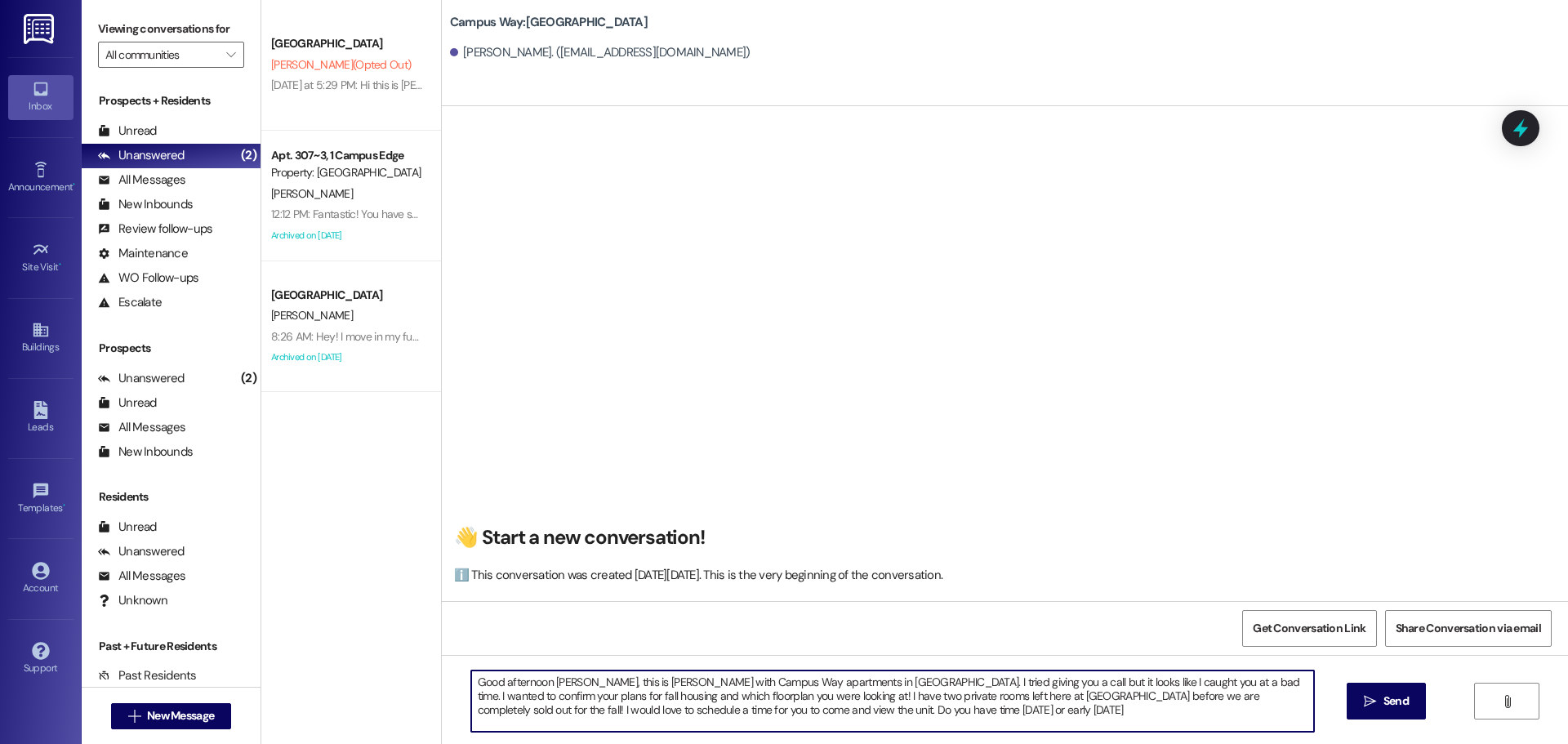
type textarea "Good afternoon Tessa, this is Andrea with Campus Way apartments in Provo. I tri…"
click at [1290, 709] on textarea "Good afternoon Tessa, this is Andrea with Campus Way apartments in Provo. I tri…" at bounding box center [892, 701] width 843 height 61
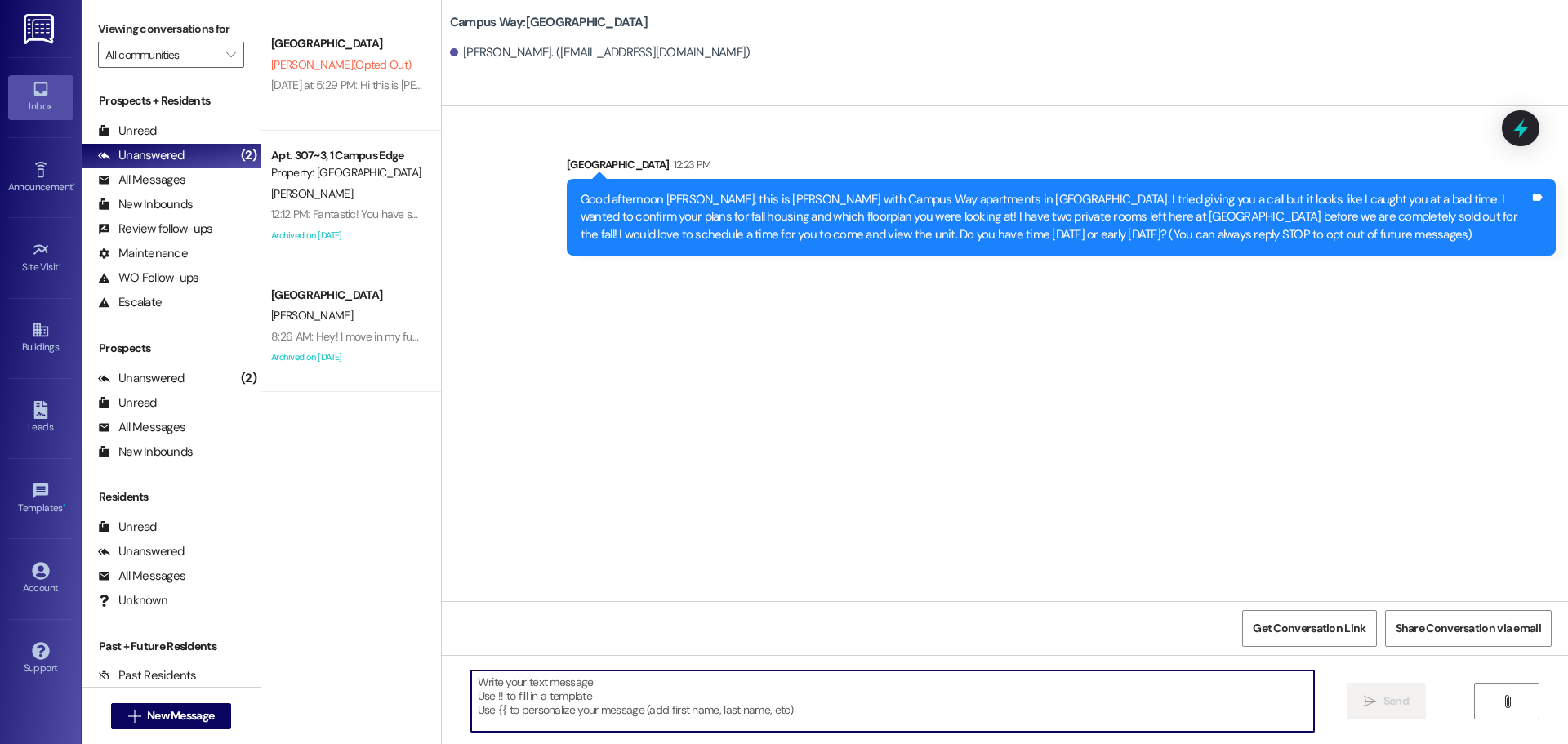
scroll to position [0, 0]
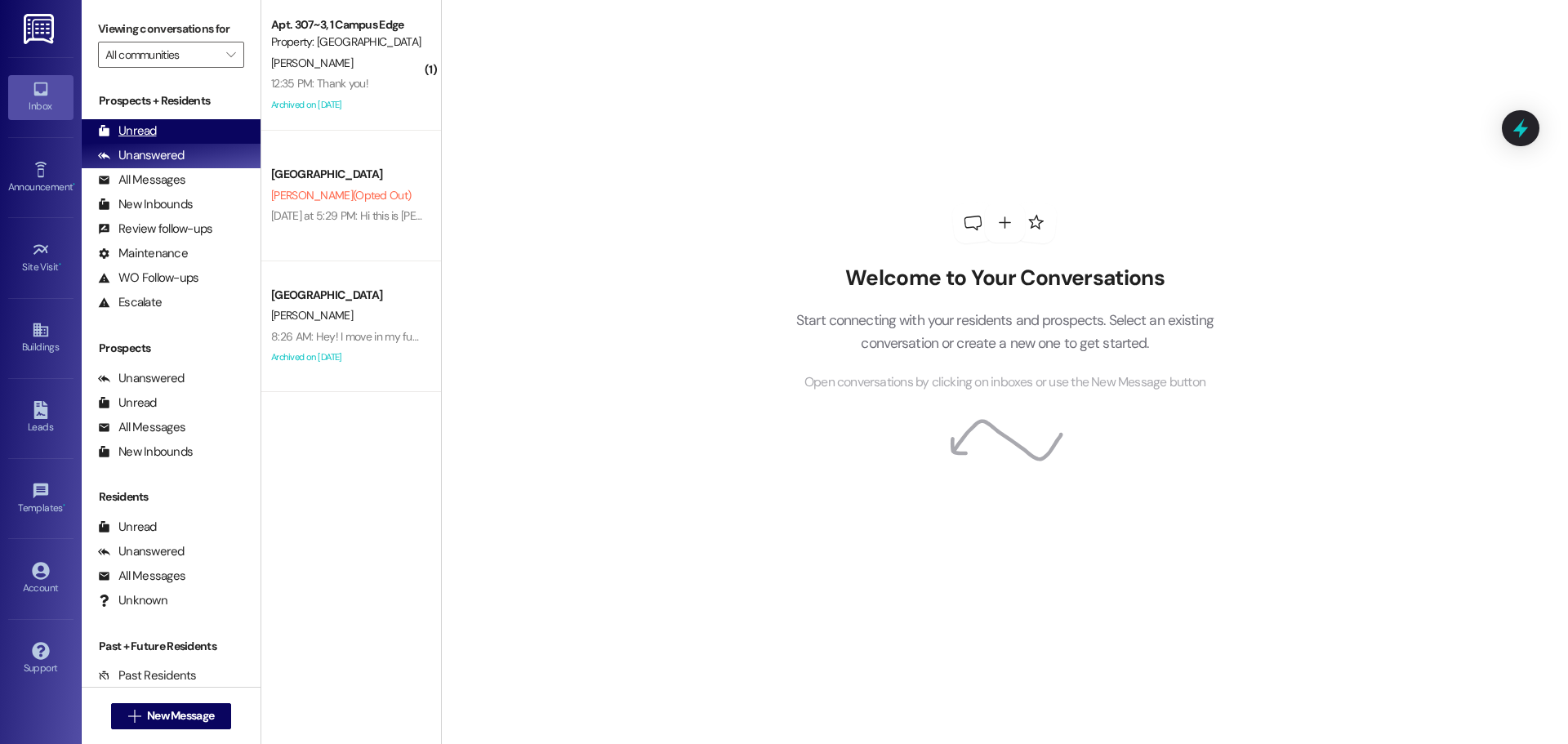
drag, startPoint x: 185, startPoint y: 115, endPoint x: 177, endPoint y: 121, distance: 10.0
click at [182, 117] on div "Prospects + Residents Unread (0) Unread: Any message you haven't read yet will …" at bounding box center [171, 203] width 179 height 222
click at [177, 122] on div "Unread (0)" at bounding box center [171, 131] width 179 height 25
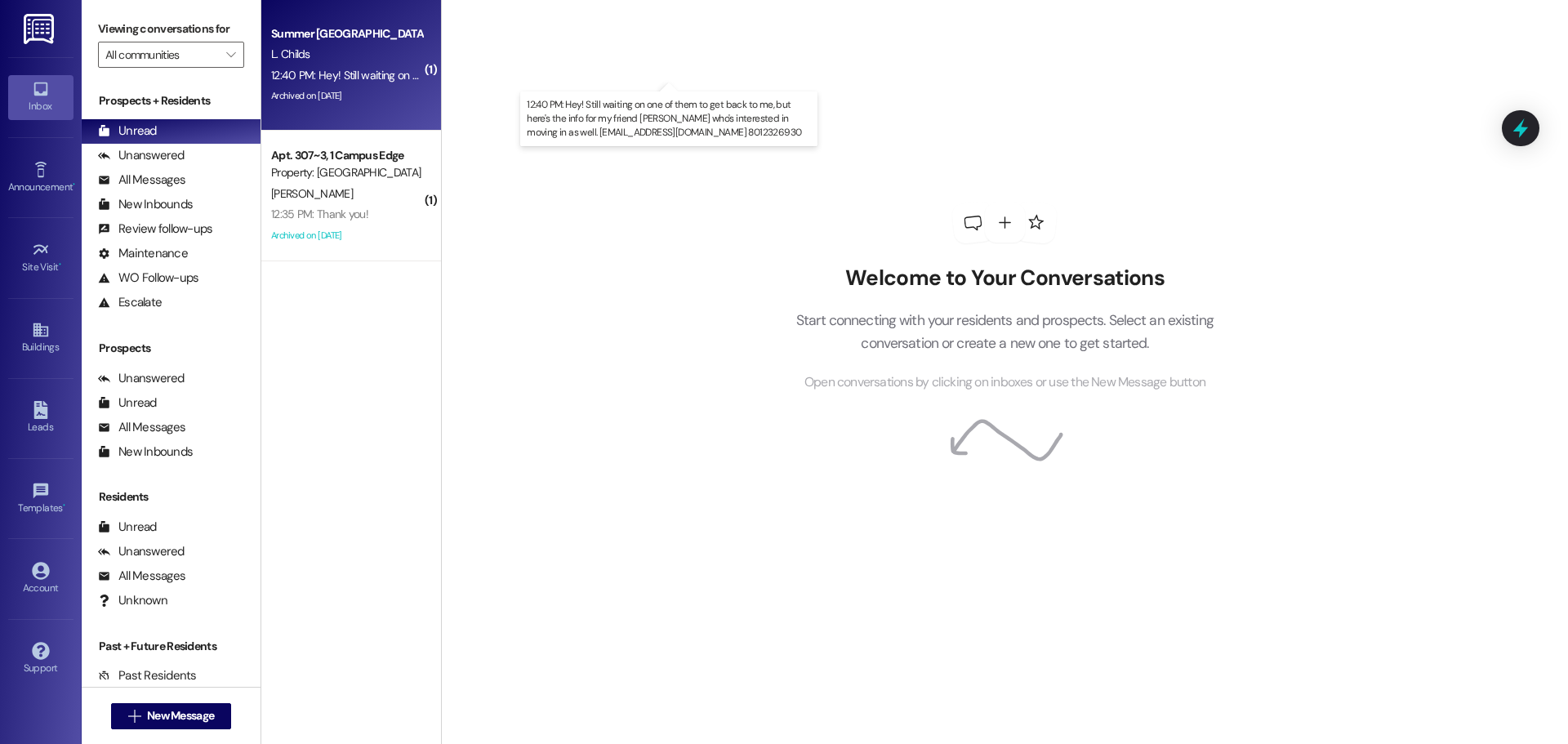
click at [310, 77] on div "12:40 PM: Hey! Still waiting on one of them to get back to me, but here's the i…" at bounding box center [737, 75] width 934 height 15
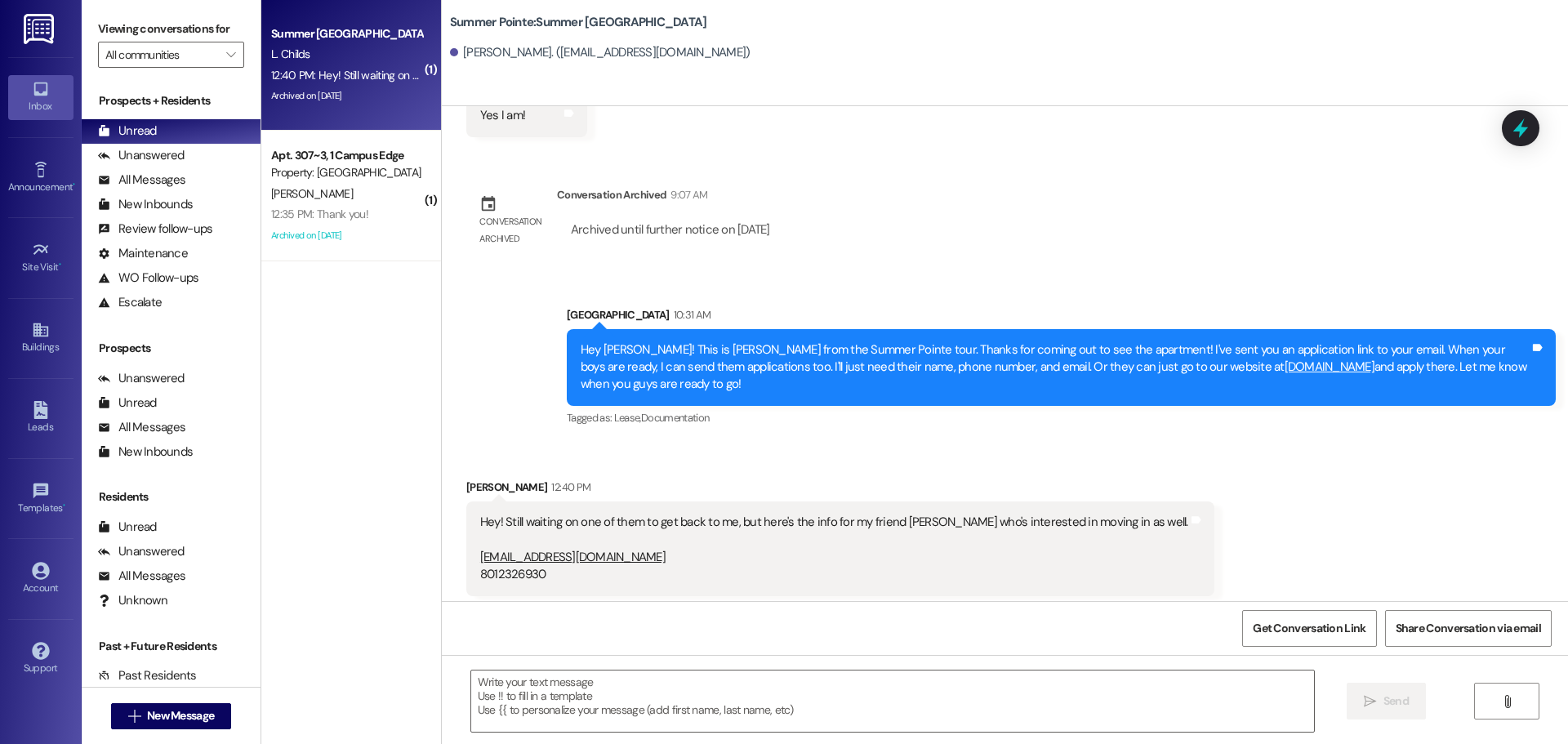
scroll to position [792, 0]
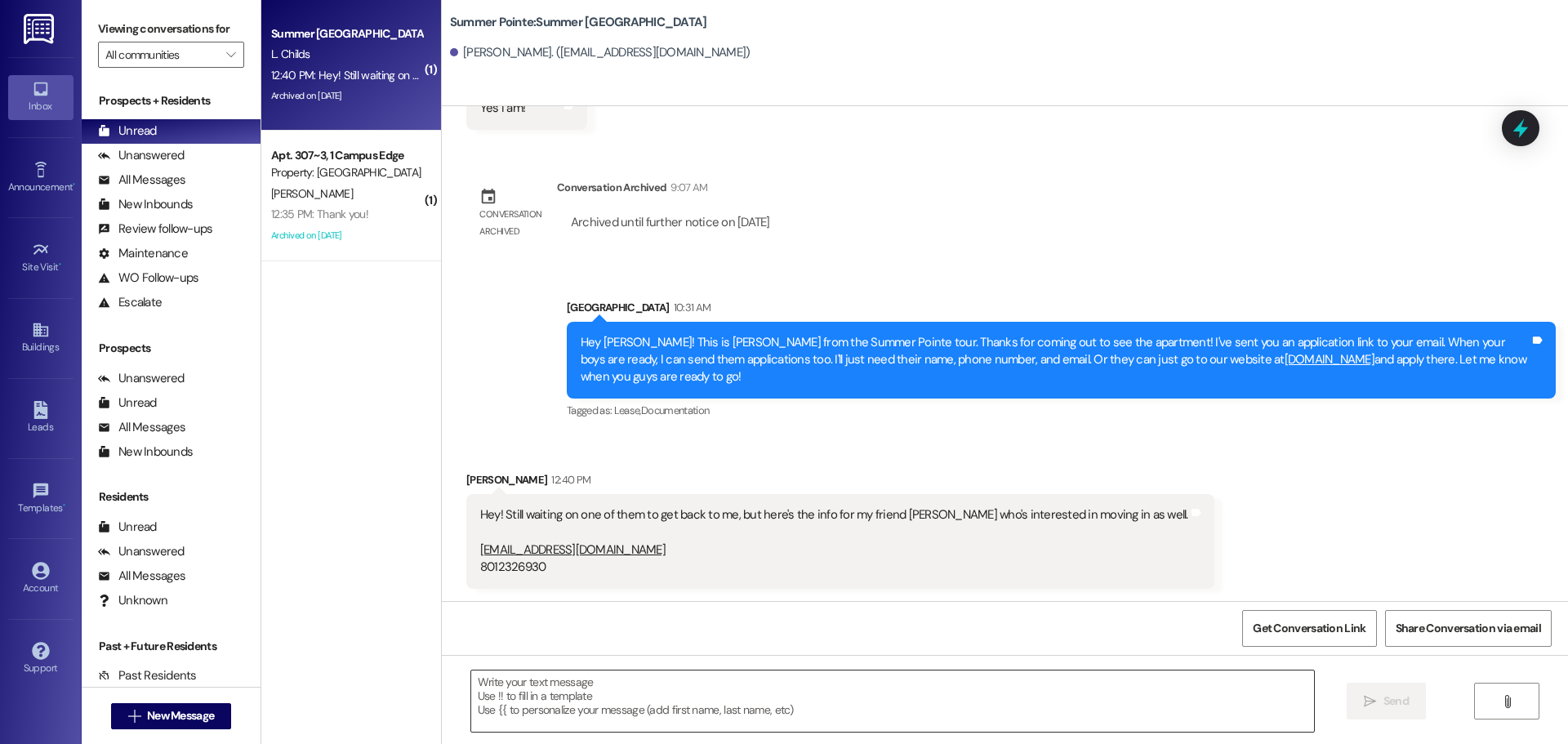
click at [1031, 698] on textarea at bounding box center [892, 701] width 843 height 61
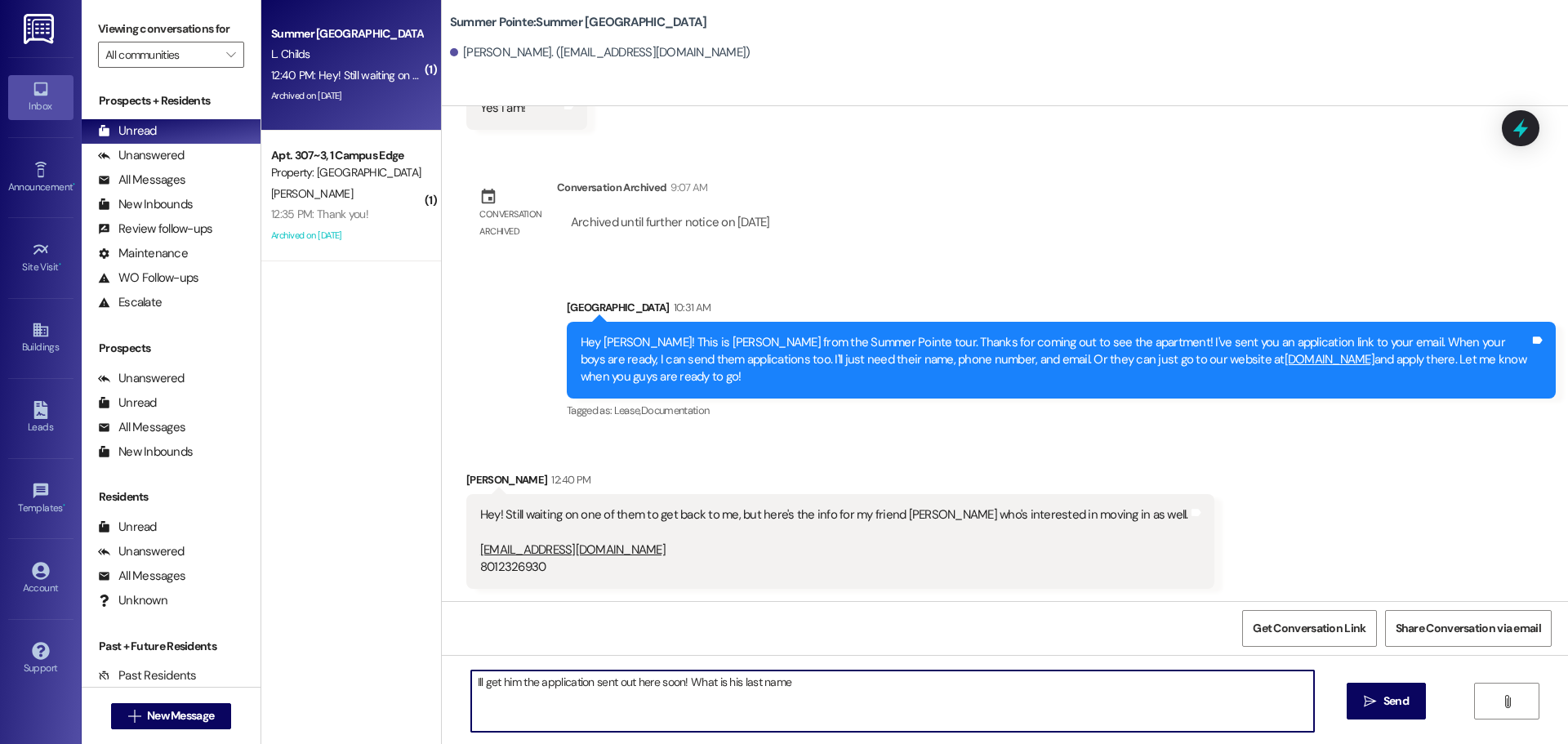
type textarea "Ill get him the application sent out here soon! What is his last name?"
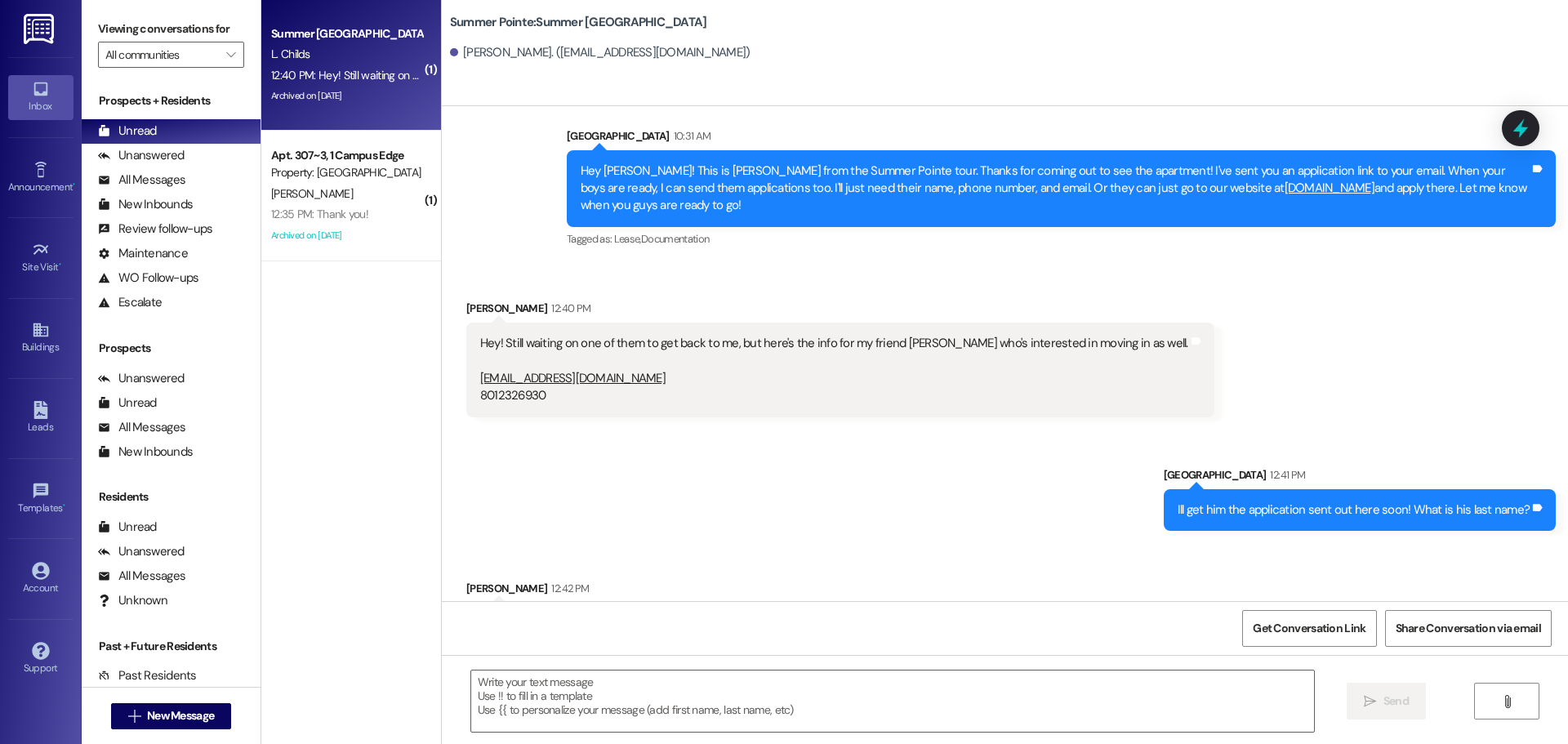
scroll to position [1019, 0]
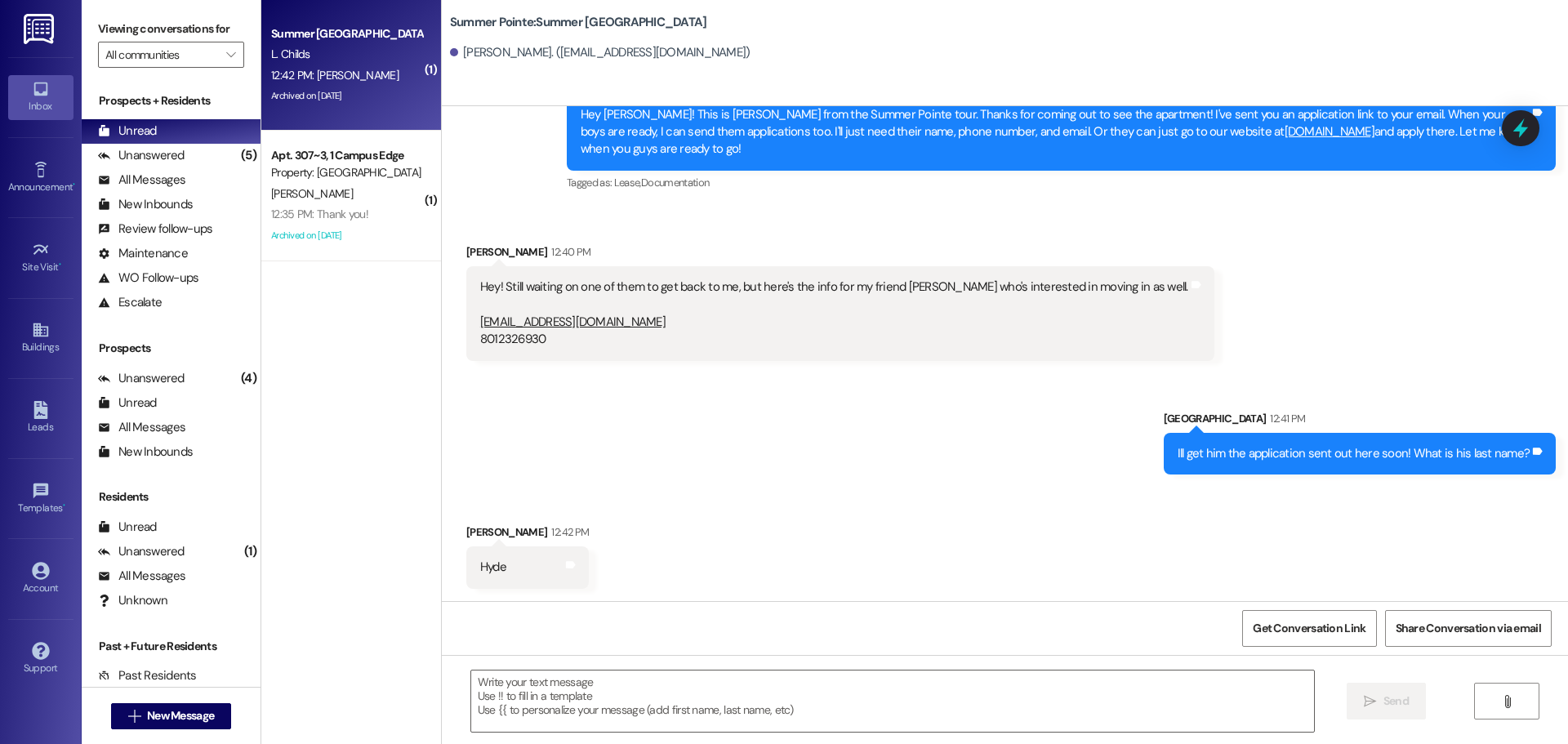
click at [720, 669] on div " Send " at bounding box center [1004, 717] width 1126 height 123
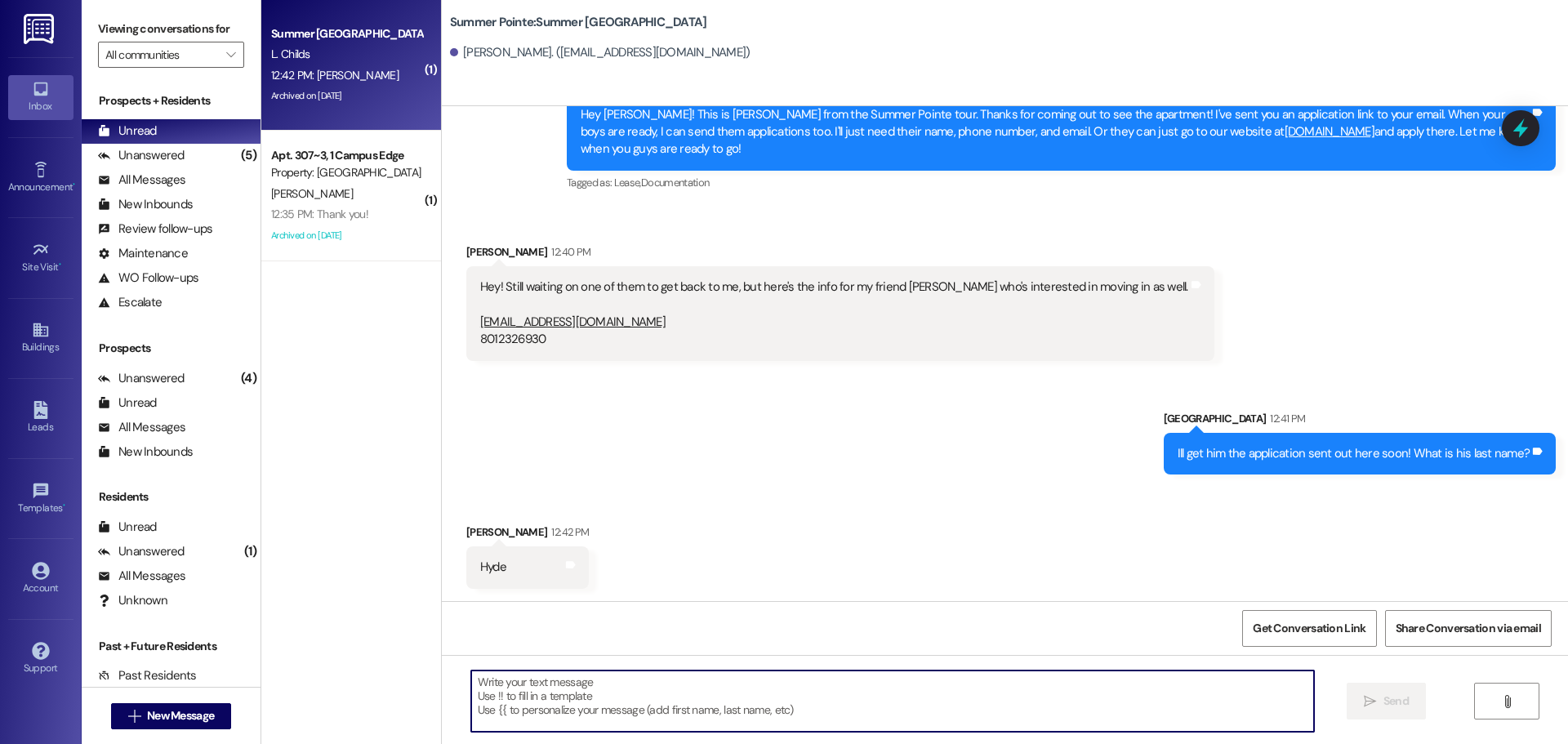
click at [713, 682] on textarea at bounding box center [892, 701] width 843 height 61
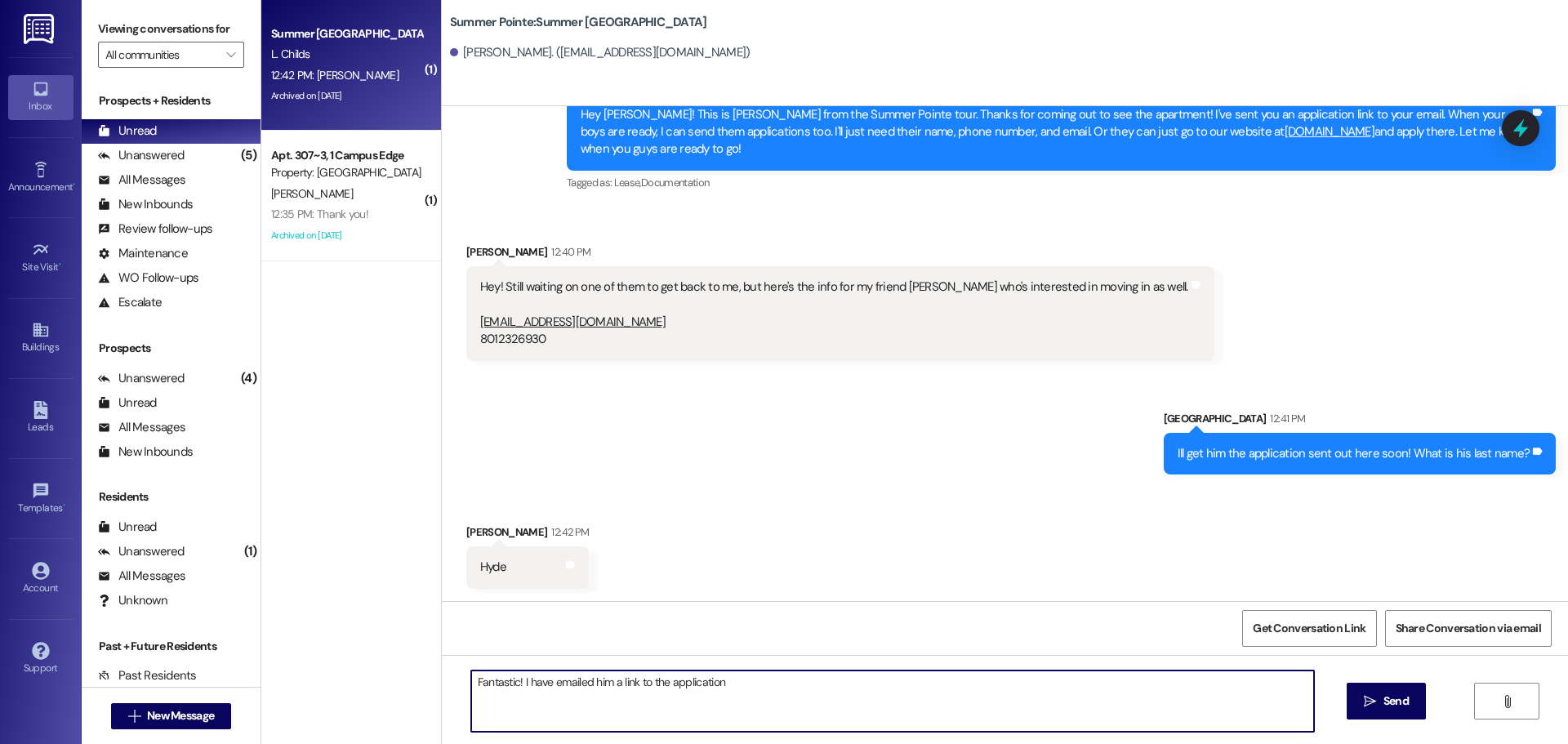
type textarea "Fantastic! I have emailed him a link to the application!"
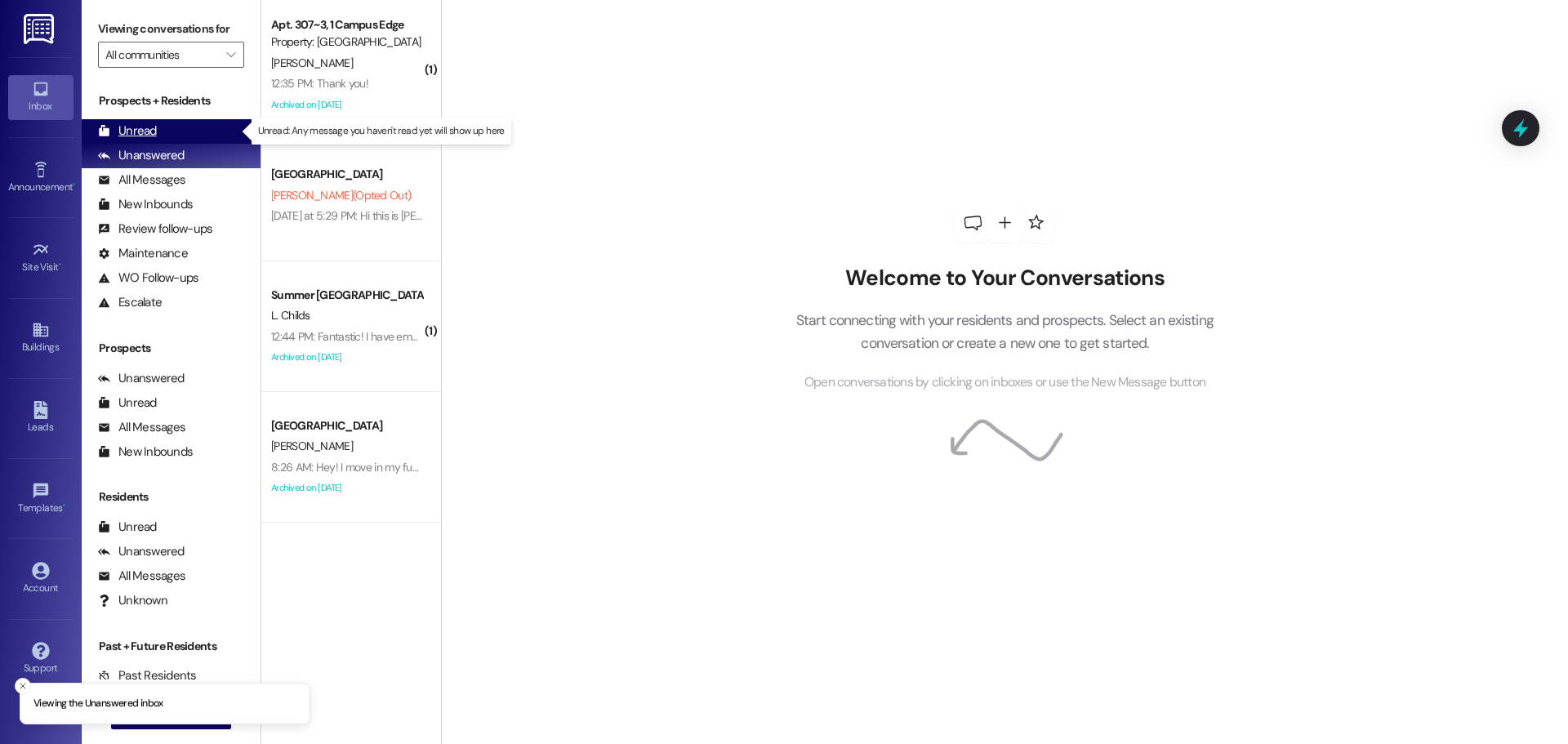
click at [171, 125] on div "Unread (0)" at bounding box center [171, 131] width 179 height 25
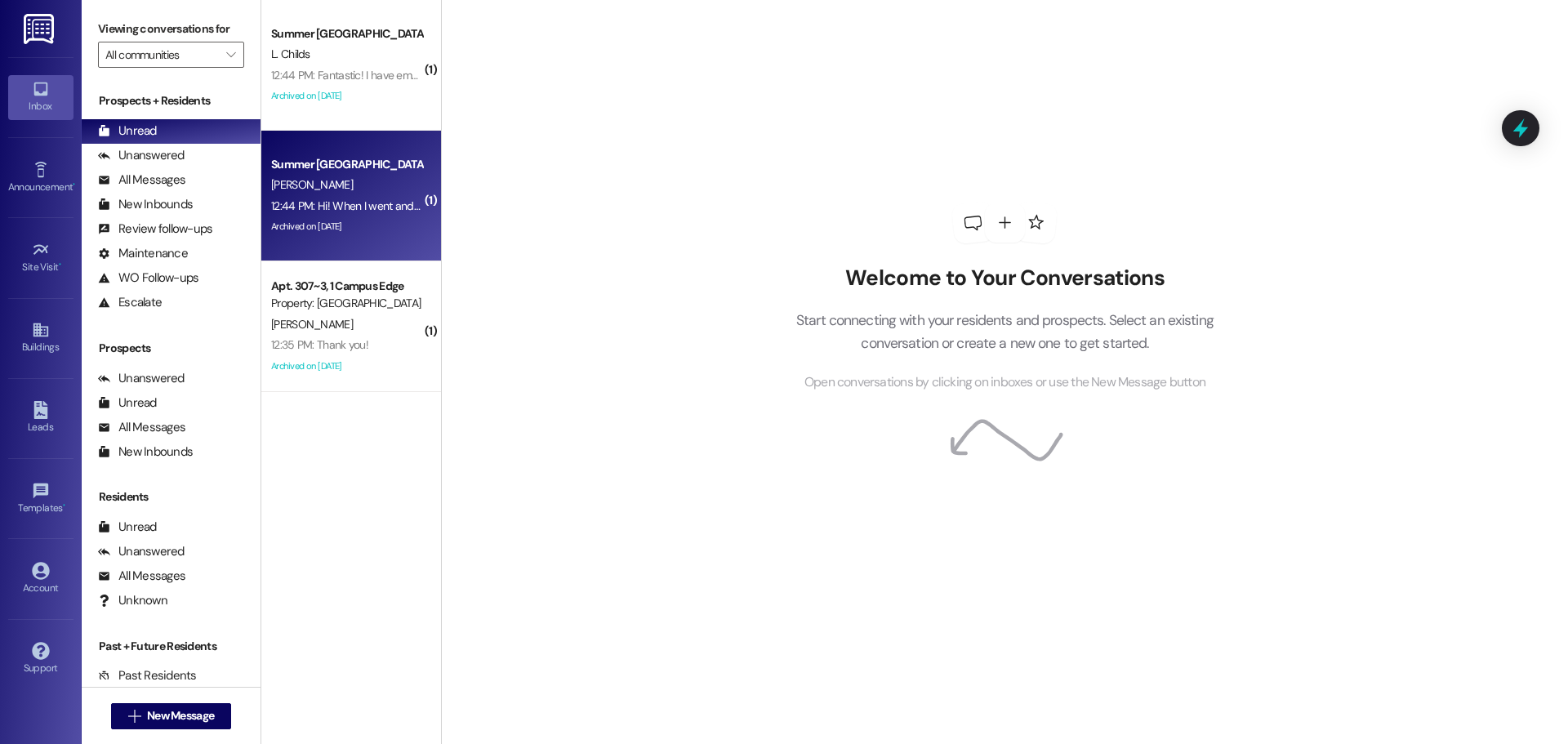
click at [381, 208] on div "12:44 PM: Hi! When I went and clicked on the link to opt out of credit reportin…" at bounding box center [1250, 206] width 1958 height 15
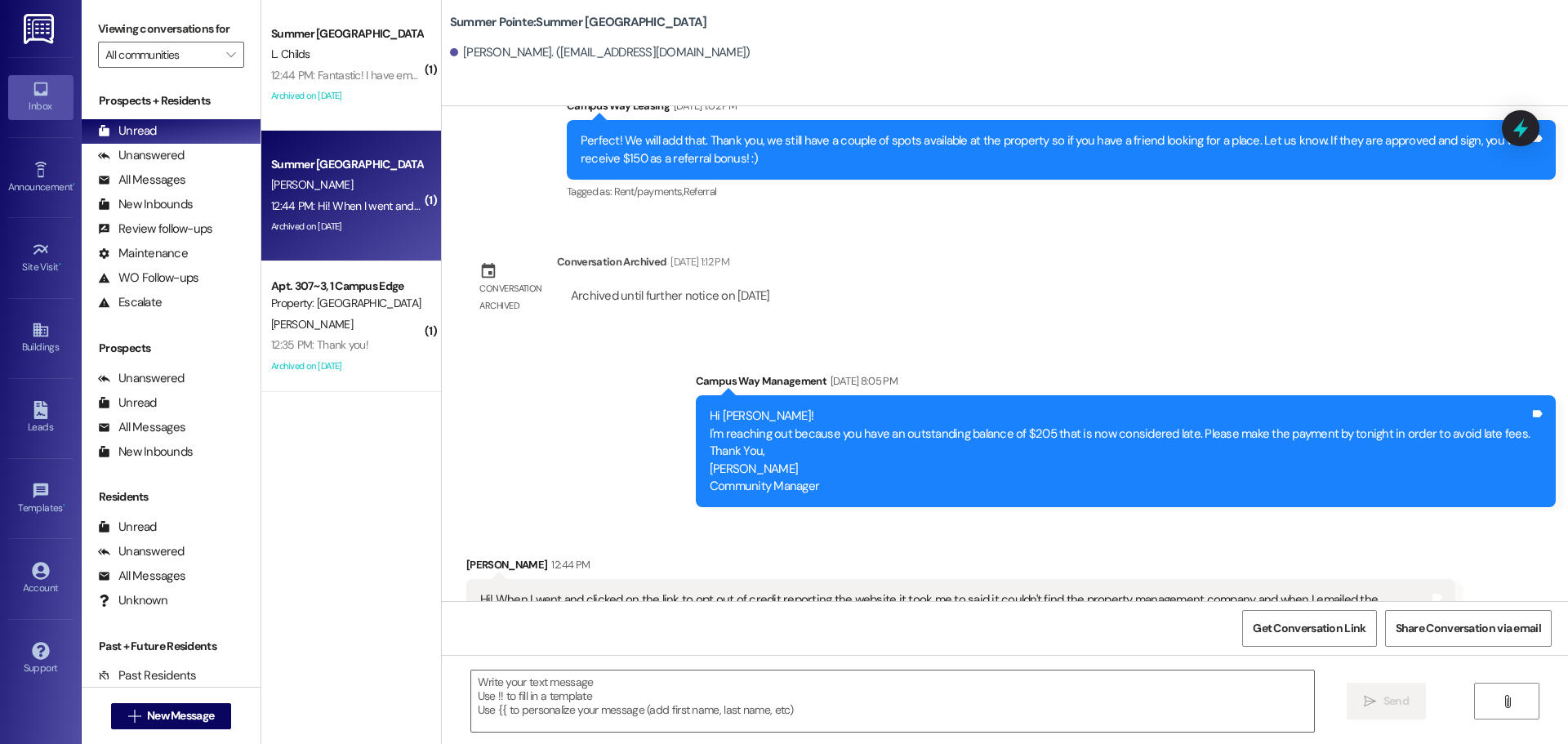
scroll to position [1769, 0]
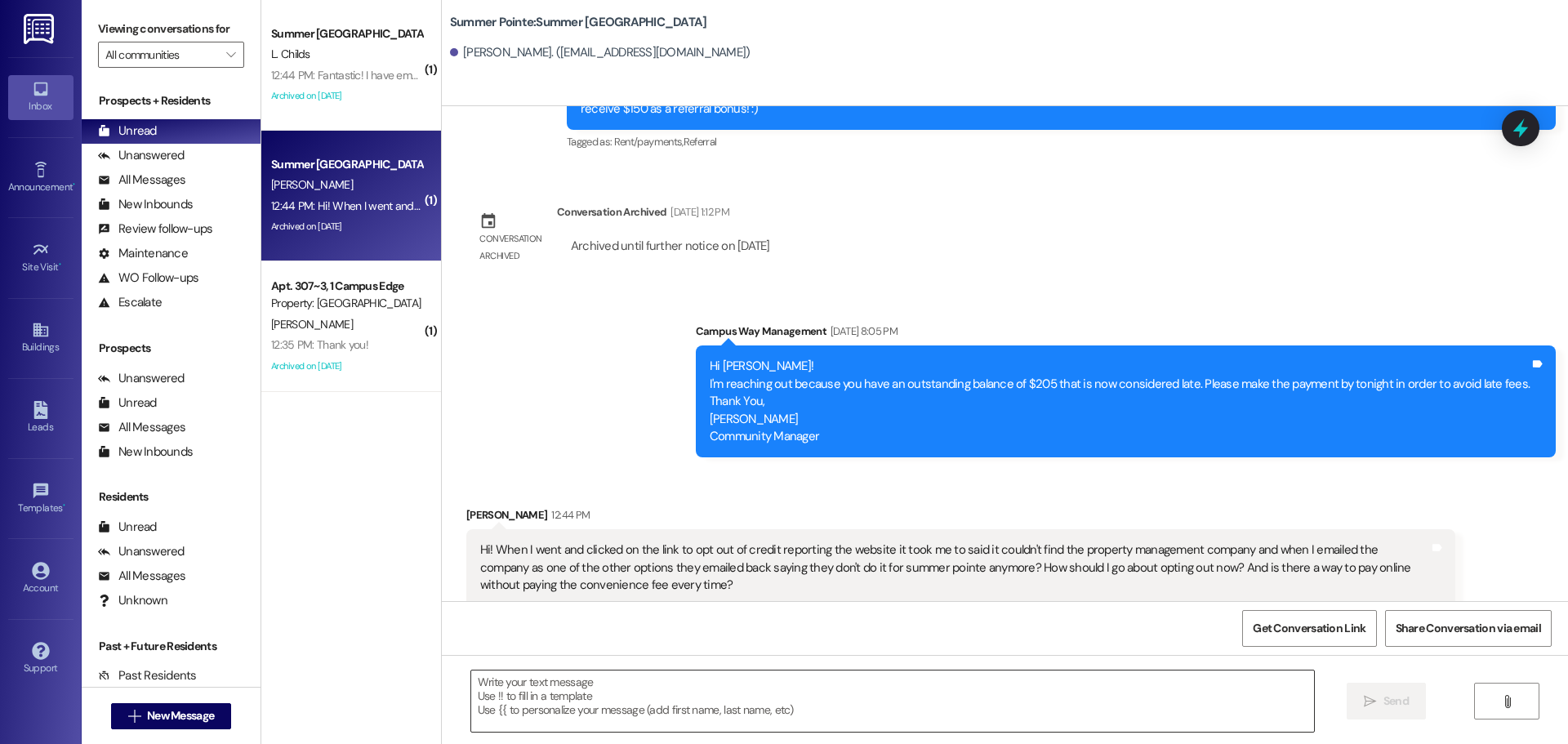
click at [1144, 681] on textarea at bounding box center [892, 701] width 843 height 61
click at [946, 673] on textarea "Good afternoon Reed!" at bounding box center [892, 701] width 843 height 61
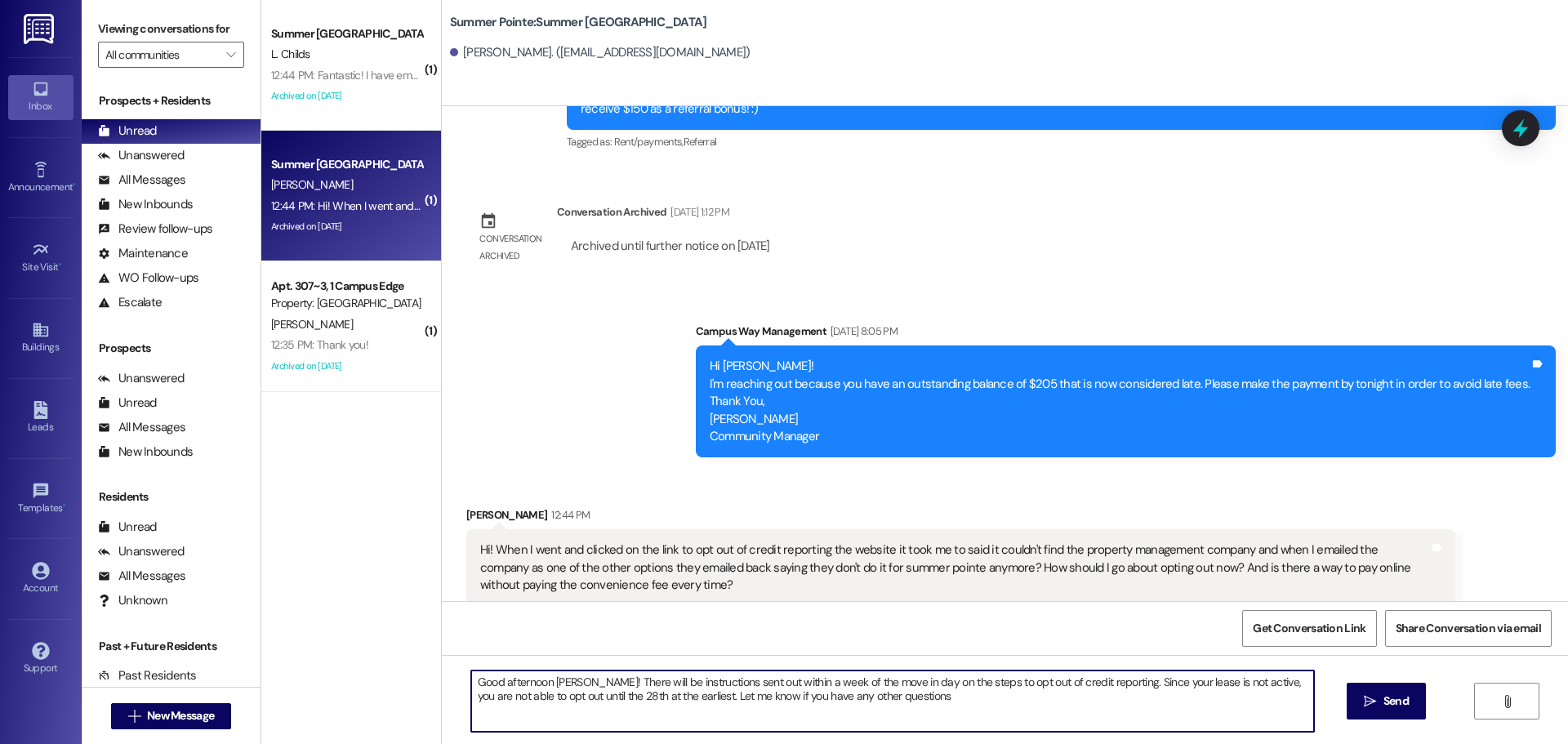
type textarea "Good afternoon [PERSON_NAME]! There will be instructions sent out within a week…"
click at [929, 683] on textarea "Good afternoon [PERSON_NAME]! There will be instructions sent out within a week…" at bounding box center [892, 701] width 843 height 61
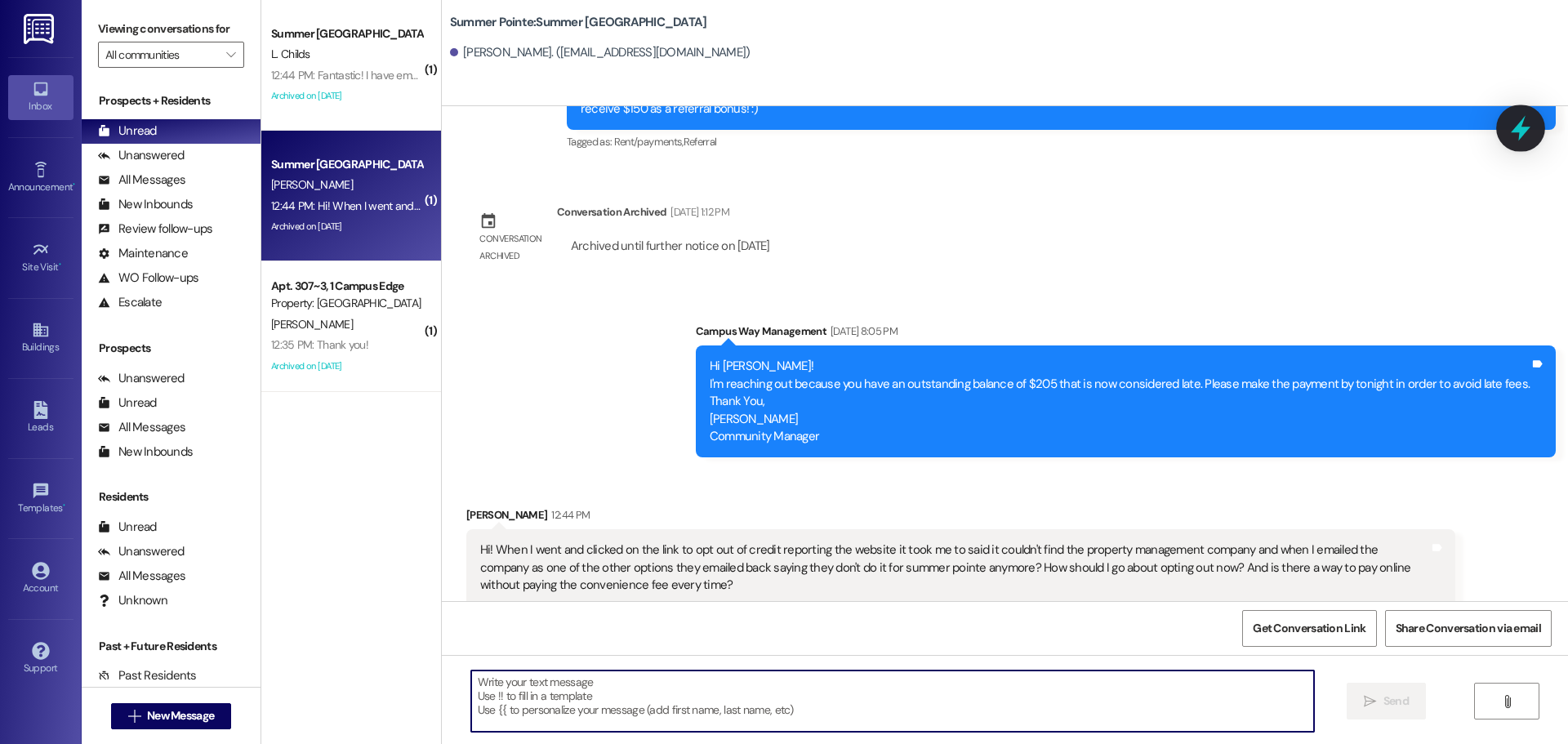
click at [1506, 116] on div at bounding box center [1521, 127] width 49 height 47
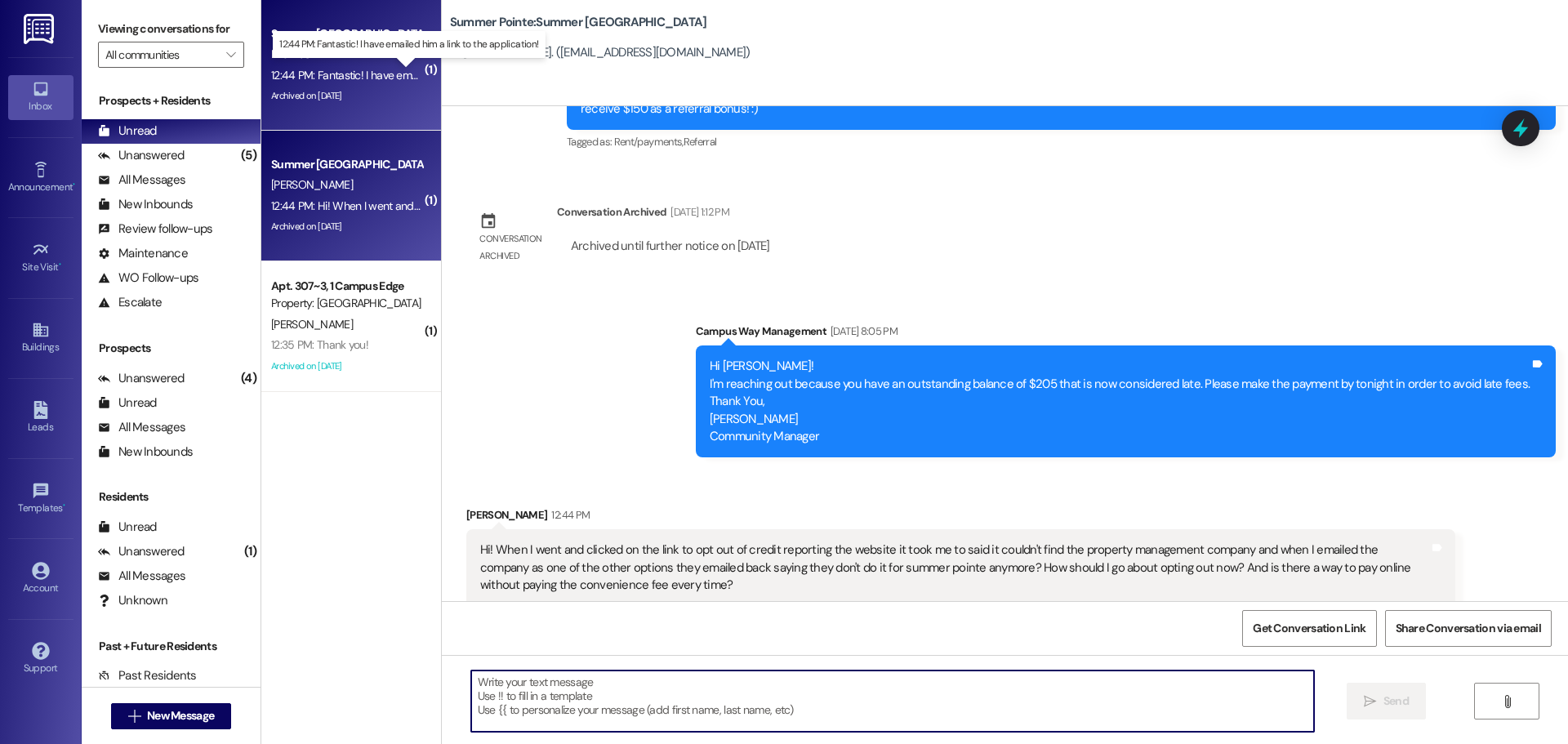
click at [343, 75] on div "12:44 PM: Fantastic! I have emailed him a link to the application! 12:44 PM: Fa…" at bounding box center [419, 75] width 297 height 15
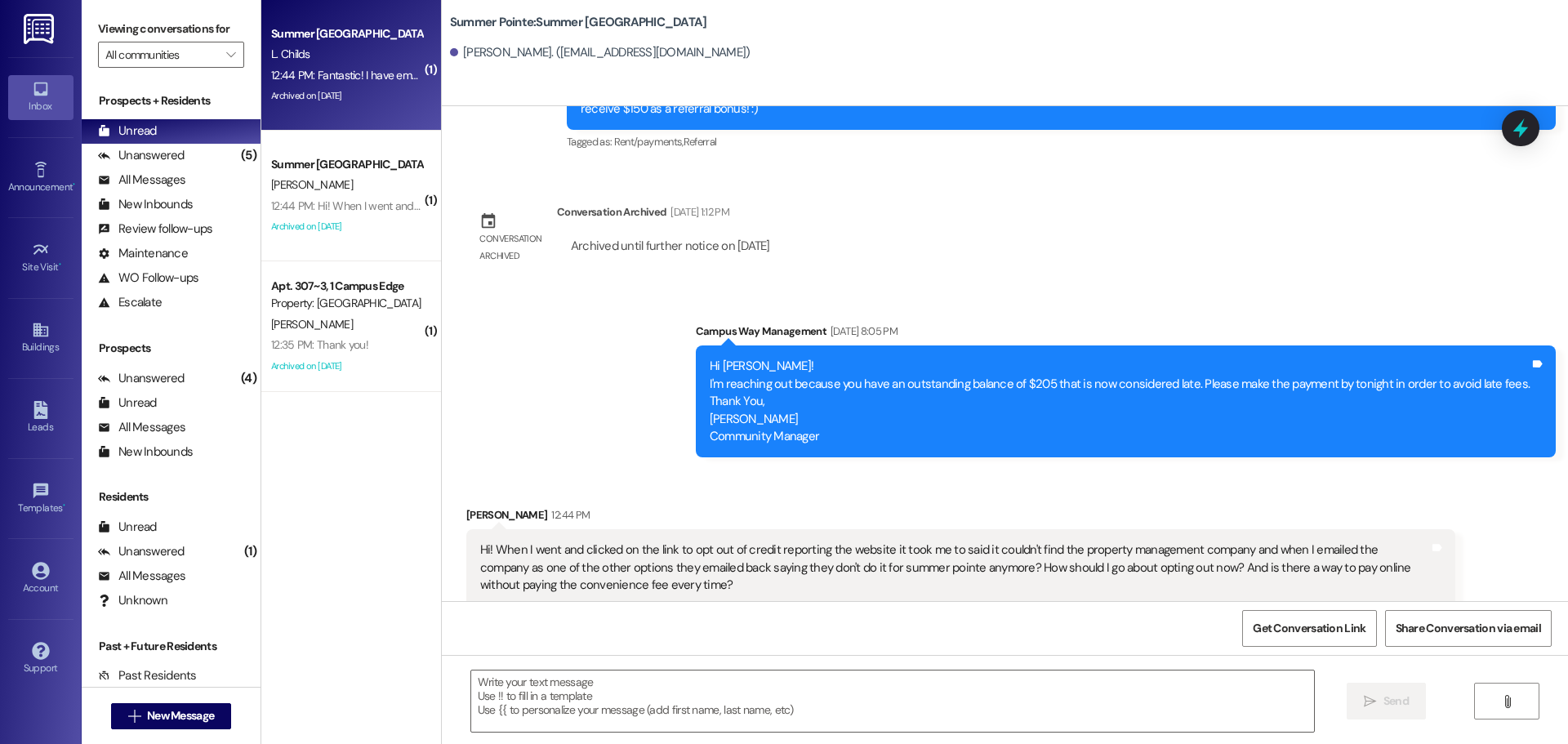
scroll to position [1158, 0]
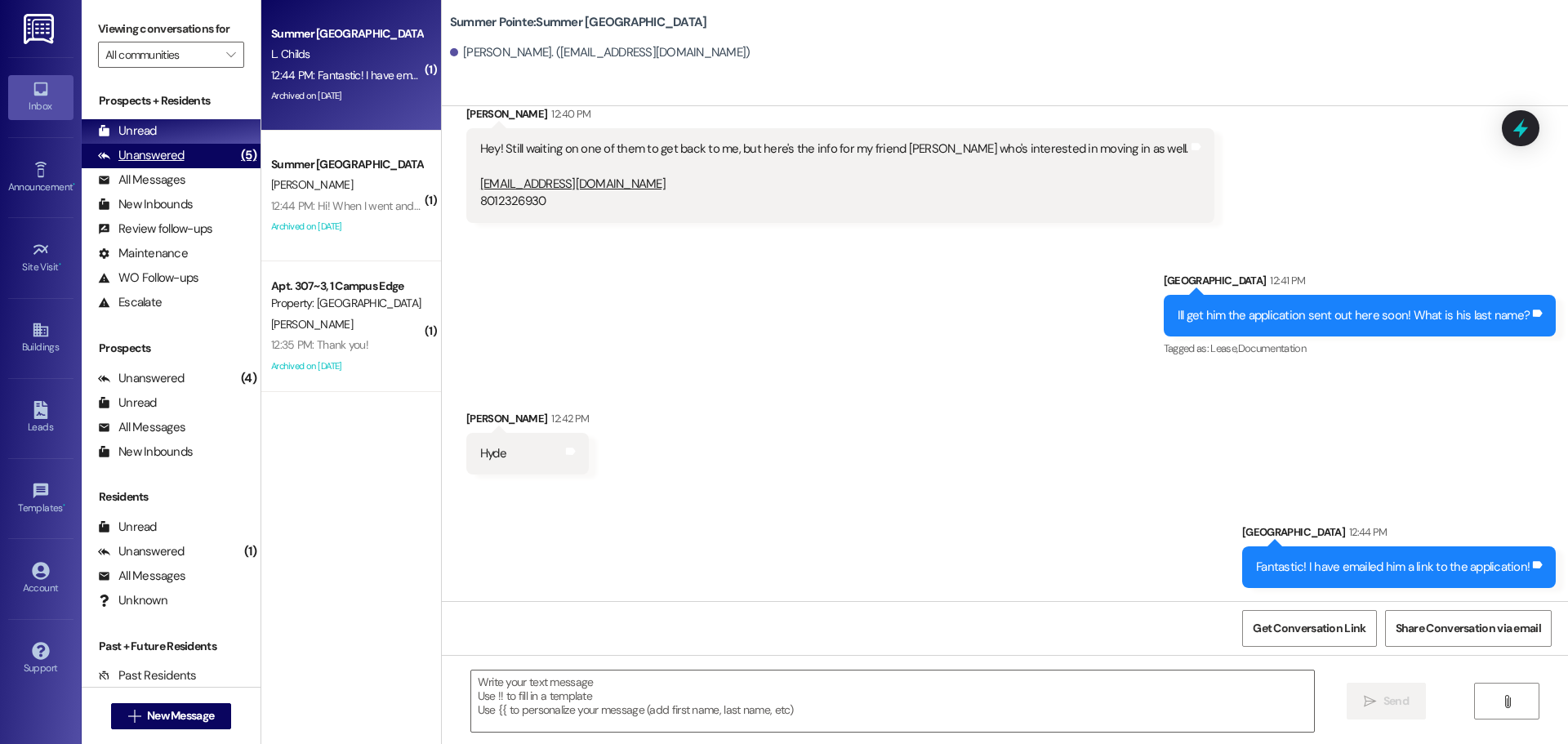
click at [187, 149] on div "Unanswered (5)" at bounding box center [171, 156] width 179 height 25
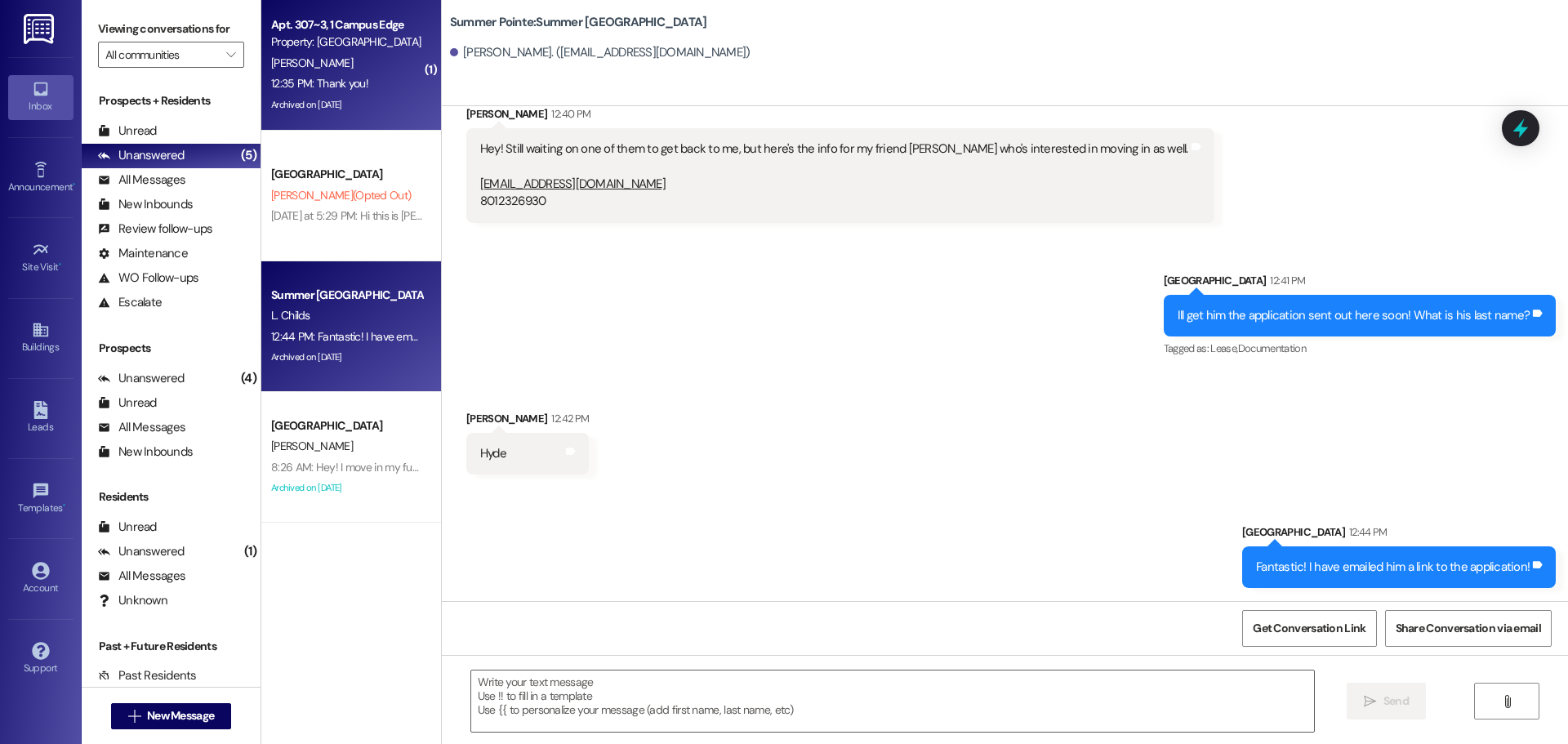
click at [360, 90] on div "12:35 PM: Thank you! 12:35 PM: Thank you!" at bounding box center [347, 83] width 155 height 20
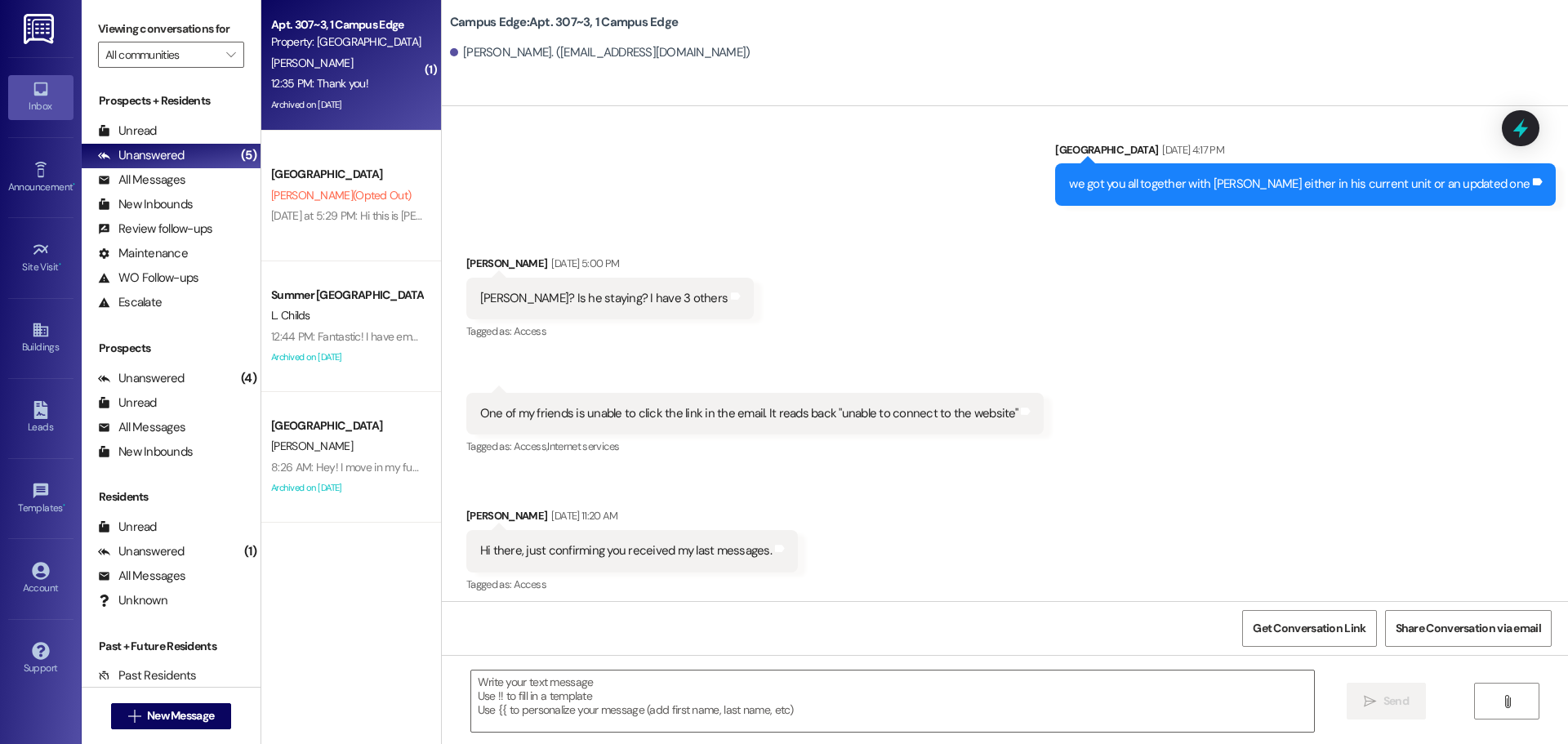
scroll to position [11772, 0]
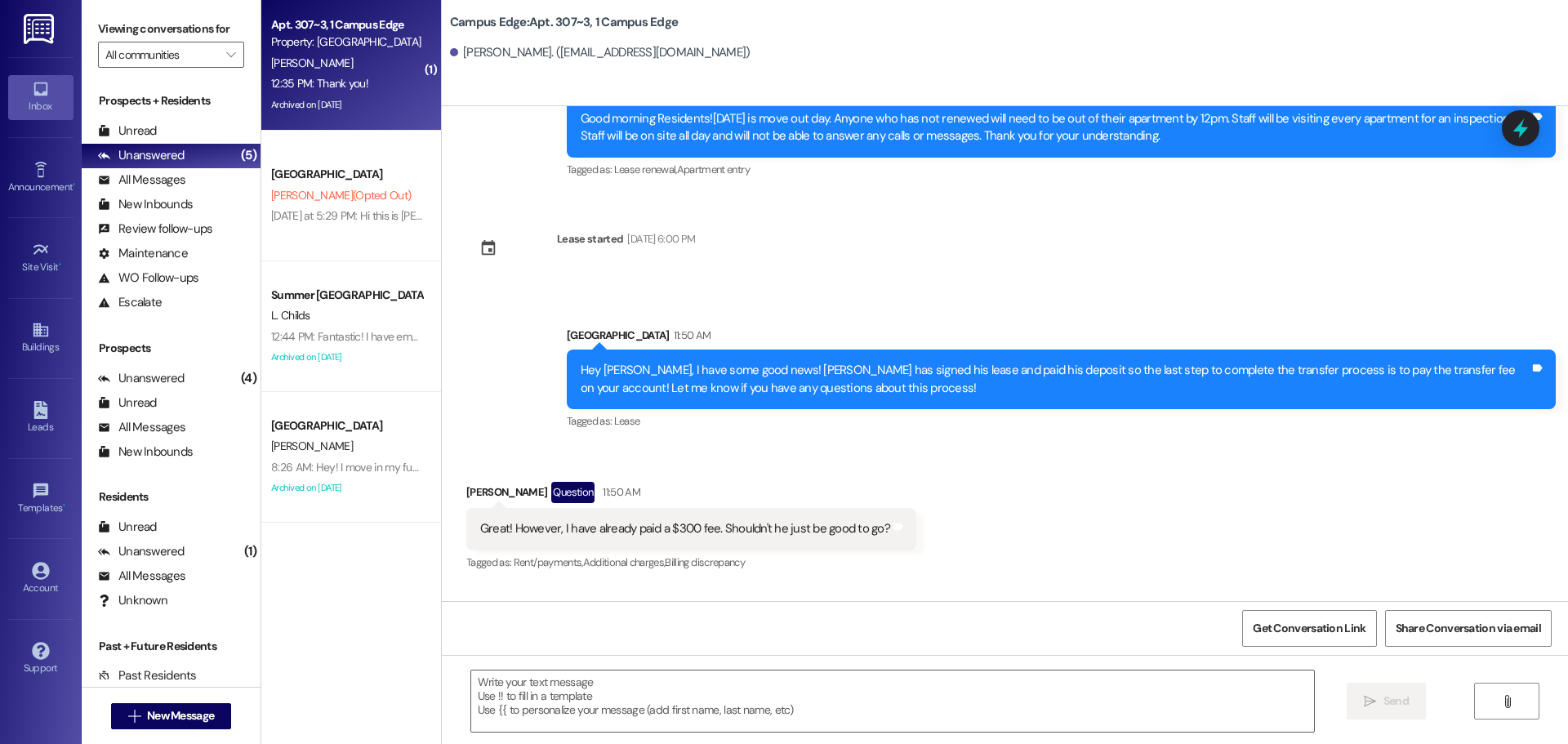
click at [1545, 157] on div "Tagged as: Lease renewal , Click to highlight conversations about Lease renewal…" at bounding box center [1061, 169] width 989 height 24
click at [1535, 135] on div at bounding box center [1521, 127] width 49 height 47
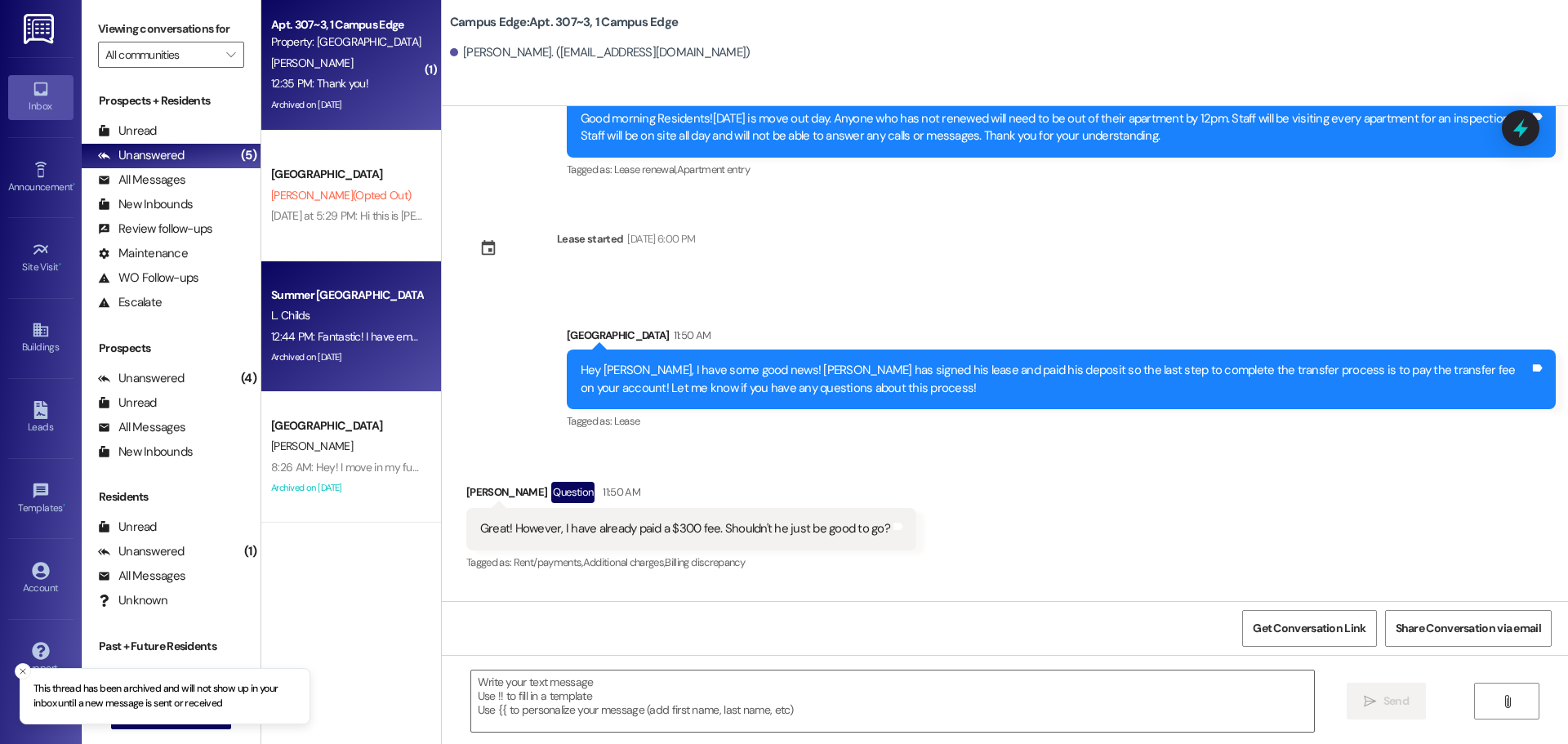
click at [349, 329] on div "12:44 PM: Fantastic! I have emailed him a link to the application! 12:44 PM: Fa…" at bounding box center [419, 337] width 297 height 15
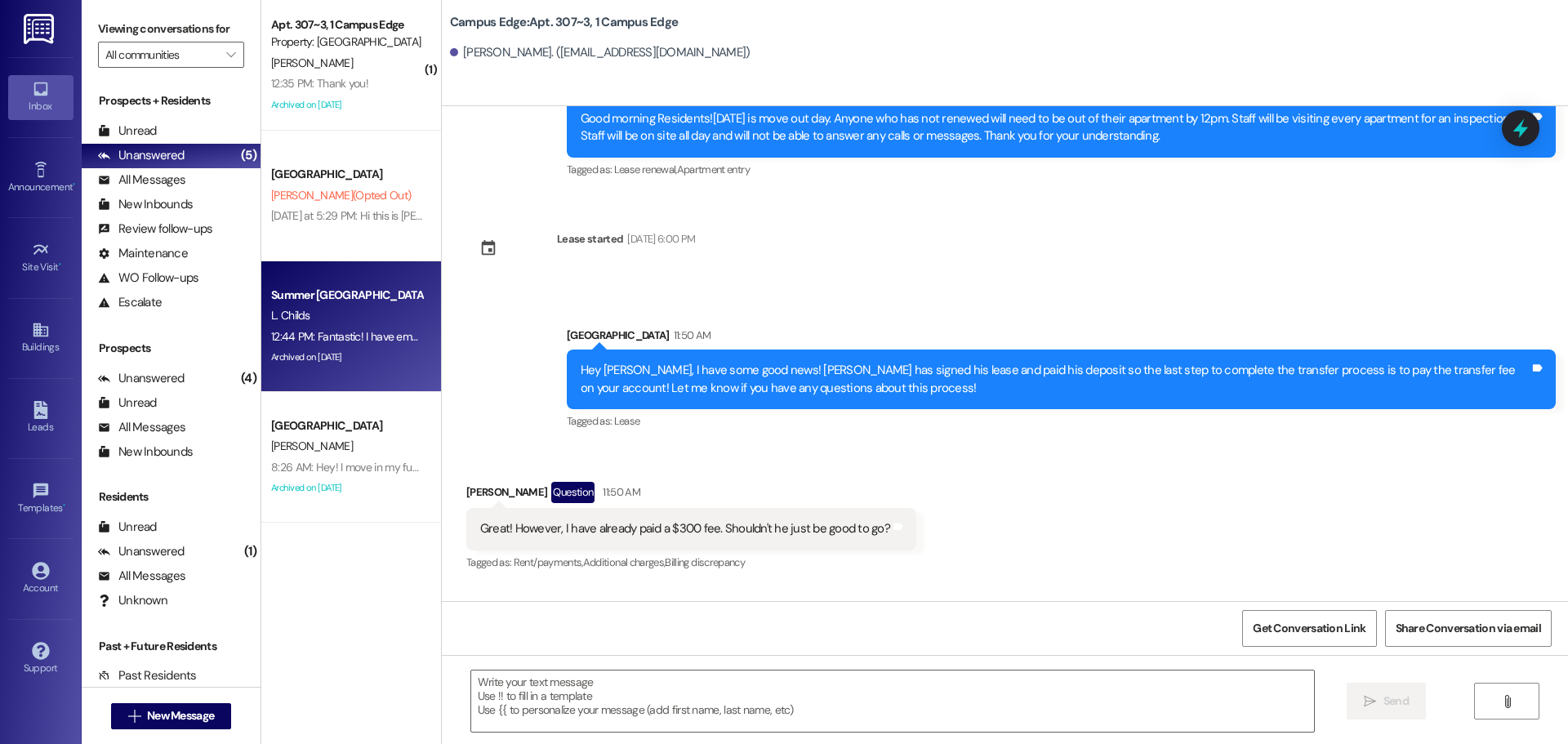
scroll to position [1158, 0]
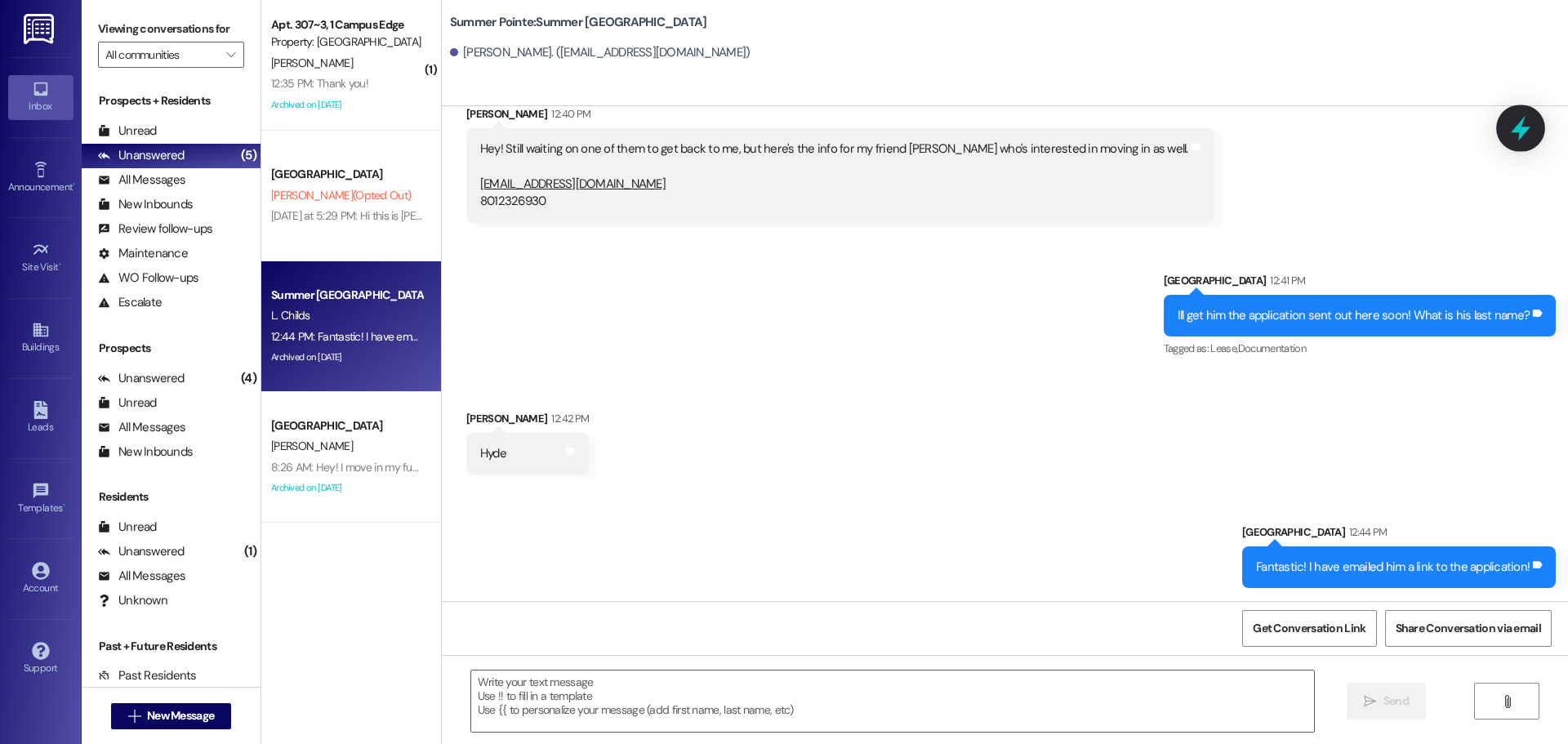
click at [1520, 139] on icon at bounding box center [1520, 128] width 27 height 27
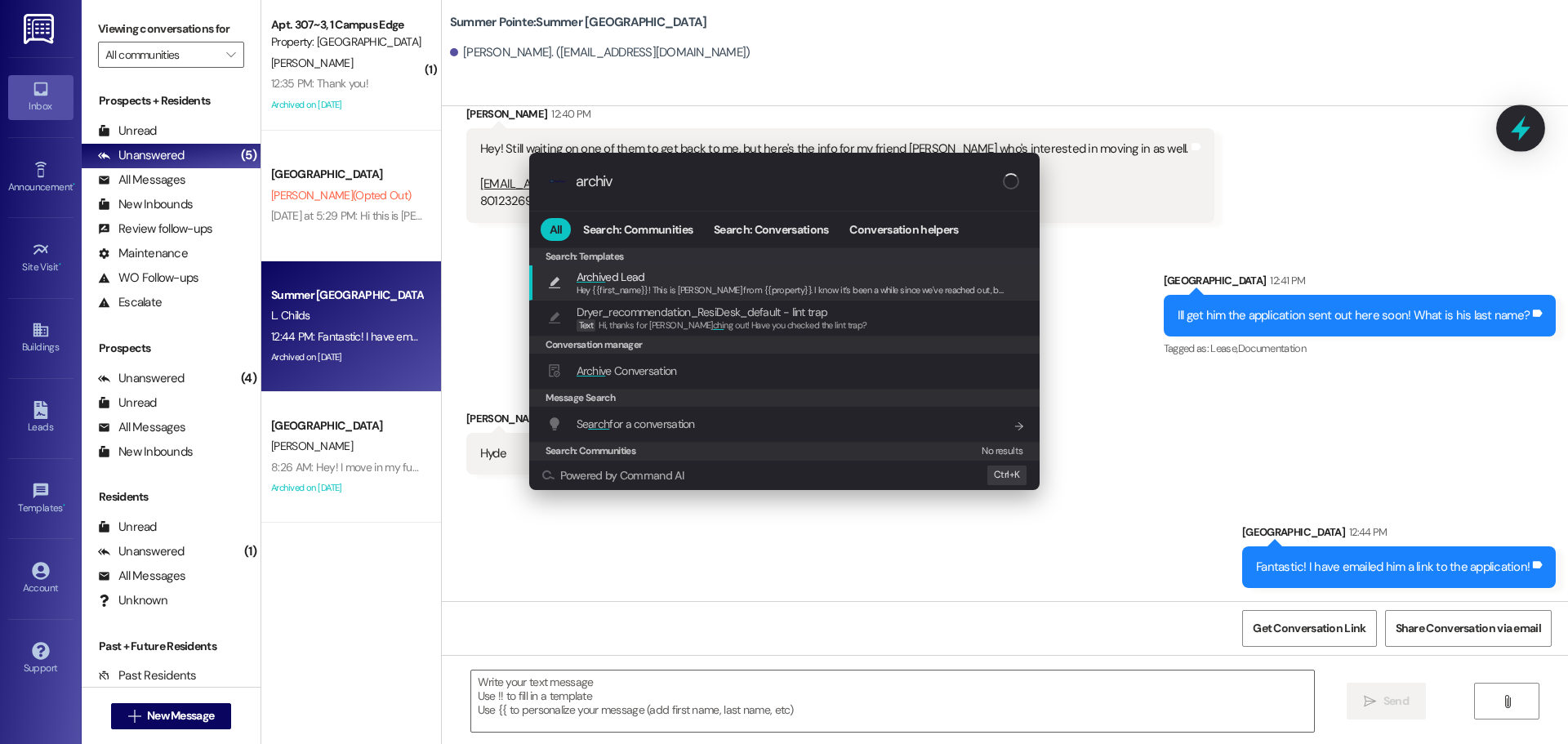
type input "archive"
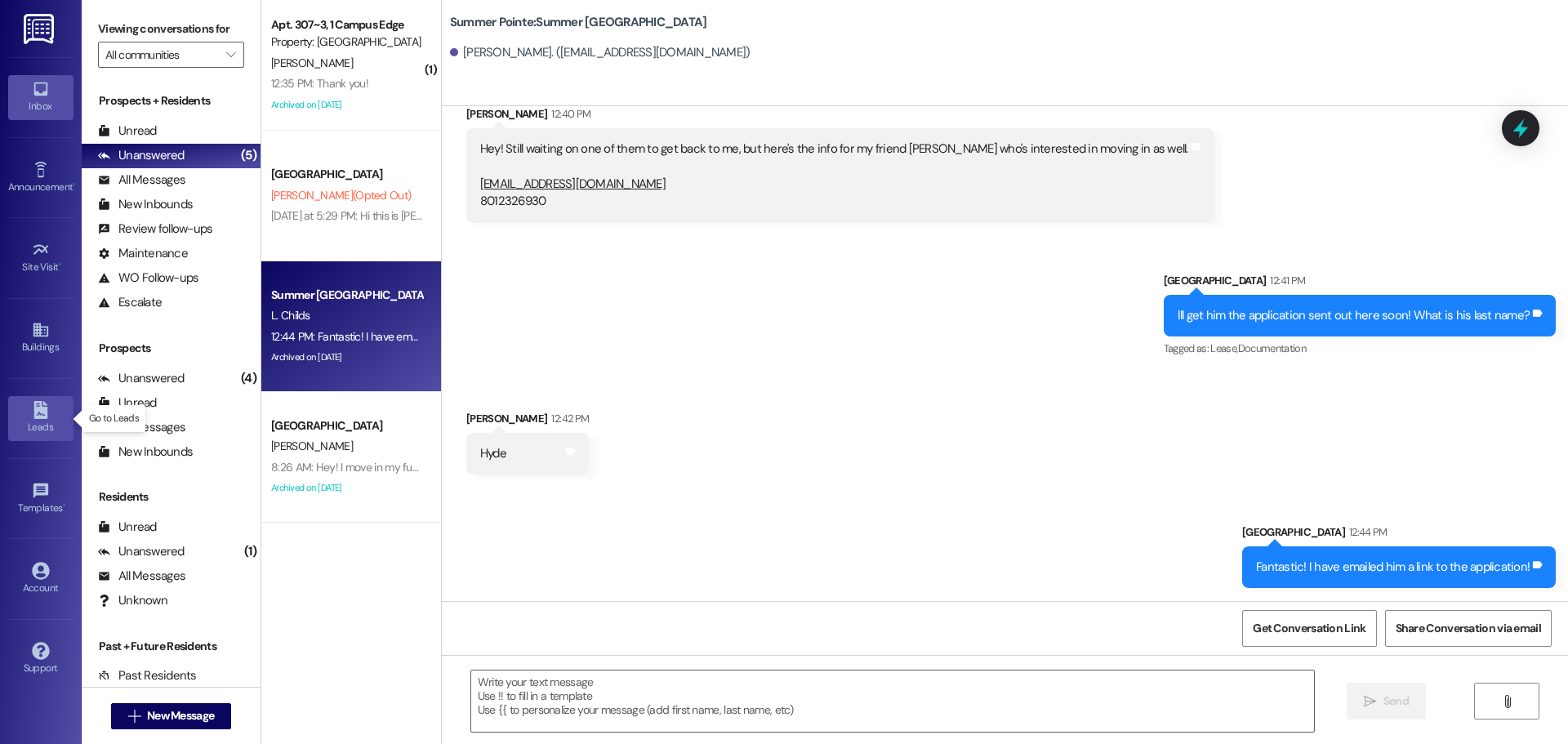
click at [50, 417] on link "Leads" at bounding box center [40, 418] width 65 height 44
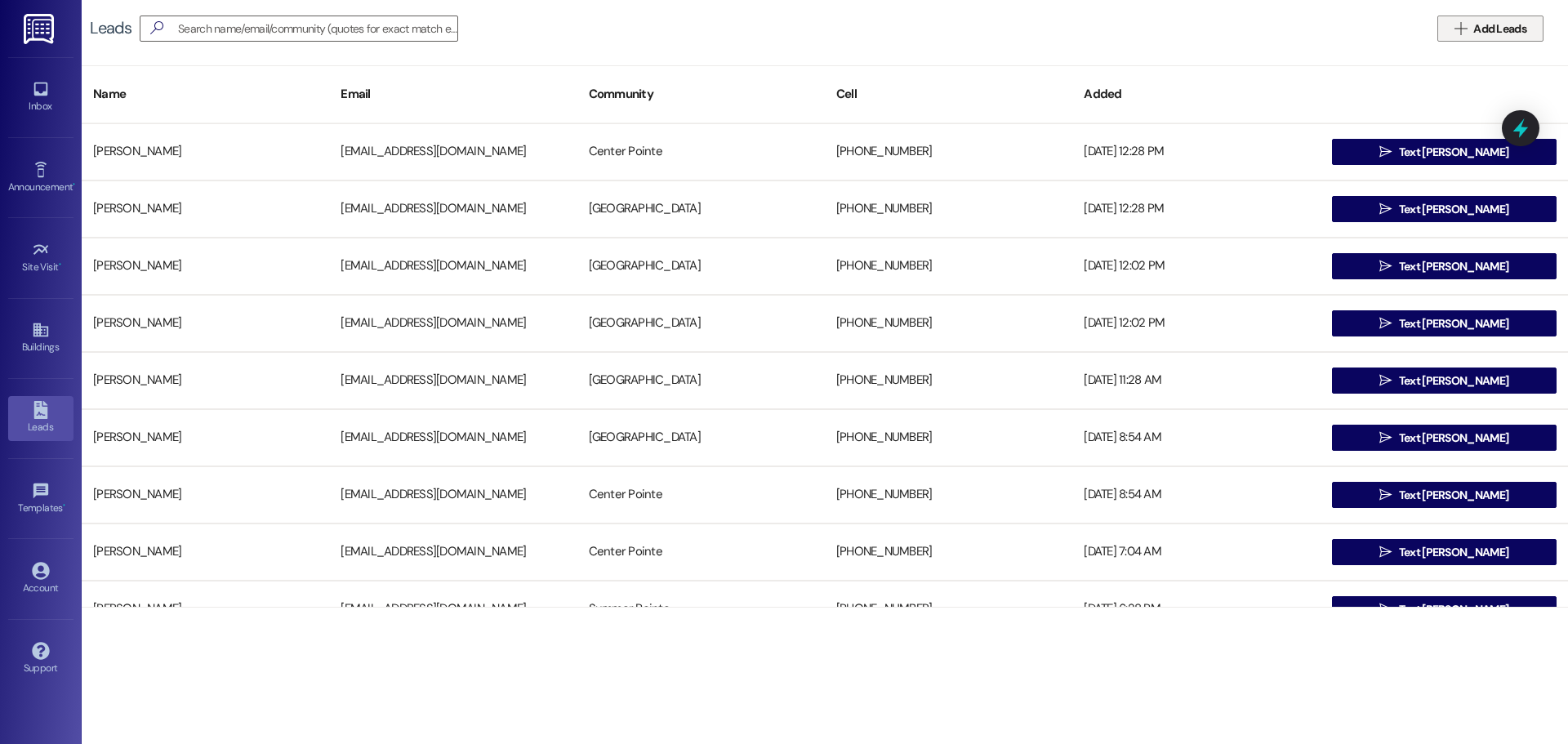
click at [1470, 34] on span "Add Leads" at bounding box center [1499, 28] width 59 height 17
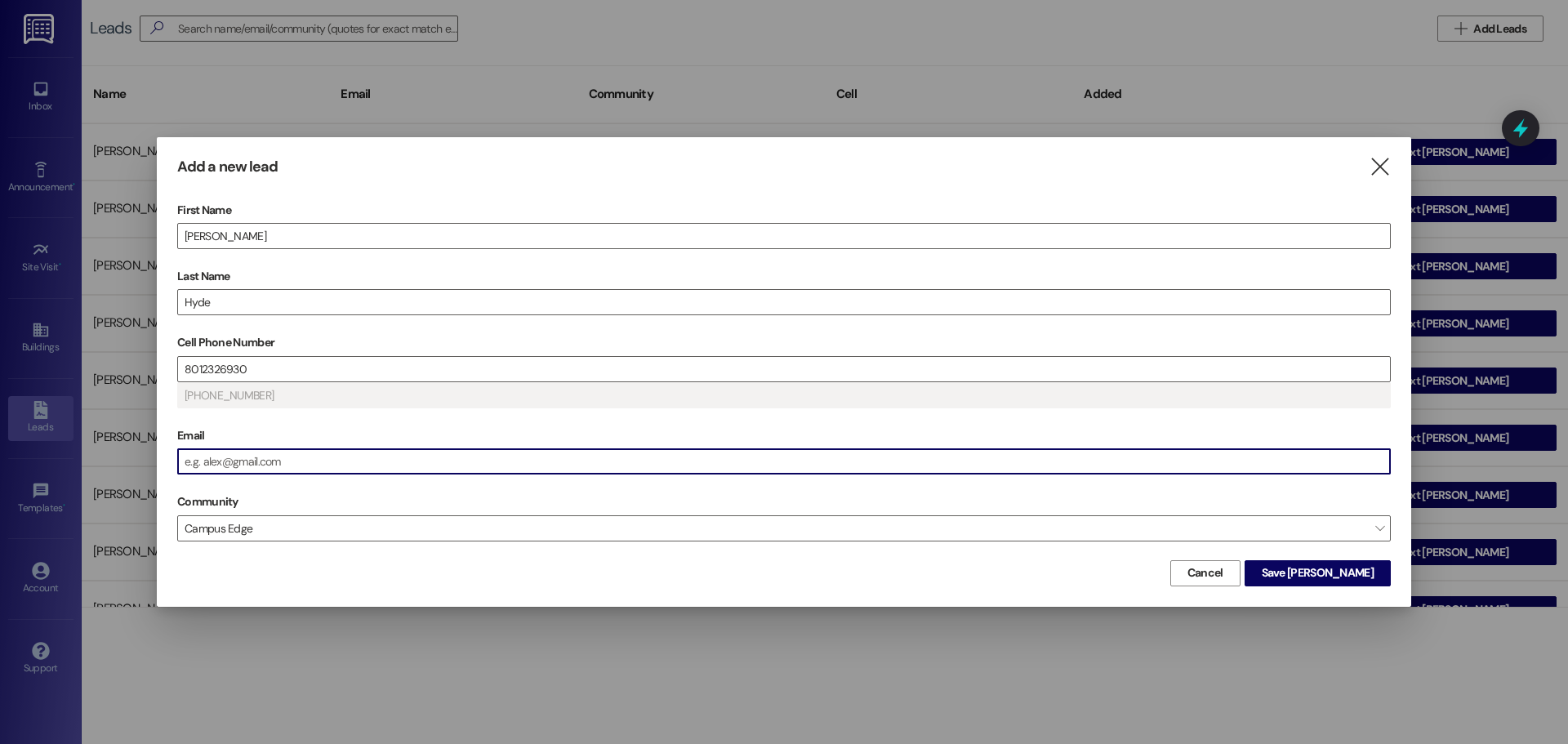
click at [376, 453] on input "Email" at bounding box center [784, 461] width 1212 height 25
type input "(801) 232-6930"
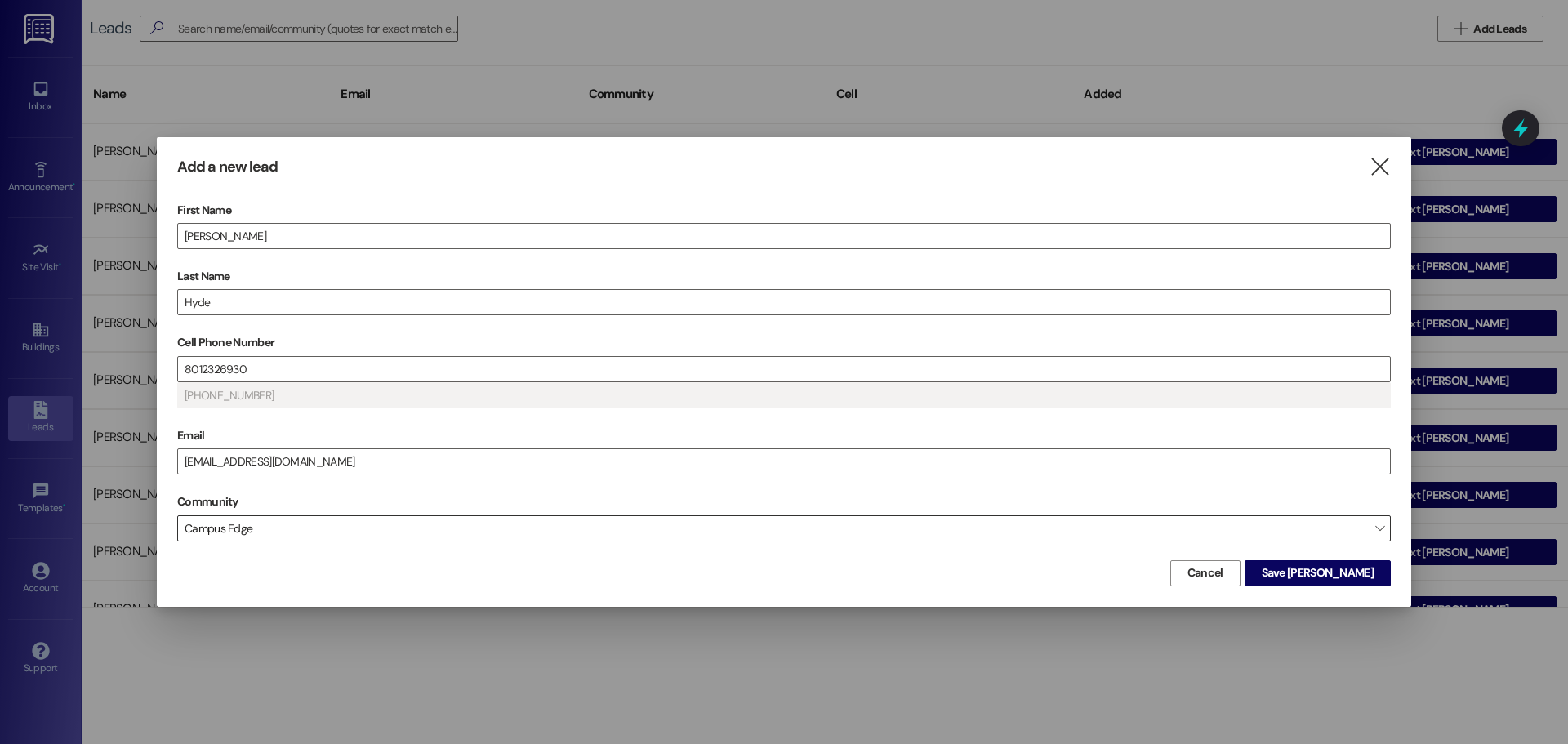
click at [551, 523] on span "Campus Edge" at bounding box center [784, 528] width 1214 height 27
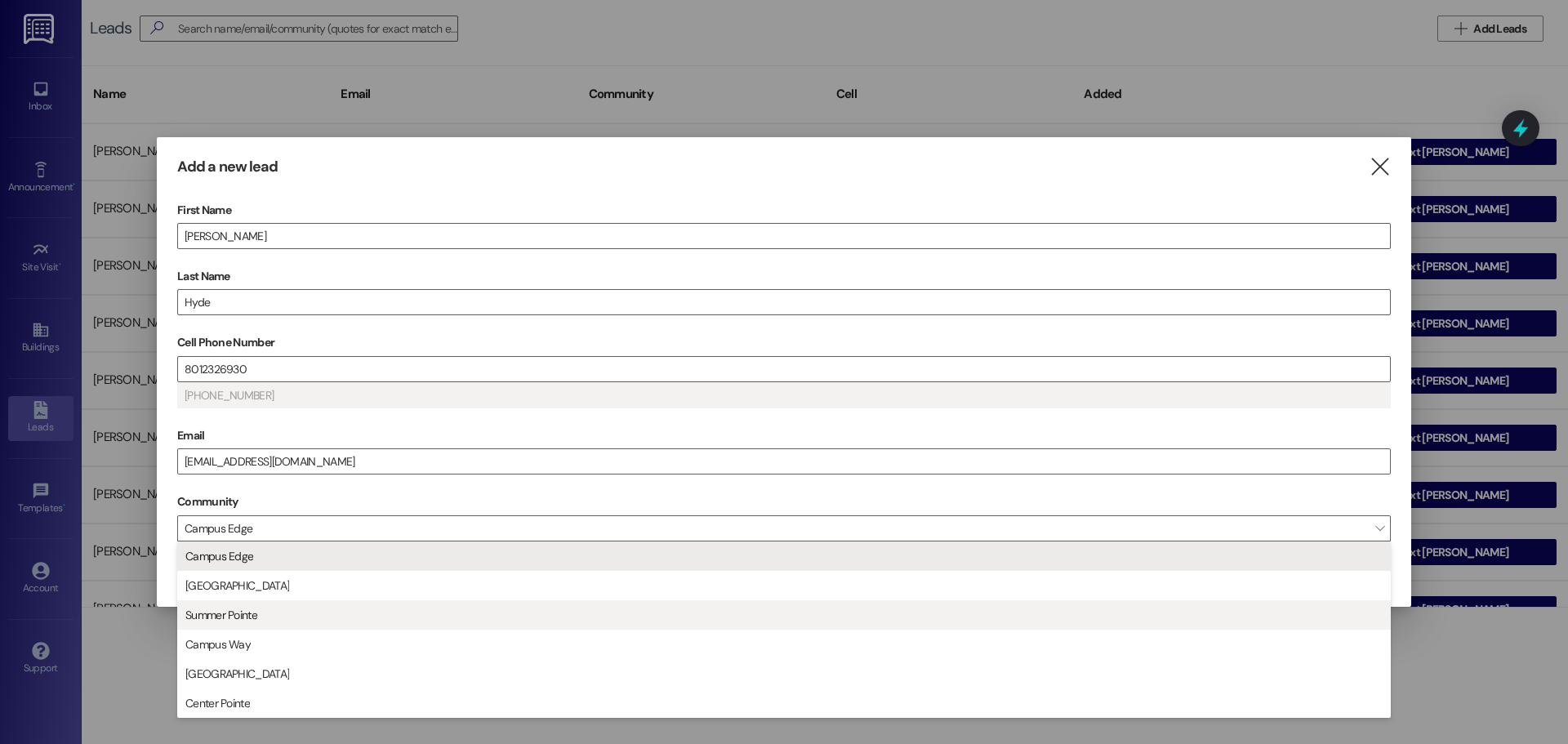
click at [321, 607] on span "Summer Pointe" at bounding box center [784, 615] width 1199 height 27
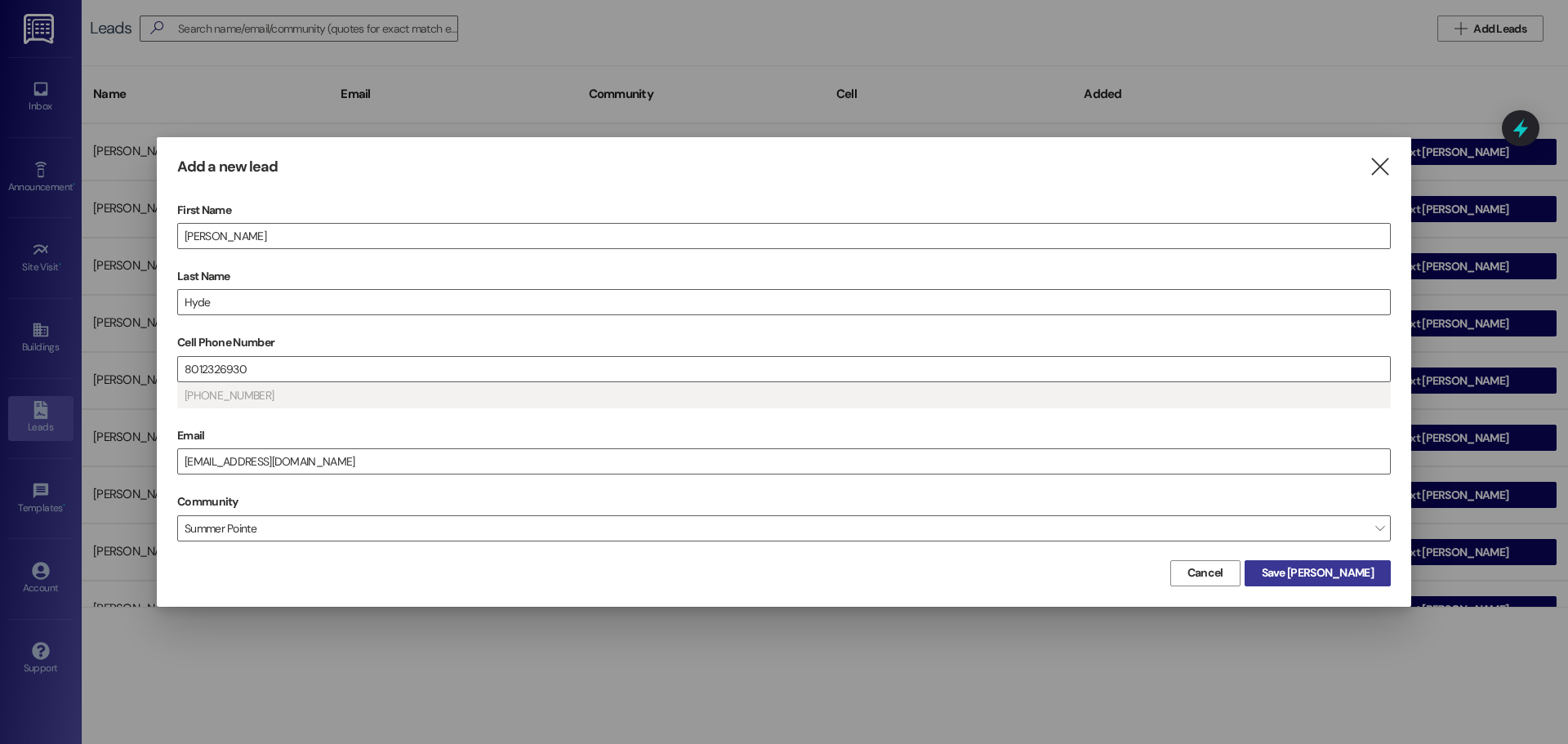
click at [1369, 571] on span "Save Tyson" at bounding box center [1317, 573] width 112 height 17
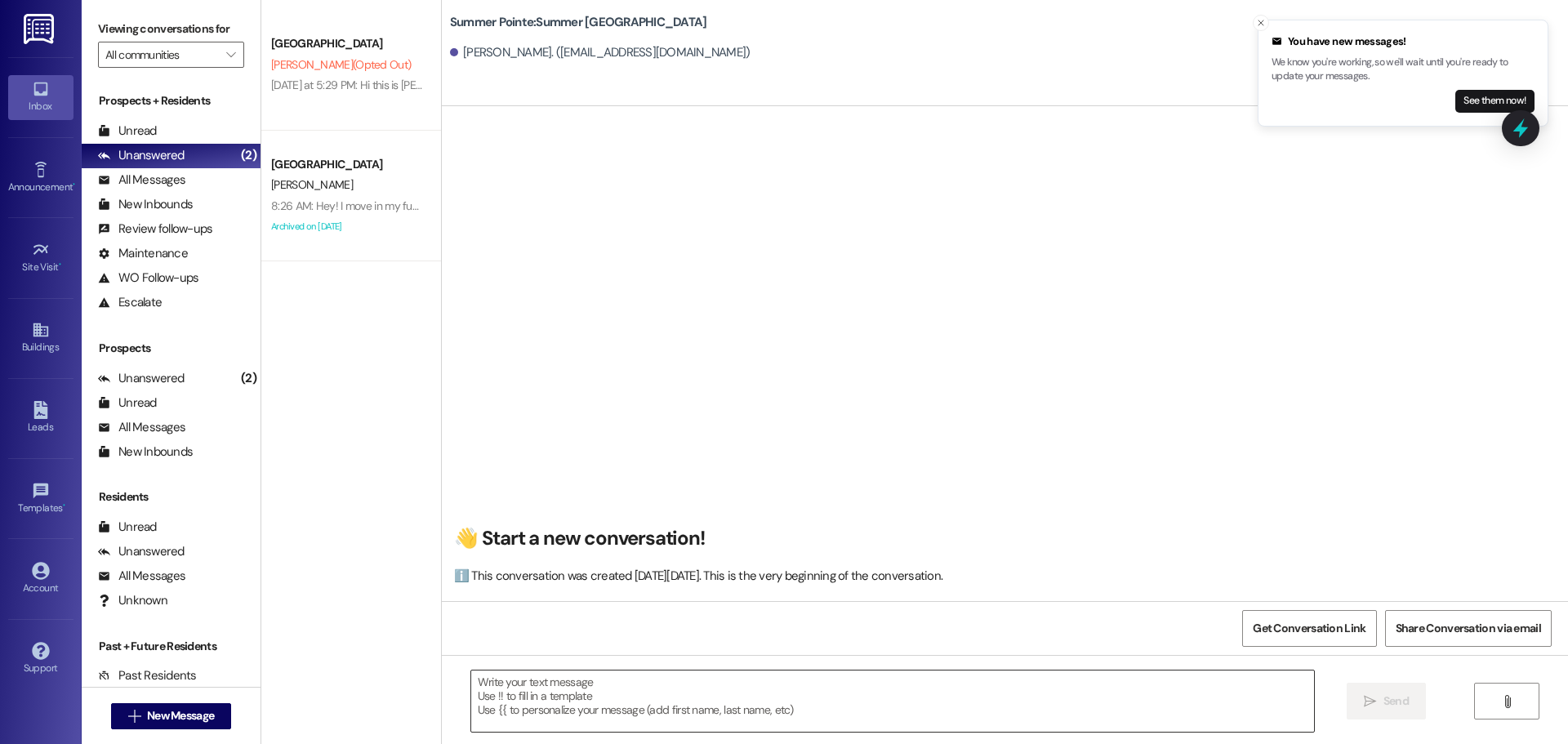
click at [711, 688] on textarea at bounding box center [892, 701] width 843 height 61
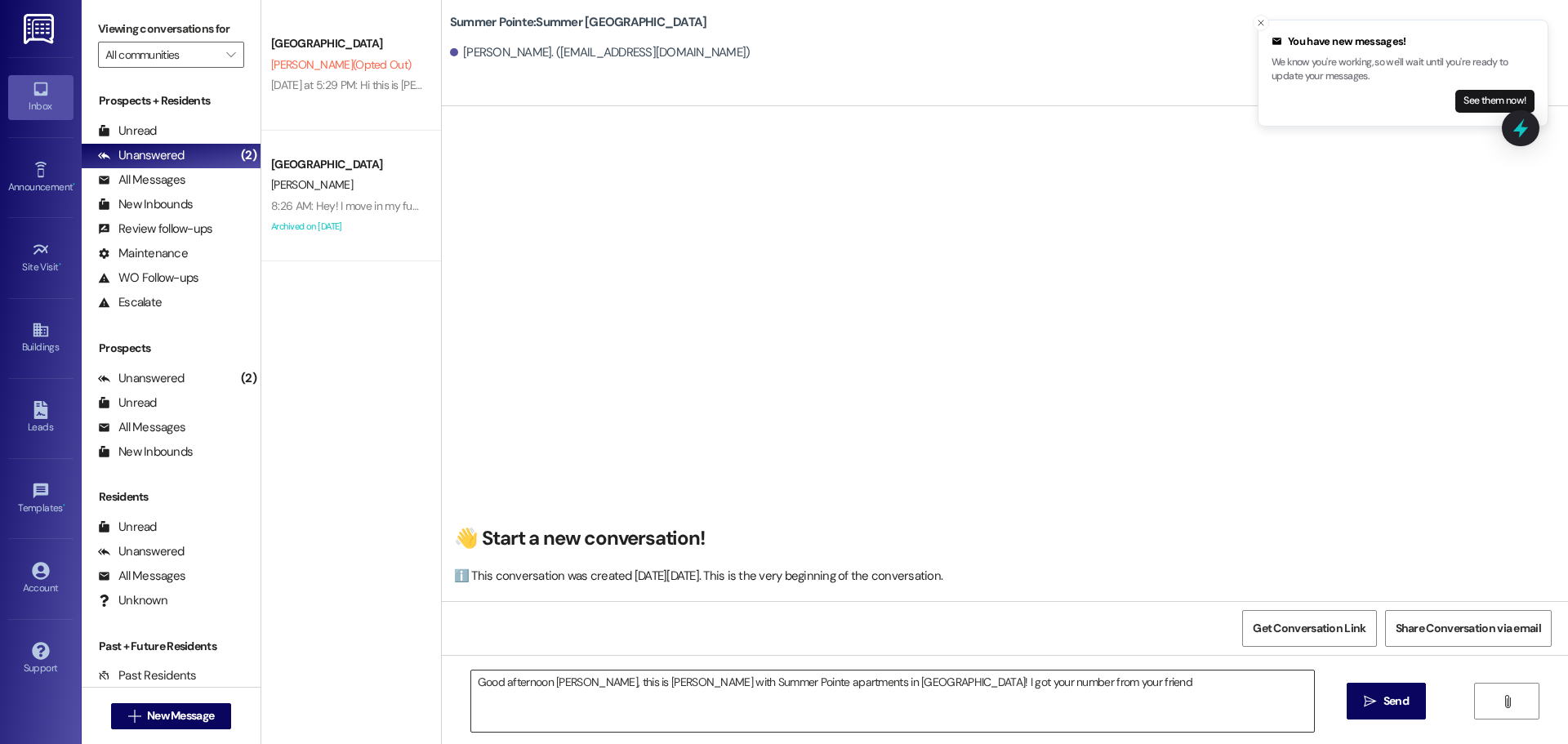
click at [1063, 705] on textarea "Good afternoon Tyson, this is Andrea with Summer Pointe apartments in Provo! I …" at bounding box center [892, 701] width 843 height 61
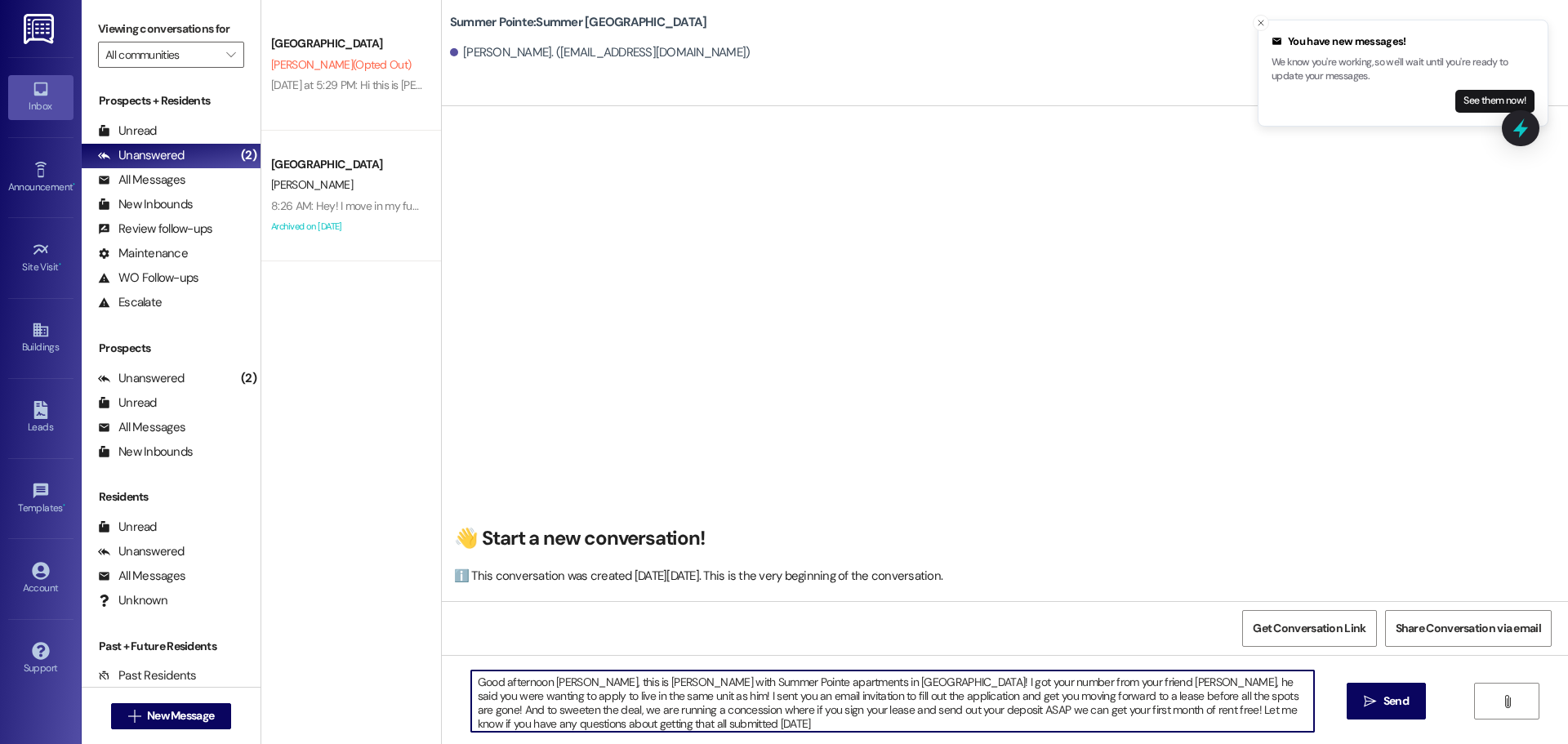
type textarea "Good afternoon Tyson, this is Andrea with Summer Pointe apartments in Provo! I …"
click at [1123, 703] on textarea "Good afternoon Tyson, this is Andrea with Summer Pointe apartments in Provo! I …" at bounding box center [892, 701] width 843 height 61
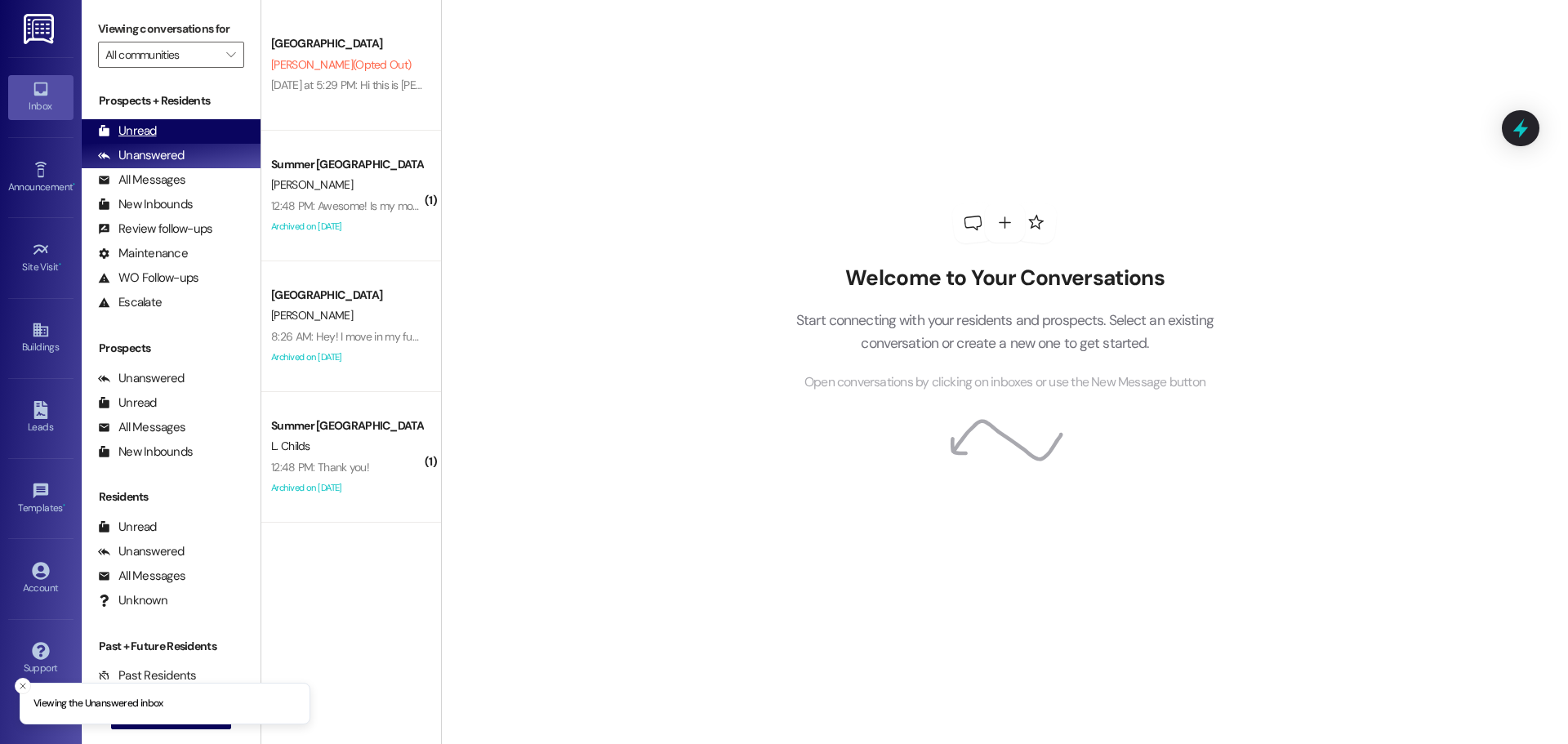
click at [175, 124] on div "Unread (0)" at bounding box center [171, 131] width 179 height 25
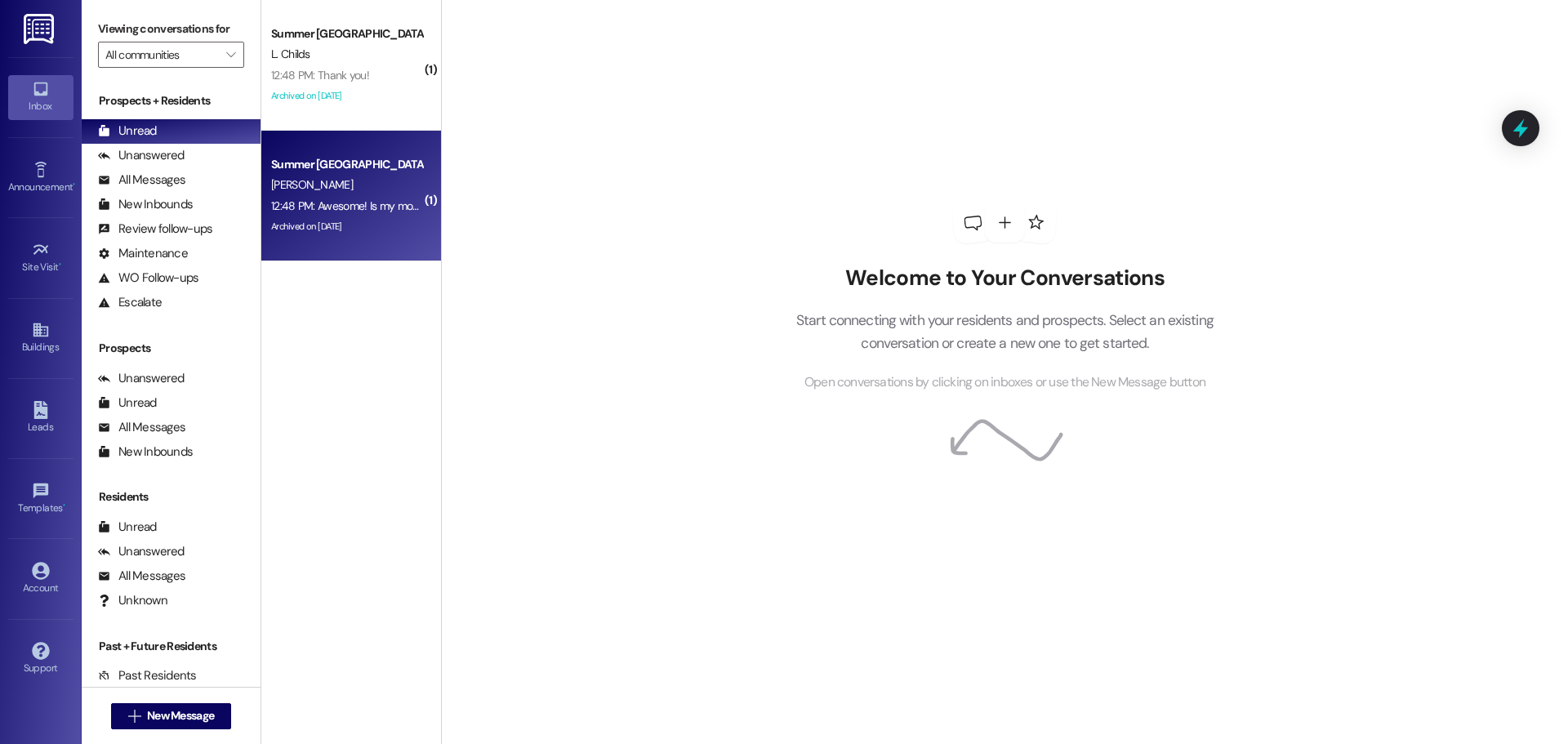
click at [324, 207] on div "12:48 PM: Awesome! Is my move in day the 28th or is it ok if I move in on that …" at bounding box center [469, 206] width 398 height 15
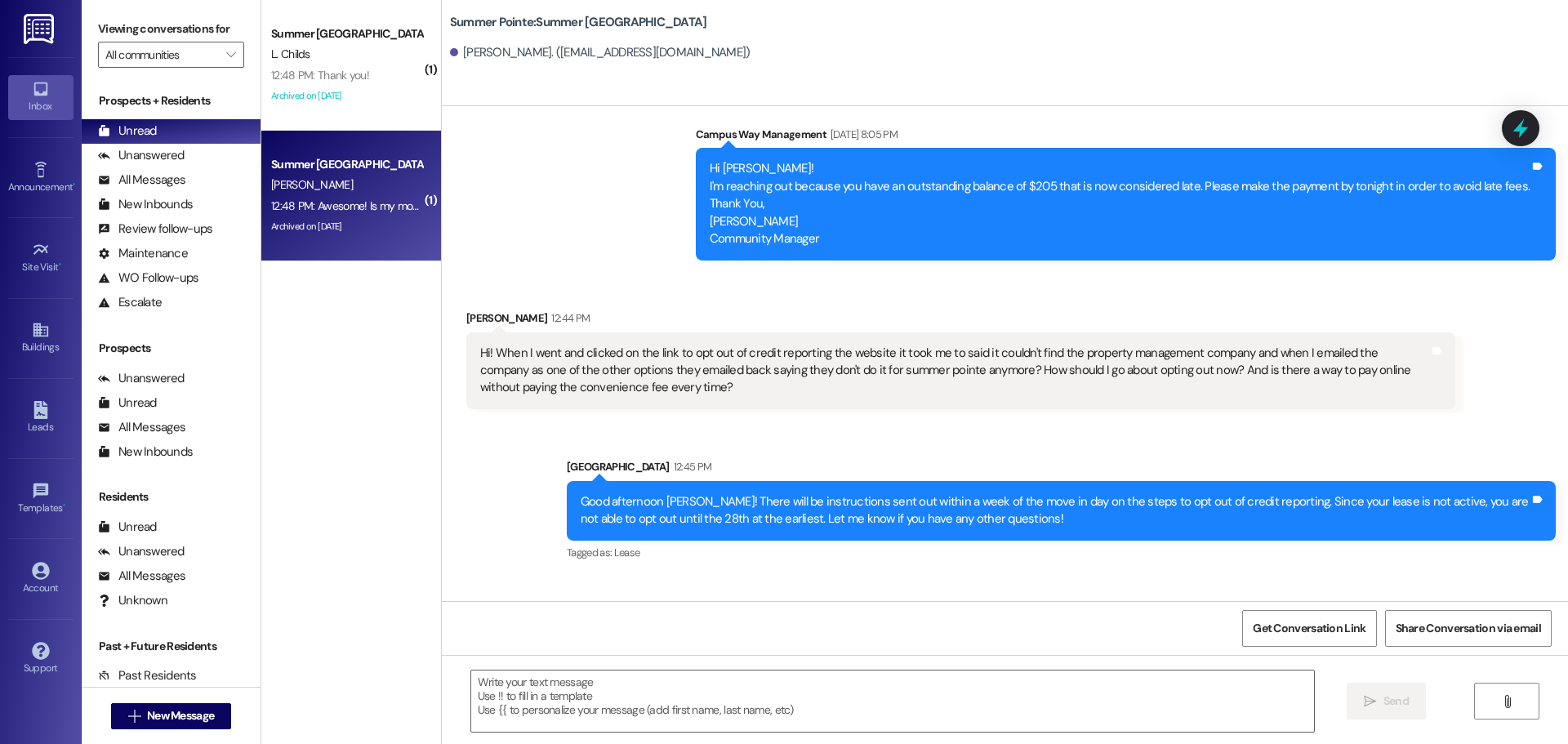
scroll to position [2039, 0]
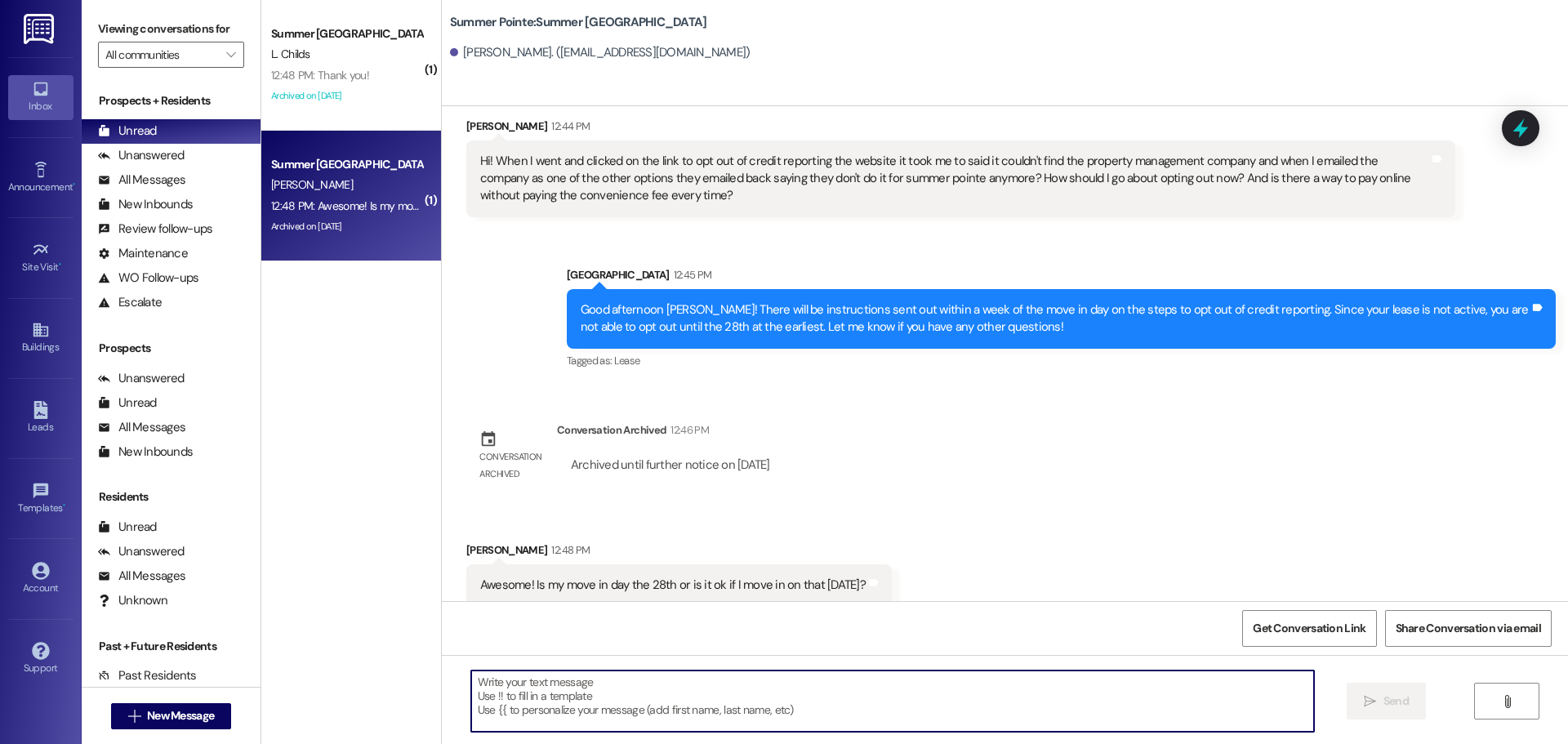
click at [781, 689] on textarea at bounding box center [892, 701] width 843 height 61
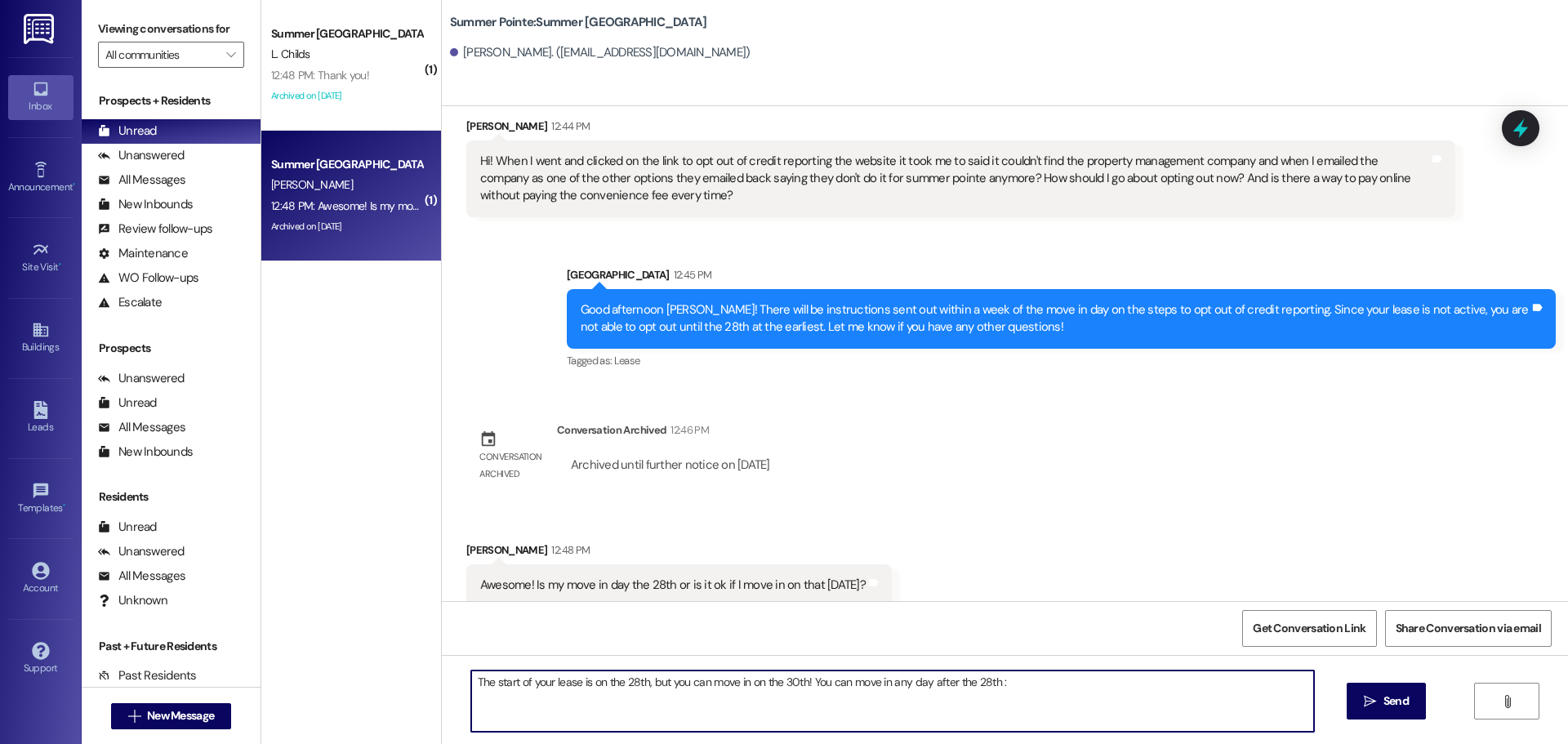
type textarea "The start of your lease is on the 28th, but you can move in on the 30th! You ca…"
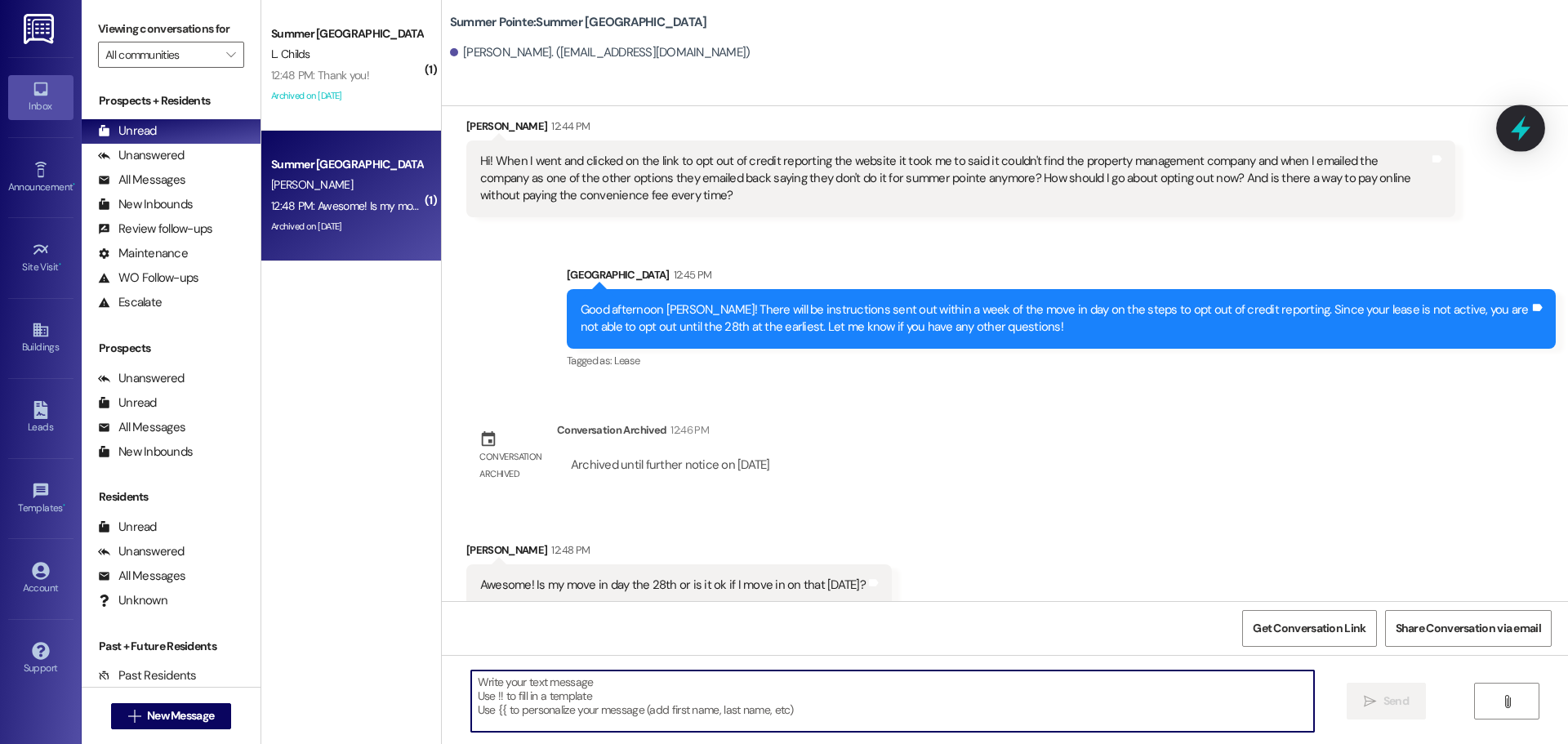
click at [1513, 137] on icon at bounding box center [1520, 128] width 27 height 27
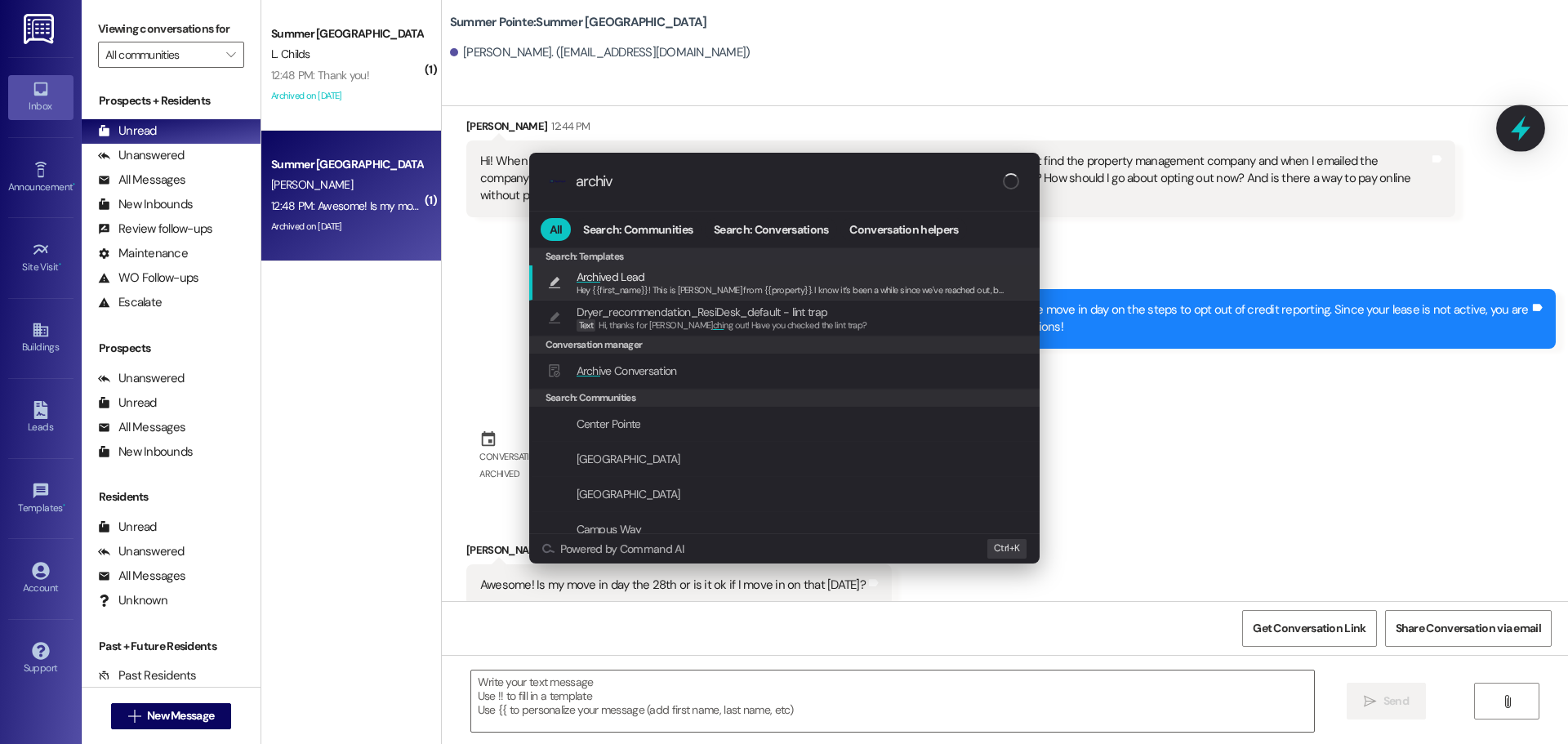
type input "archive"
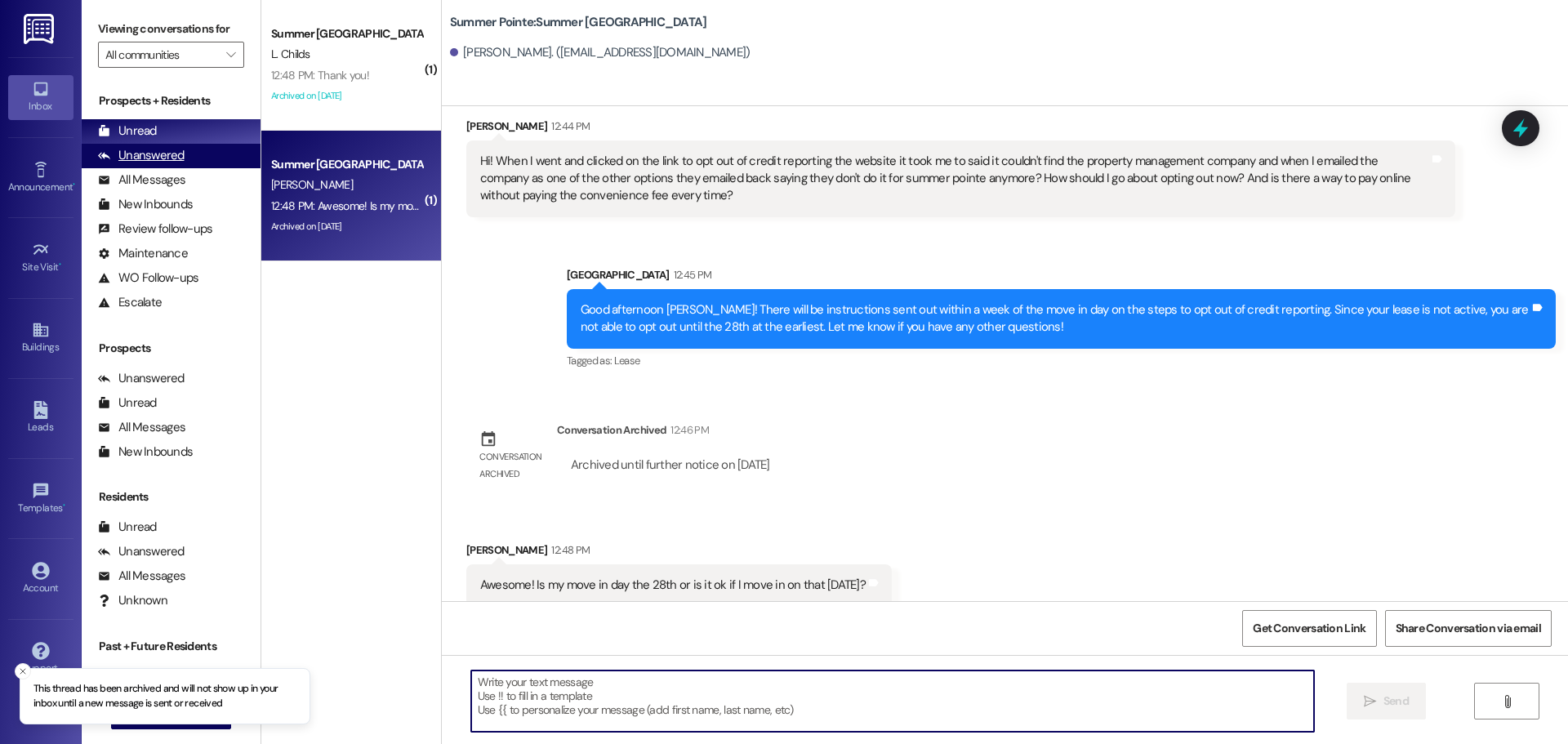
click at [162, 156] on div "Unanswered" at bounding box center [141, 156] width 87 height 17
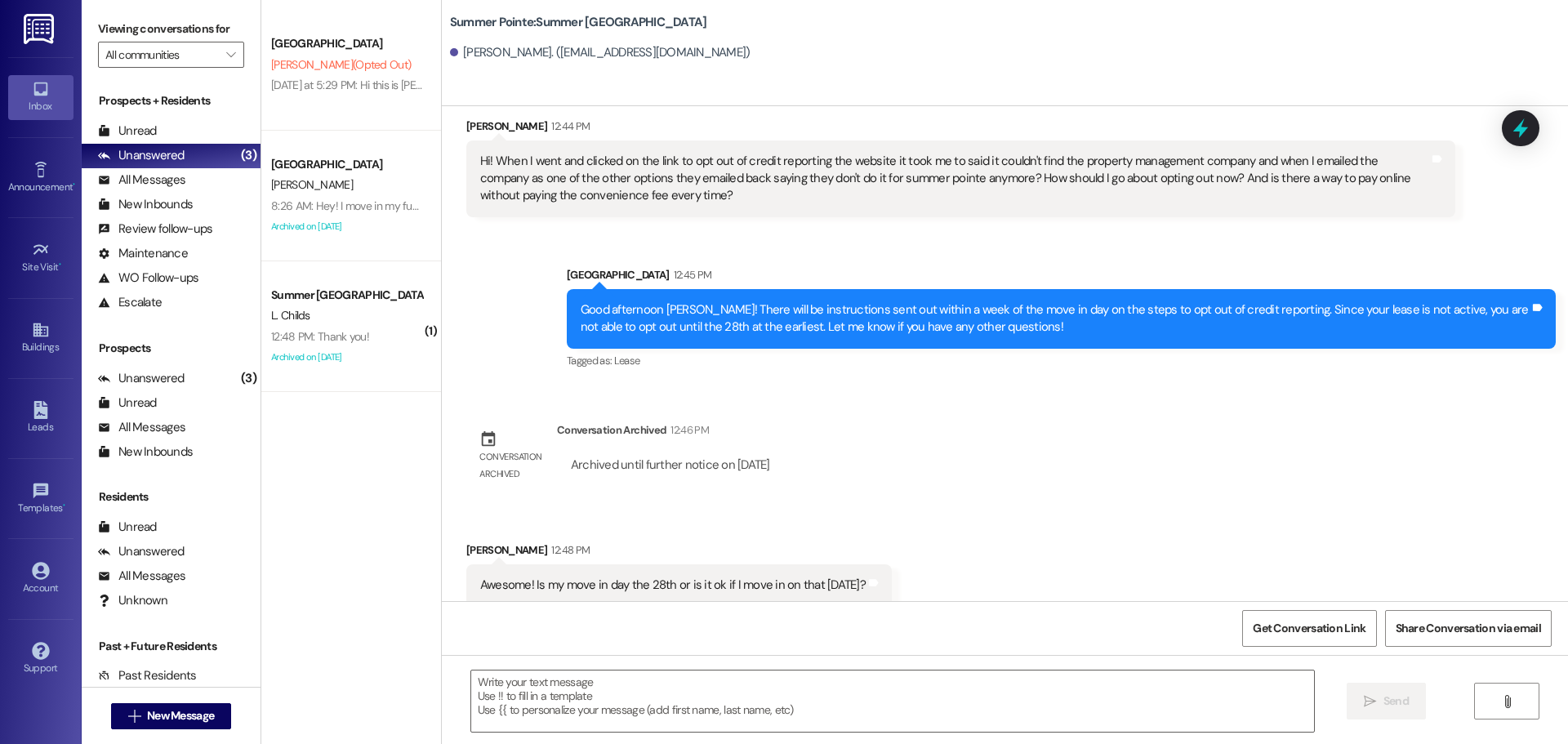
scroll to position [2153, 0]
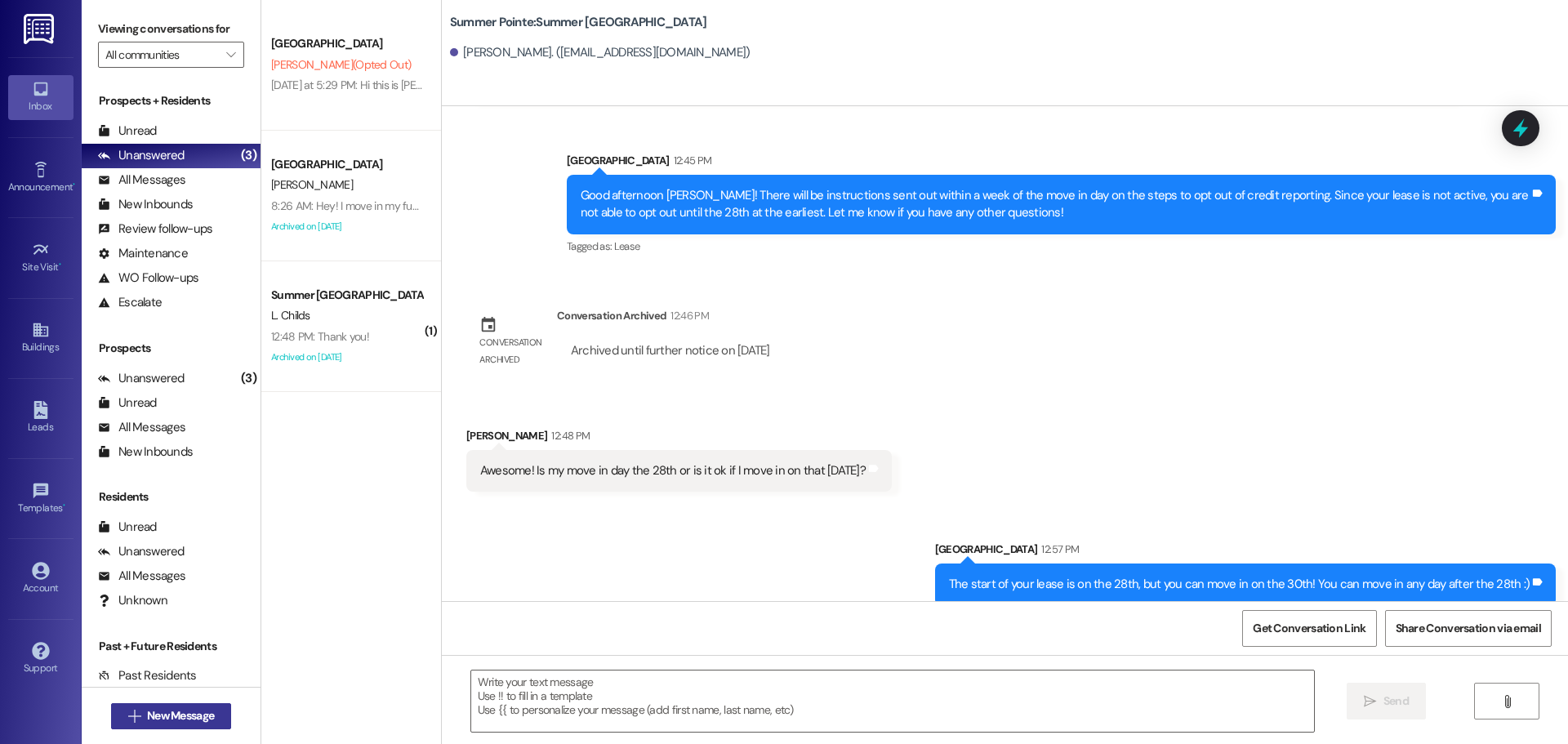
click at [154, 712] on span "New Message" at bounding box center [180, 716] width 67 height 17
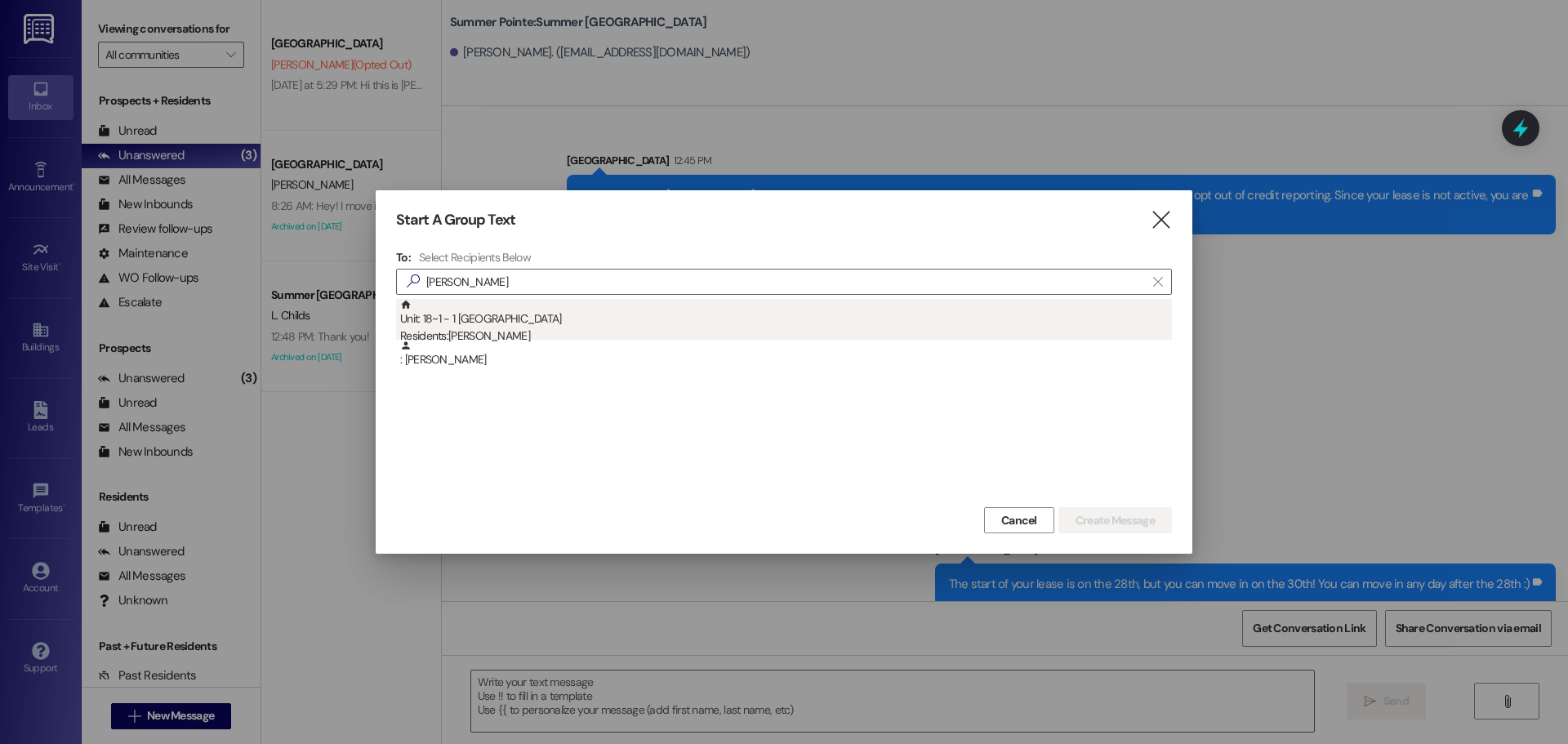
click at [582, 337] on div "Residents: [PERSON_NAME]" at bounding box center [786, 336] width 772 height 17
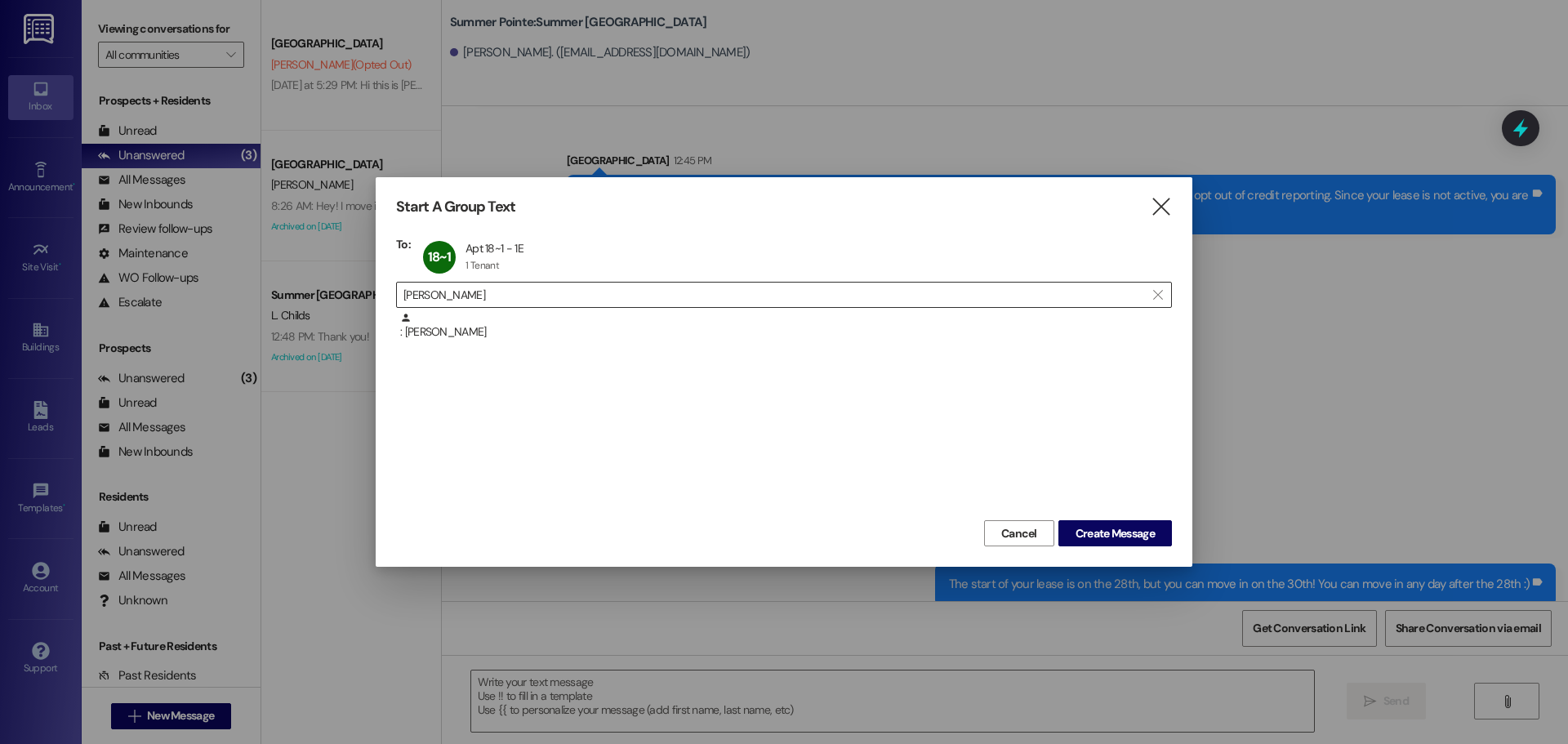
click at [545, 295] on input "[PERSON_NAME]" at bounding box center [774, 295] width 742 height 23
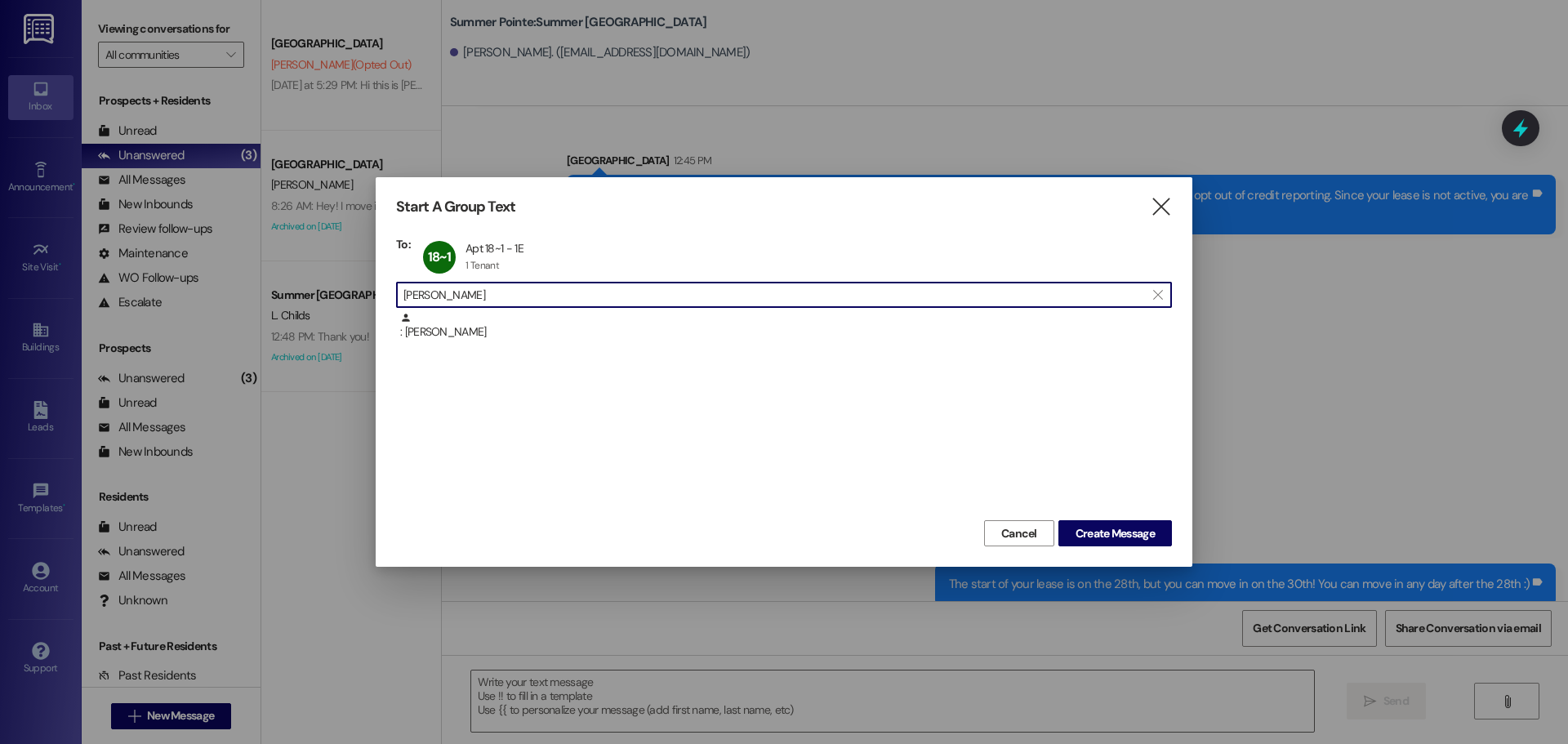
click at [545, 295] on input "[PERSON_NAME]" at bounding box center [774, 295] width 742 height 23
click at [594, 292] on input "[PERSON_NAME]" at bounding box center [774, 295] width 742 height 23
click at [594, 293] on input "[PERSON_NAME]" at bounding box center [774, 295] width 742 height 23
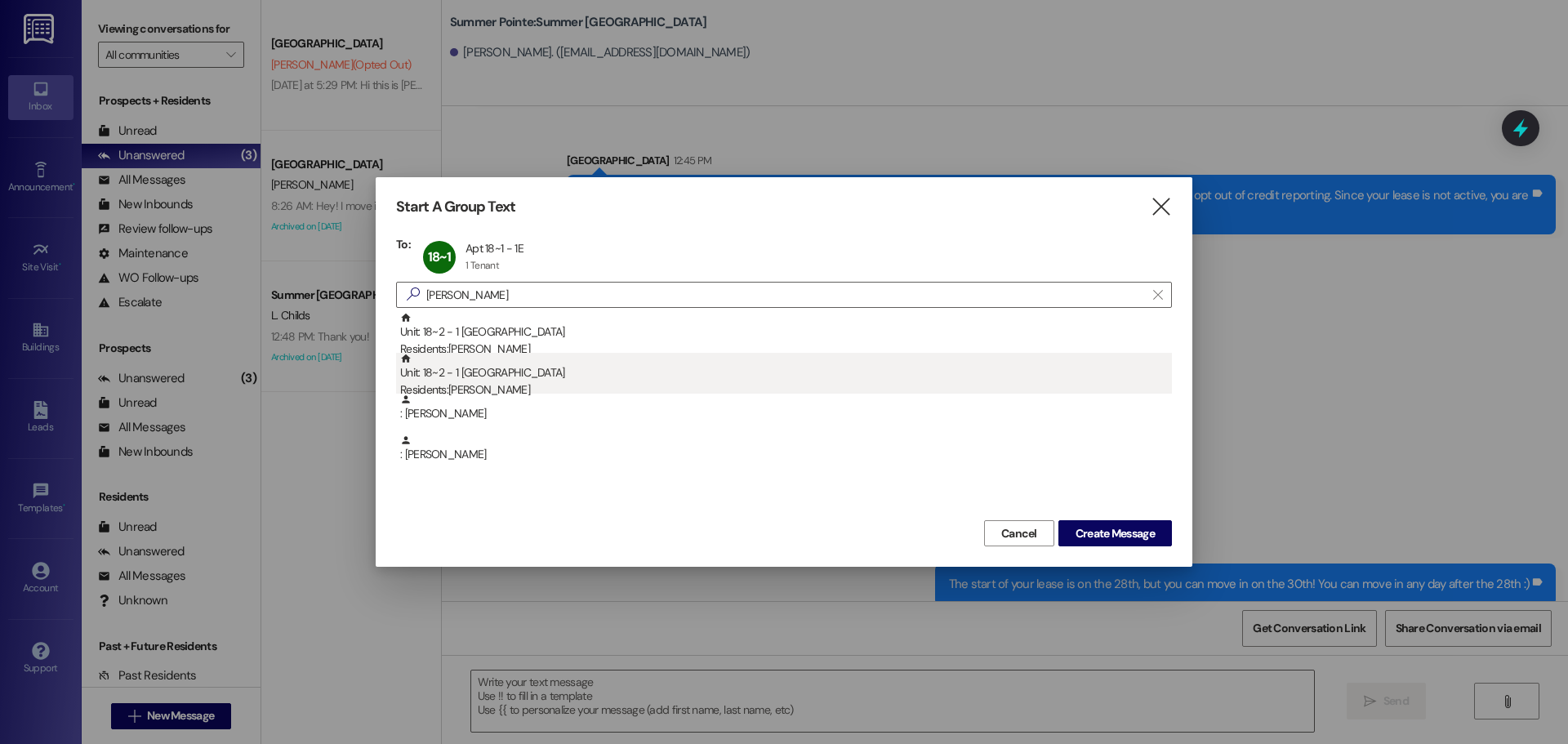
click at [565, 371] on div "Unit: 18~2 - 1 East Pointe Residents: [PERSON_NAME]" at bounding box center [786, 376] width 772 height 47
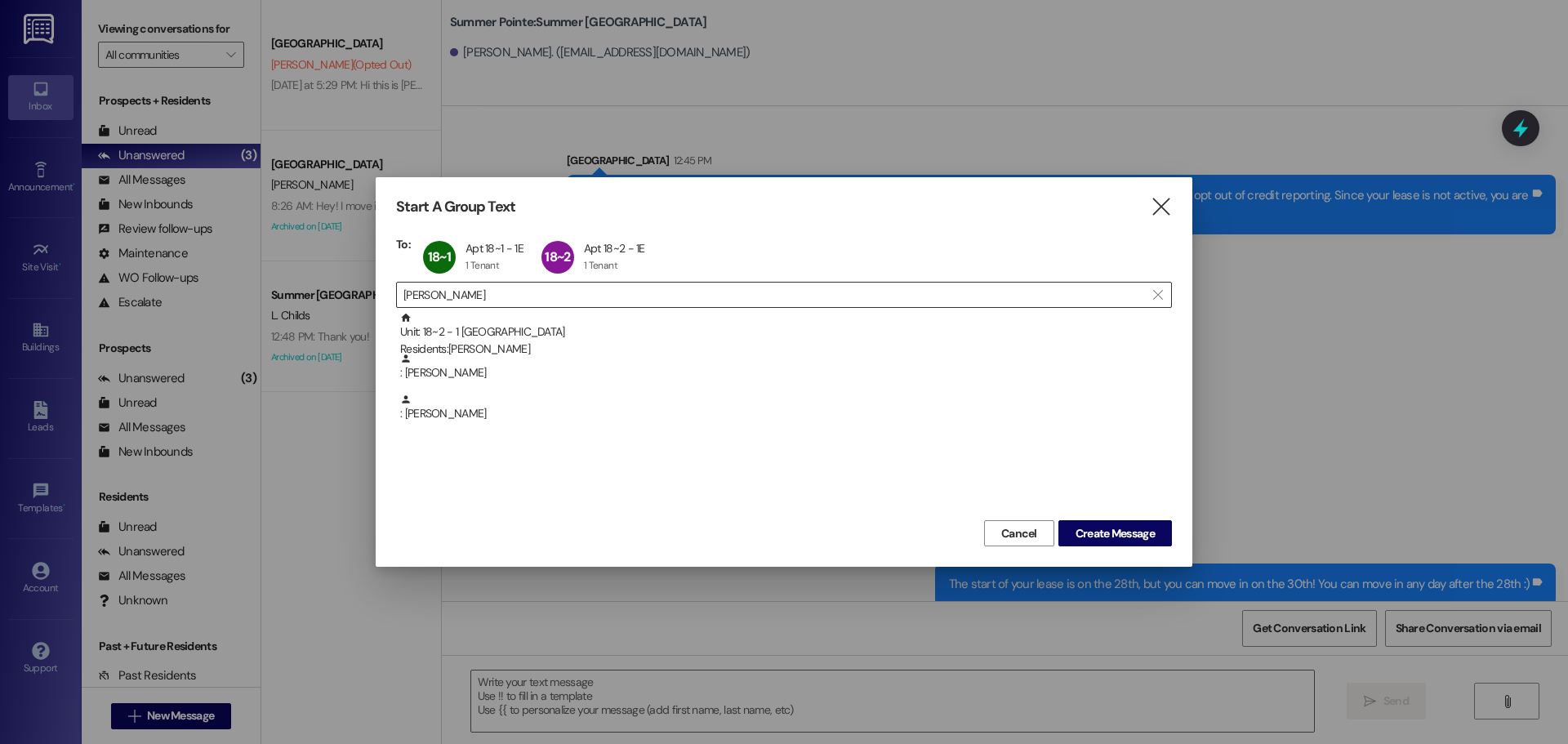
click at [483, 288] on input "[PERSON_NAME]" at bounding box center [774, 295] width 742 height 23
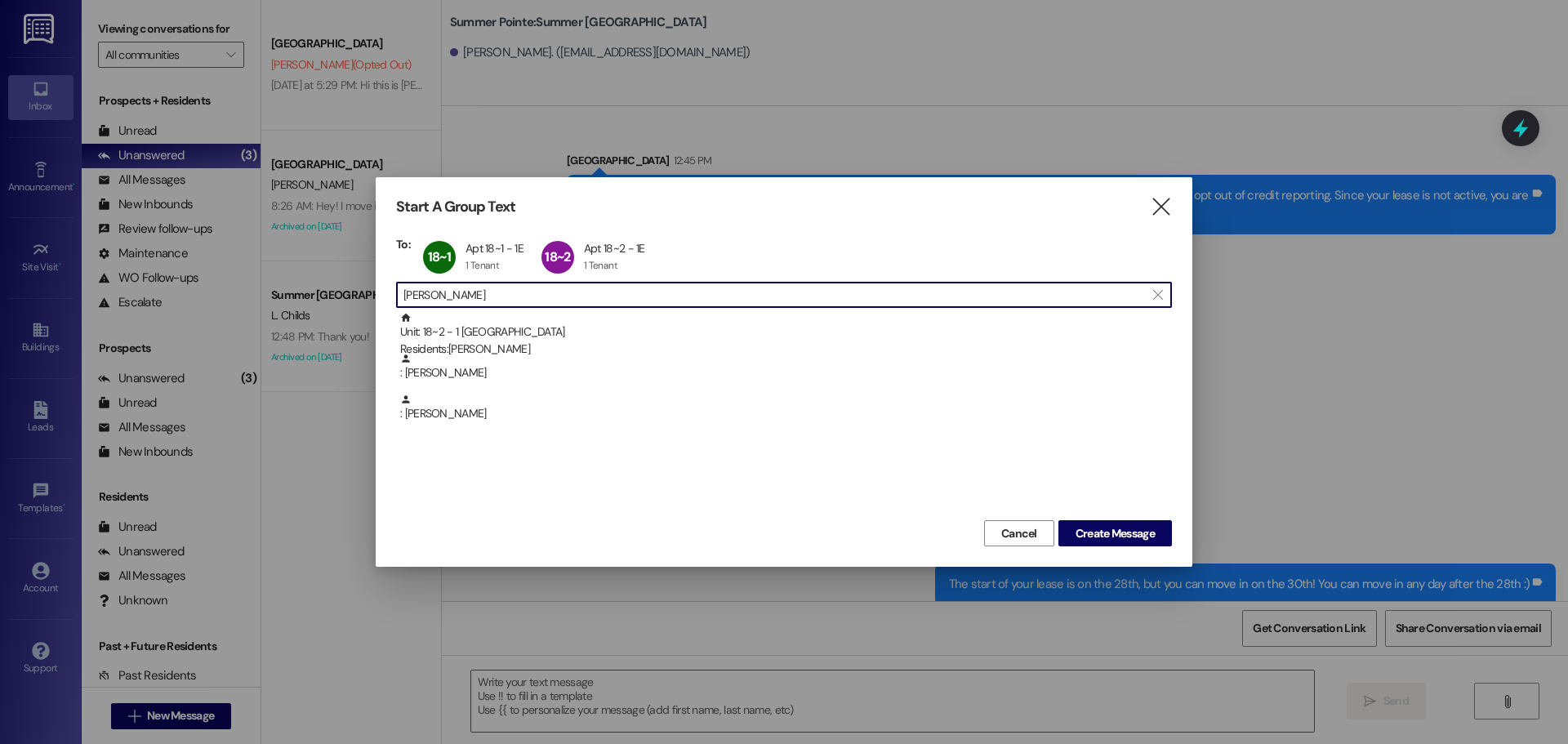
click at [483, 288] on input "[PERSON_NAME]" at bounding box center [774, 295] width 742 height 23
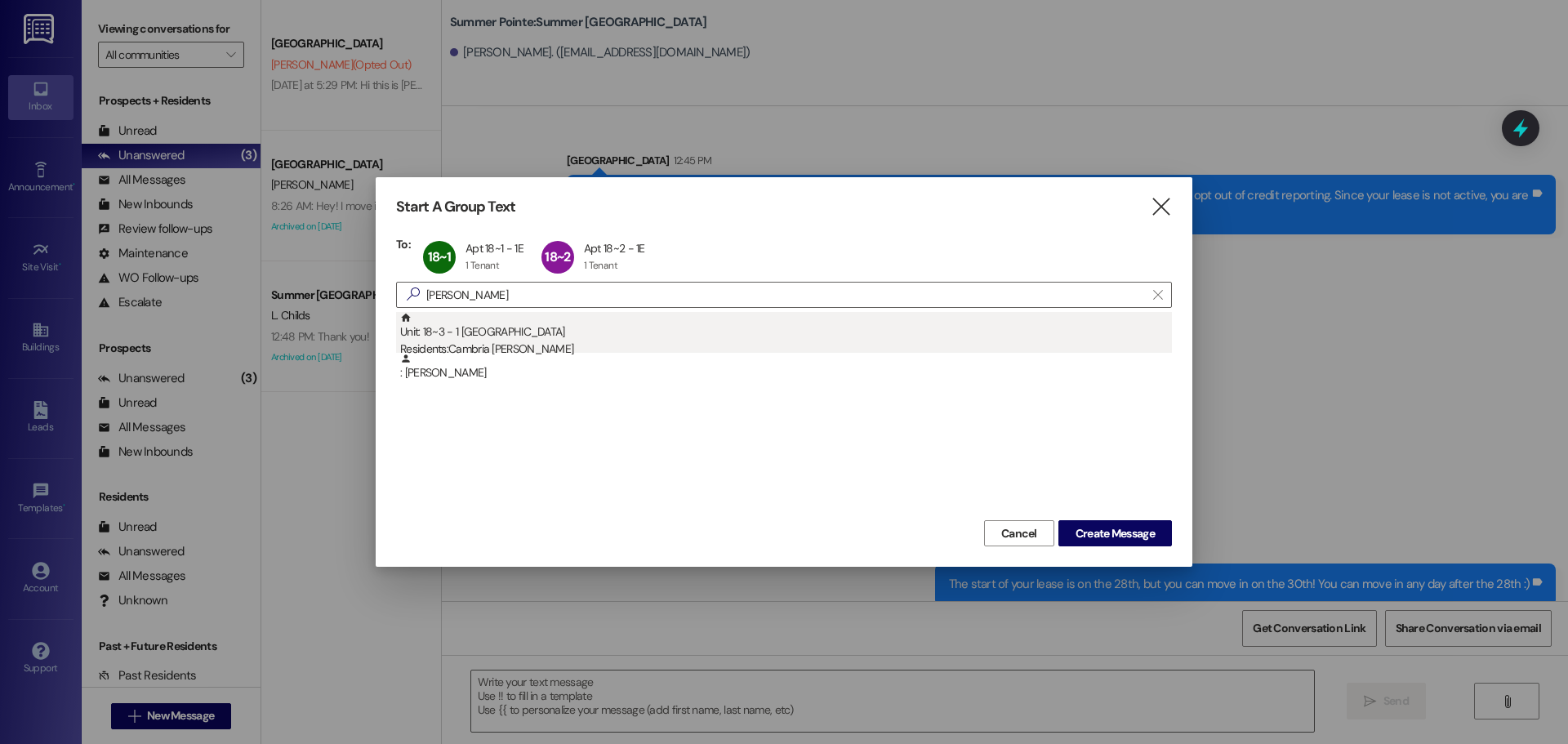
click at [546, 329] on div "Unit: 18~3 - 1 [GEOGRAPHIC_DATA] Residents: [GEOGRAPHIC_DATA][PERSON_NAME]" at bounding box center [786, 335] width 772 height 47
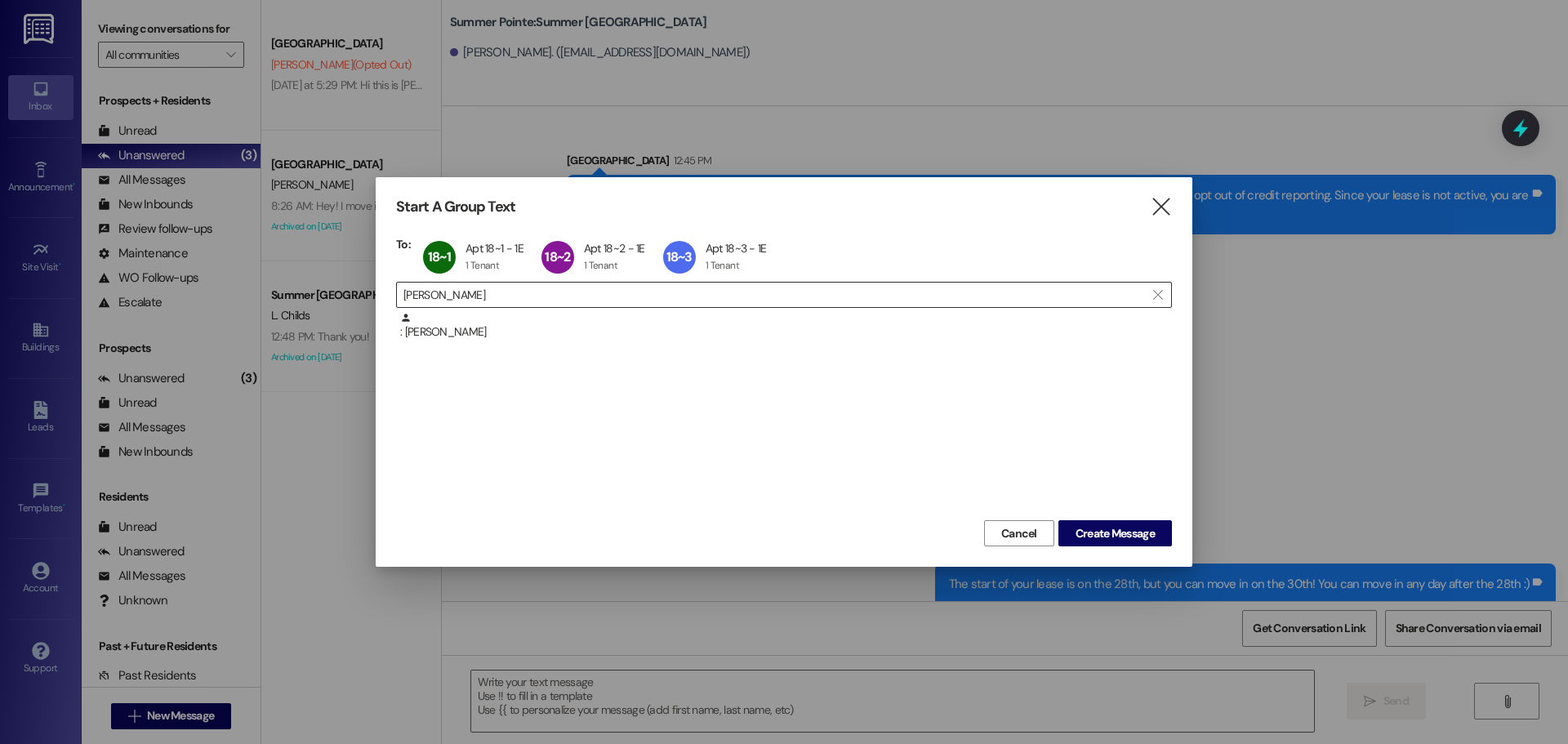
click at [550, 289] on input "[PERSON_NAME]" at bounding box center [774, 295] width 742 height 23
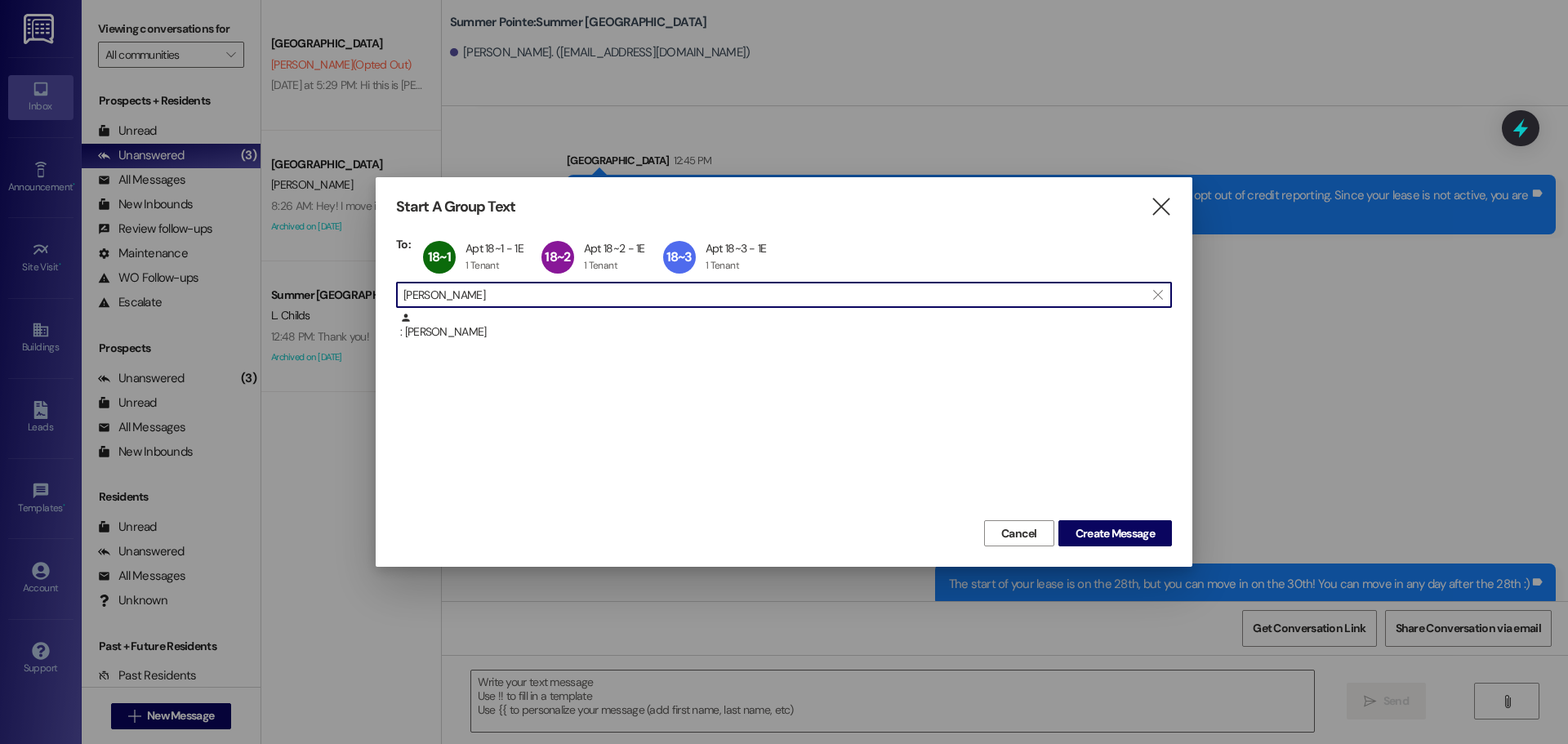
click at [550, 289] on input "[PERSON_NAME]" at bounding box center [774, 295] width 742 height 23
click at [591, 286] on input "[PERSON_NAME]" at bounding box center [774, 295] width 742 height 23
type input "t"
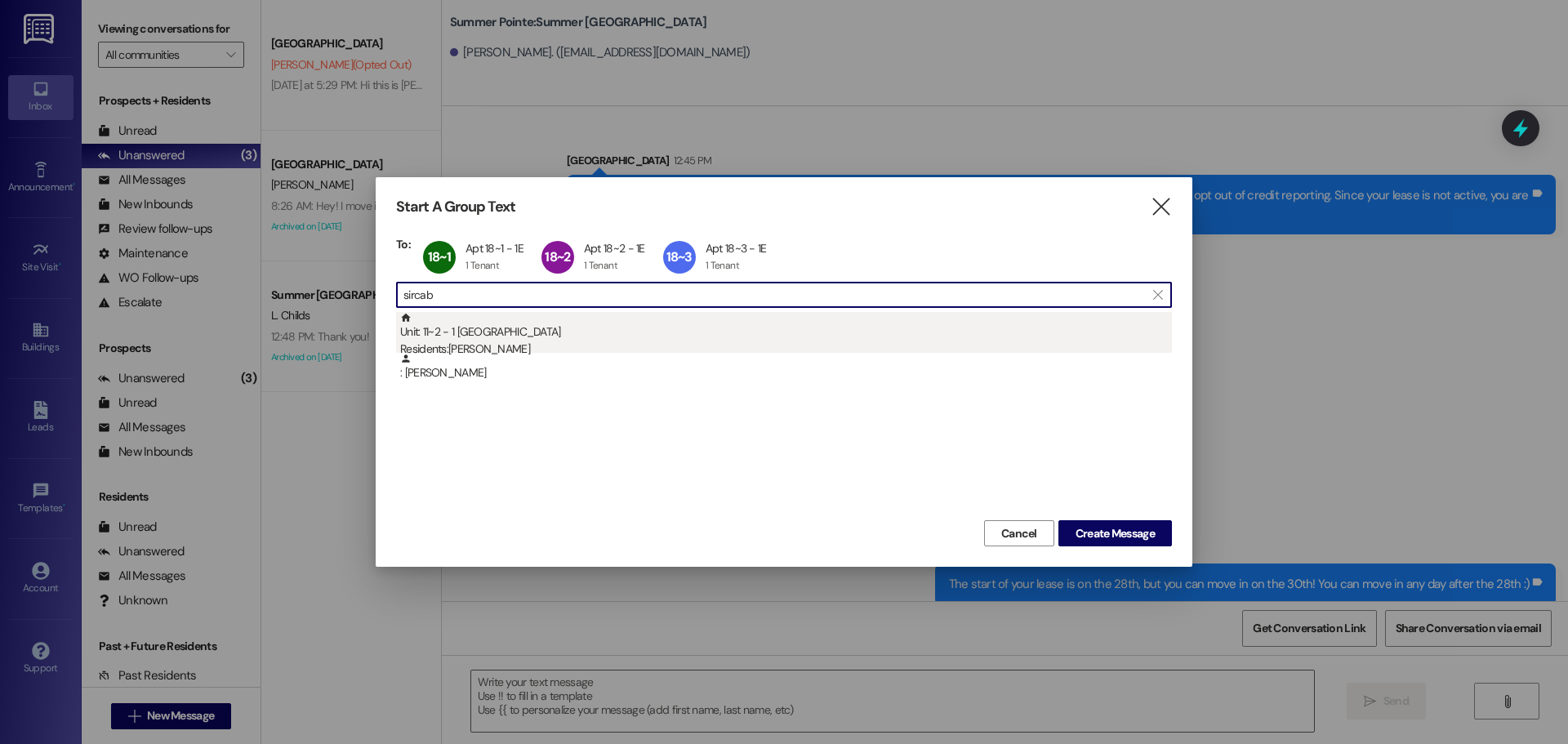
type input "sircab"
click at [590, 324] on div "Unit: 11~2 - 1 [GEOGRAPHIC_DATA] Residents: [PERSON_NAME]" at bounding box center [786, 335] width 772 height 47
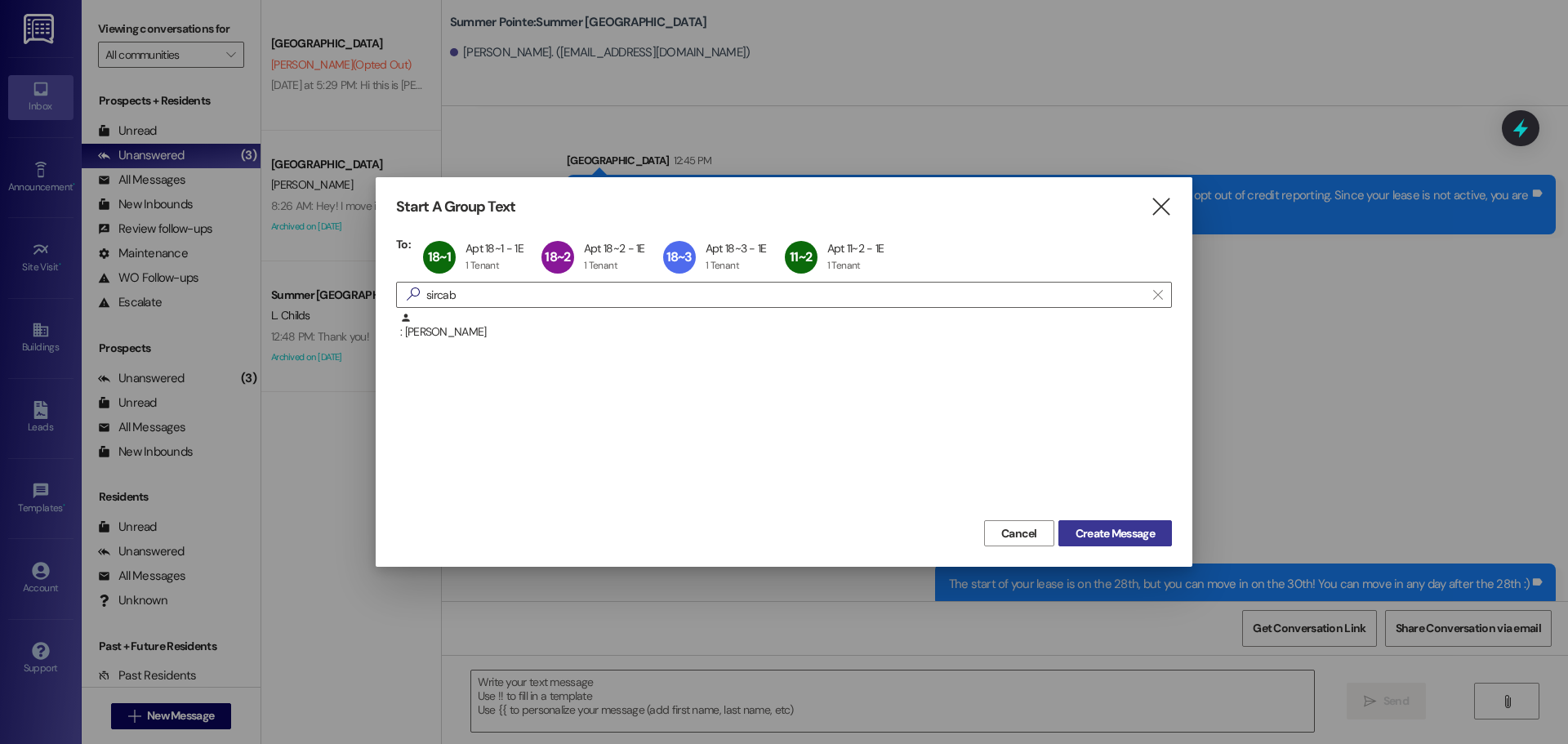
click at [1129, 536] on span "Create Message" at bounding box center [1115, 534] width 80 height 17
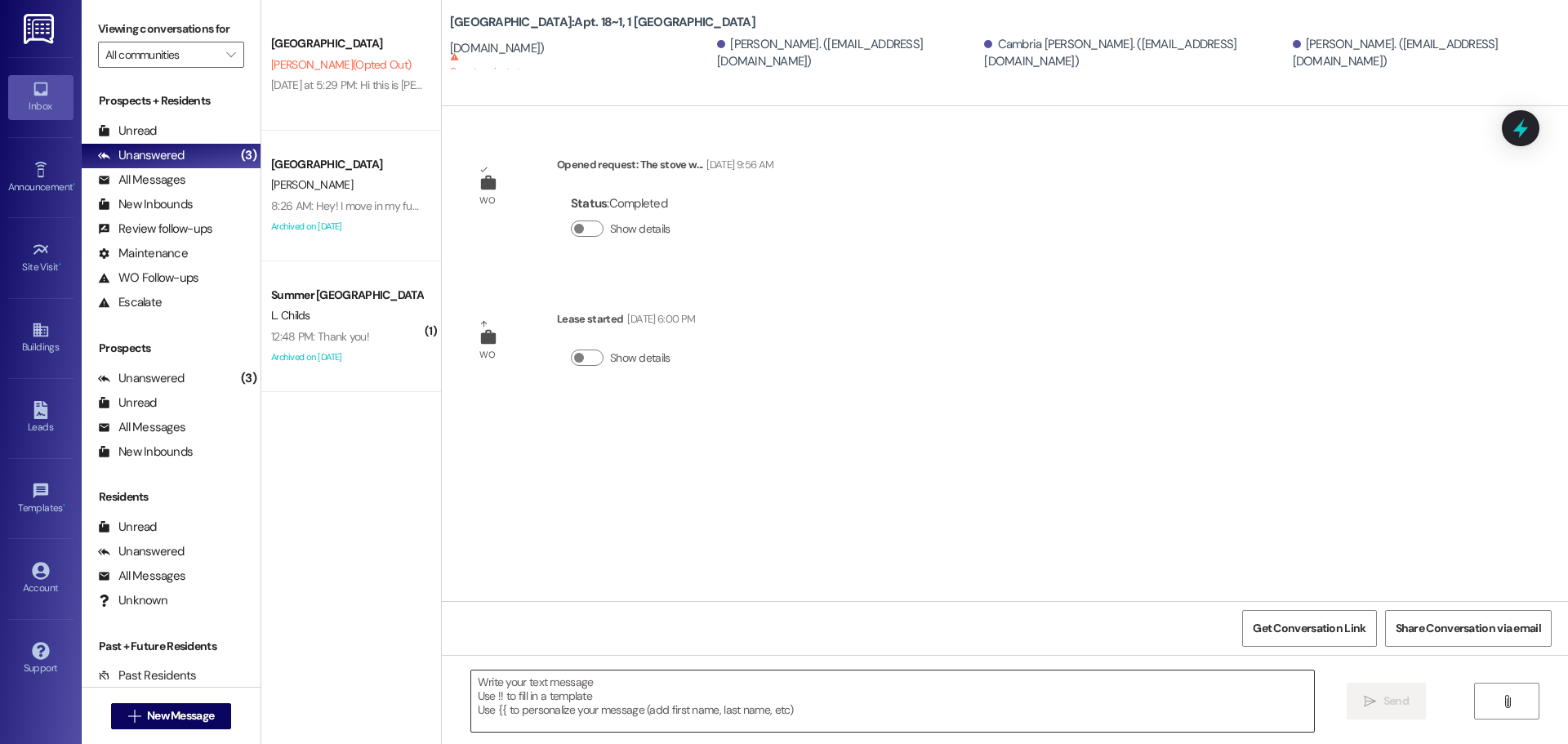
scroll to position [0, 0]
click at [200, 713] on span "New Message" at bounding box center [180, 716] width 67 height 17
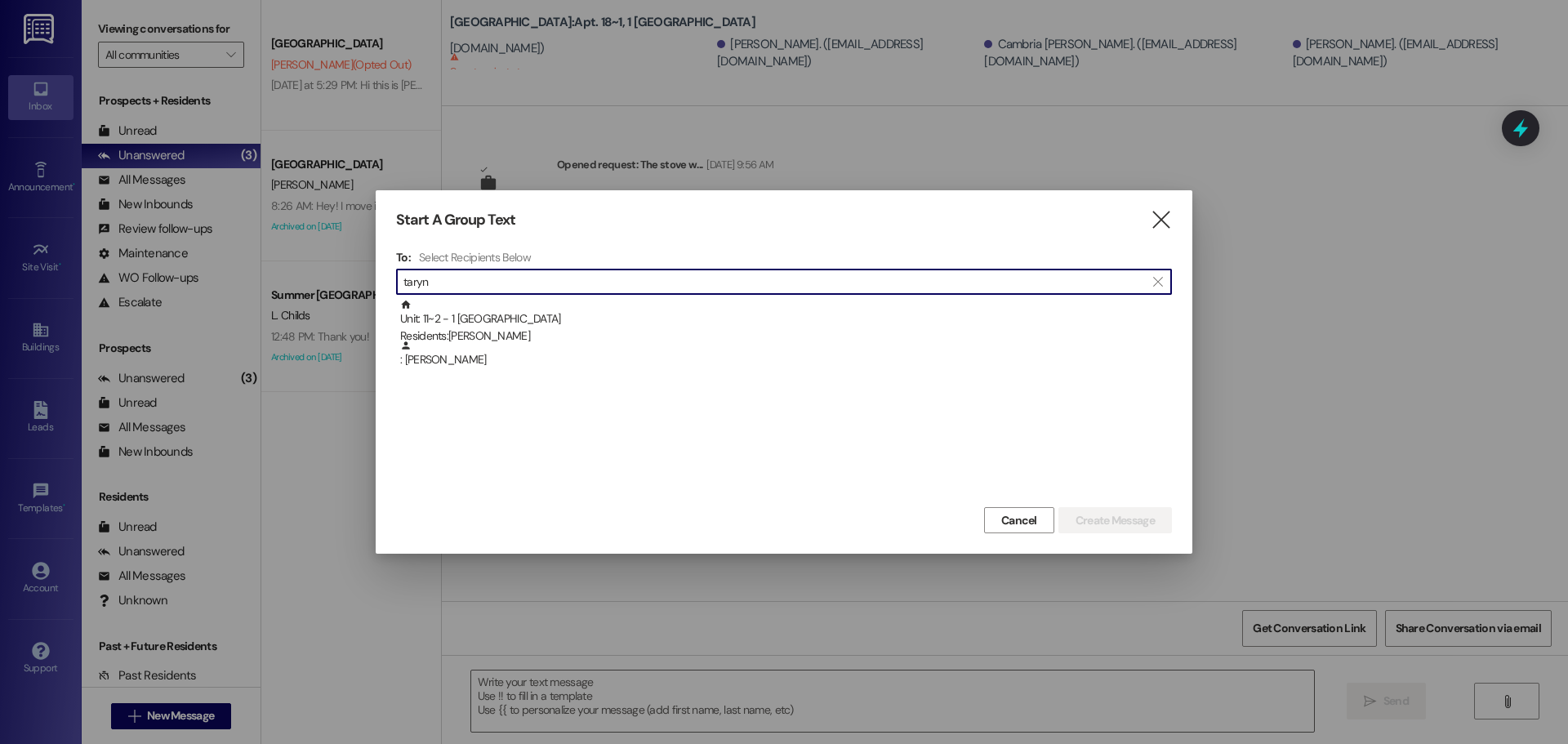
drag, startPoint x: 643, startPoint y: 305, endPoint x: 600, endPoint y: 286, distance: 47.0
click at [638, 304] on div "Unit: 11~2 - 1 [GEOGRAPHIC_DATA] Residents: [PERSON_NAME]" at bounding box center [786, 322] width 772 height 47
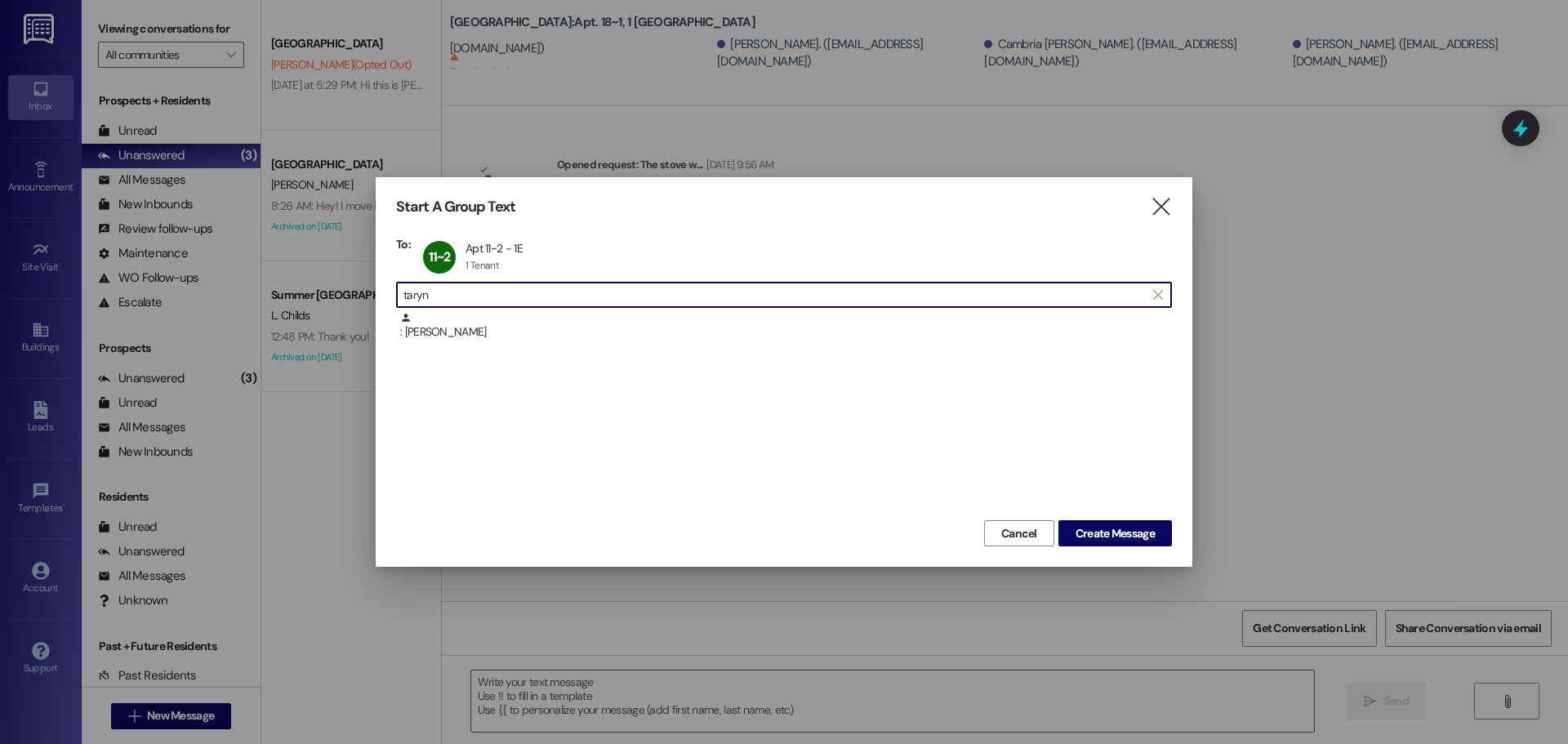
click at [572, 288] on input "taryn" at bounding box center [774, 295] width 742 height 23
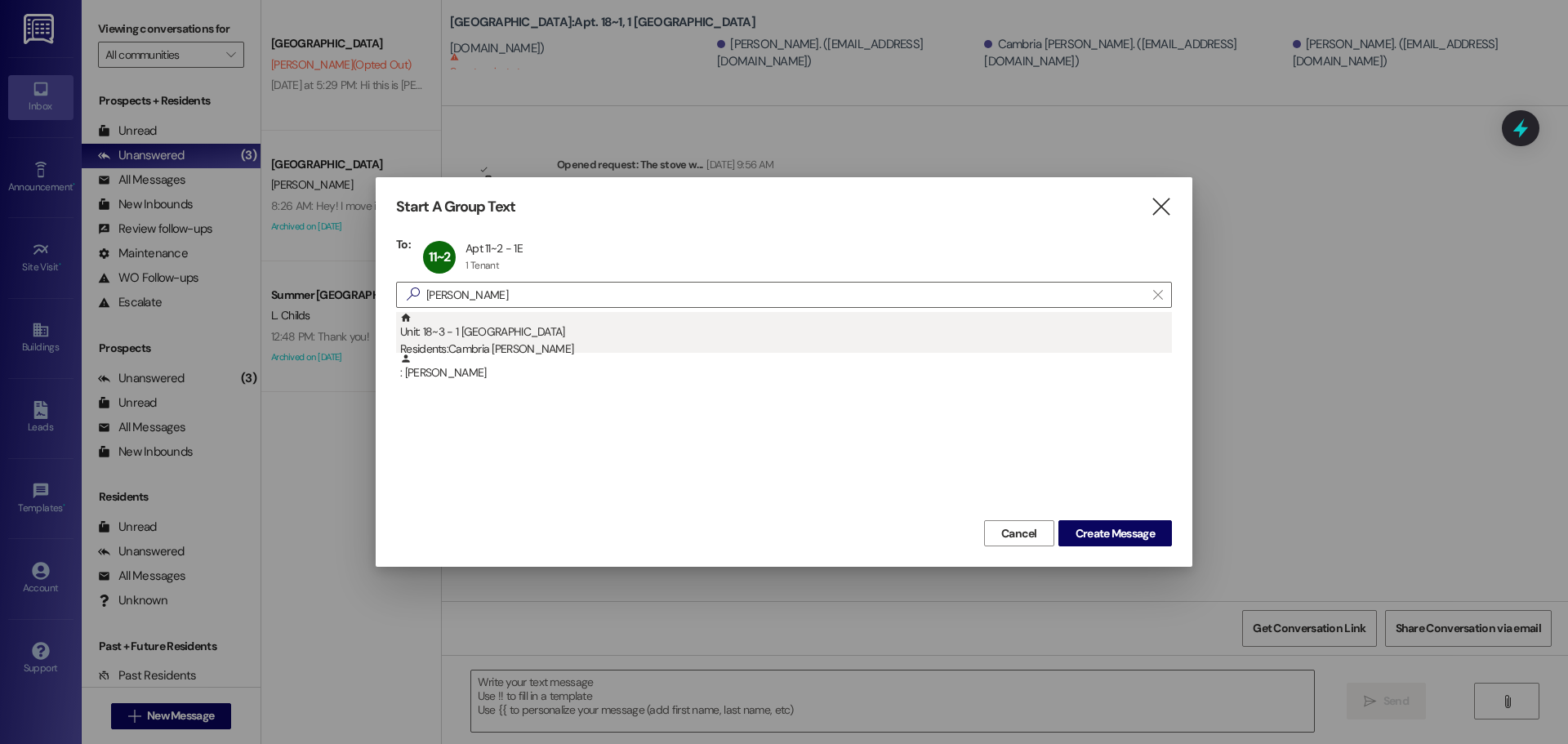
click at [572, 335] on div "Unit: 18~3 - 1 [GEOGRAPHIC_DATA] Residents: [GEOGRAPHIC_DATA][PERSON_NAME]" at bounding box center [786, 335] width 772 height 47
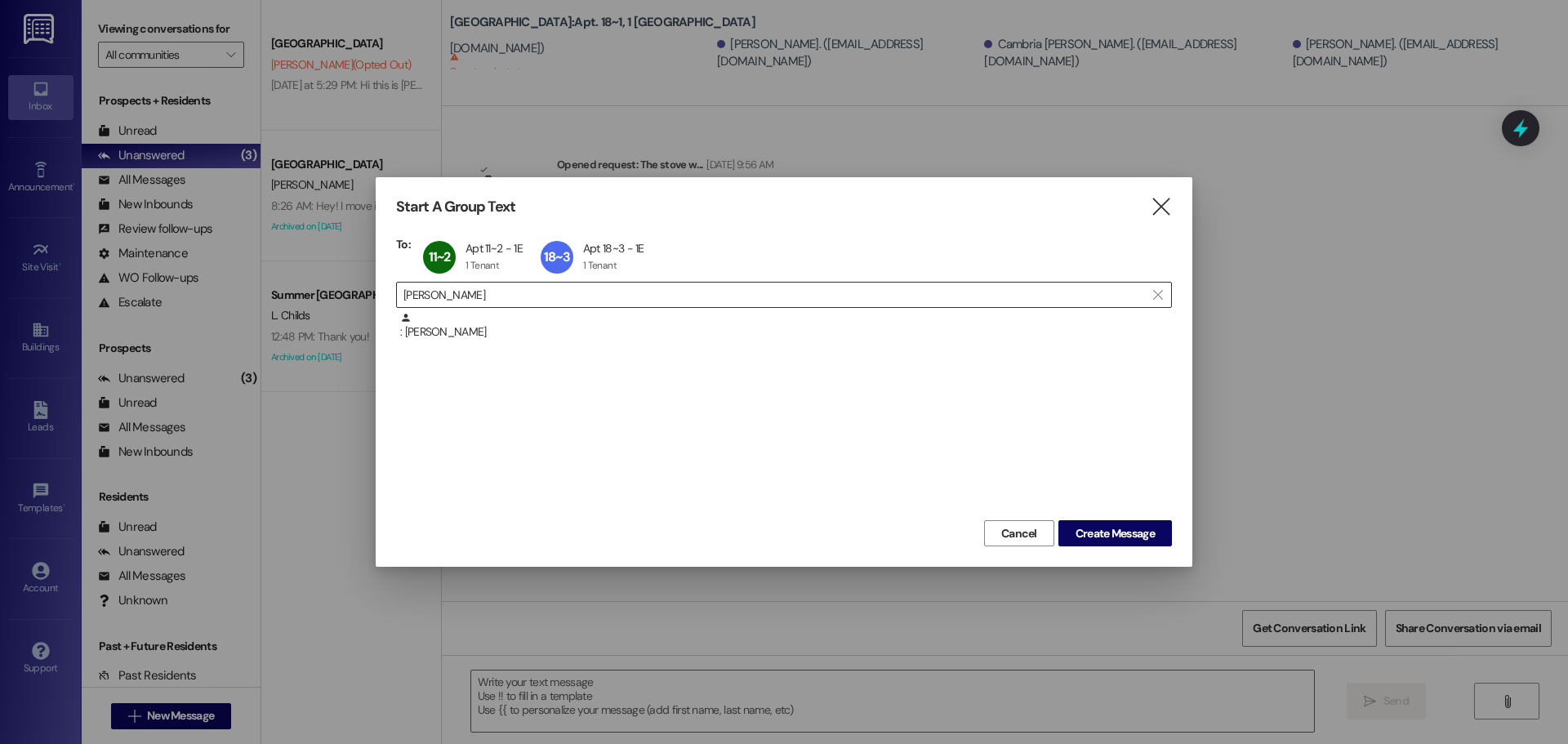
click at [487, 292] on input "[PERSON_NAME]" at bounding box center [774, 295] width 742 height 23
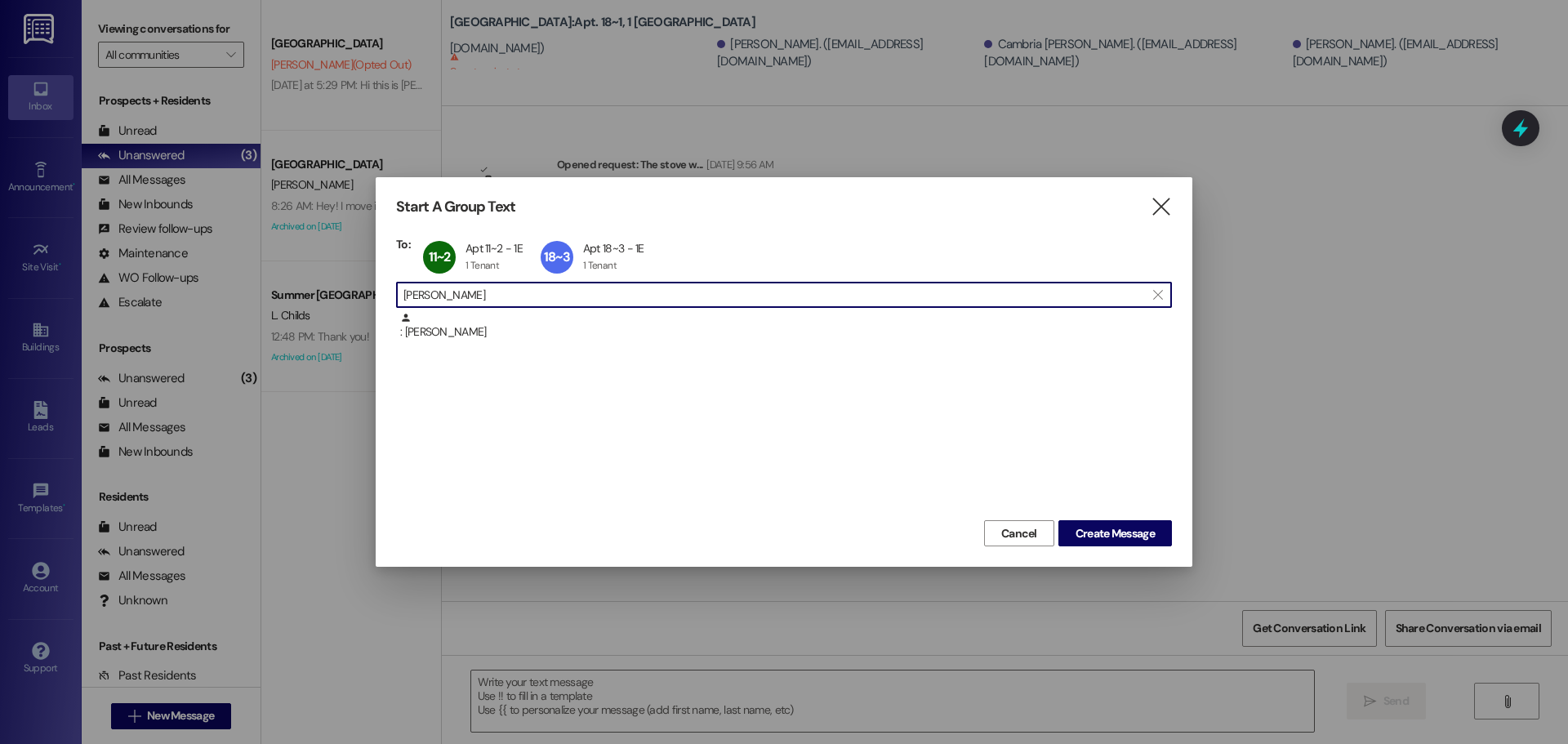
click at [487, 292] on input "[PERSON_NAME]" at bounding box center [774, 295] width 742 height 23
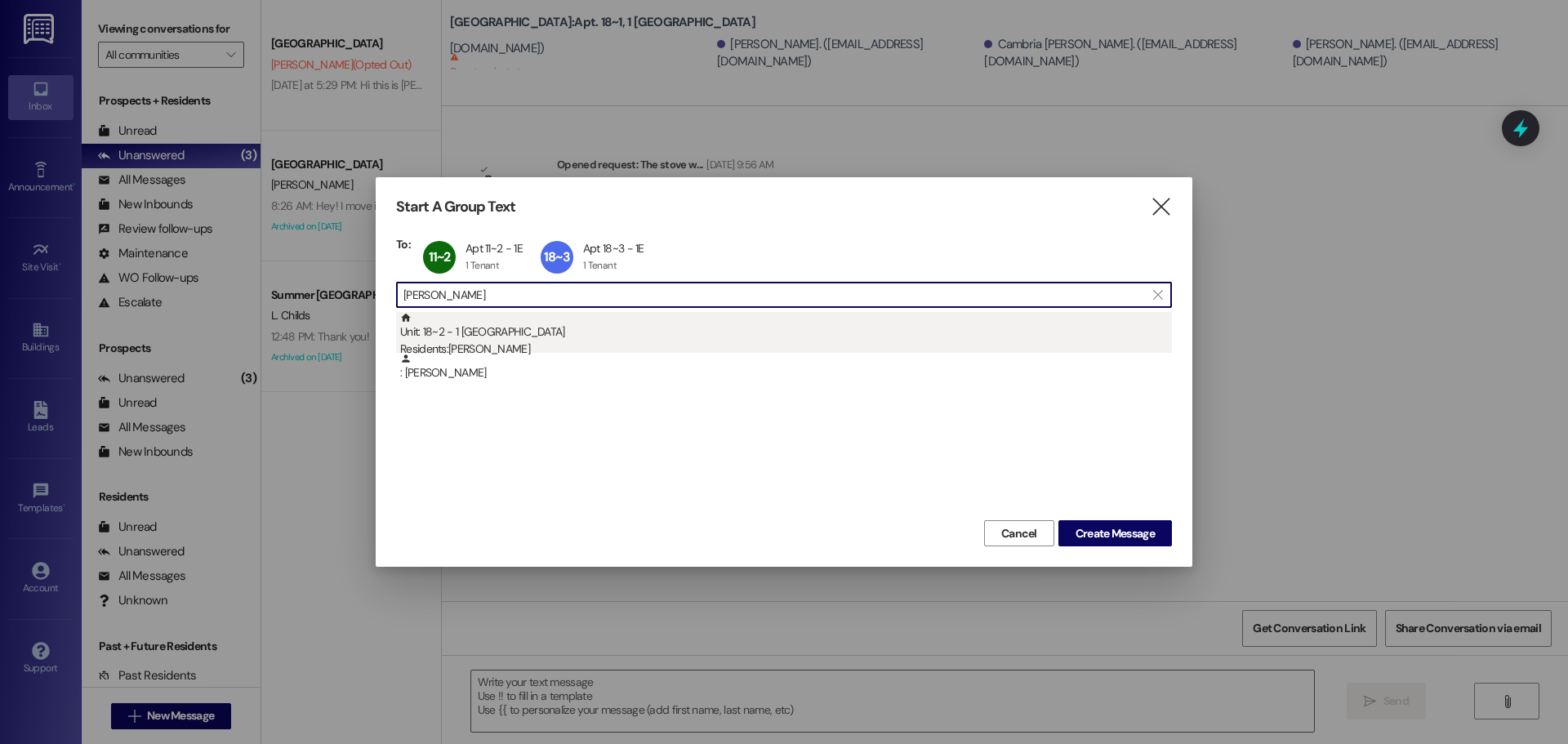
type input "[PERSON_NAME]"
click at [495, 324] on div "Unit: 18~2 - 1 East Pointe Residents: [PERSON_NAME]" at bounding box center [786, 335] width 772 height 47
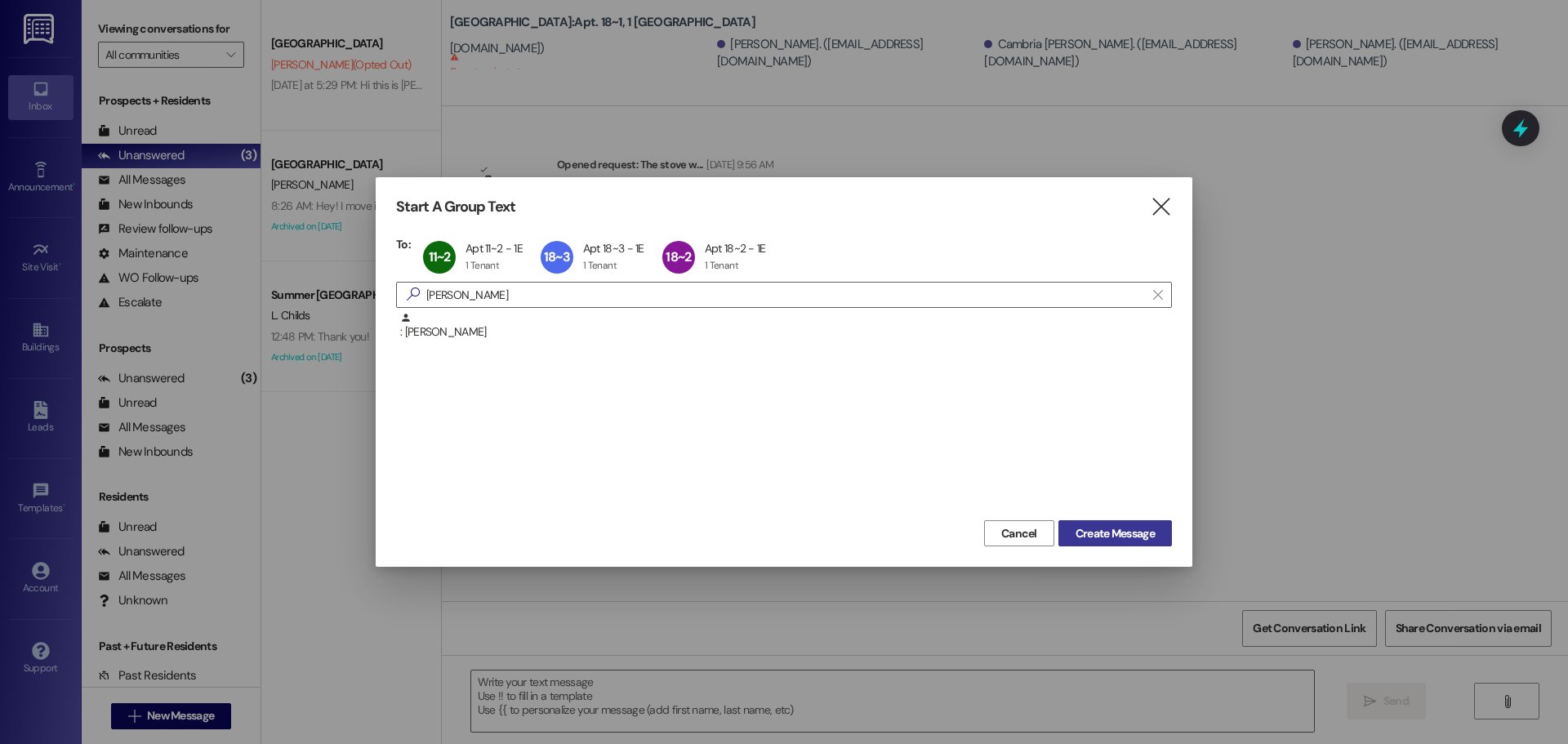
click at [1127, 528] on span "Create Message" at bounding box center [1115, 534] width 80 height 17
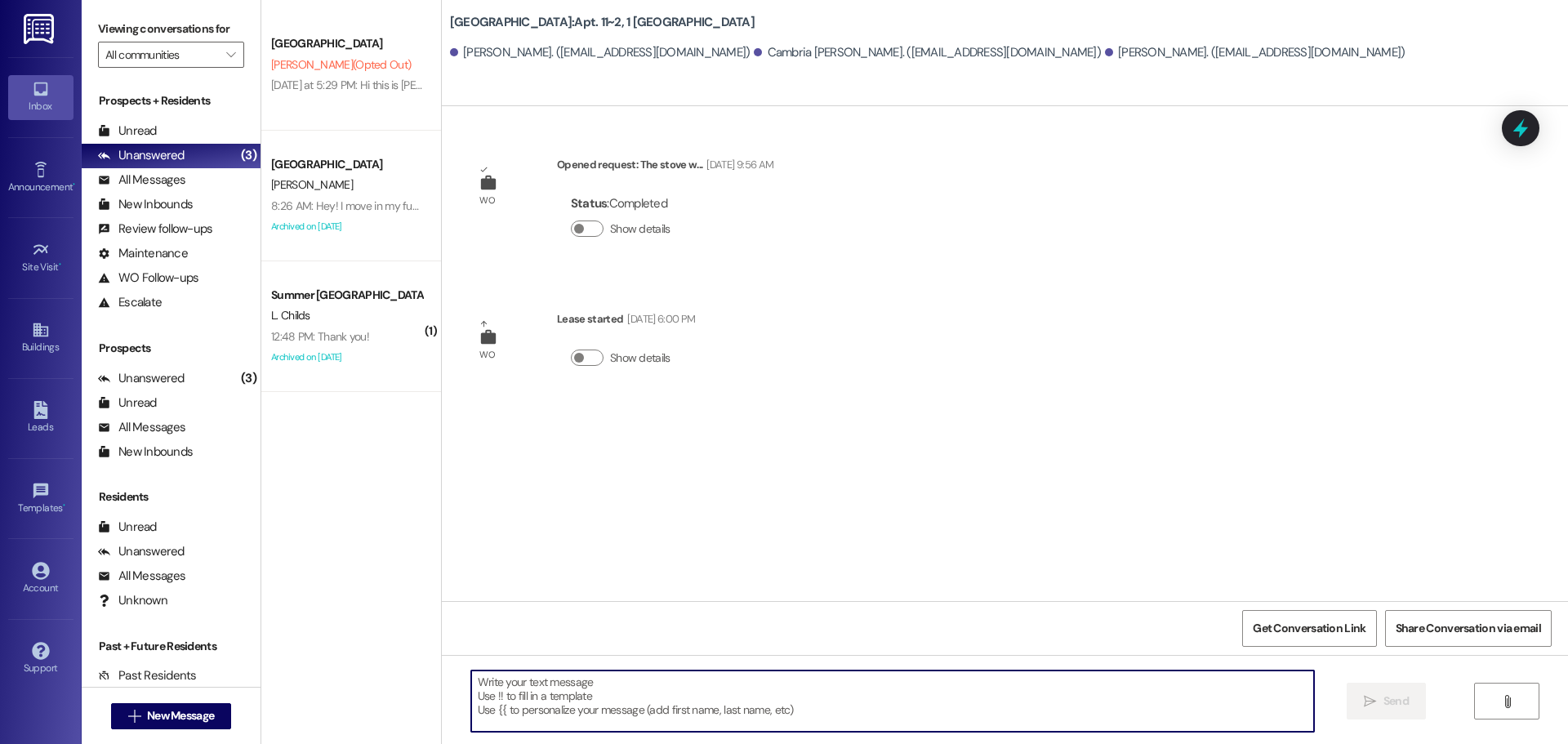
click at [911, 690] on textarea at bounding box center [892, 701] width 843 height 61
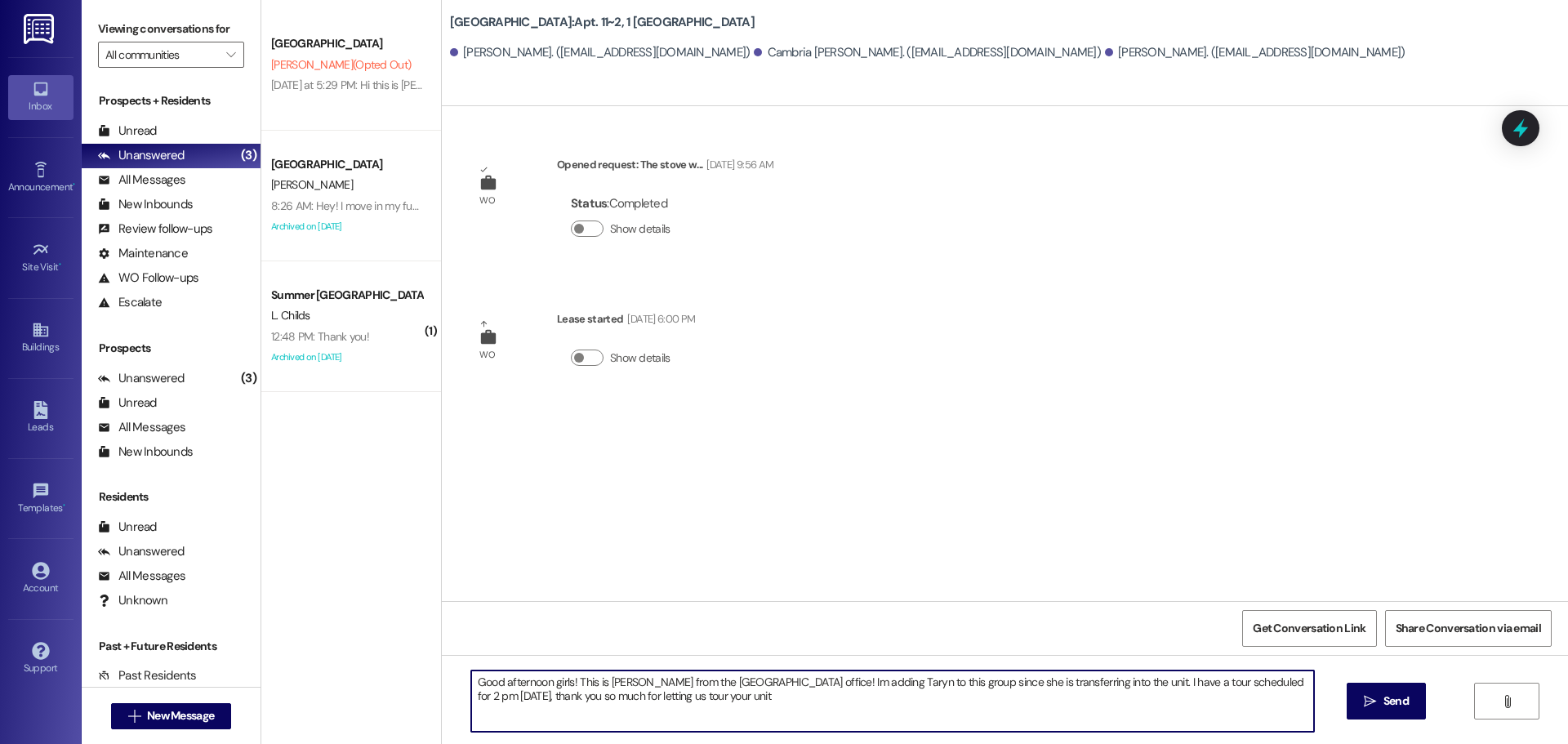
type textarea "Good afternoon girls! This is [PERSON_NAME] from the [GEOGRAPHIC_DATA] office! …"
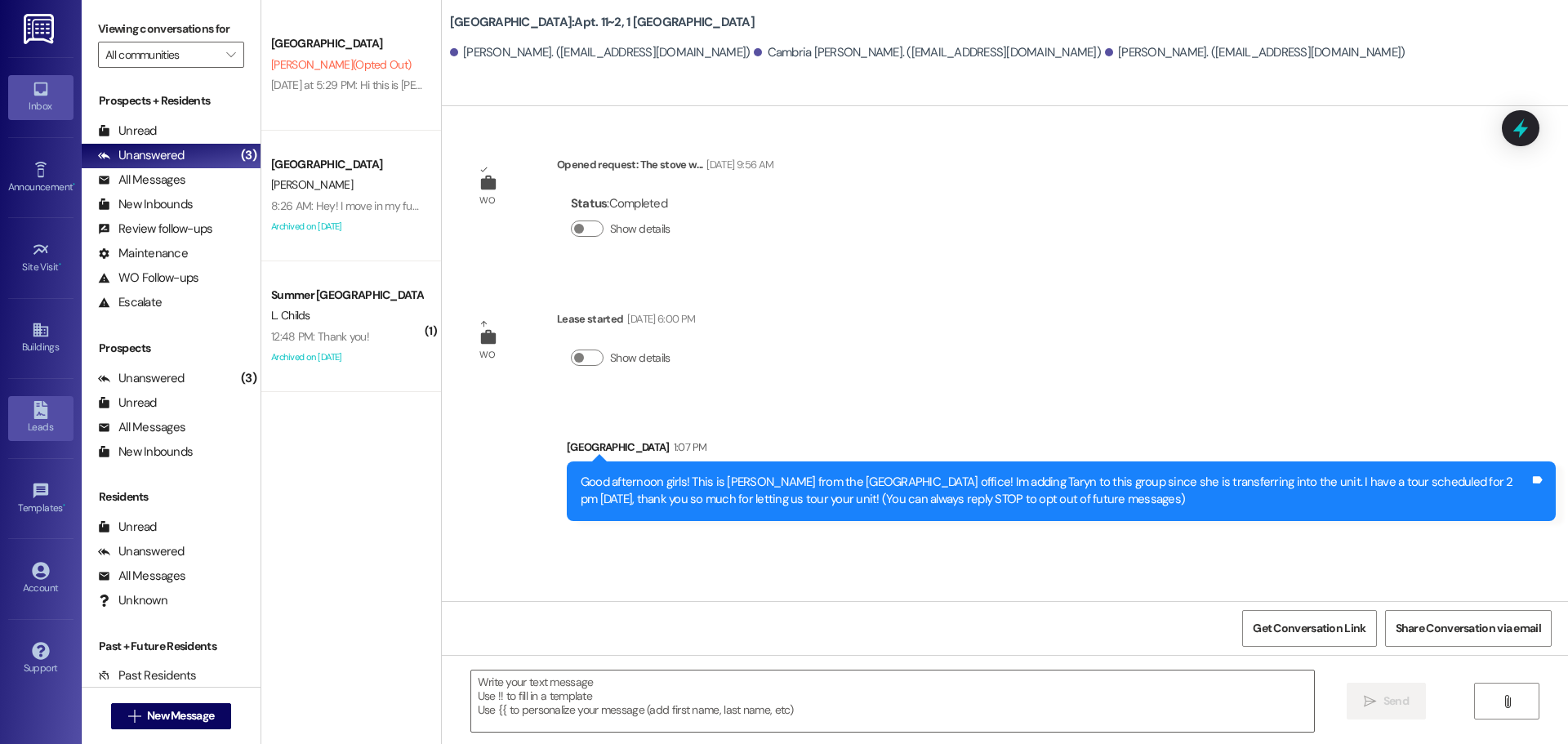
click at [42, 412] on icon at bounding box center [40, 410] width 14 height 18
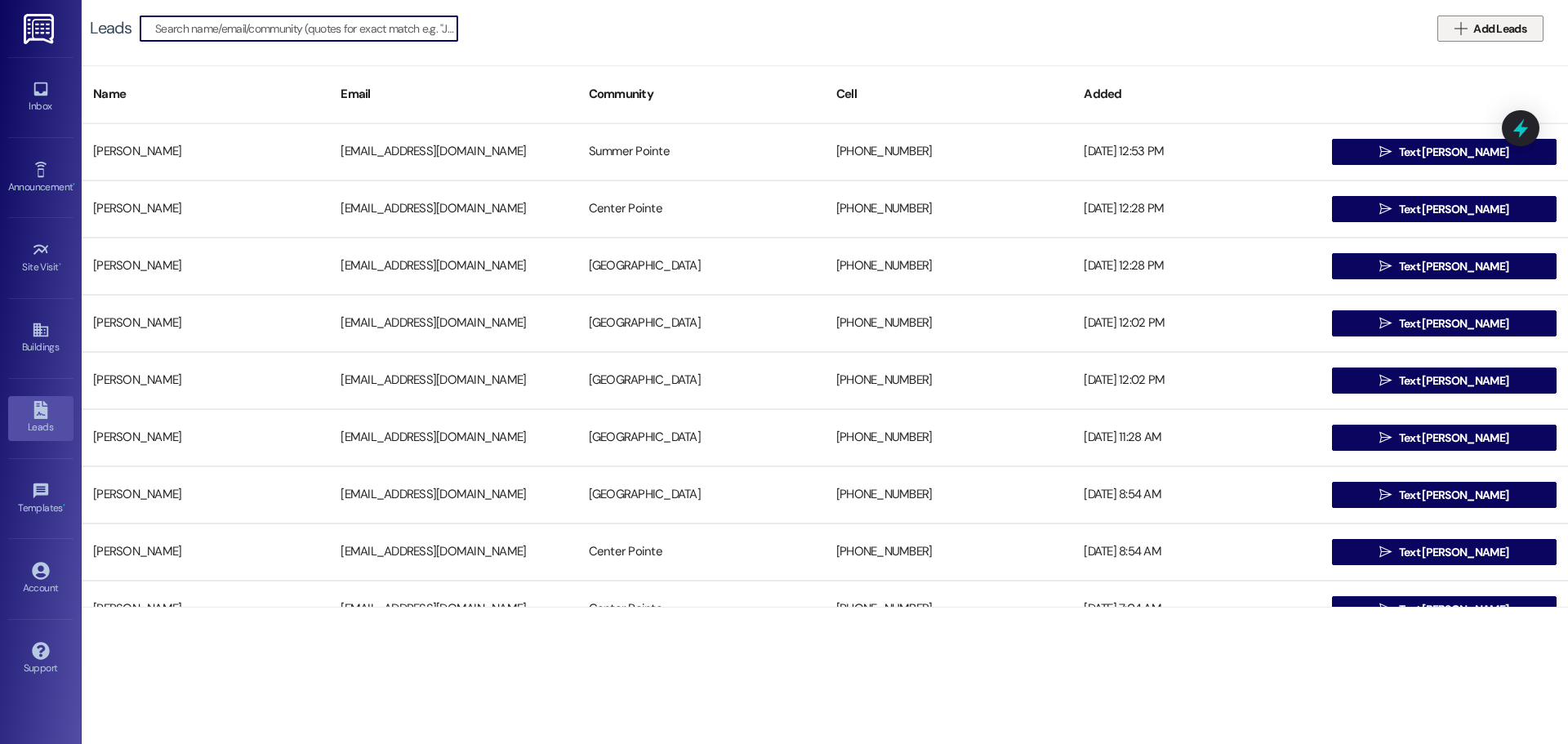
click at [1495, 23] on span "Add Leads" at bounding box center [1500, 28] width 53 height 17
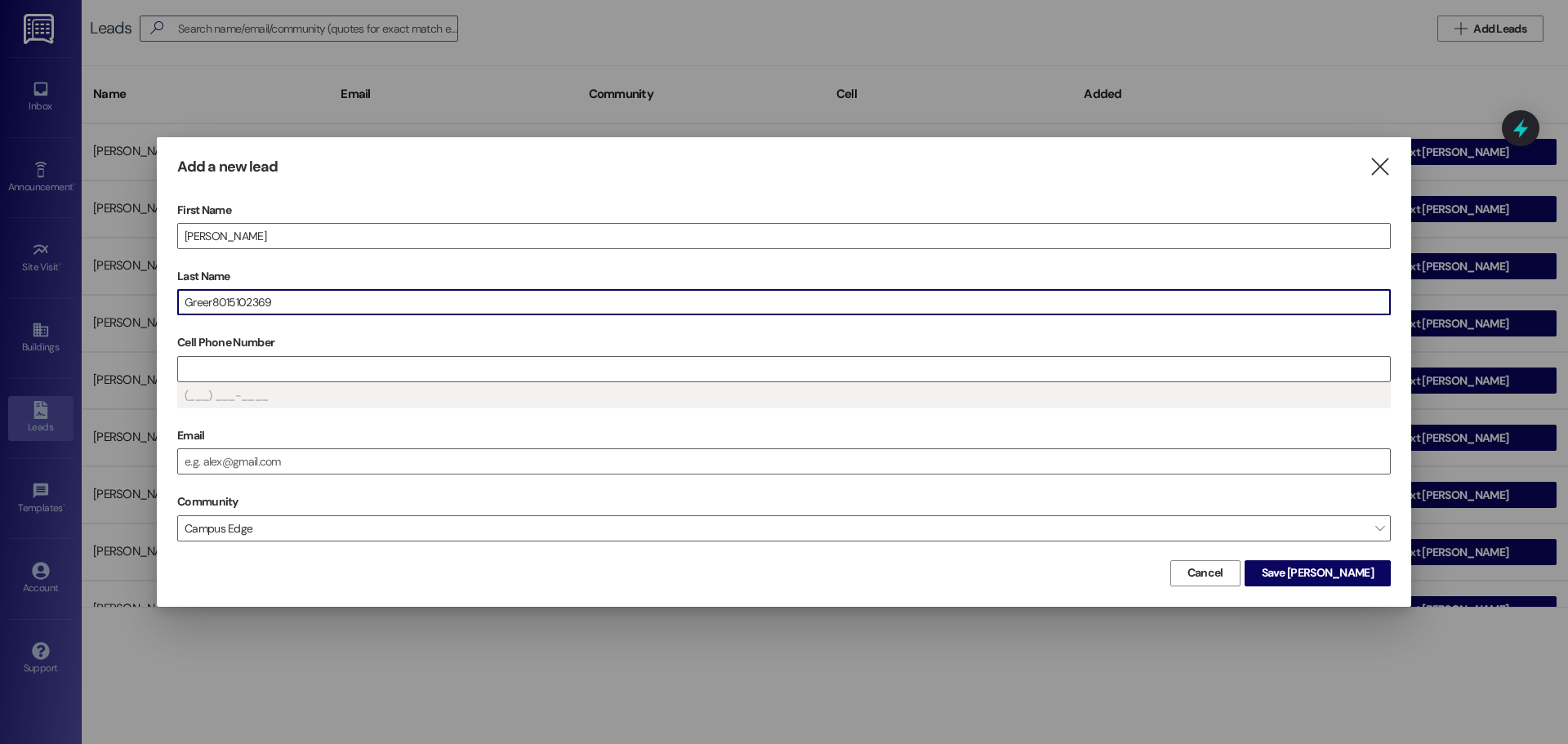
scroll to position [1, 0]
drag, startPoint x: 276, startPoint y: 307, endPoint x: 214, endPoint y: 314, distance: 62.4
click at [214, 314] on input "Greer8015102369" at bounding box center [784, 302] width 1212 height 25
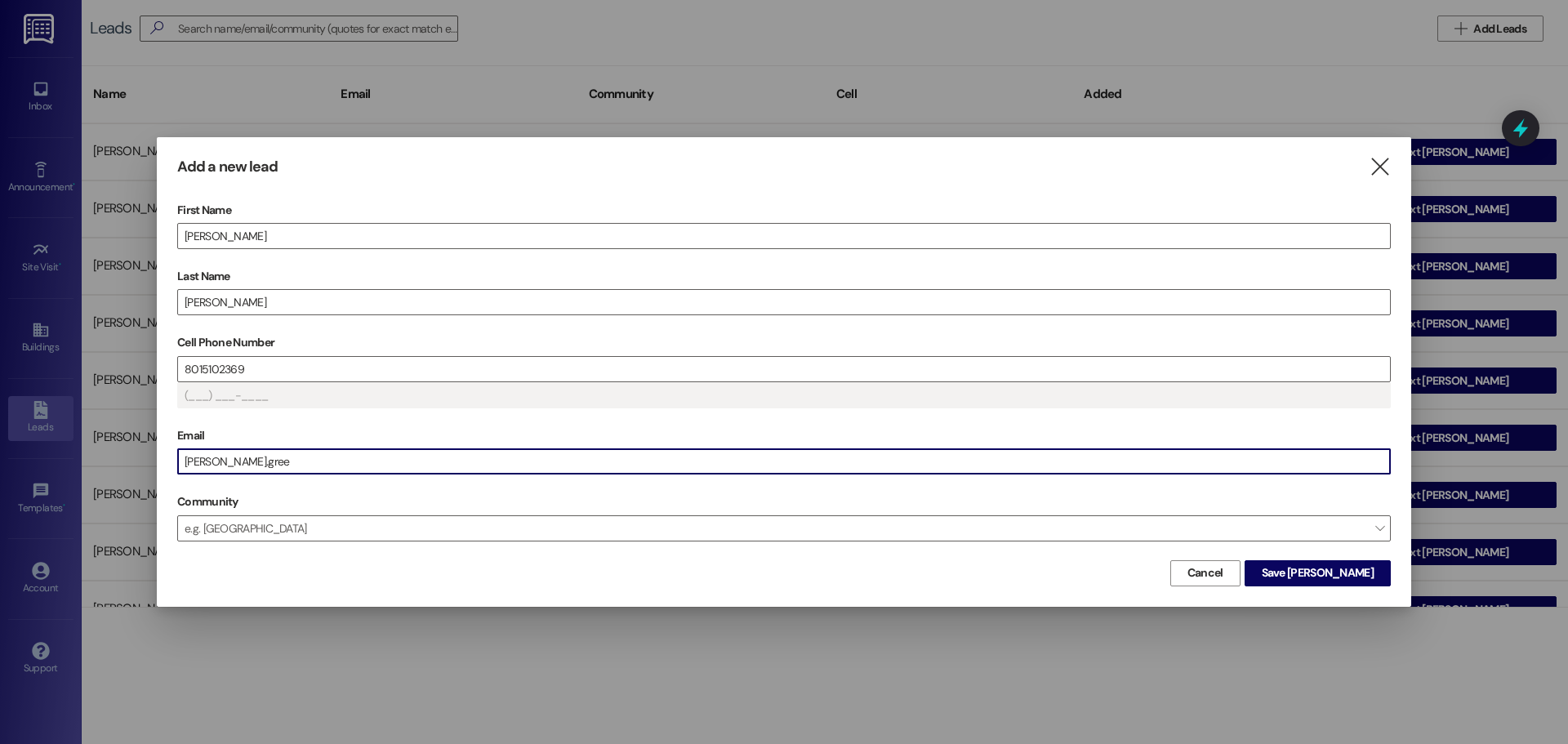
type input "[PHONE_NUMBER]"
drag, startPoint x: 271, startPoint y: 542, endPoint x: 274, endPoint y: 530, distance: 12.4
click at [271, 539] on div "First Name [PERSON_NAME] Last Name [PERSON_NAME] Cell Phone Number [PHONE_NUMBE…" at bounding box center [784, 377] width 1214 height 359
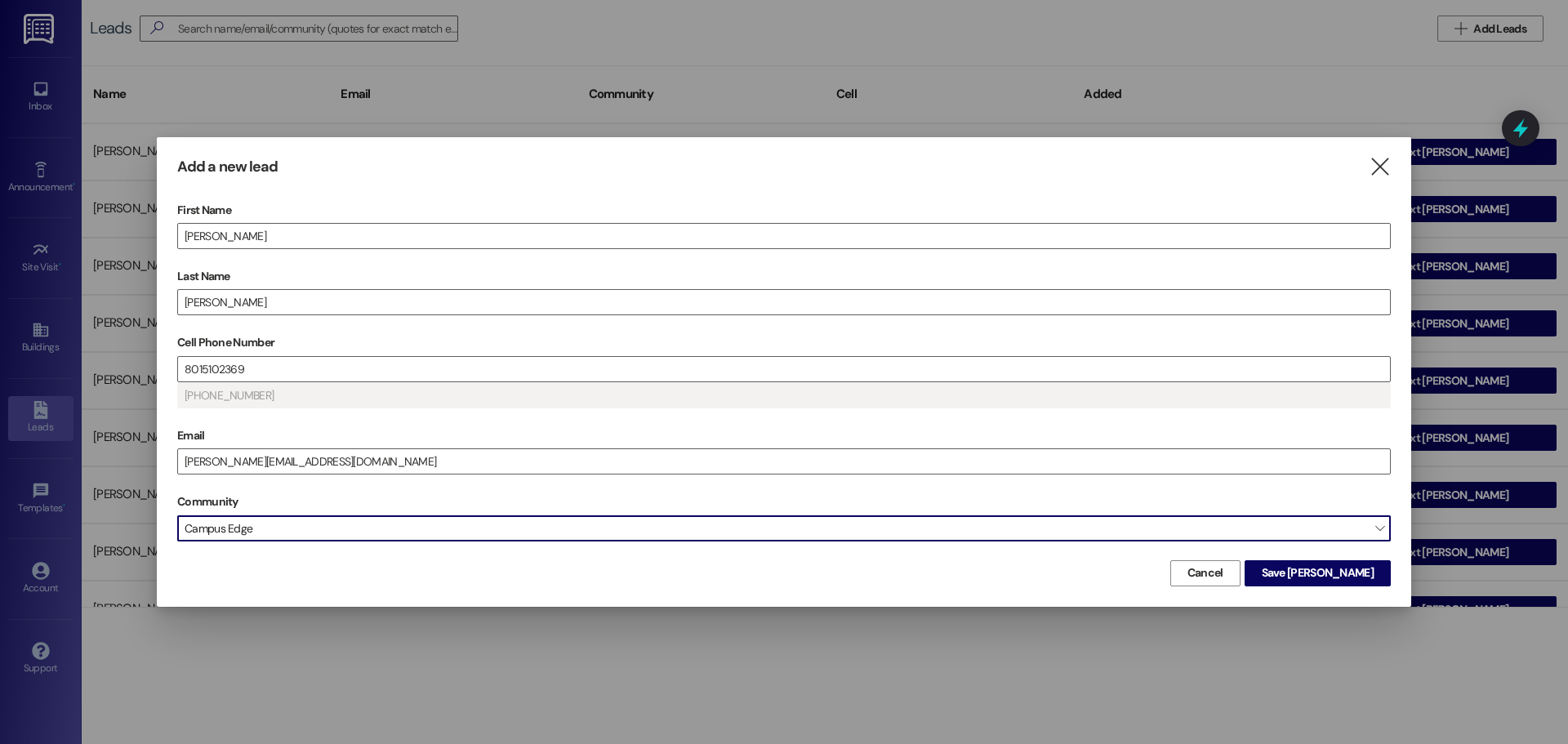
click at [274, 528] on span "Campus Edge" at bounding box center [784, 528] width 1214 height 27
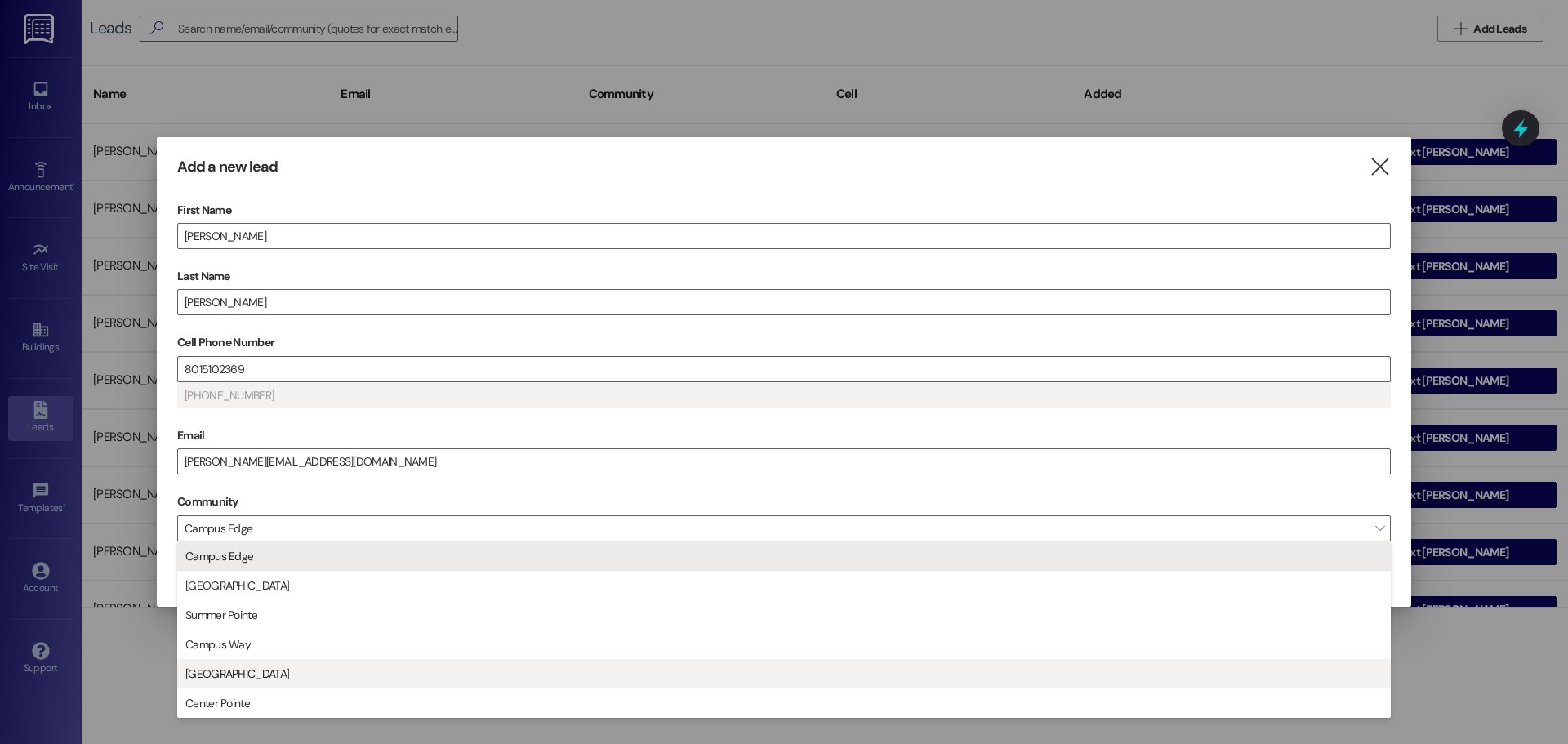
click at [306, 683] on span "[GEOGRAPHIC_DATA]" at bounding box center [784, 674] width 1199 height 27
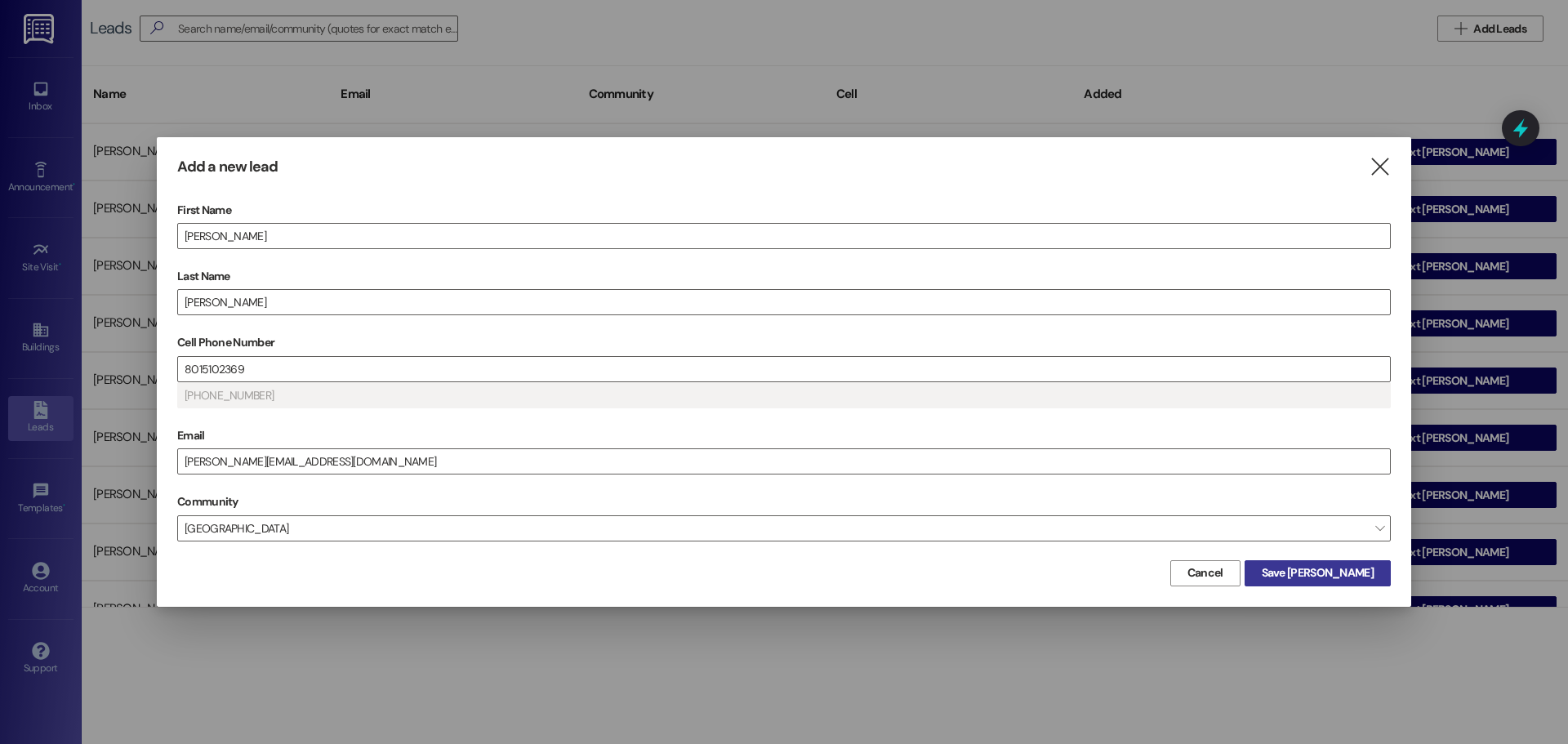
click at [1367, 578] on span "Save [PERSON_NAME]" at bounding box center [1317, 573] width 112 height 17
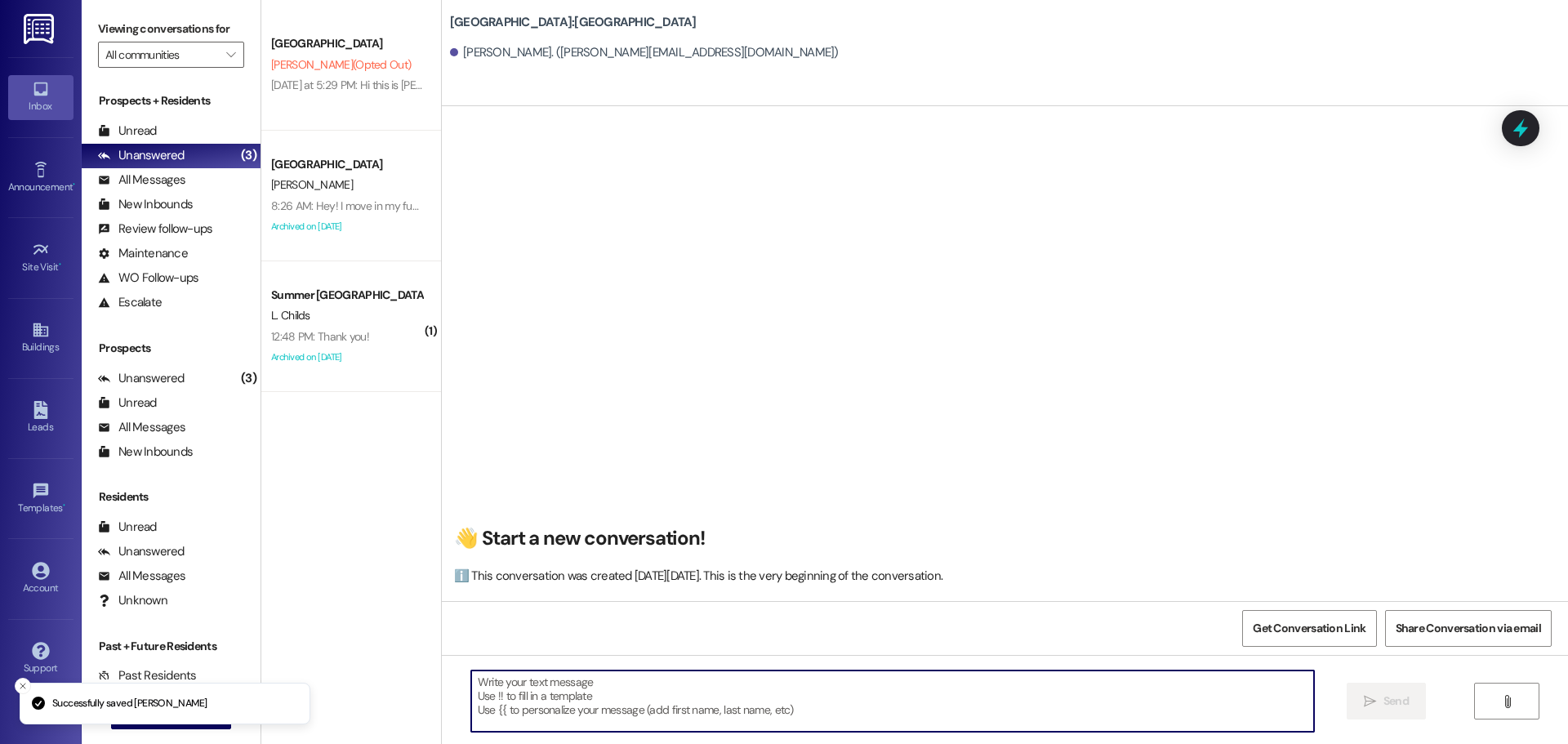
click at [633, 698] on textarea at bounding box center [892, 701] width 843 height 61
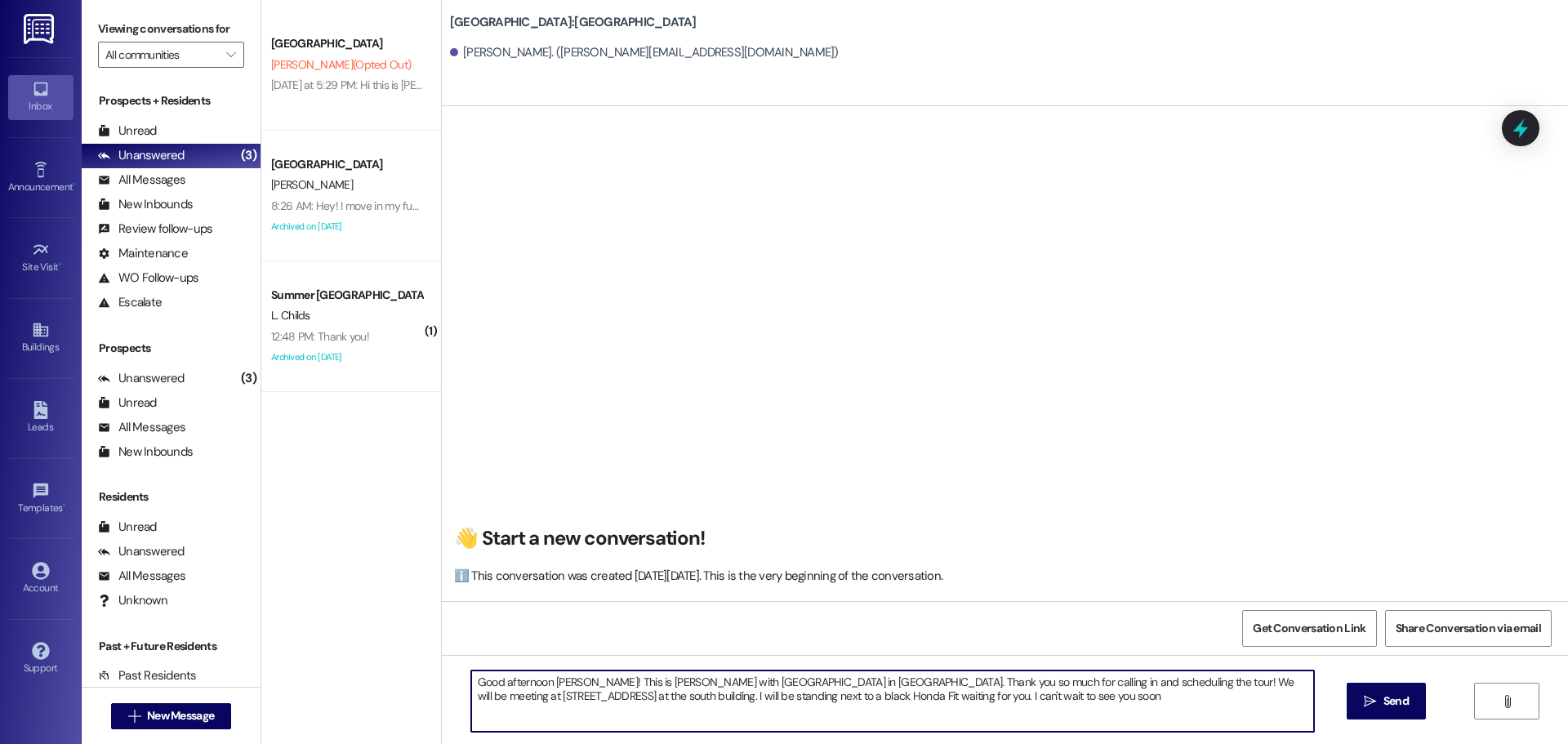
type textarea "Good afternoon [PERSON_NAME]! This is [PERSON_NAME] with [GEOGRAPHIC_DATA] in […"
click at [633, 698] on textarea "Good afternoon [PERSON_NAME]! This is [PERSON_NAME] with [GEOGRAPHIC_DATA] in […" at bounding box center [892, 701] width 843 height 61
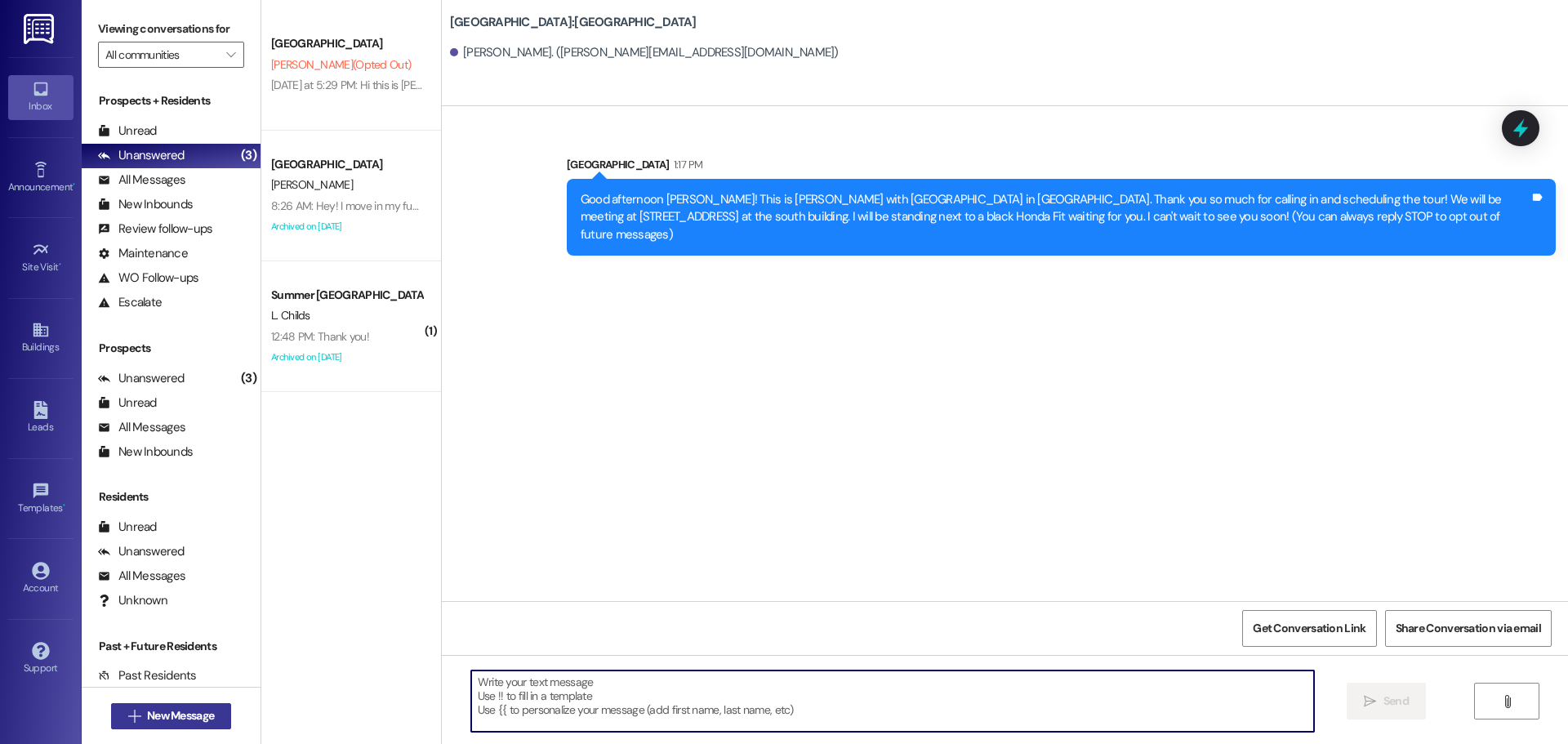
click at [192, 714] on span "New Message" at bounding box center [180, 716] width 67 height 17
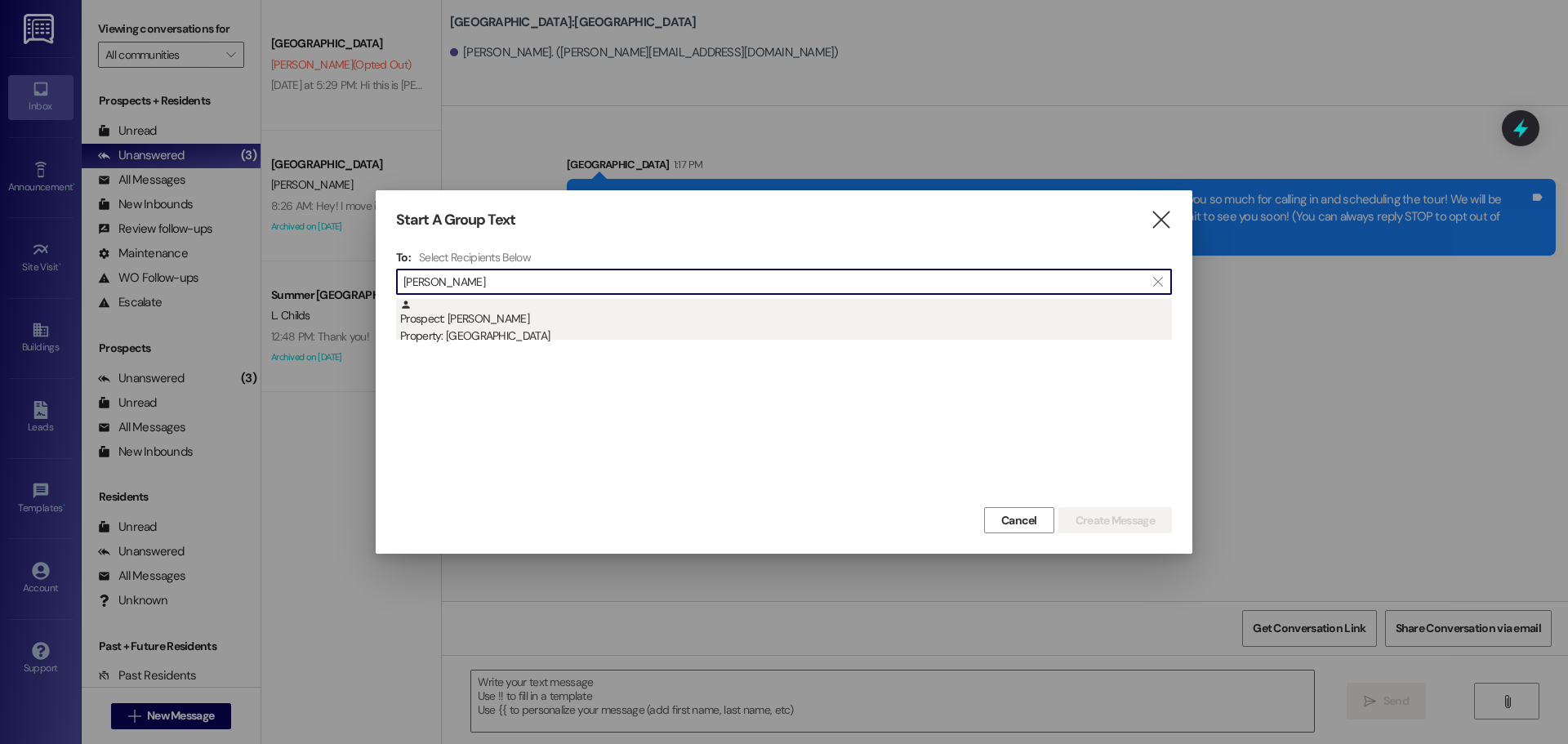
type input "[PERSON_NAME]"
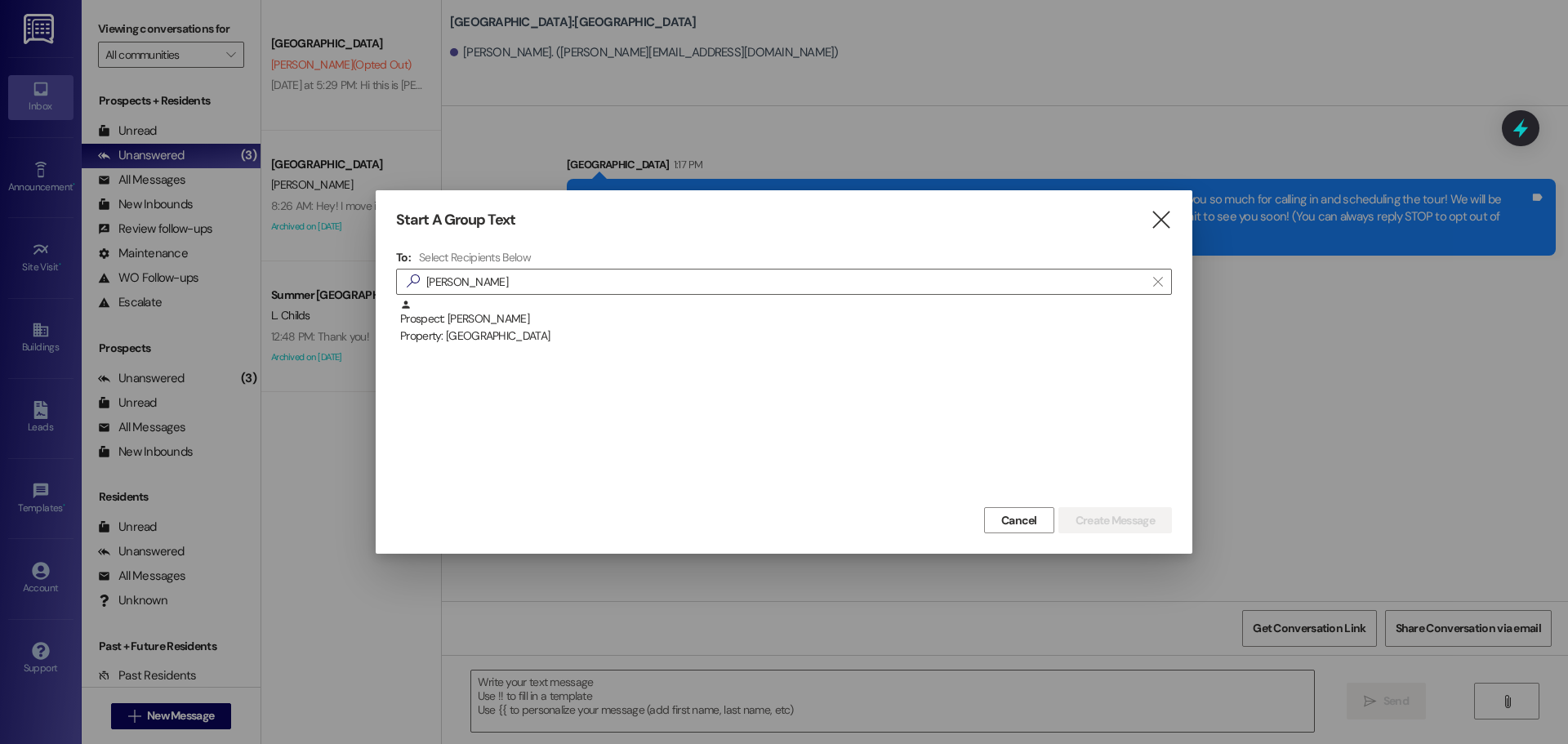
drag, startPoint x: 728, startPoint y: 311, endPoint x: 971, endPoint y: 461, distance: 285.6
click at [732, 312] on div "Prospect: [PERSON_NAME] Property: [GEOGRAPHIC_DATA]" at bounding box center [786, 322] width 772 height 47
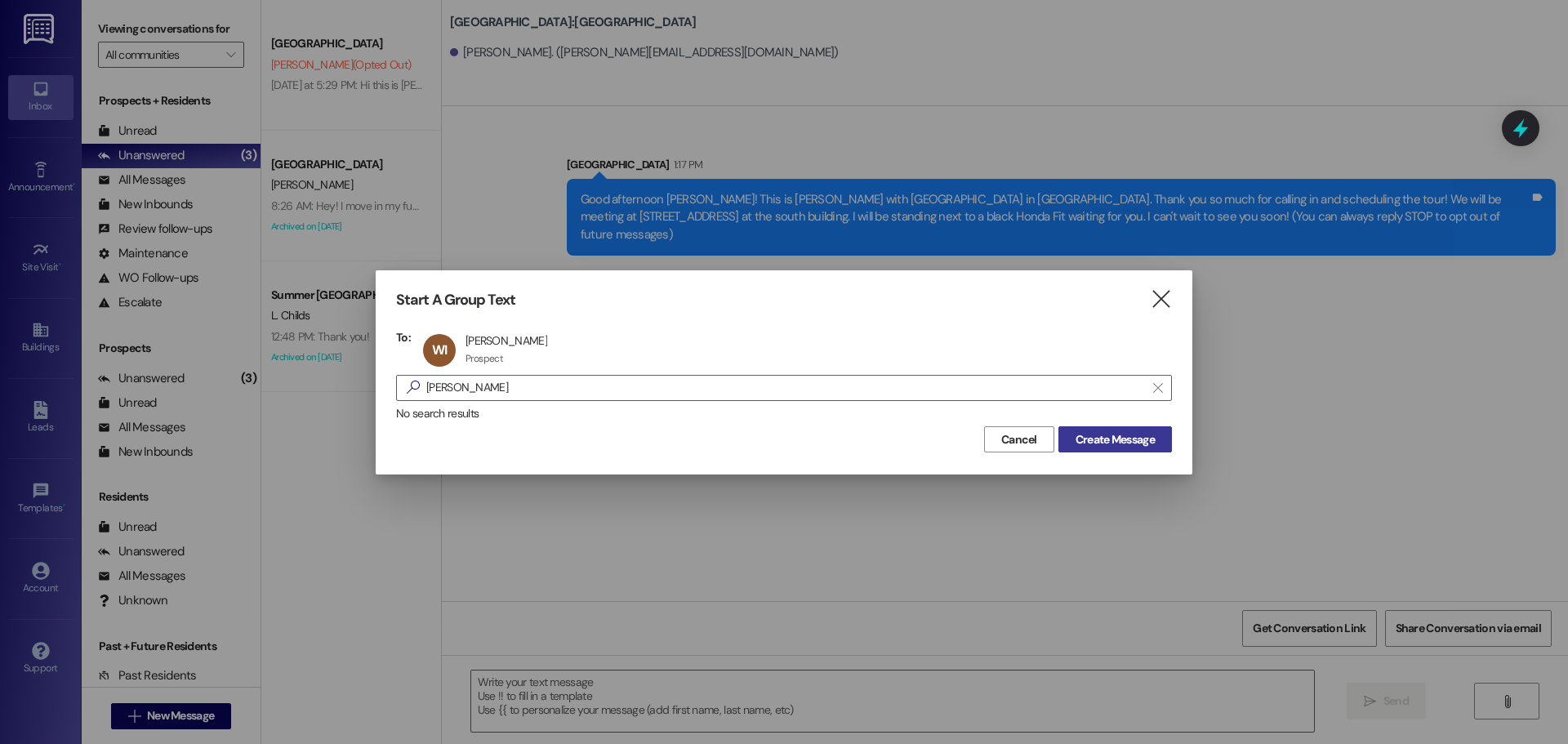
click at [1102, 445] on span "Create Message" at bounding box center [1115, 439] width 80 height 17
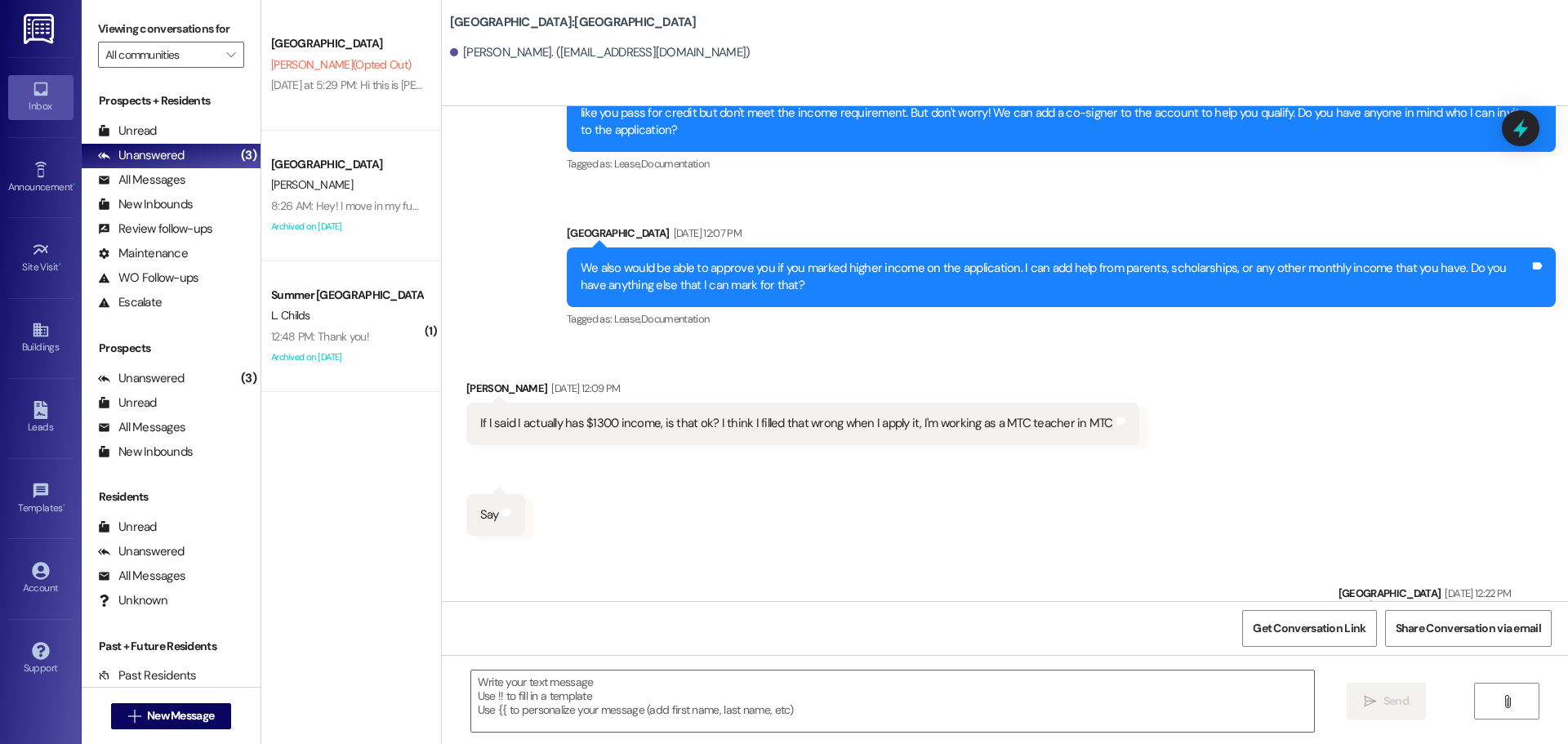
scroll to position [531, 0]
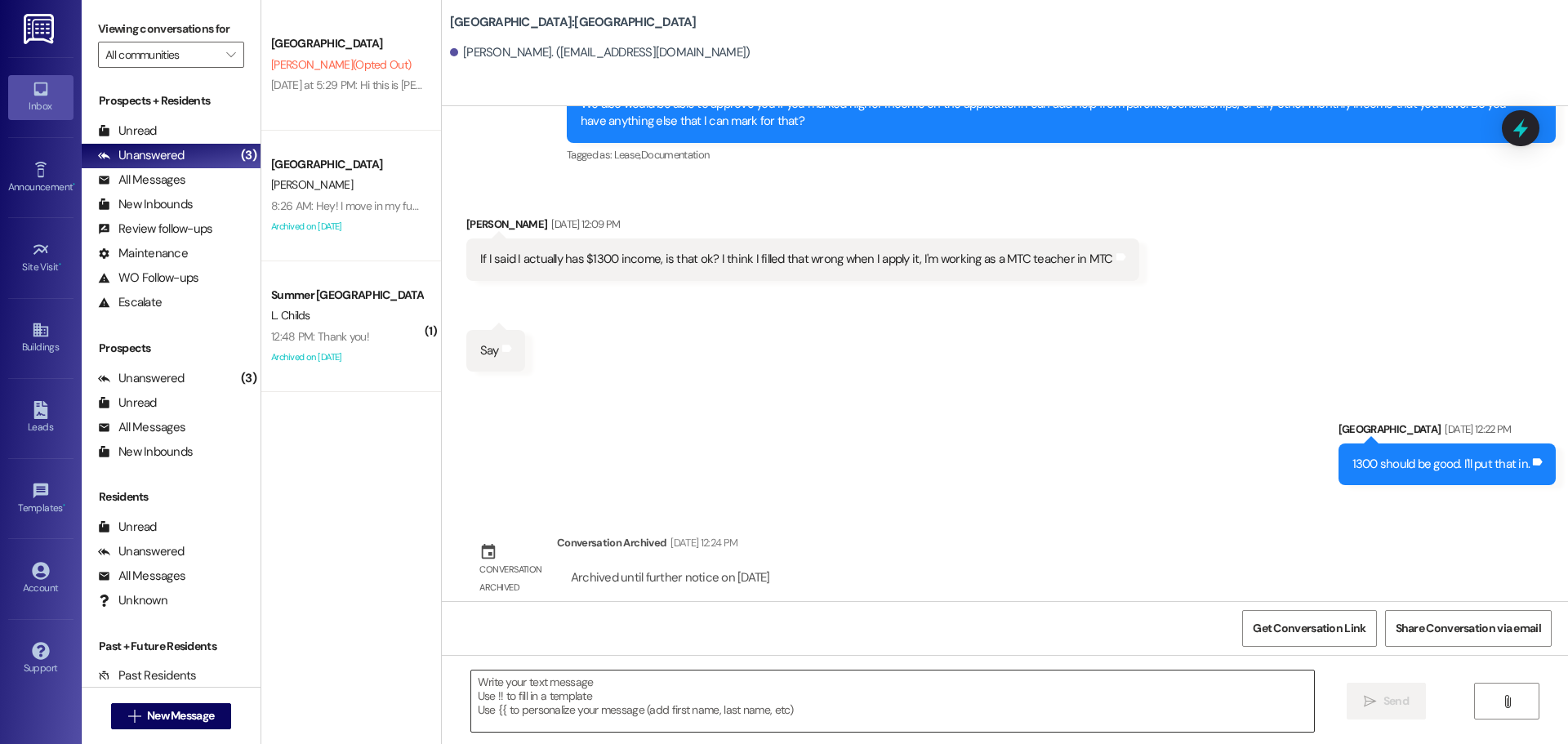
click at [1109, 696] on textarea at bounding box center [892, 701] width 843 height 61
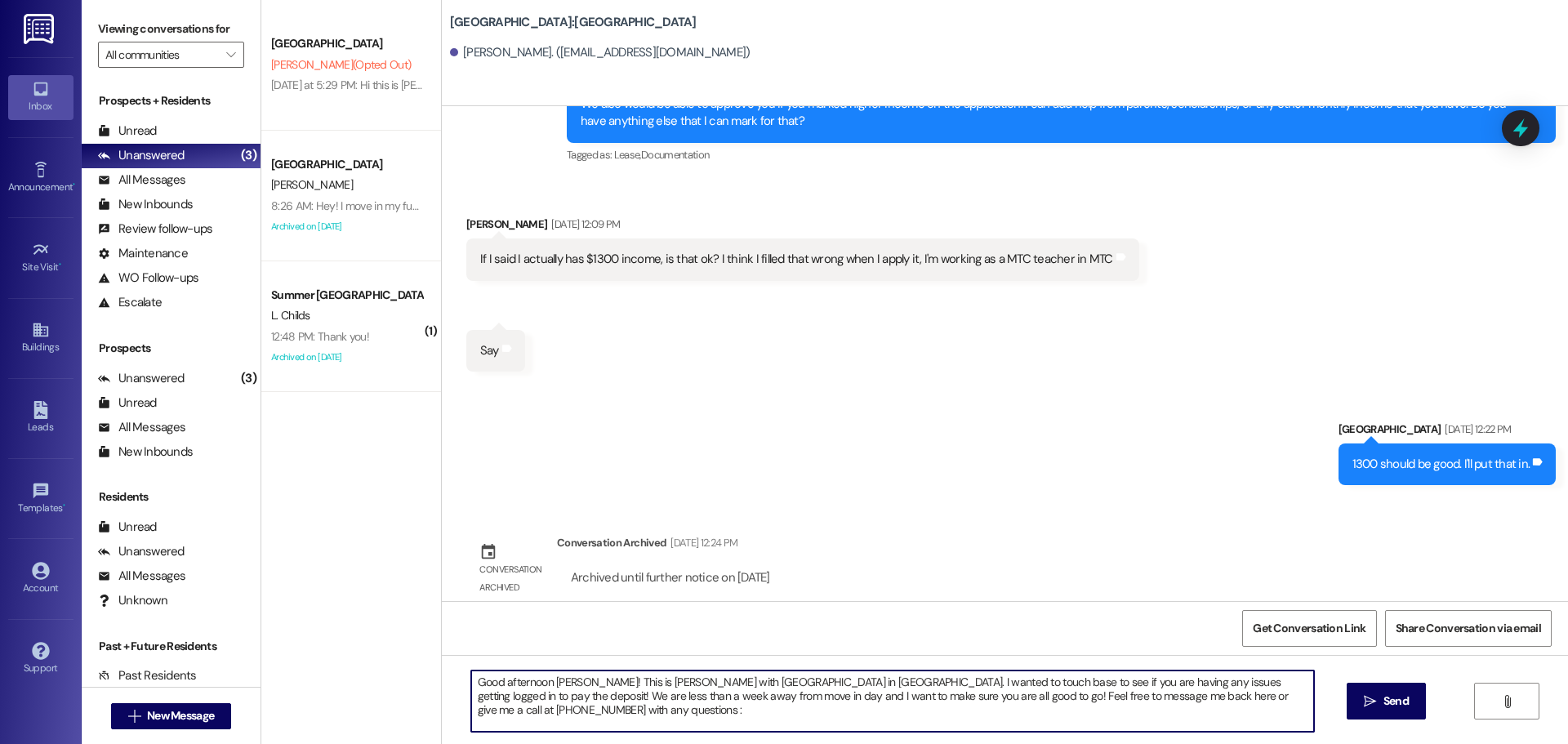
type textarea "Good afternoon [PERSON_NAME]! This is [PERSON_NAME] with [GEOGRAPHIC_DATA] in […"
click at [1109, 696] on textarea "Good afternoon [PERSON_NAME]! This is [PERSON_NAME] with [GEOGRAPHIC_DATA] in […" at bounding box center [892, 701] width 843 height 61
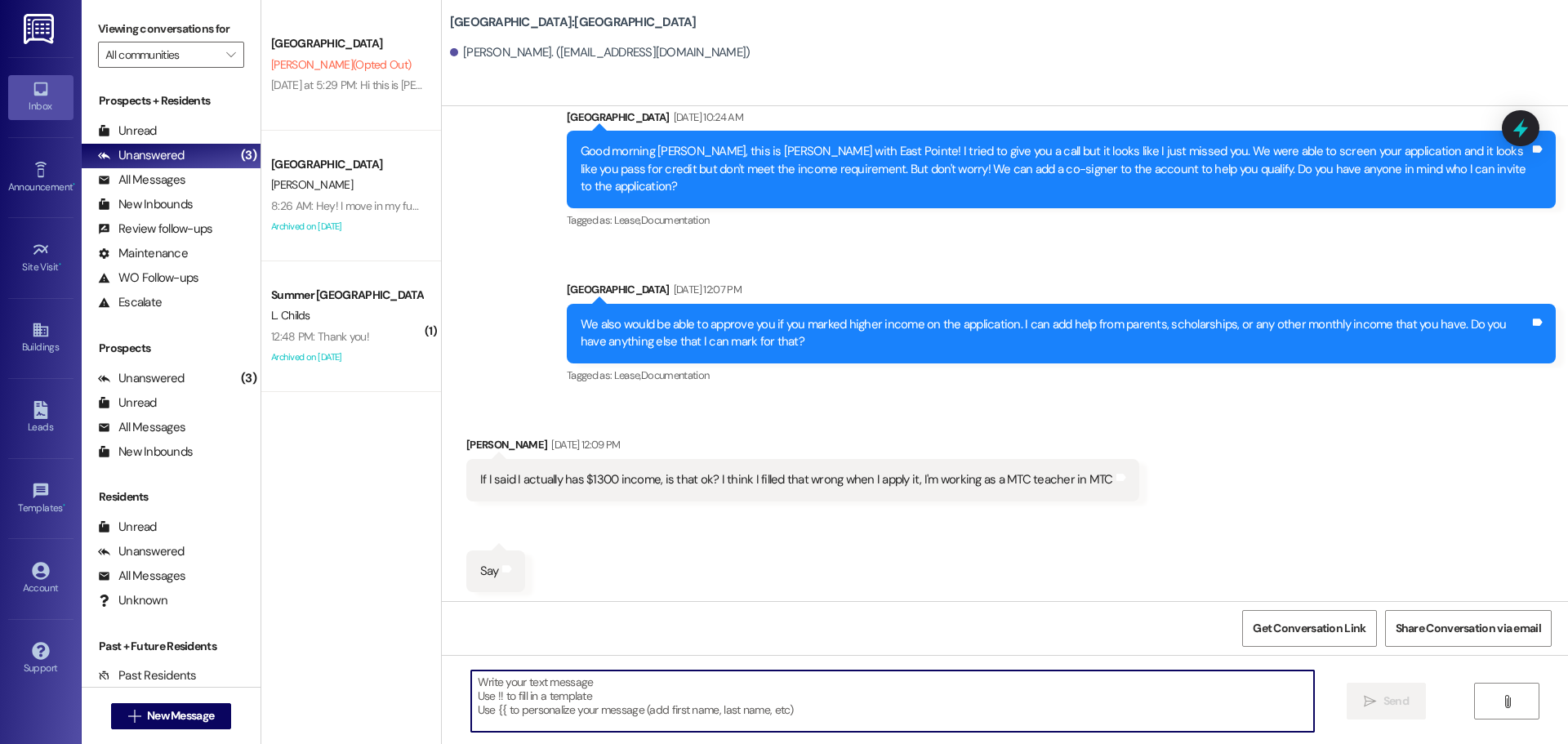
scroll to position [297, 0]
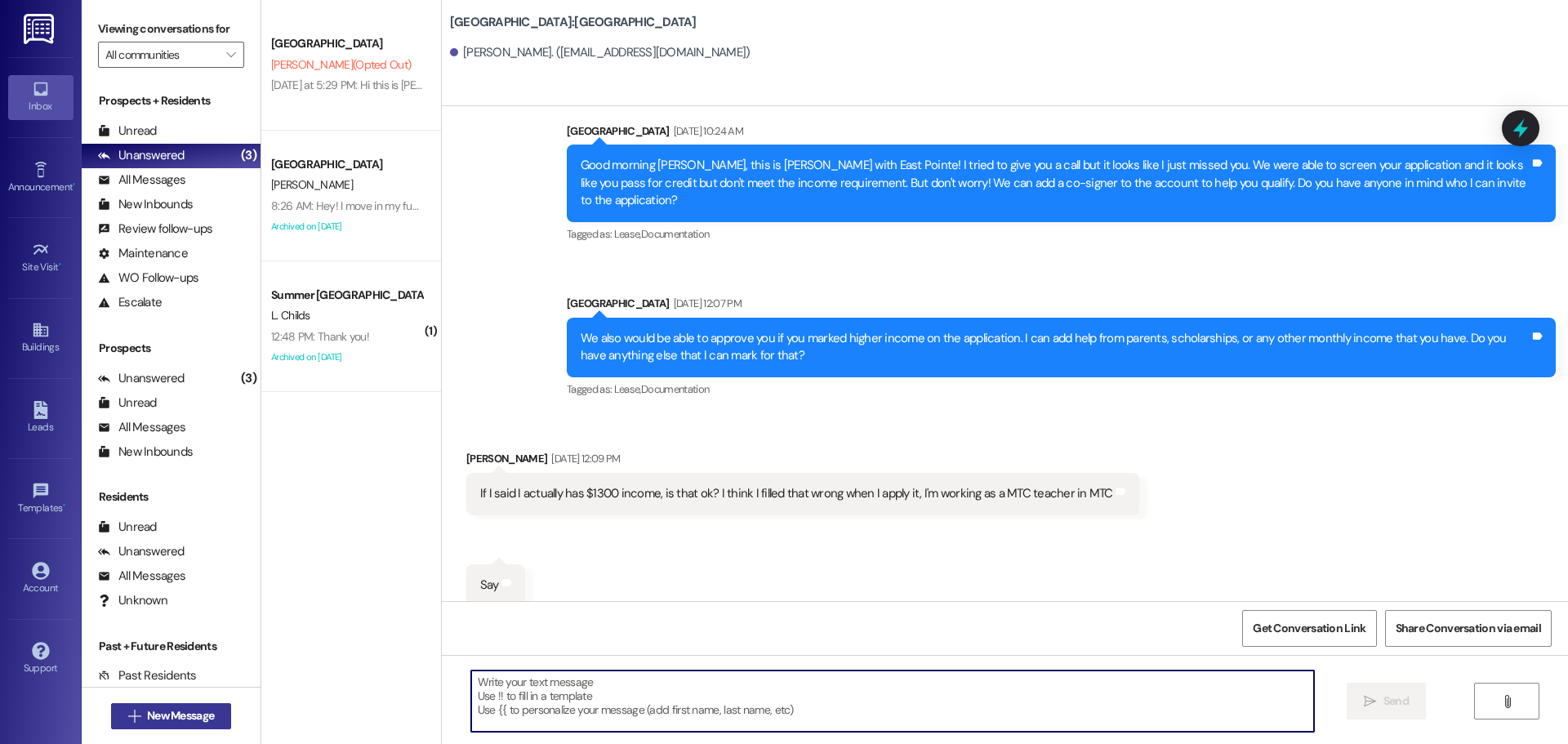
click at [190, 709] on span "New Message" at bounding box center [180, 716] width 67 height 17
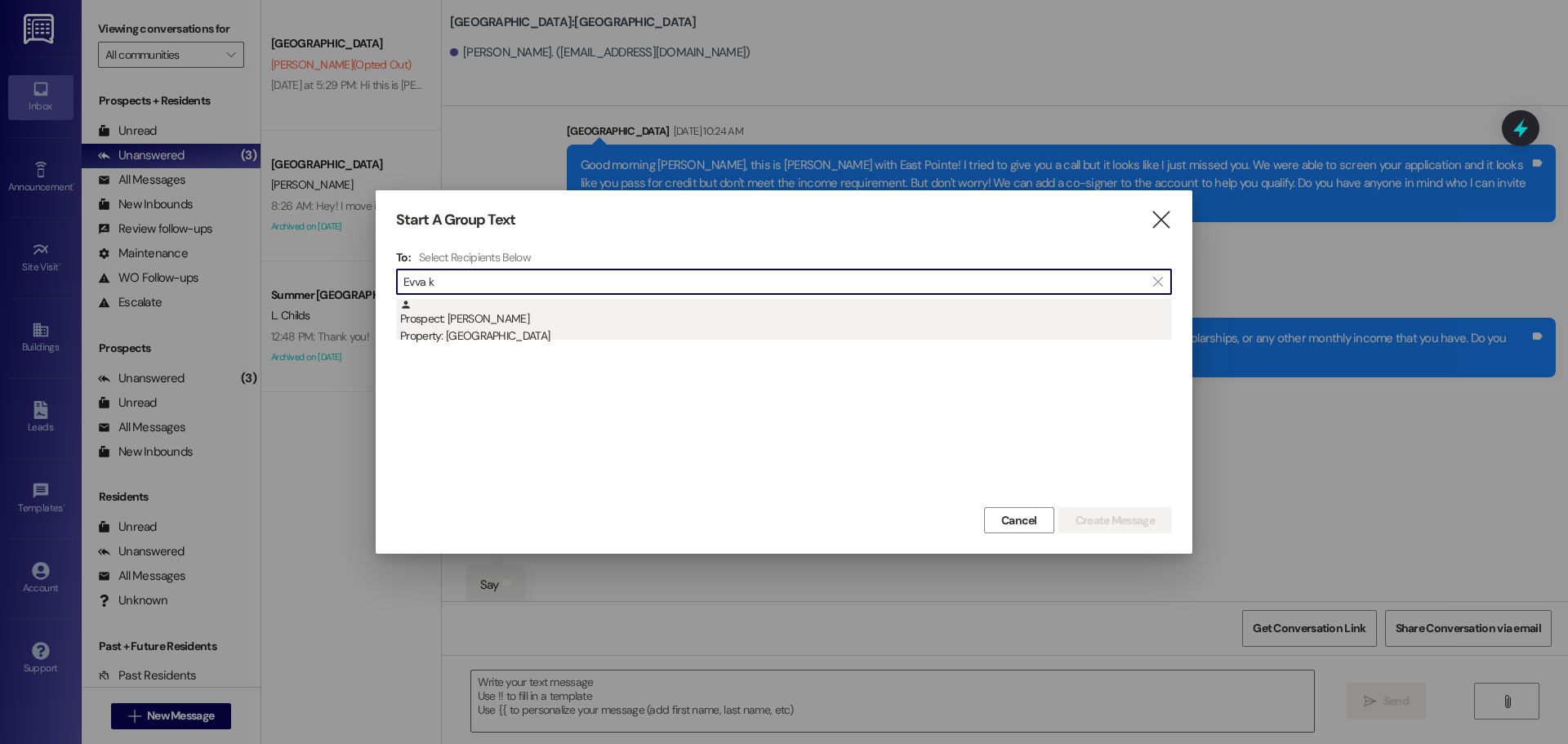
type input "Evva k"
click at [492, 322] on div "Prospect: [PERSON_NAME] Property: Campus Way" at bounding box center [786, 322] width 772 height 47
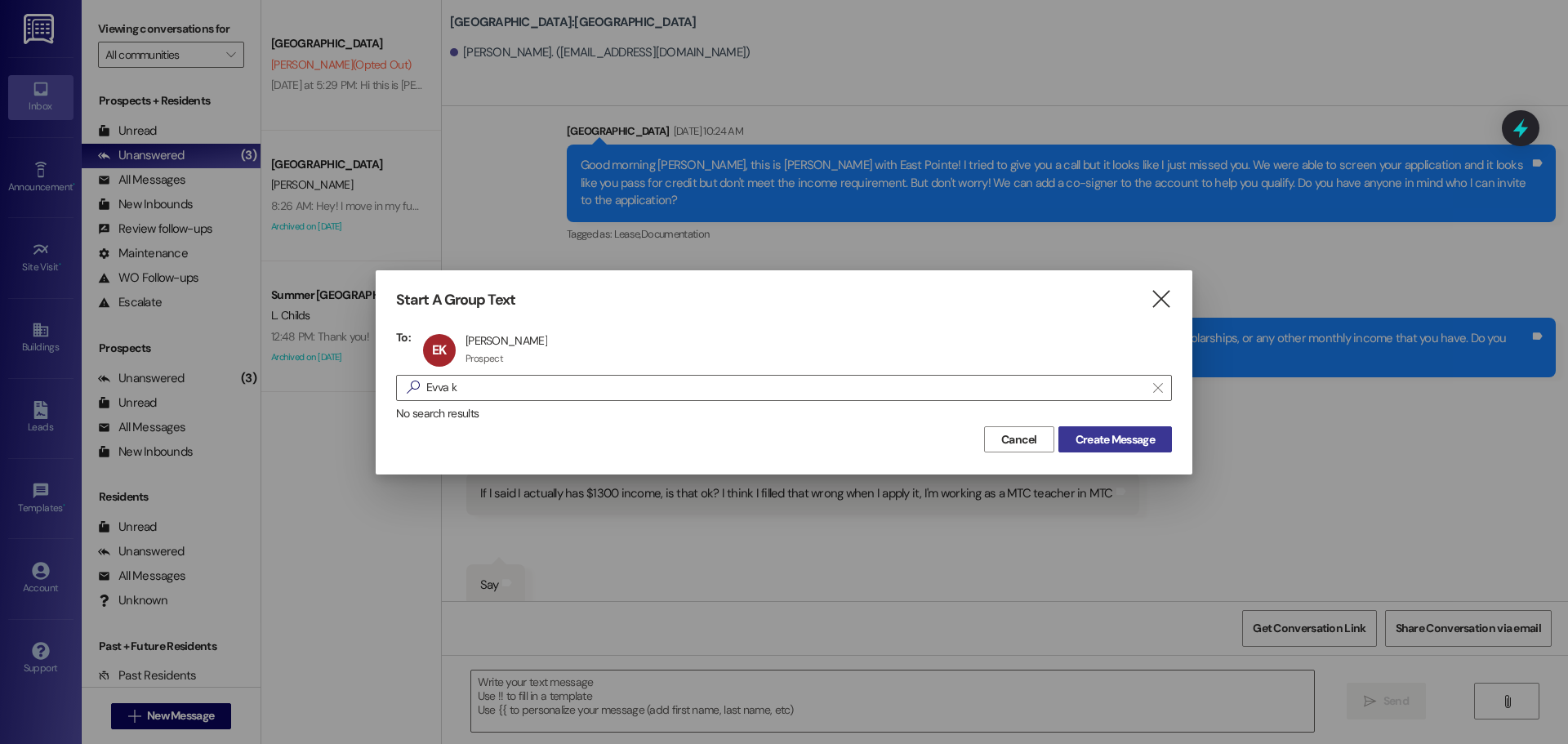
click at [1140, 449] on button "Create Message" at bounding box center [1115, 439] width 113 height 27
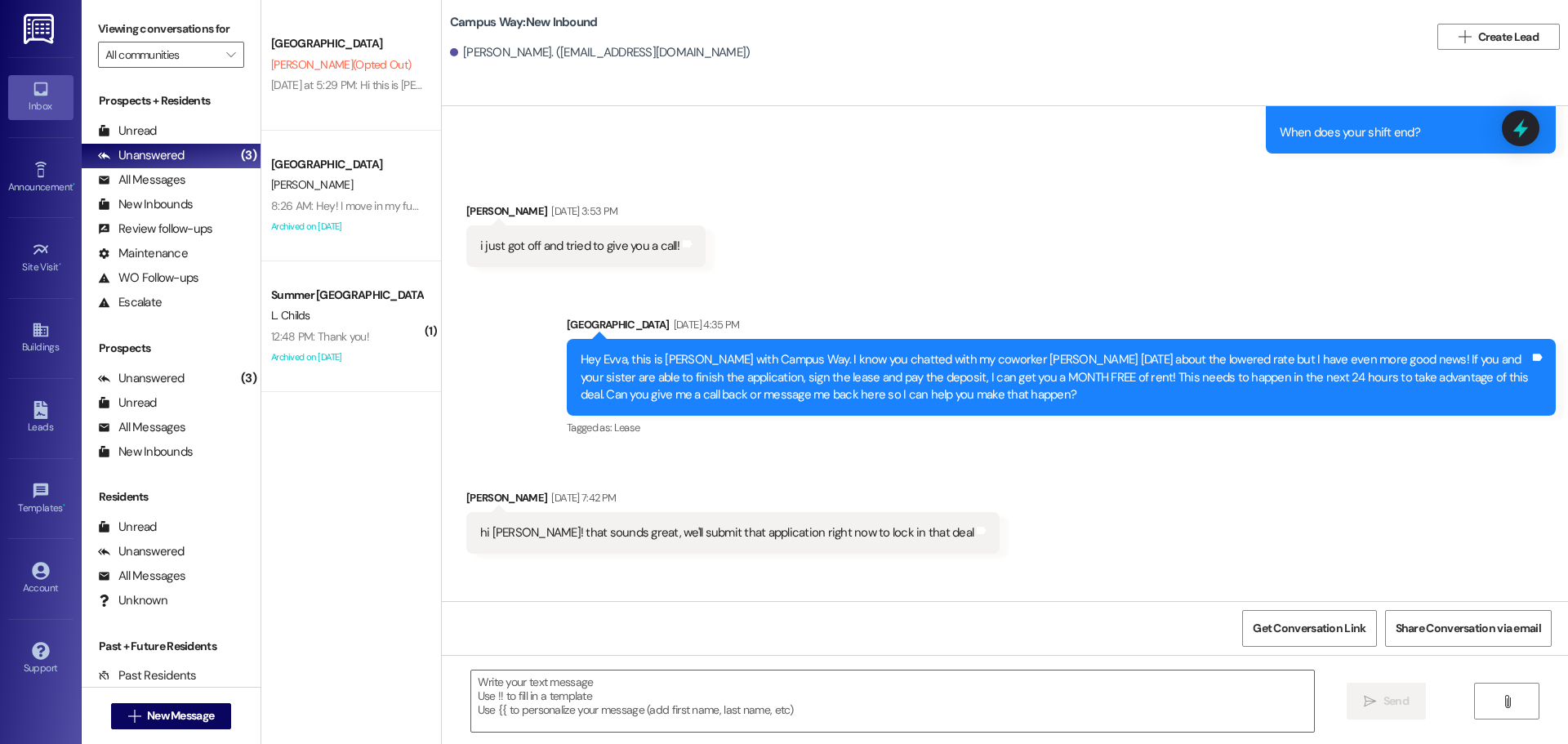
scroll to position [1498, 0]
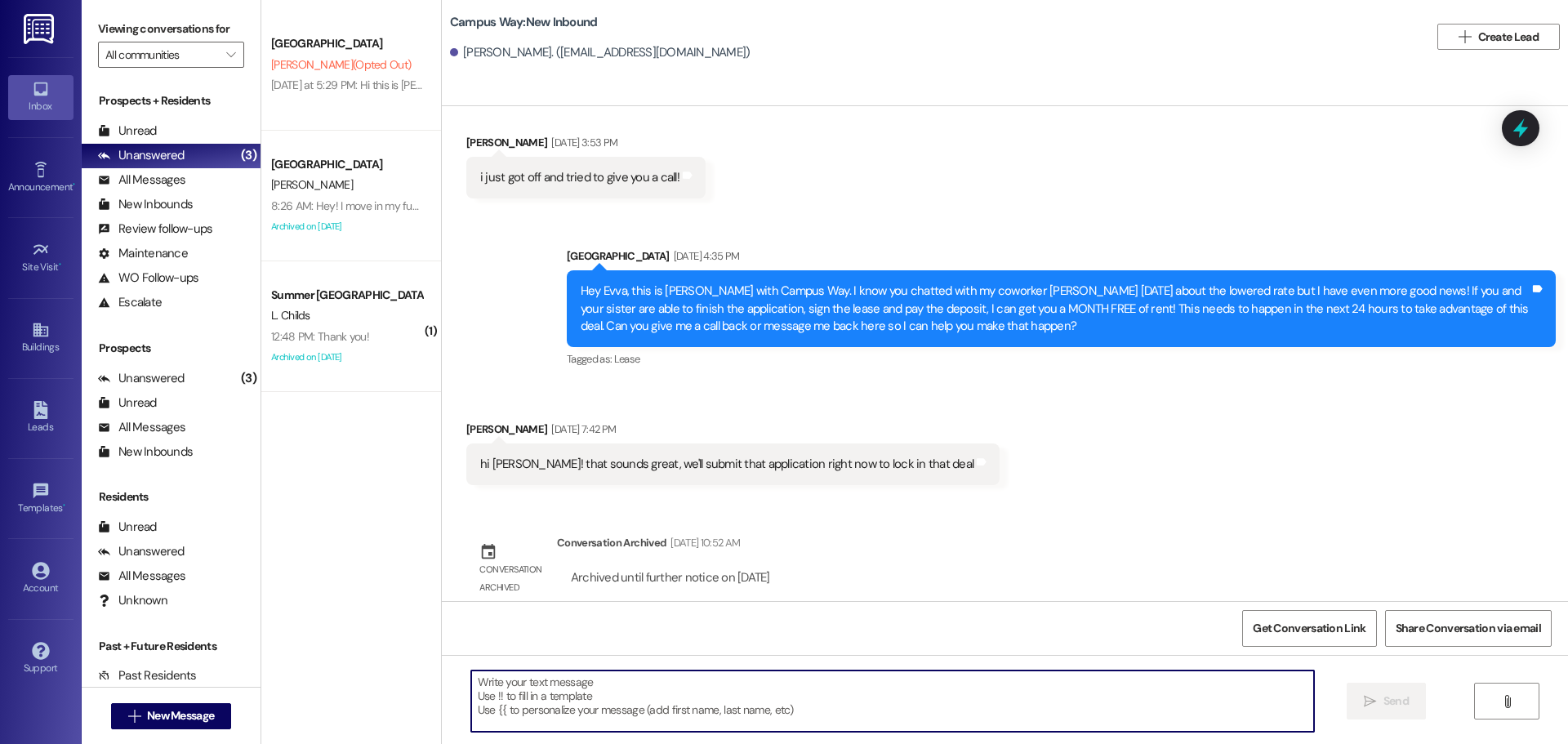
click at [777, 683] on textarea at bounding box center [892, 701] width 843 height 61
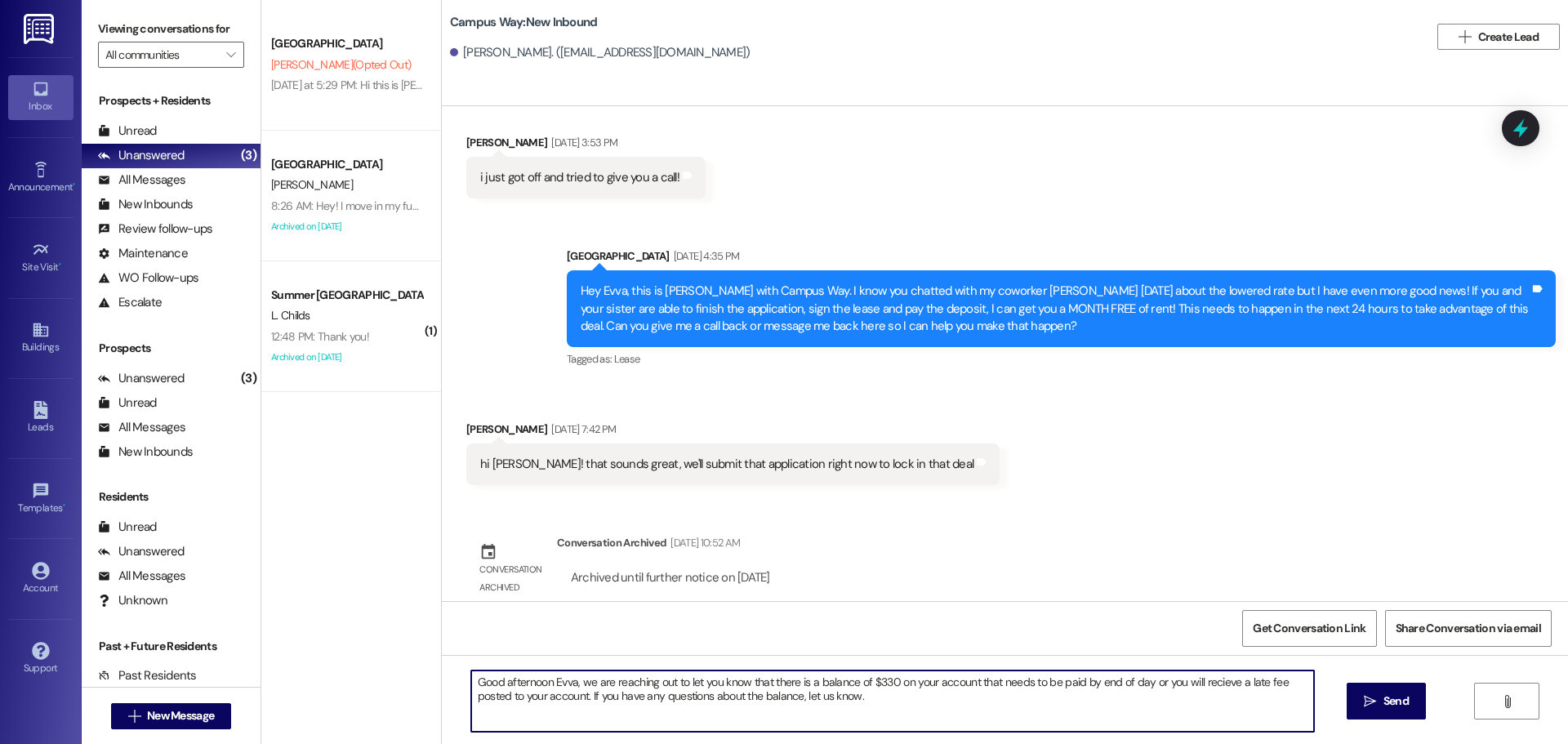
click at [1192, 683] on textarea "Good afternoon Evva, we are reaching out to let you know that there is a balanc…" at bounding box center [892, 701] width 843 height 61
type textarea "Good afternoon Evva, we are reaching out to let you know that there is a balanc…"
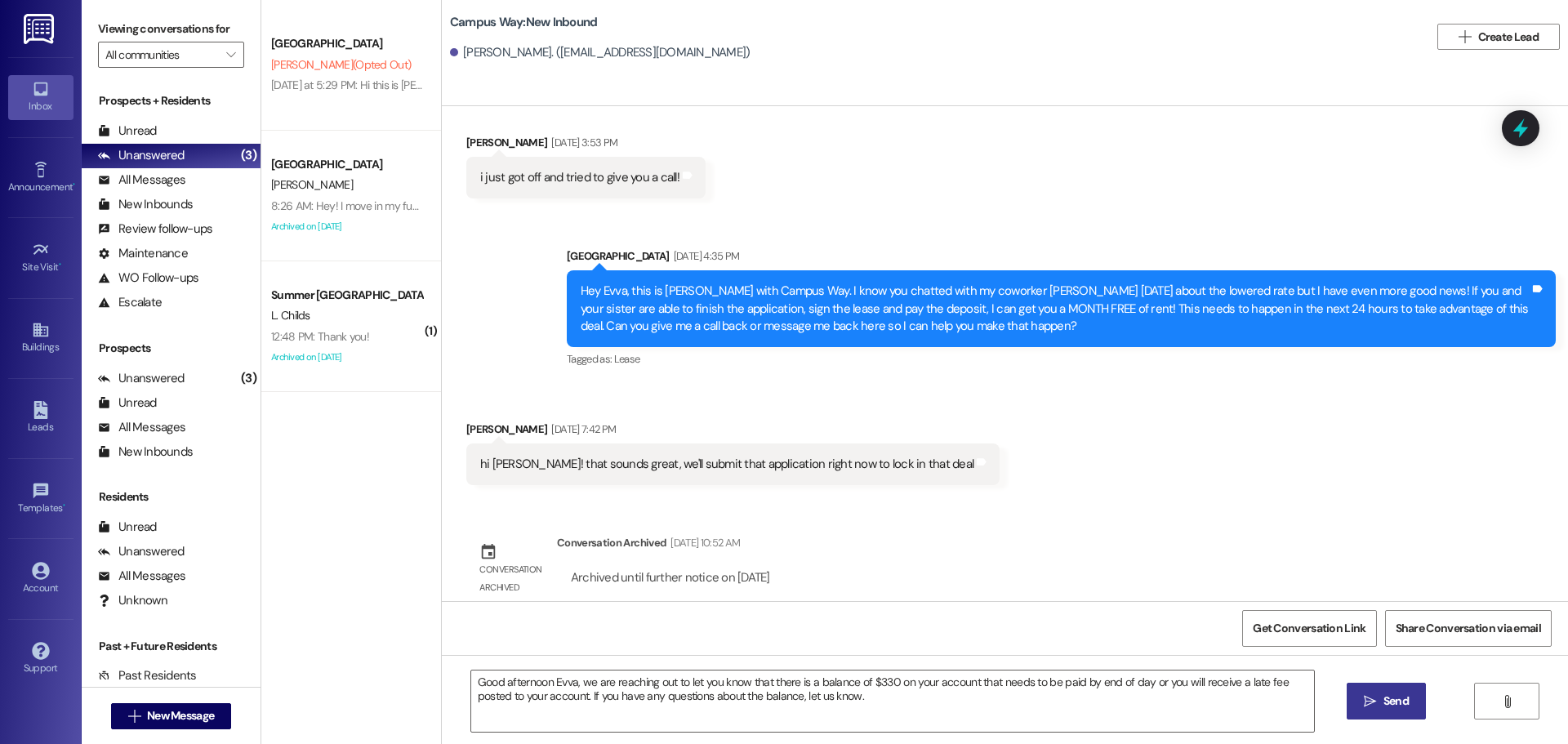
click at [1371, 697] on icon "" at bounding box center [1369, 702] width 12 height 13
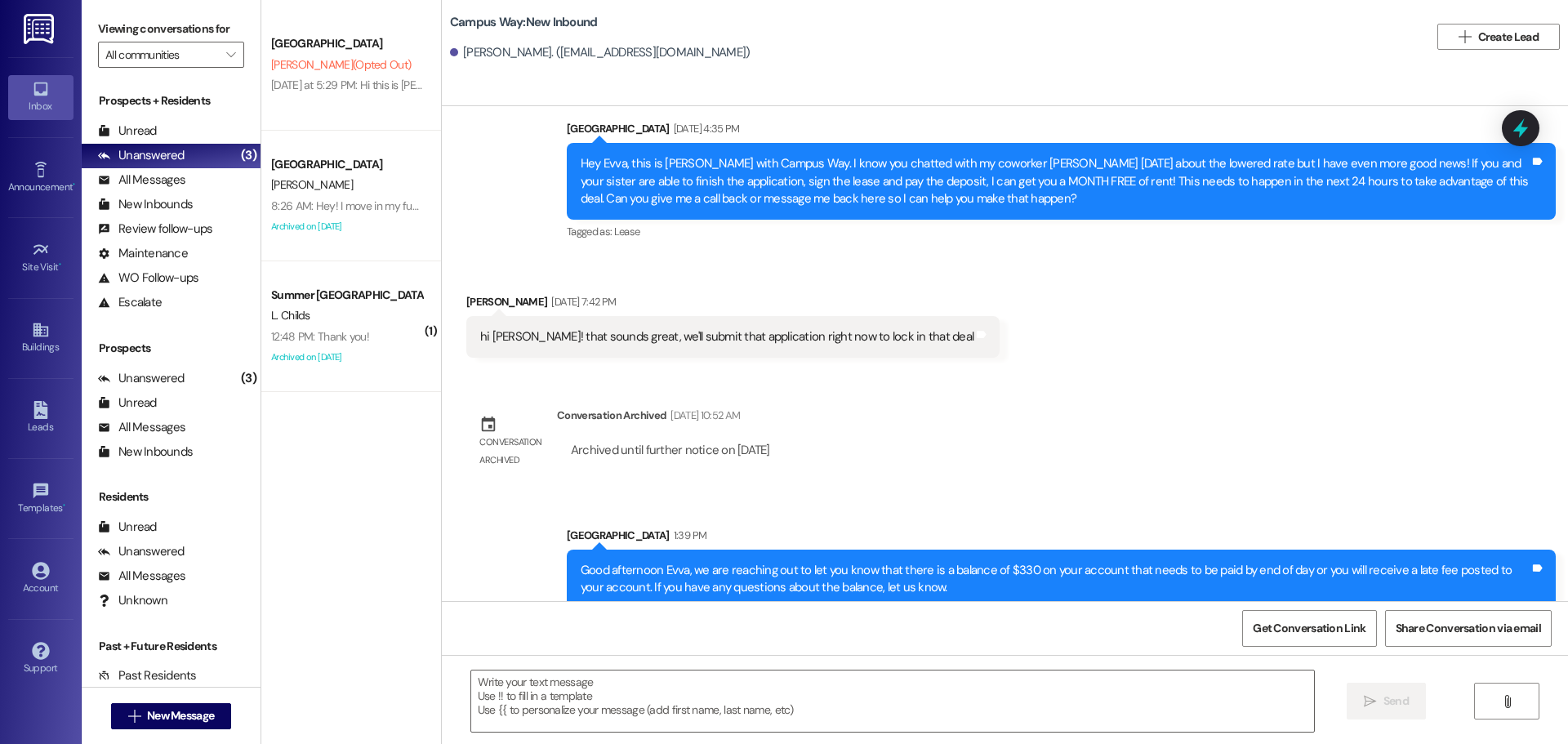
scroll to position [1628, 0]
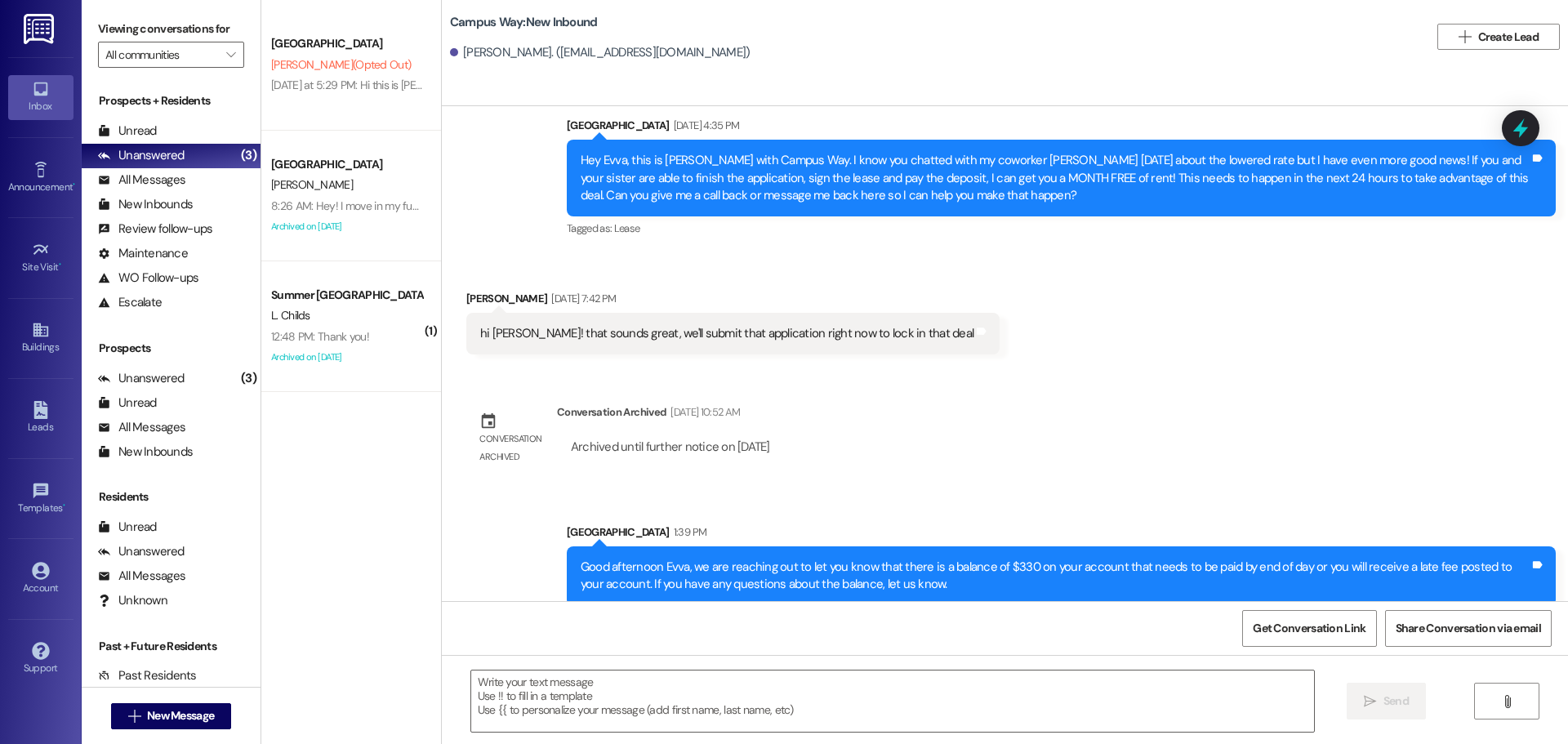
click at [785, 565] on div "Good afternoon Evva, we are reaching out to let you know that there is a balanc…" at bounding box center [1055, 577] width 949 height 35
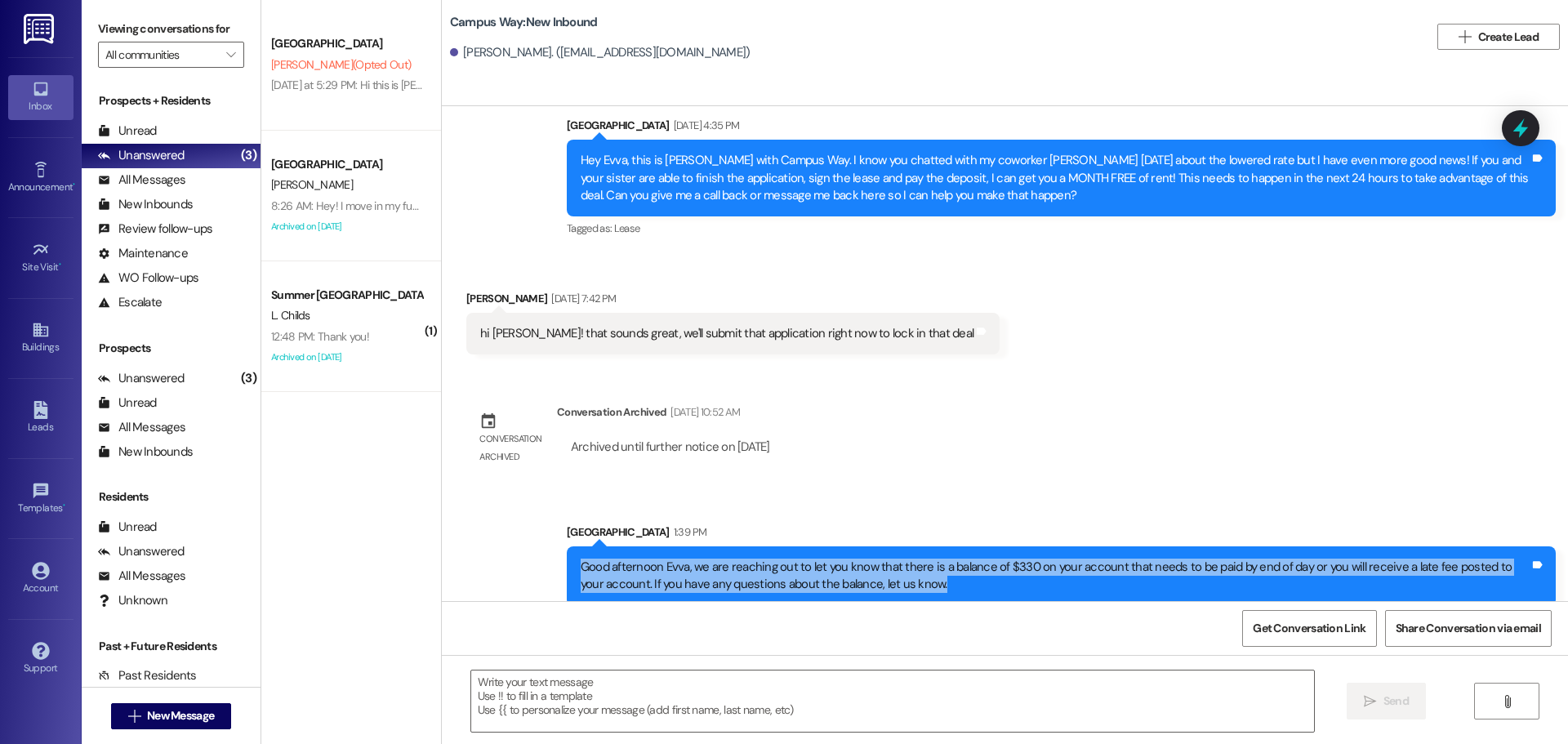
click at [785, 565] on div "Good afternoon Evva, we are reaching out to let you know that there is a balanc…" at bounding box center [1055, 577] width 949 height 35
copy div "Good afternoon Evva, we are reaching out to let you know that there is a balanc…"
